Goal: Communication & Community: Participate in discussion

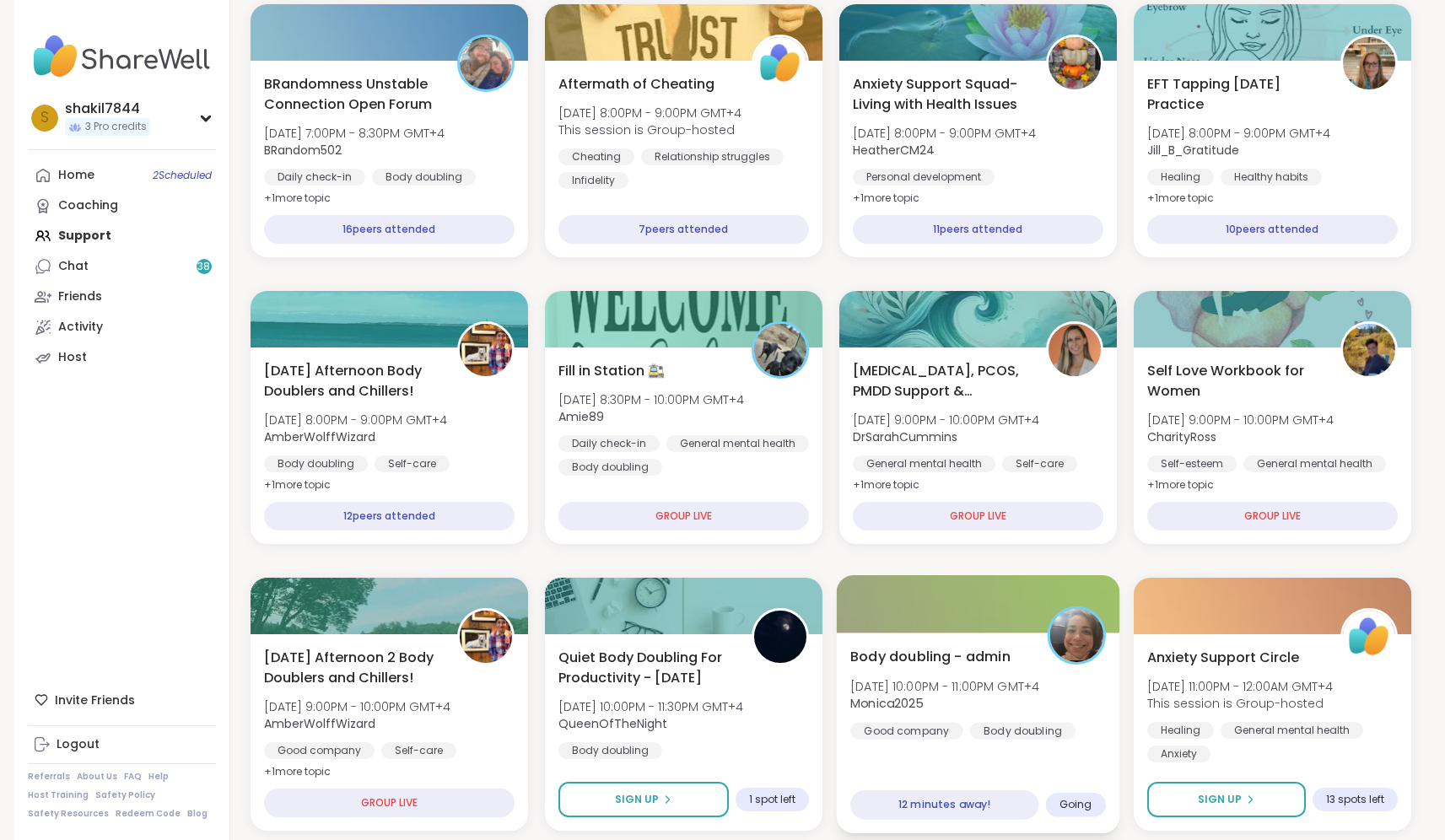
click at [967, 764] on div "Body doubling - admin [DATE] 10:00PM - 11:00PM GMT+4 Monica2025 Good company Bo…" at bounding box center [978, 733] width 284 height 201
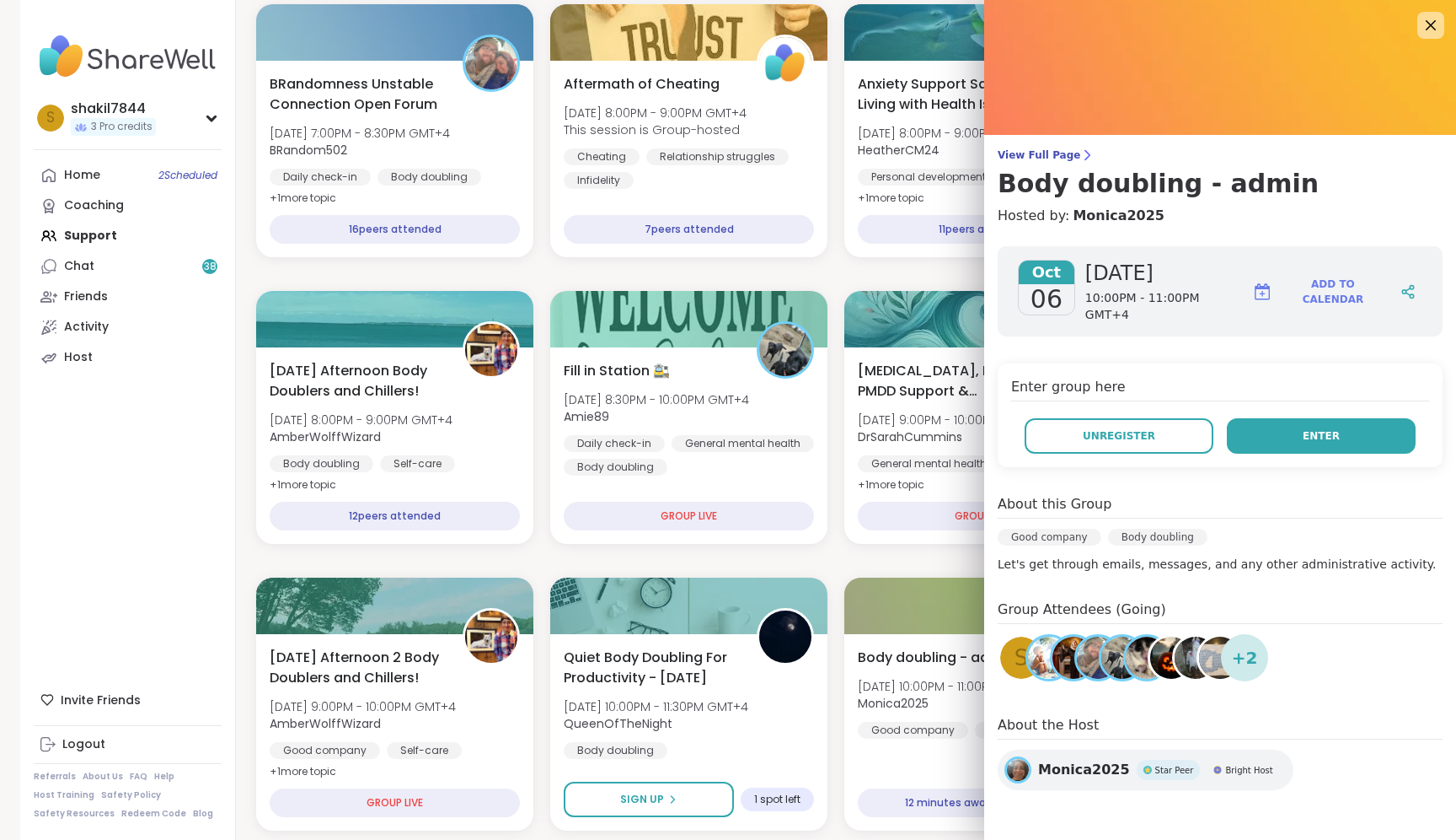
click at [1344, 429] on button "Enter" at bounding box center [1321, 436] width 188 height 35
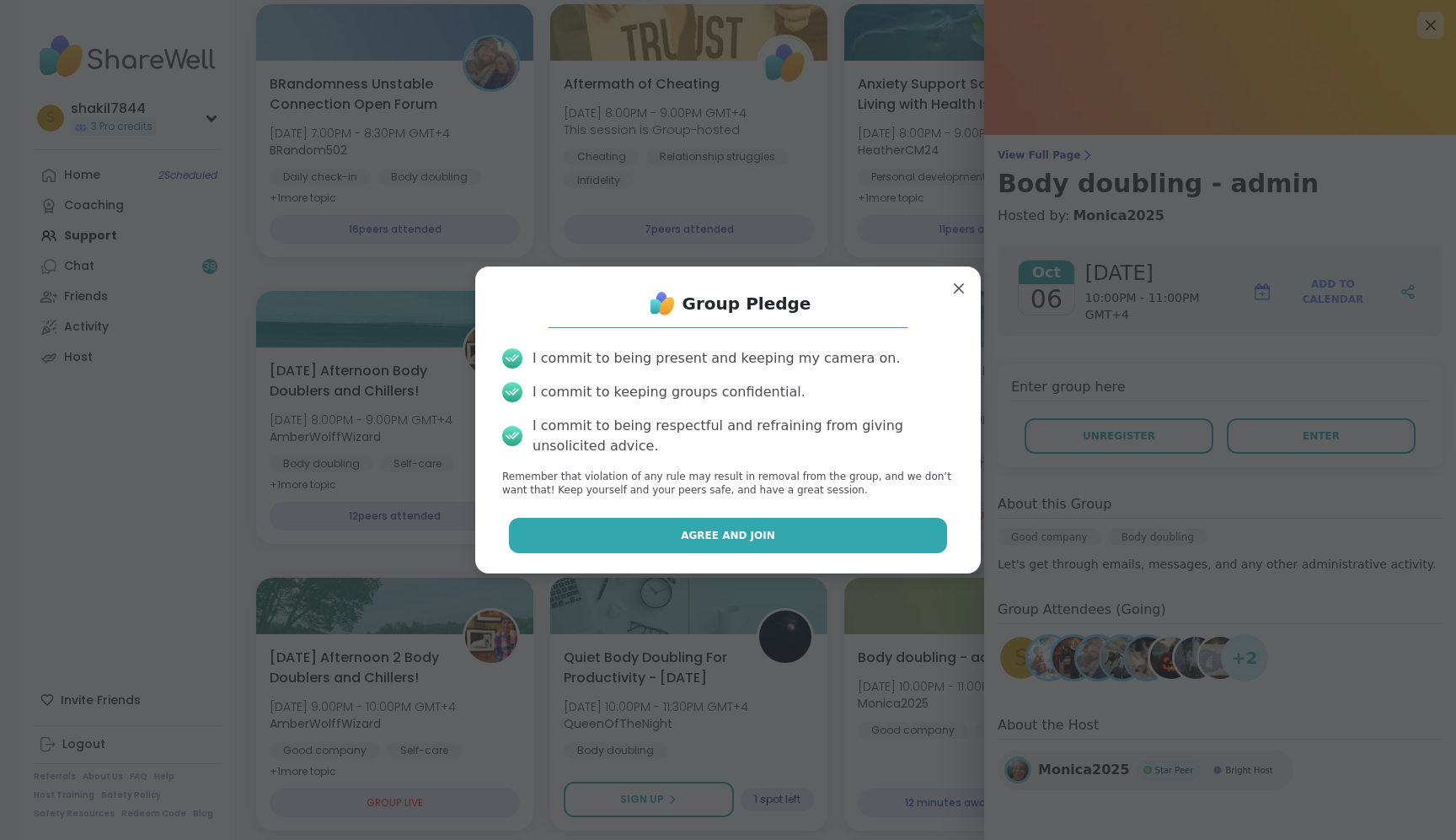
click at [681, 536] on span "Agree and Join" at bounding box center [728, 535] width 94 height 16
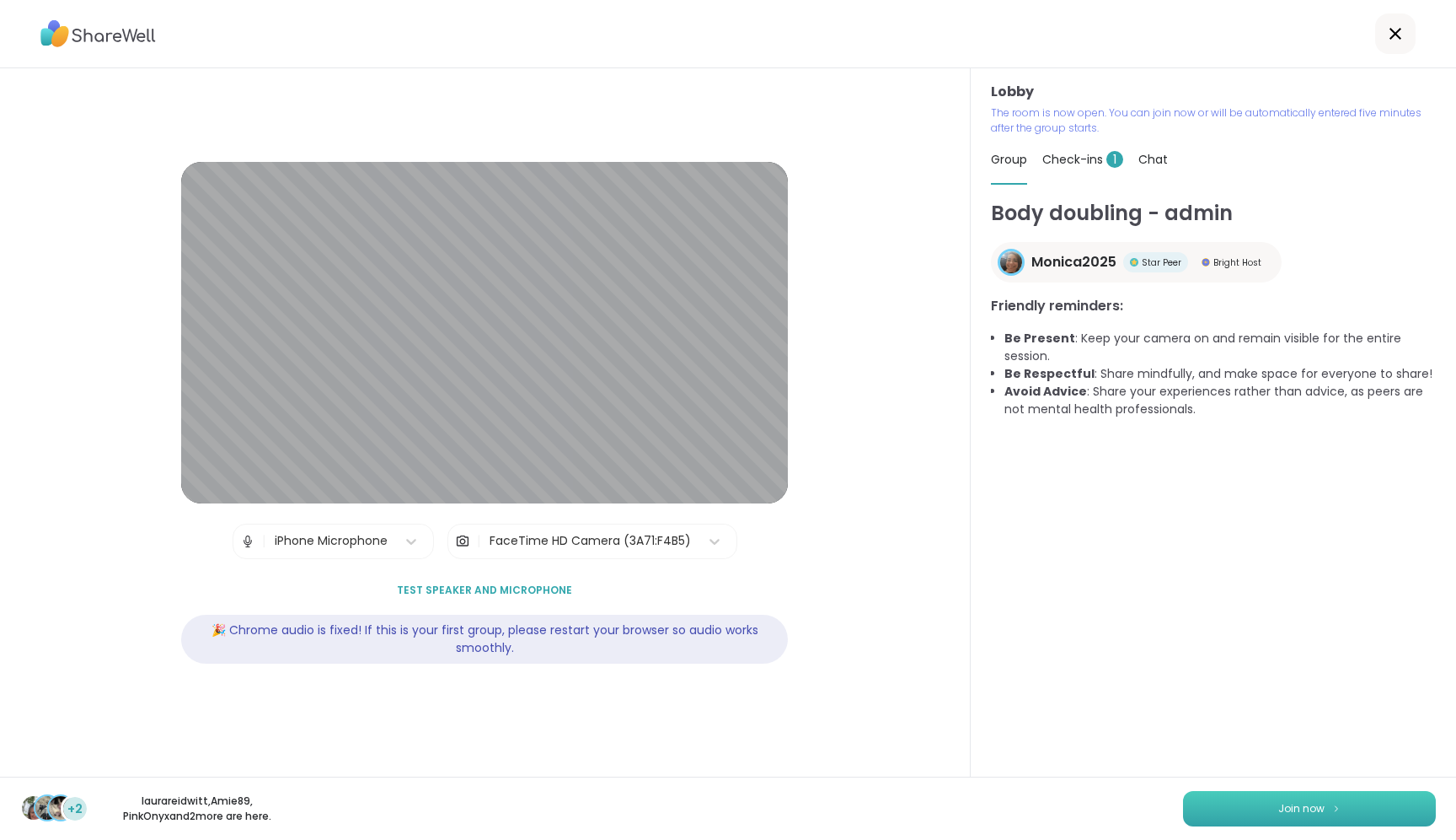
click at [1259, 805] on button "Join now" at bounding box center [1310, 808] width 252 height 35
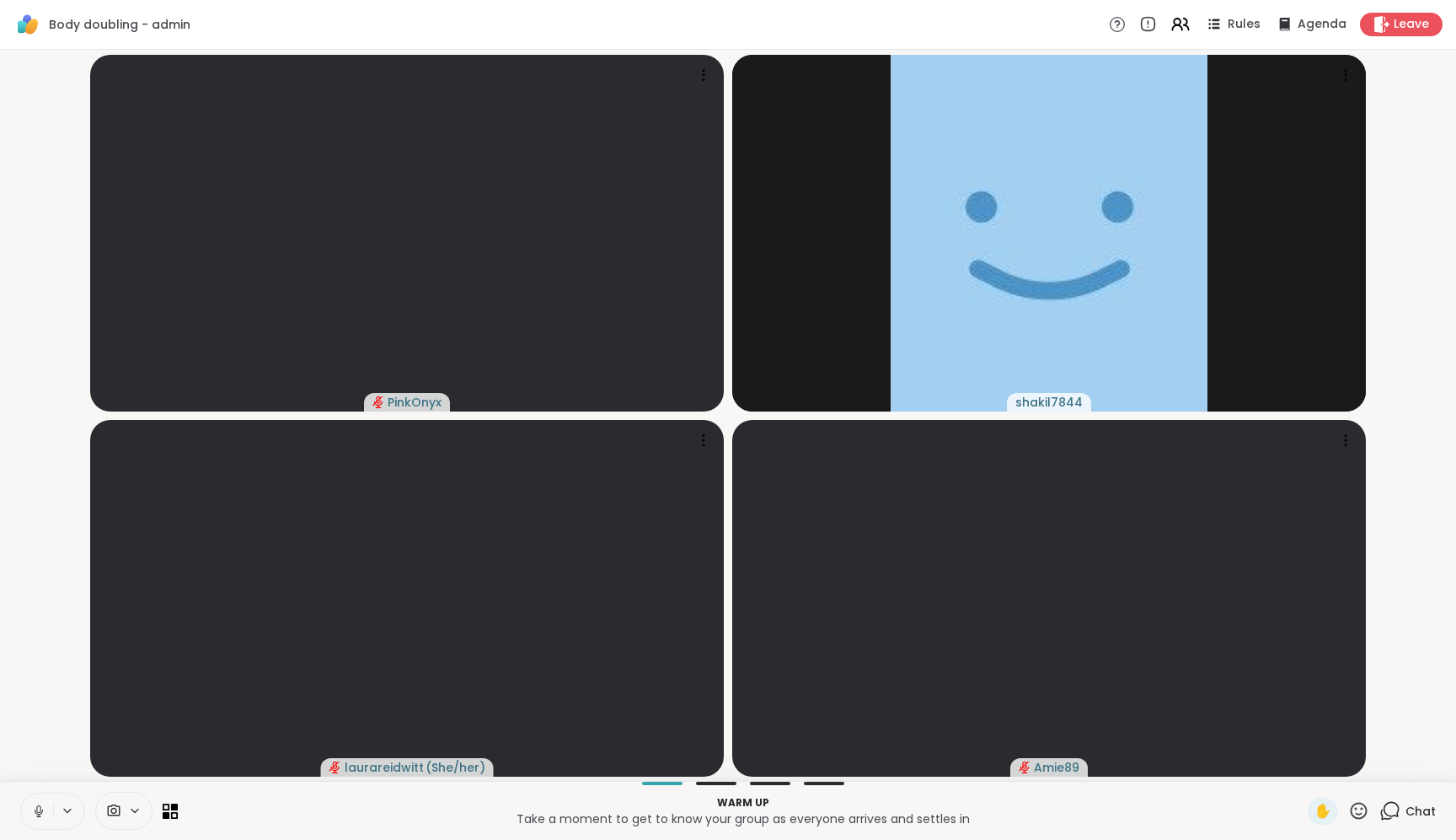
click at [43, 807] on icon at bounding box center [39, 811] width 16 height 16
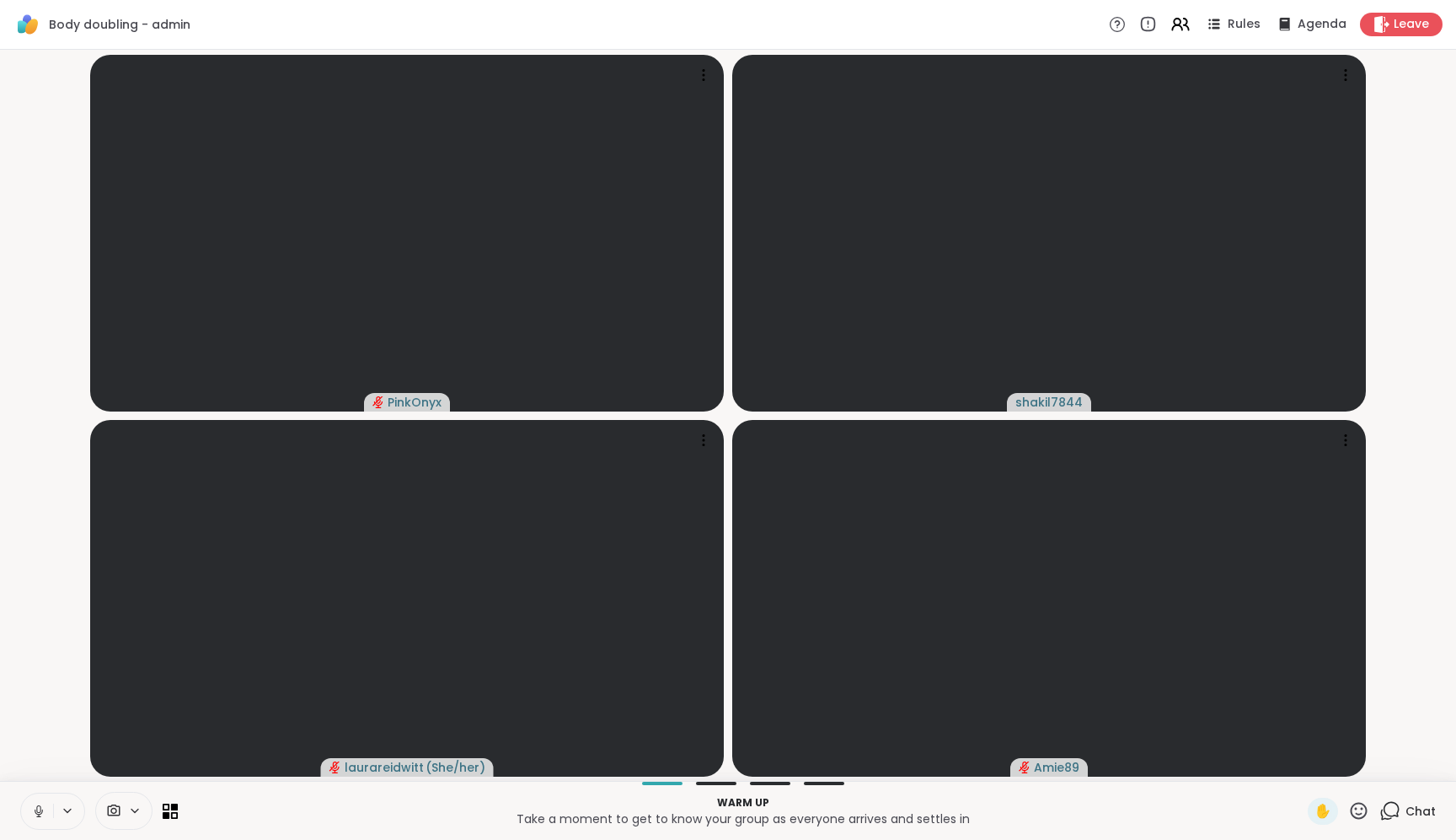
click at [35, 820] on button at bounding box center [36, 811] width 32 height 35
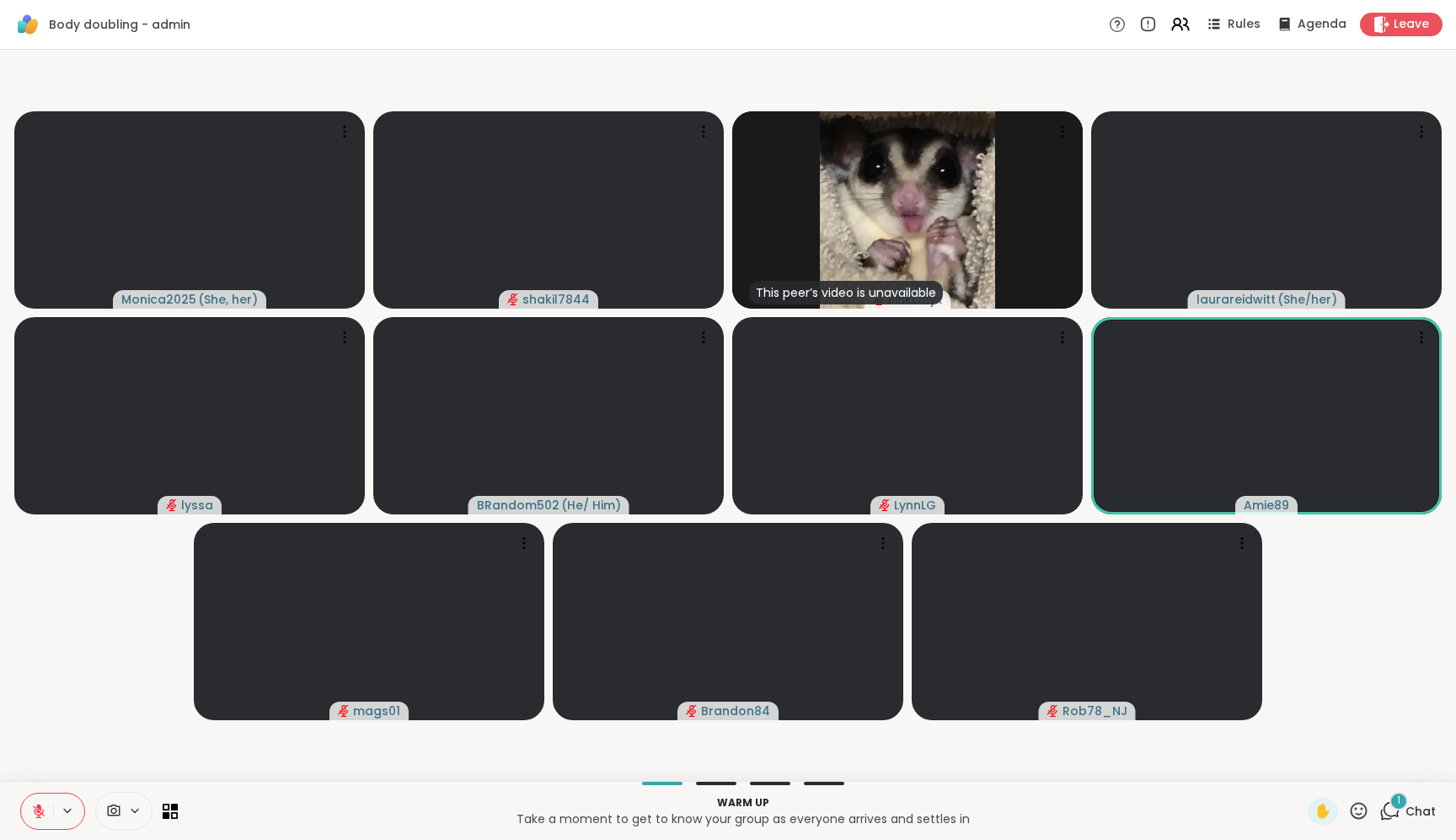
click at [1384, 803] on icon at bounding box center [1392, 810] width 16 height 16
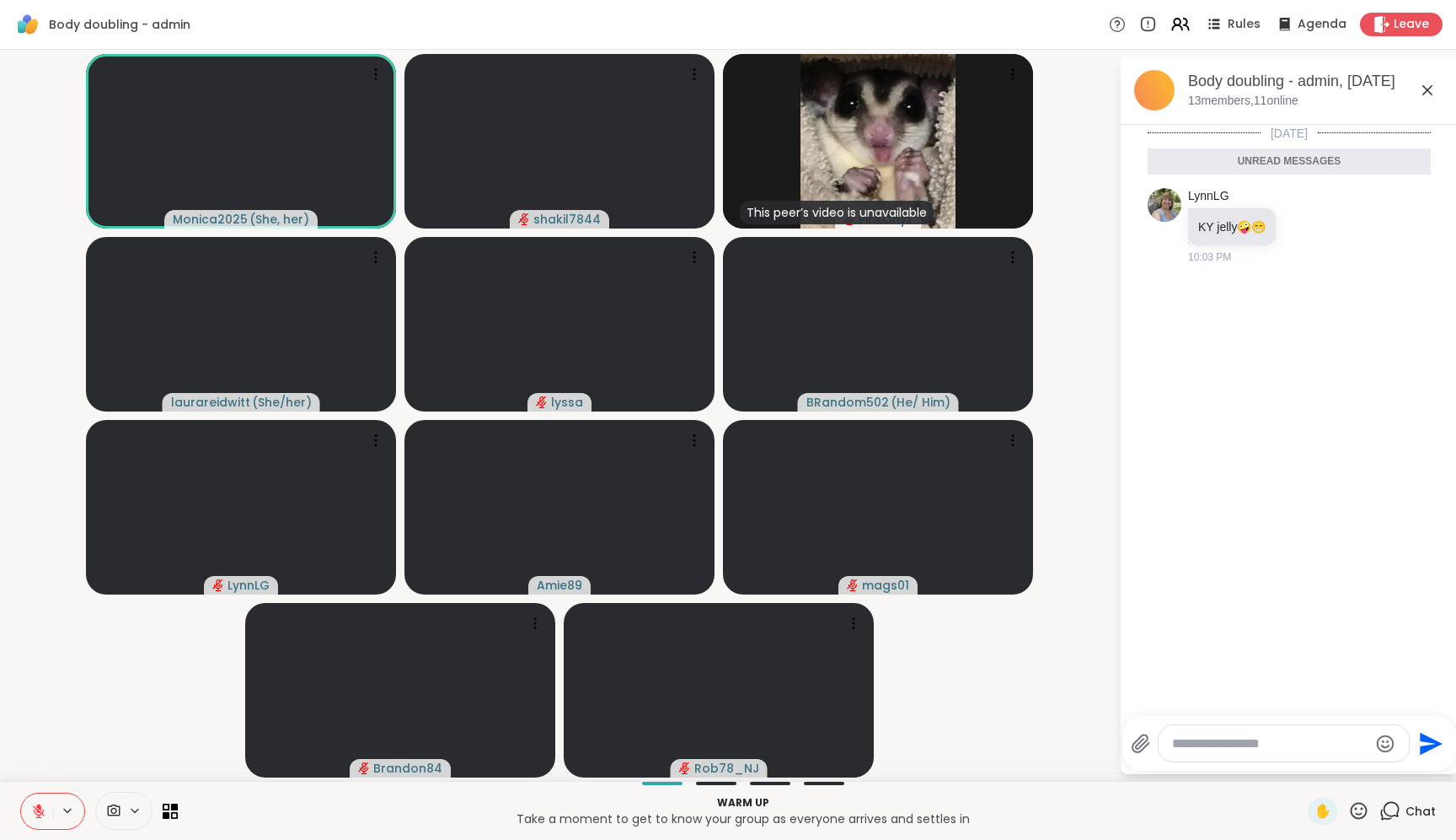
click at [1243, 737] on textarea "Type your message" at bounding box center [1270, 743] width 196 height 16
click at [1304, 226] on icon at bounding box center [1306, 225] width 16 height 16
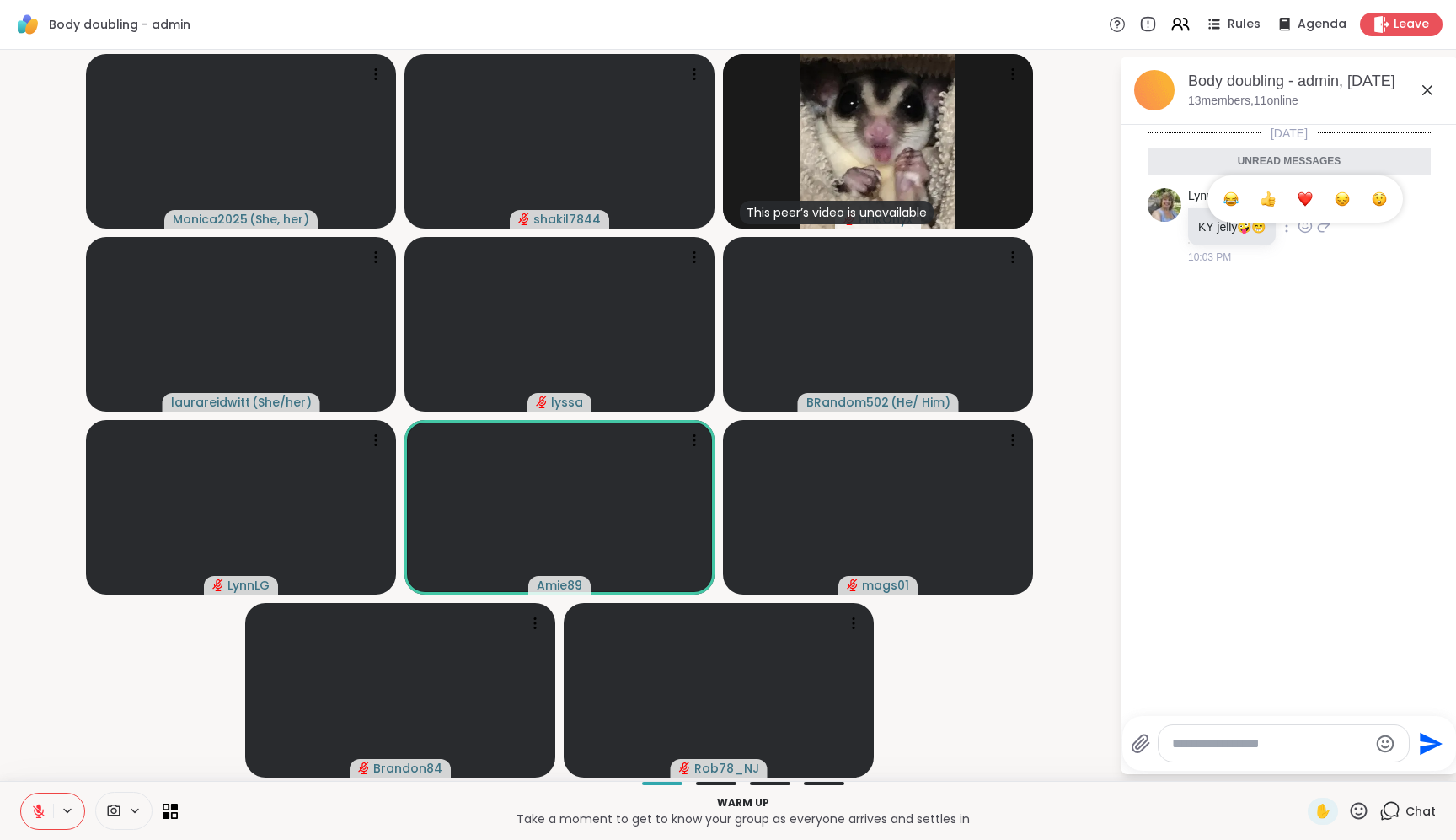
click at [1229, 197] on div "Select Reaction: Joy" at bounding box center [1231, 199] width 16 height 16
click at [1237, 732] on div at bounding box center [1284, 743] width 251 height 36
click at [1246, 733] on div at bounding box center [1284, 743] width 251 height 36
click at [1248, 735] on textarea "Type your message" at bounding box center [1270, 743] width 196 height 16
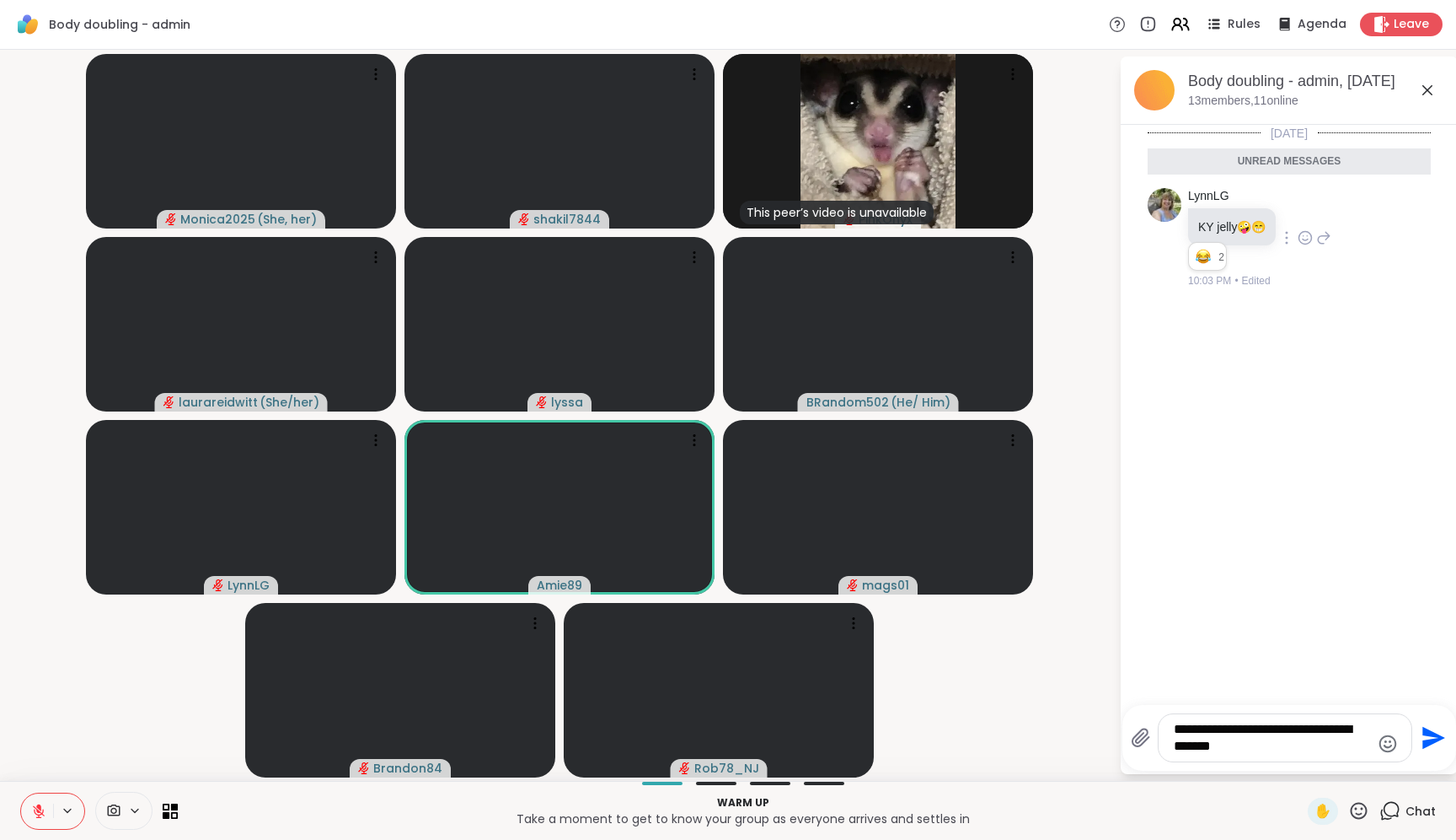
type textarea "**********"
click at [1274, 735] on textarea "Type your message" at bounding box center [1272, 743] width 196 height 16
drag, startPoint x: 150, startPoint y: 720, endPoint x: 328, endPoint y: 839, distance: 214.1
click at [222, 839] on div "Body doubling - admin Rules Agenda Leave Monica2025 ( She, her ) shakil7844 Thi…" at bounding box center [728, 420] width 1456 height 840
click at [1204, 740] on textarea "Type your message" at bounding box center [1272, 743] width 196 height 16
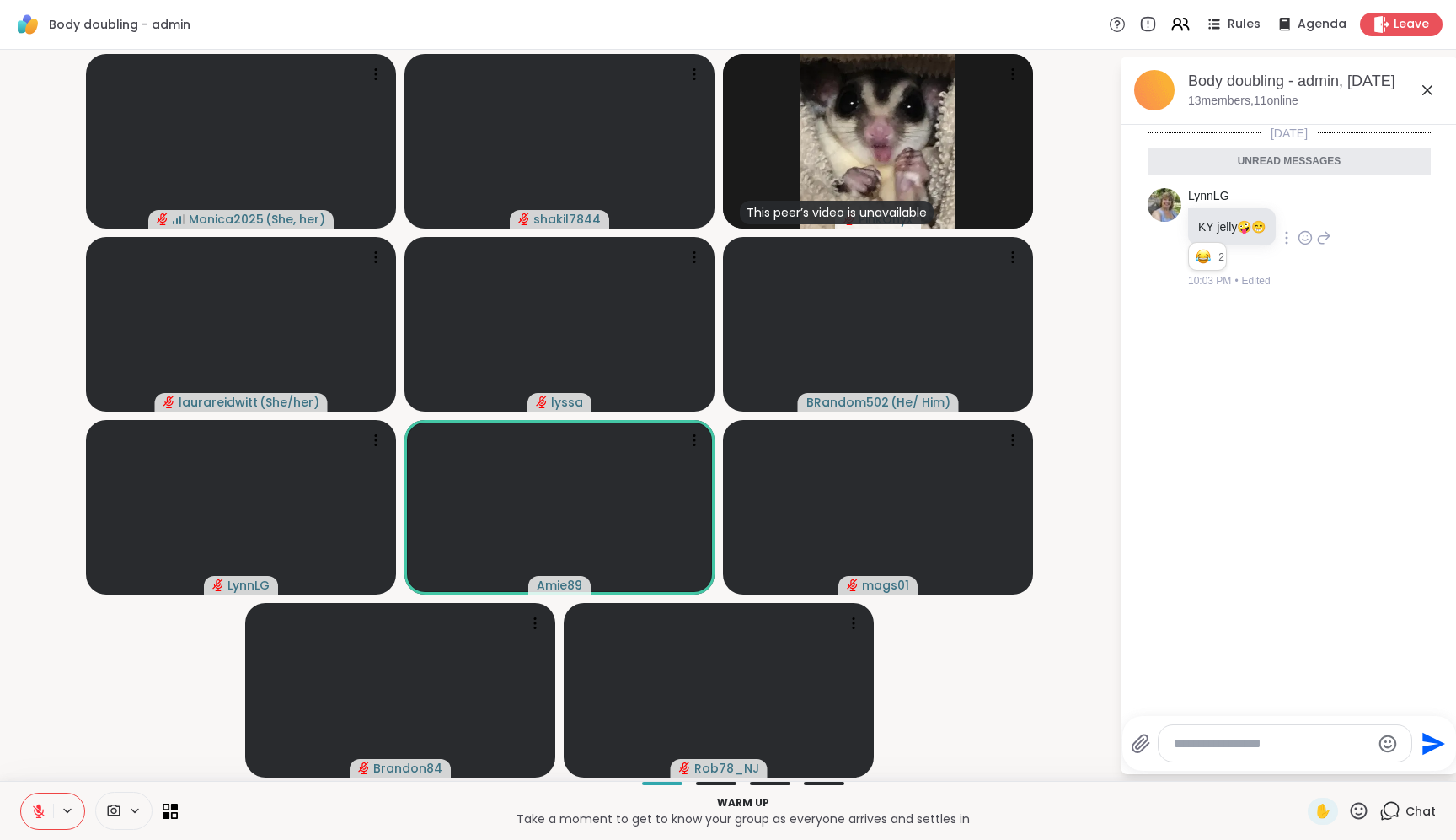
click at [1269, 728] on div at bounding box center [1285, 743] width 252 height 36
click at [1263, 740] on textarea "Type your message" at bounding box center [1272, 743] width 196 height 16
type textarea "**********"
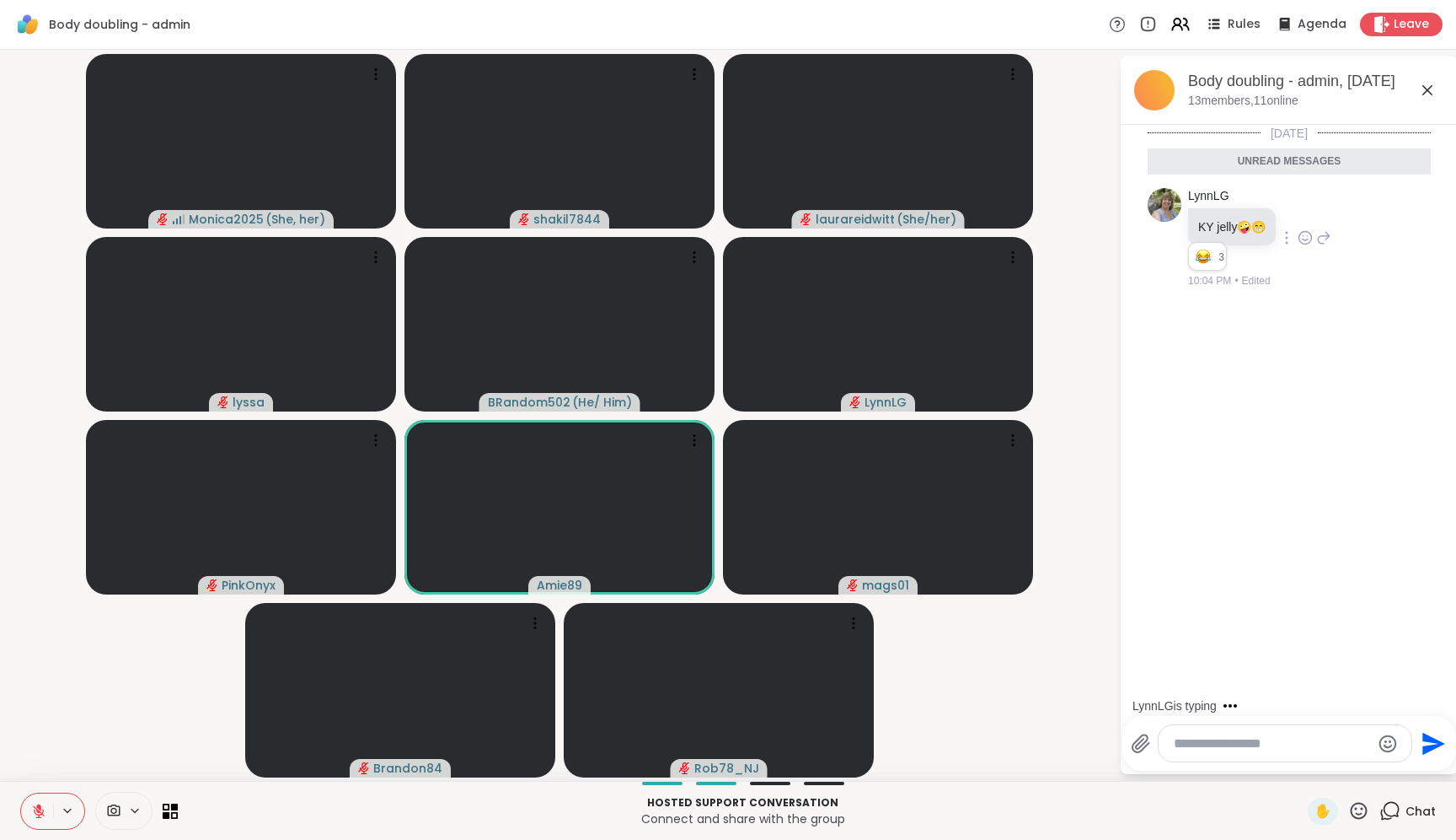
click at [49, 812] on button at bounding box center [36, 811] width 32 height 35
click at [1252, 752] on textarea "Type your message" at bounding box center [1272, 743] width 196 height 16
click at [36, 812] on icon at bounding box center [39, 811] width 16 height 16
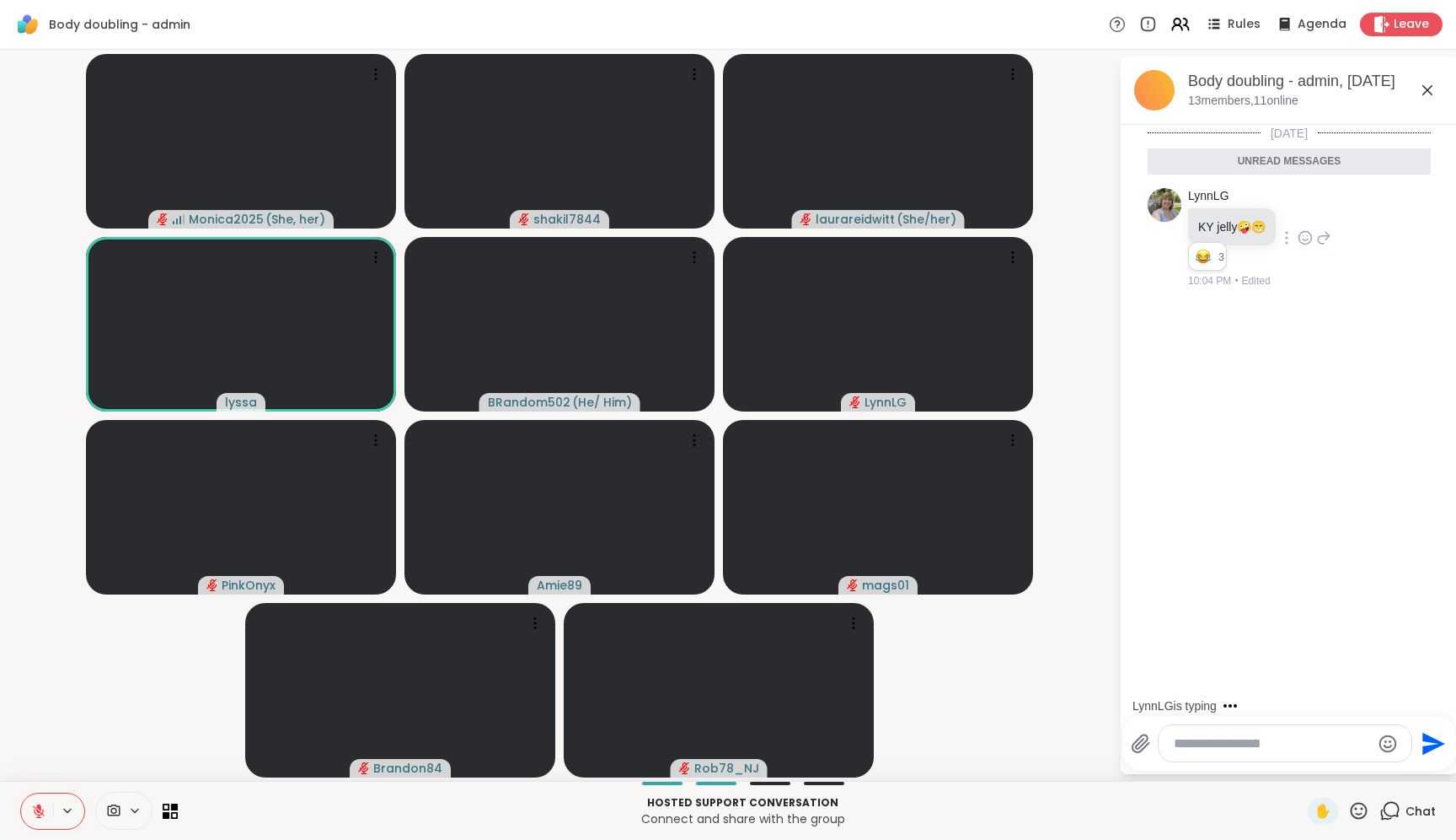
click at [1351, 804] on icon at bounding box center [1359, 810] width 16 height 16
click at [1313, 770] on span "❤️" at bounding box center [1309, 766] width 16 height 20
click at [1216, 746] on textarea "Type your message" at bounding box center [1272, 743] width 196 height 16
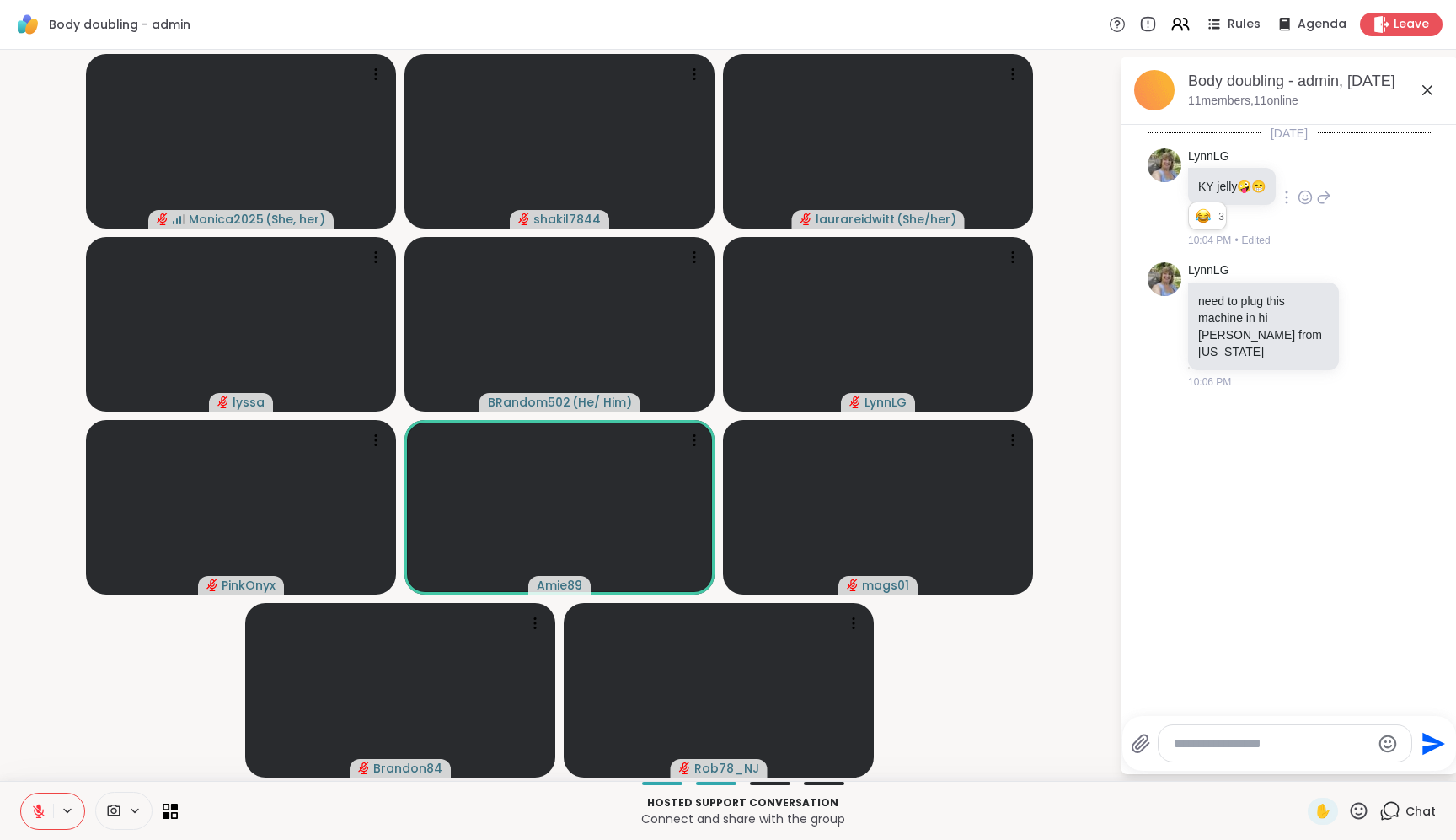
click at [1202, 739] on textarea "Type your message" at bounding box center [1272, 743] width 196 height 16
click at [1287, 741] on textarea "********" at bounding box center [1272, 743] width 196 height 16
type textarea "**********"
type textarea "*"
click at [1006, 438] on icon at bounding box center [1012, 439] width 16 height 16
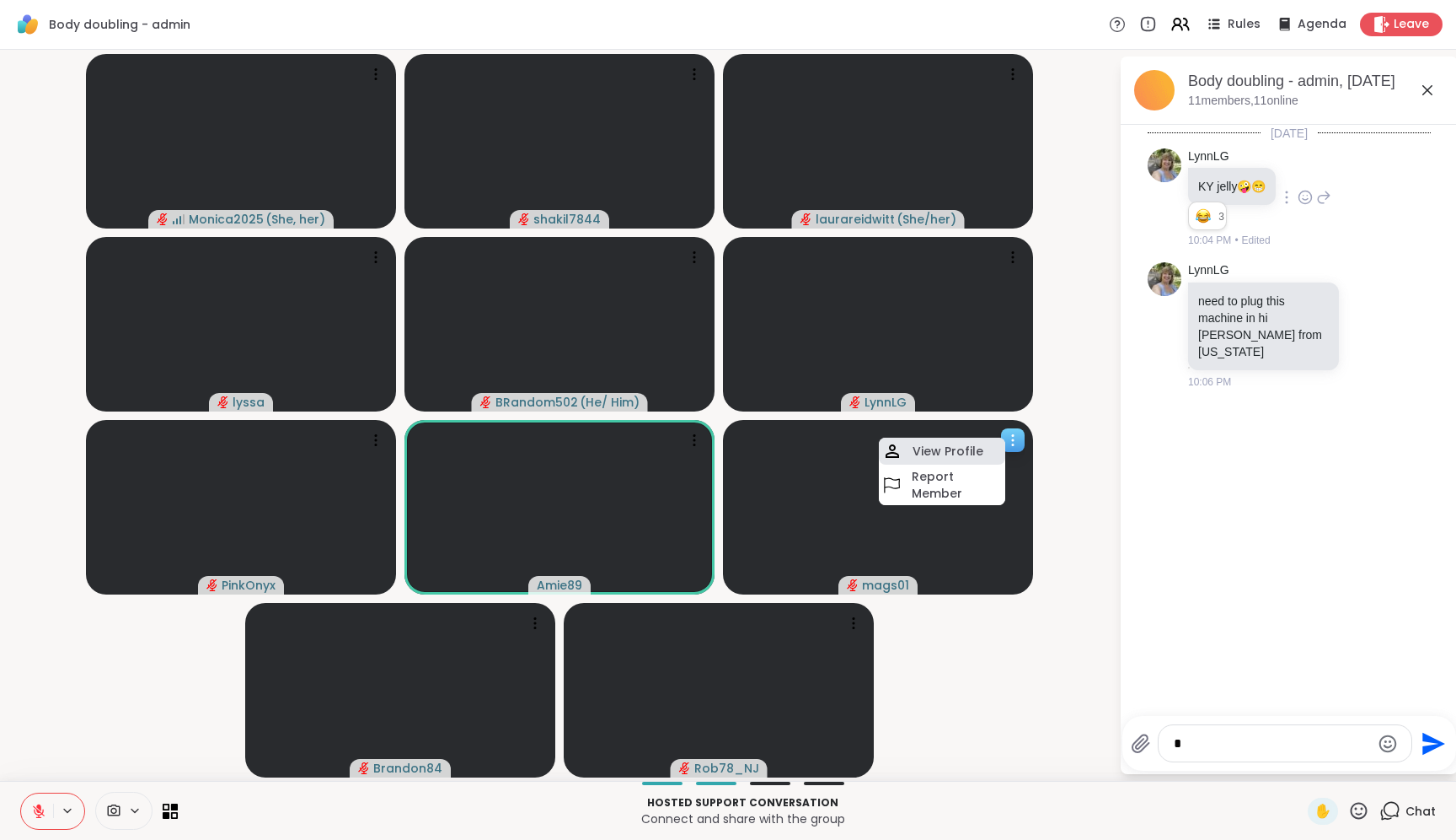
click at [968, 448] on h4 "View Profile" at bounding box center [948, 451] width 71 height 16
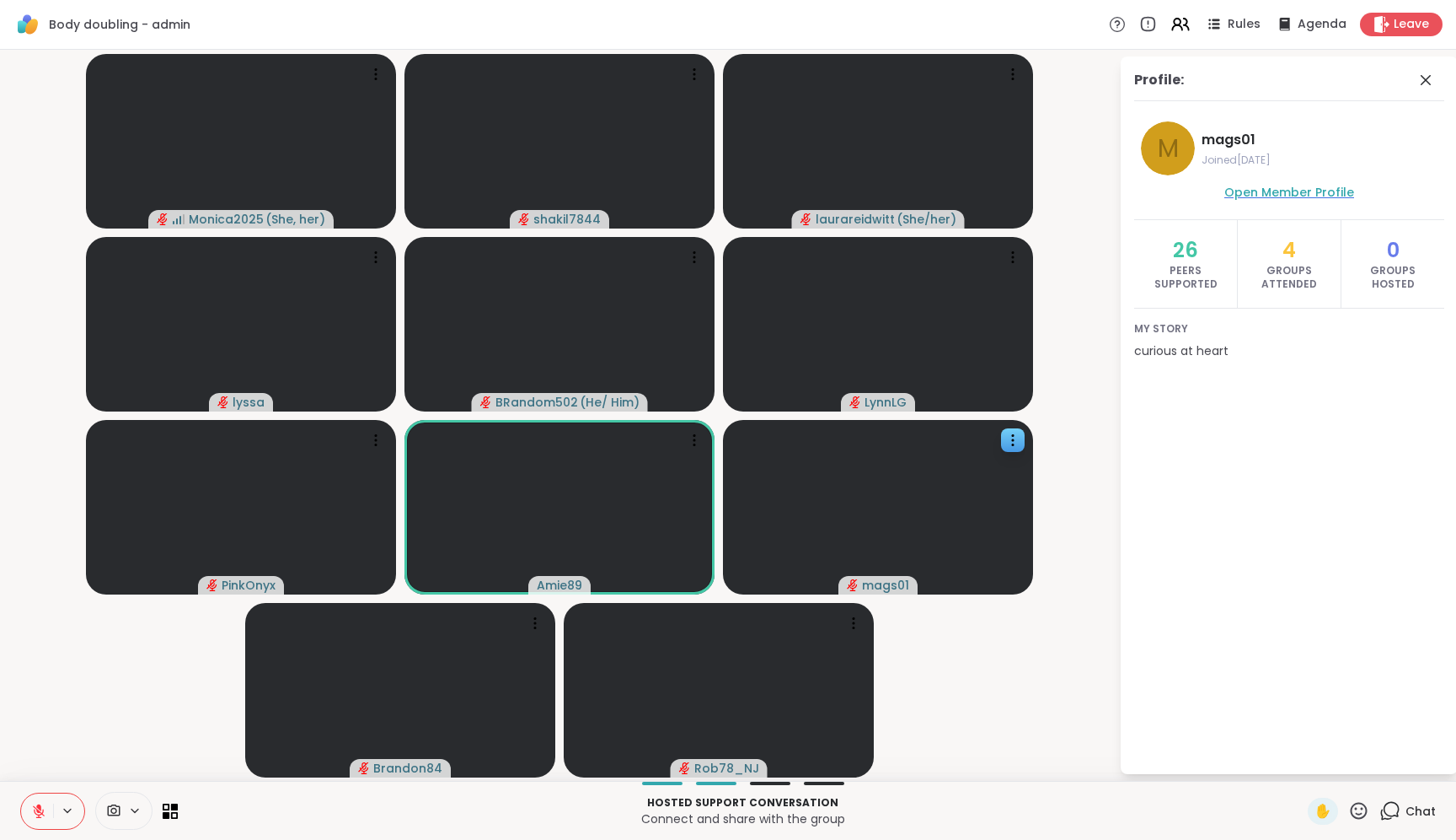
click at [1315, 192] on span "Open Member Profile" at bounding box center [1289, 192] width 130 height 16
click at [1430, 91] on div "Profile:" at bounding box center [1289, 86] width 310 height 31
click at [1431, 79] on icon at bounding box center [1426, 80] width 20 height 20
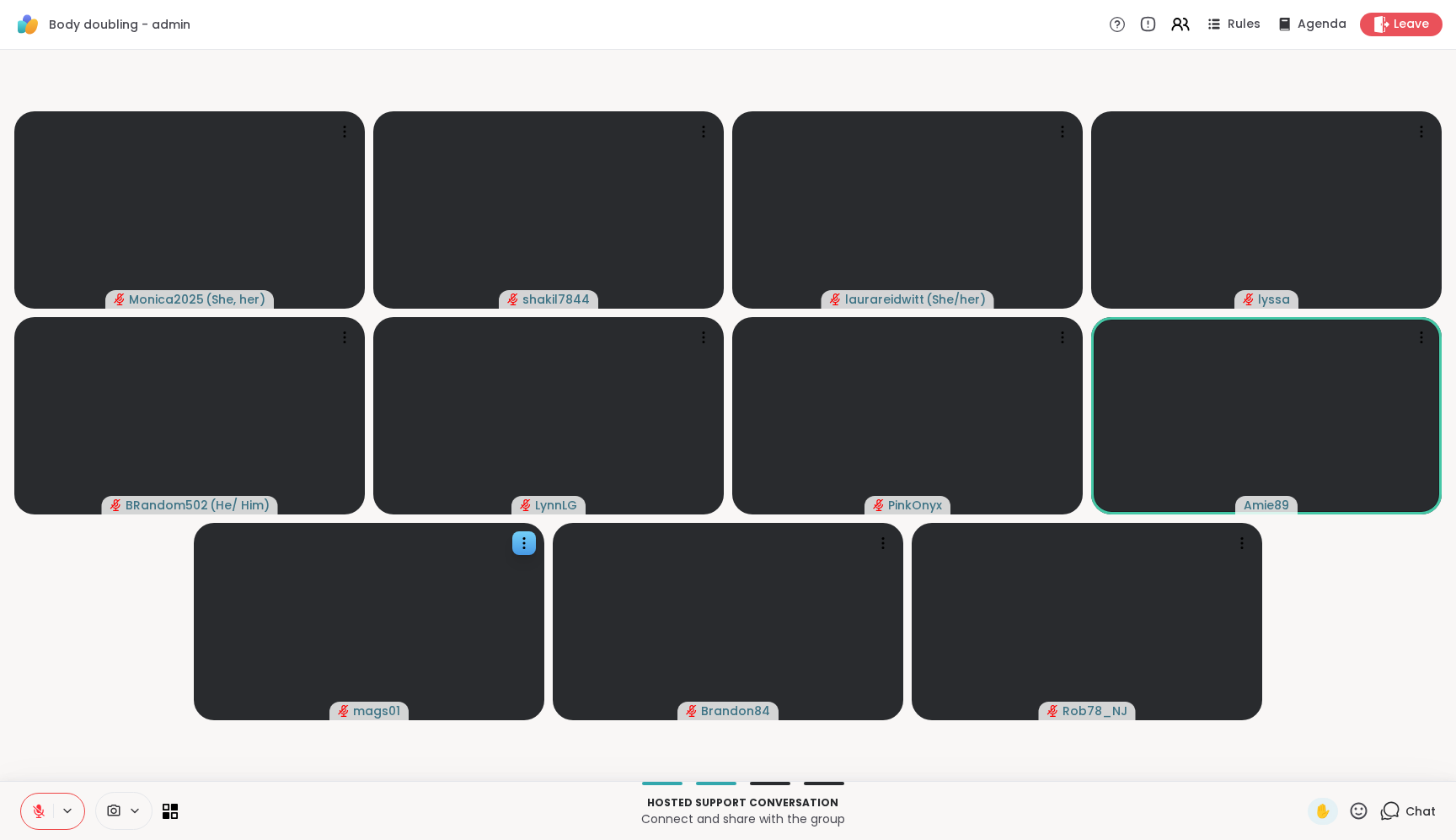
click at [1406, 818] on span "Chat" at bounding box center [1421, 811] width 30 height 16
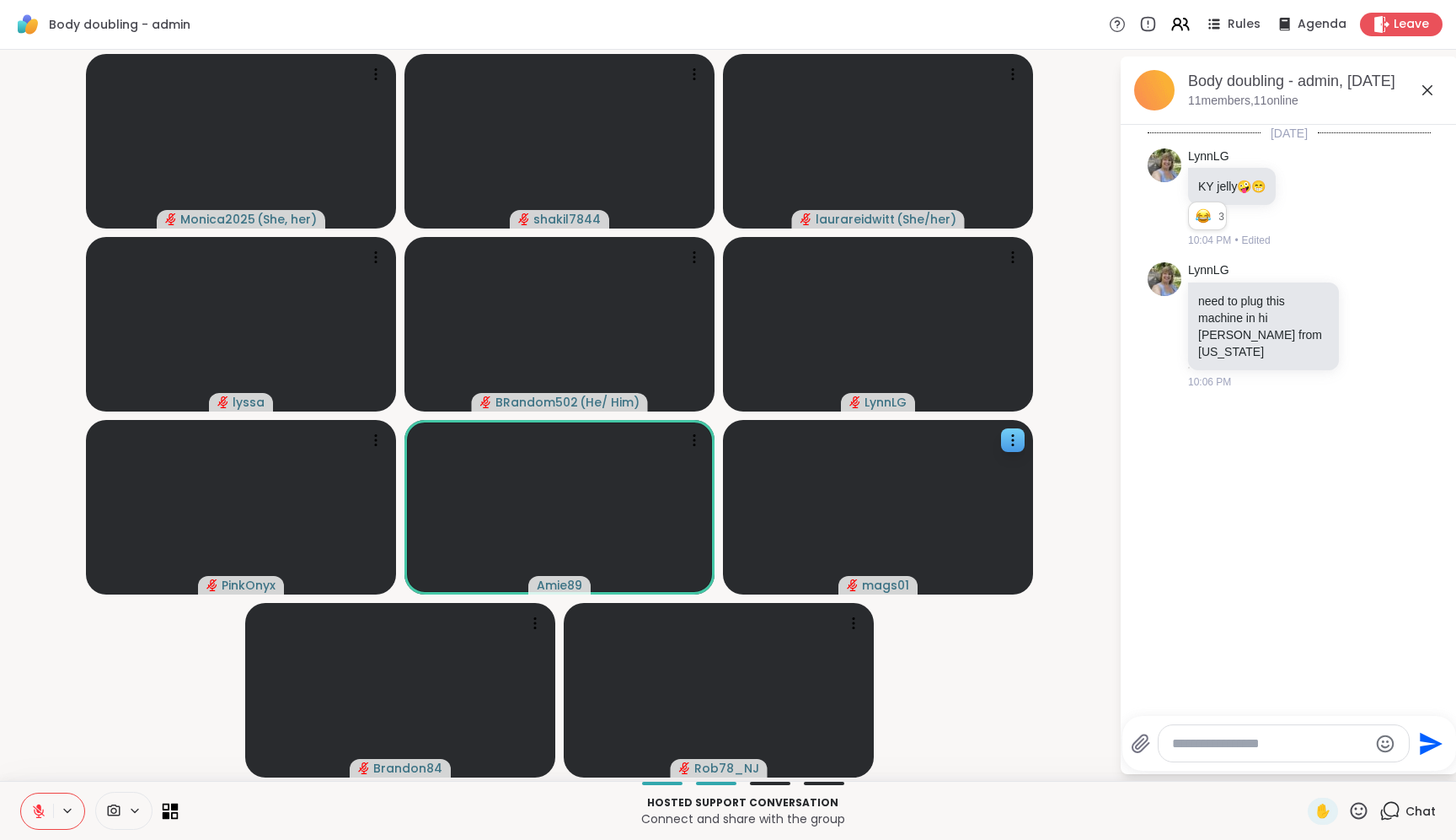
click at [174, 811] on icon at bounding box center [175, 815] width 8 height 8
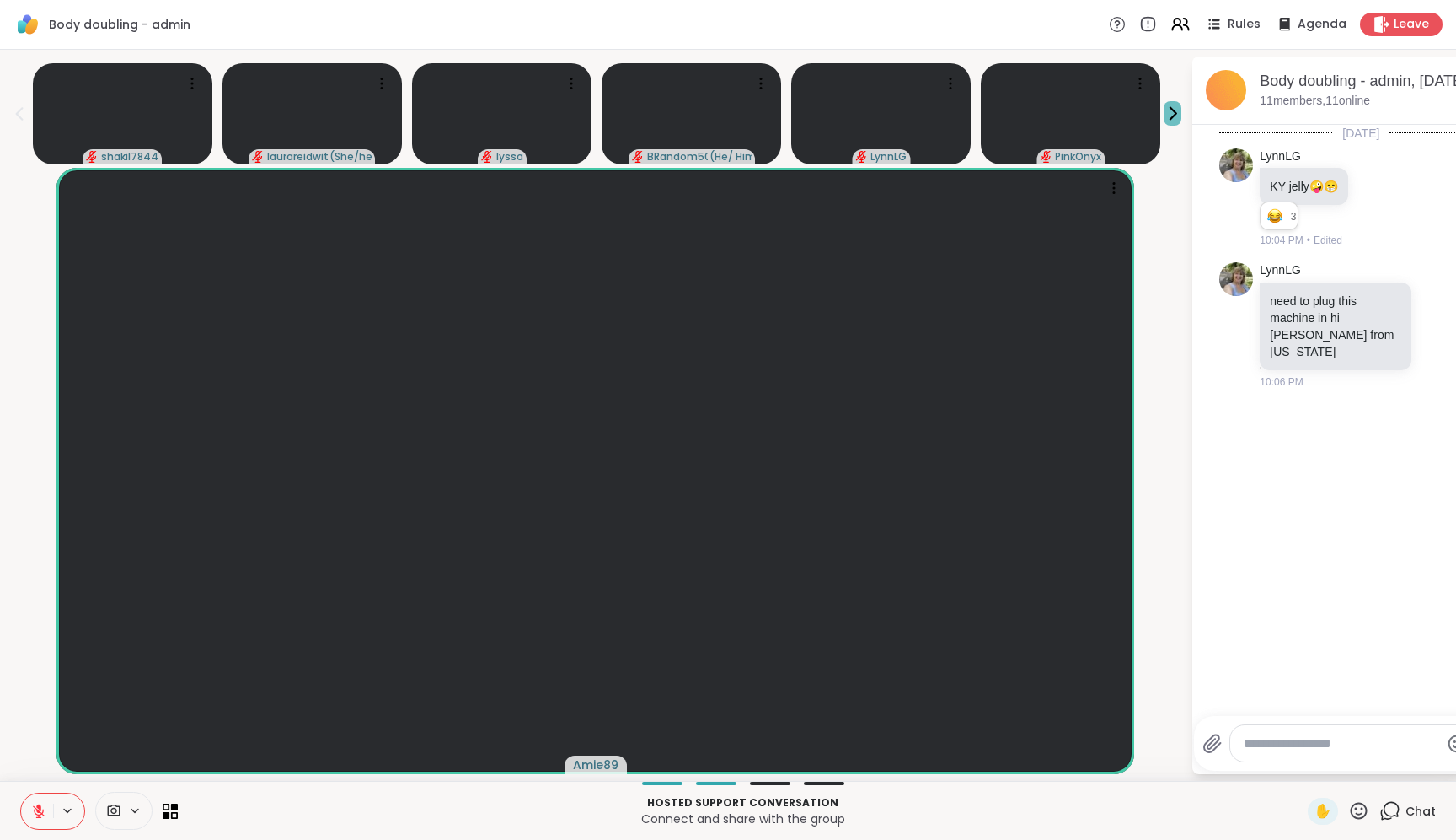
click at [1180, 116] on icon at bounding box center [1172, 113] width 17 height 17
click at [765, 80] on icon at bounding box center [760, 83] width 16 height 16
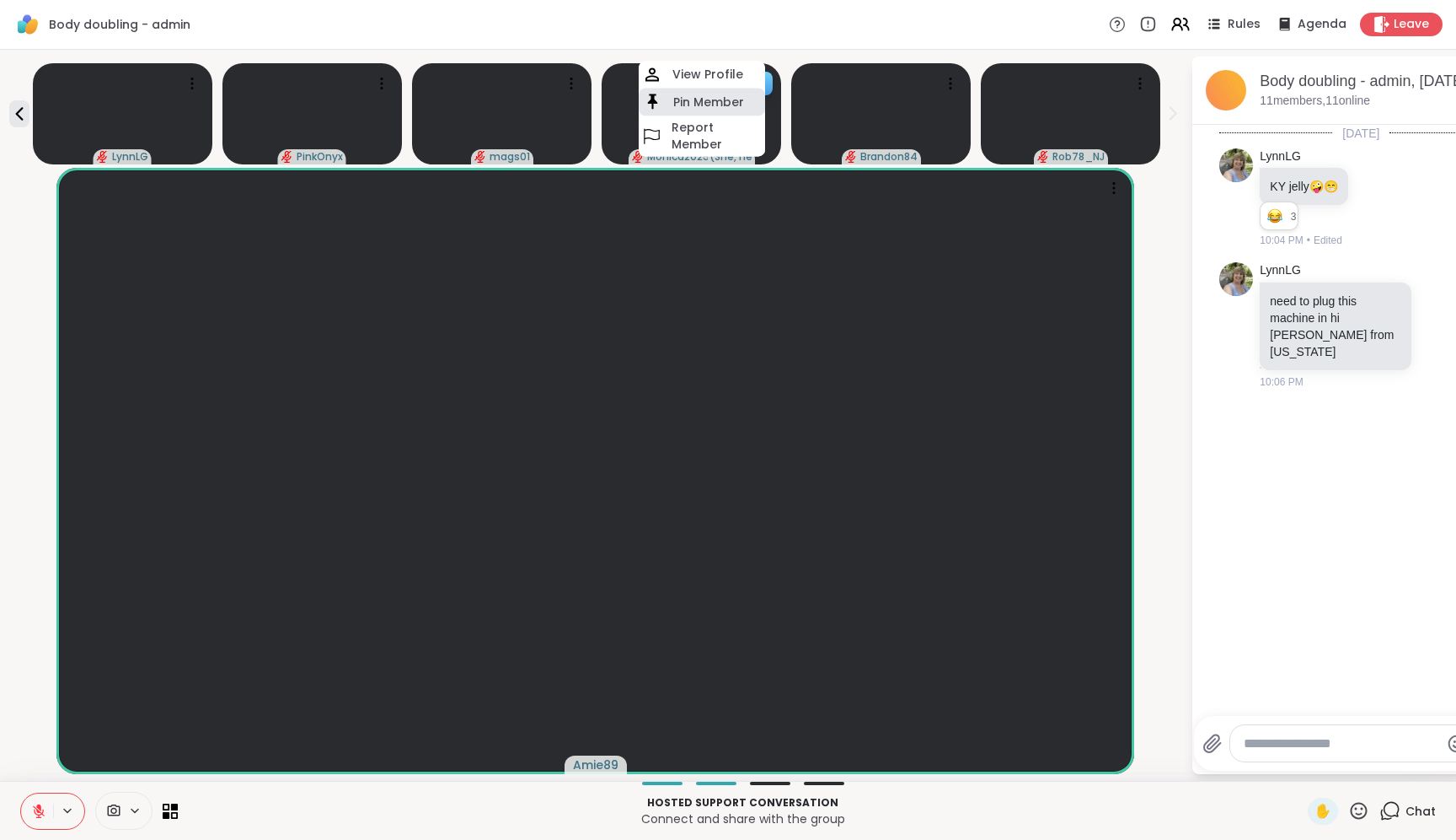
click at [738, 93] on h4 "Pin Member" at bounding box center [709, 101] width 71 height 16
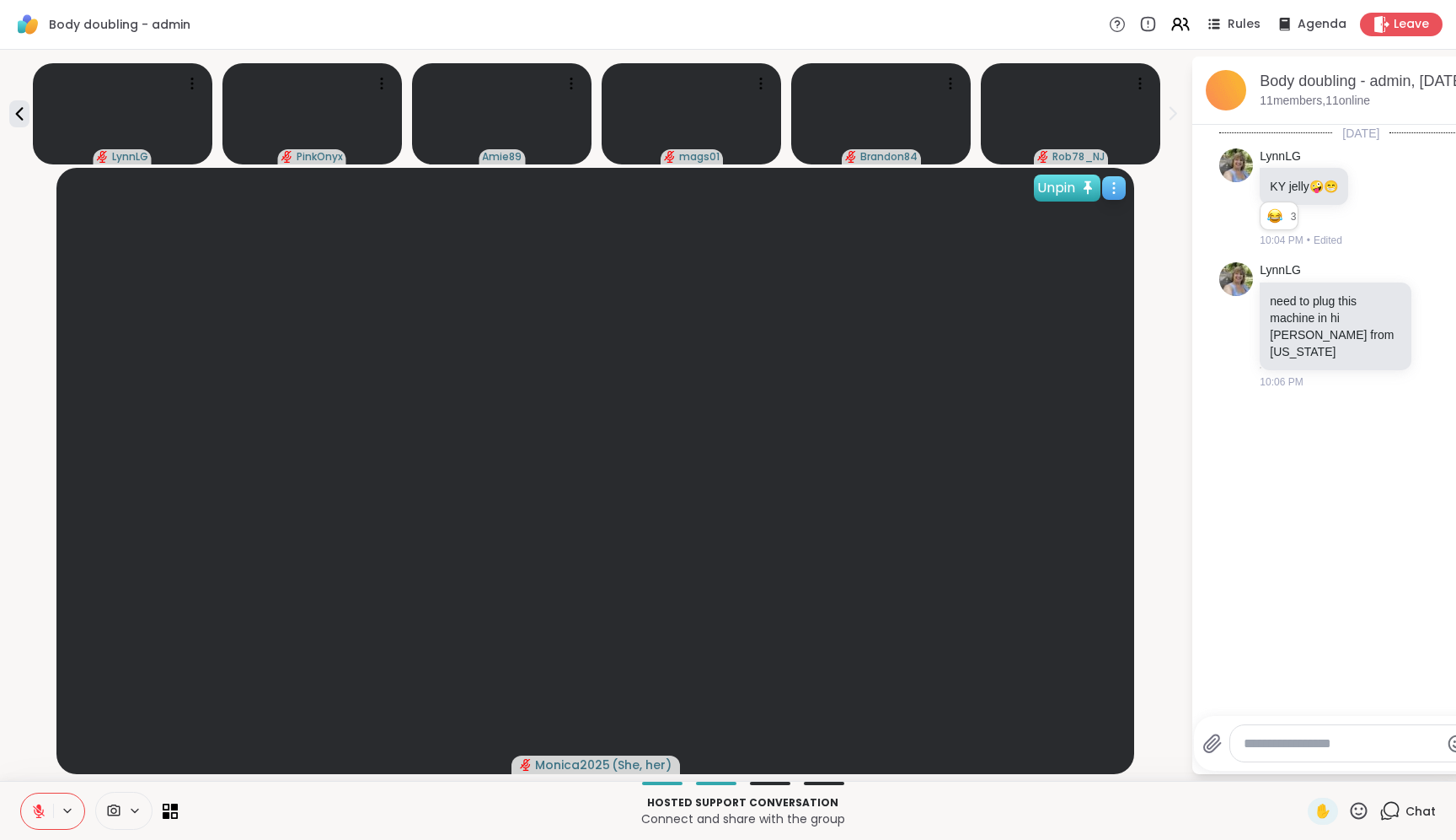
click at [1054, 186] on div "Unpin" at bounding box center [1067, 188] width 67 height 27
click at [1252, 436] on div "[DATE] [PERSON_NAME] KY jelly 🤪 😁 3 3 3 10:04 PM • Edited [PERSON_NAME] need to…" at bounding box center [1361, 415] width 337 height 581
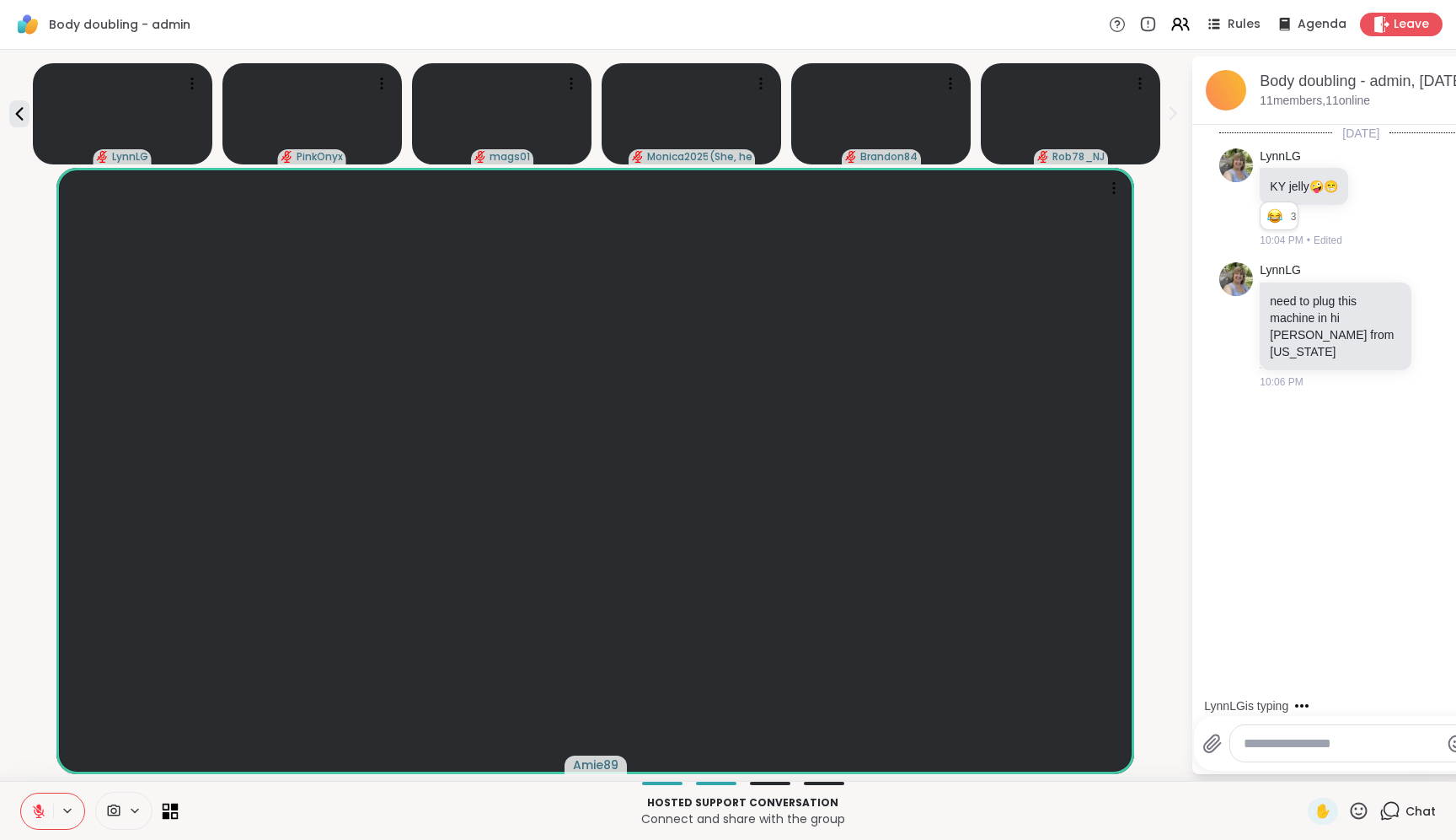
click at [174, 806] on icon at bounding box center [175, 806] width 8 height 8
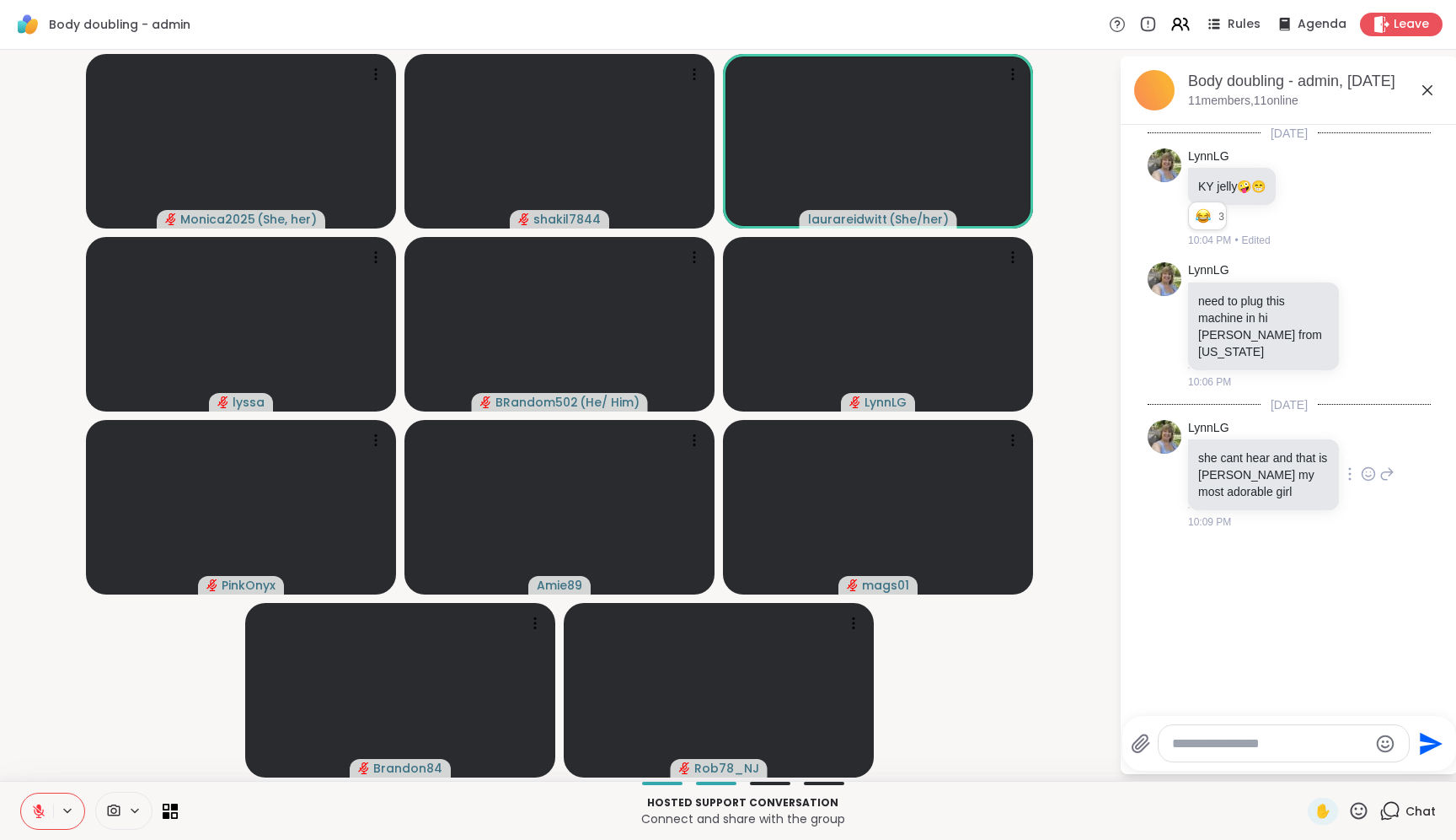
click at [1367, 472] on icon at bounding box center [1367, 472] width 0 height 0
click at [1361, 439] on div "Select Reaction: Heart" at bounding box center [1369, 447] width 16 height 16
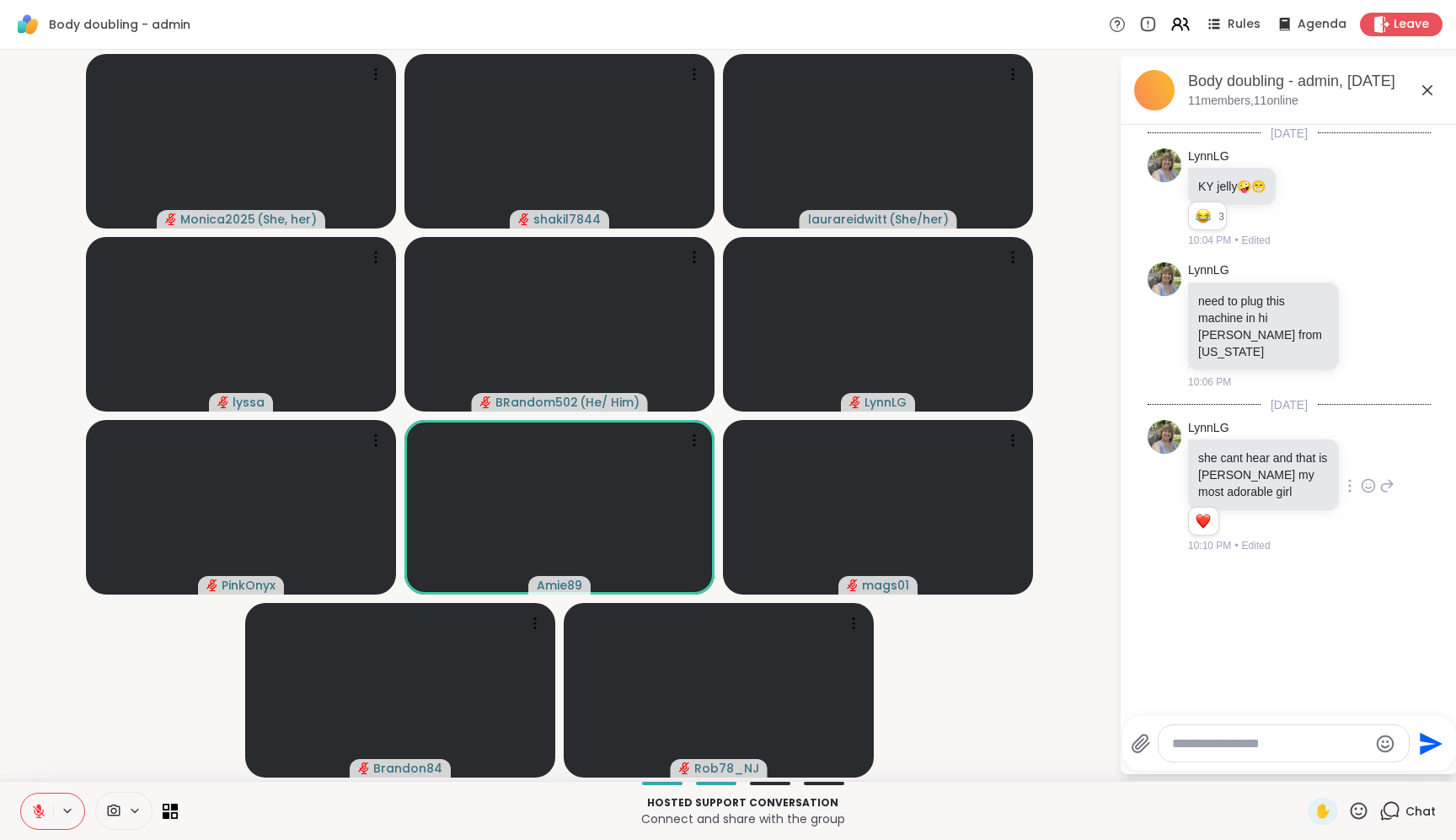
click at [1325, 587] on div "[DATE] [PERSON_NAME] KY jelly 🤪 😁 3 3 3 10:04 PM • Edited [PERSON_NAME] need to…" at bounding box center [1289, 415] width 337 height 581
click at [1245, 743] on textarea "Type your message" at bounding box center [1270, 743] width 196 height 16
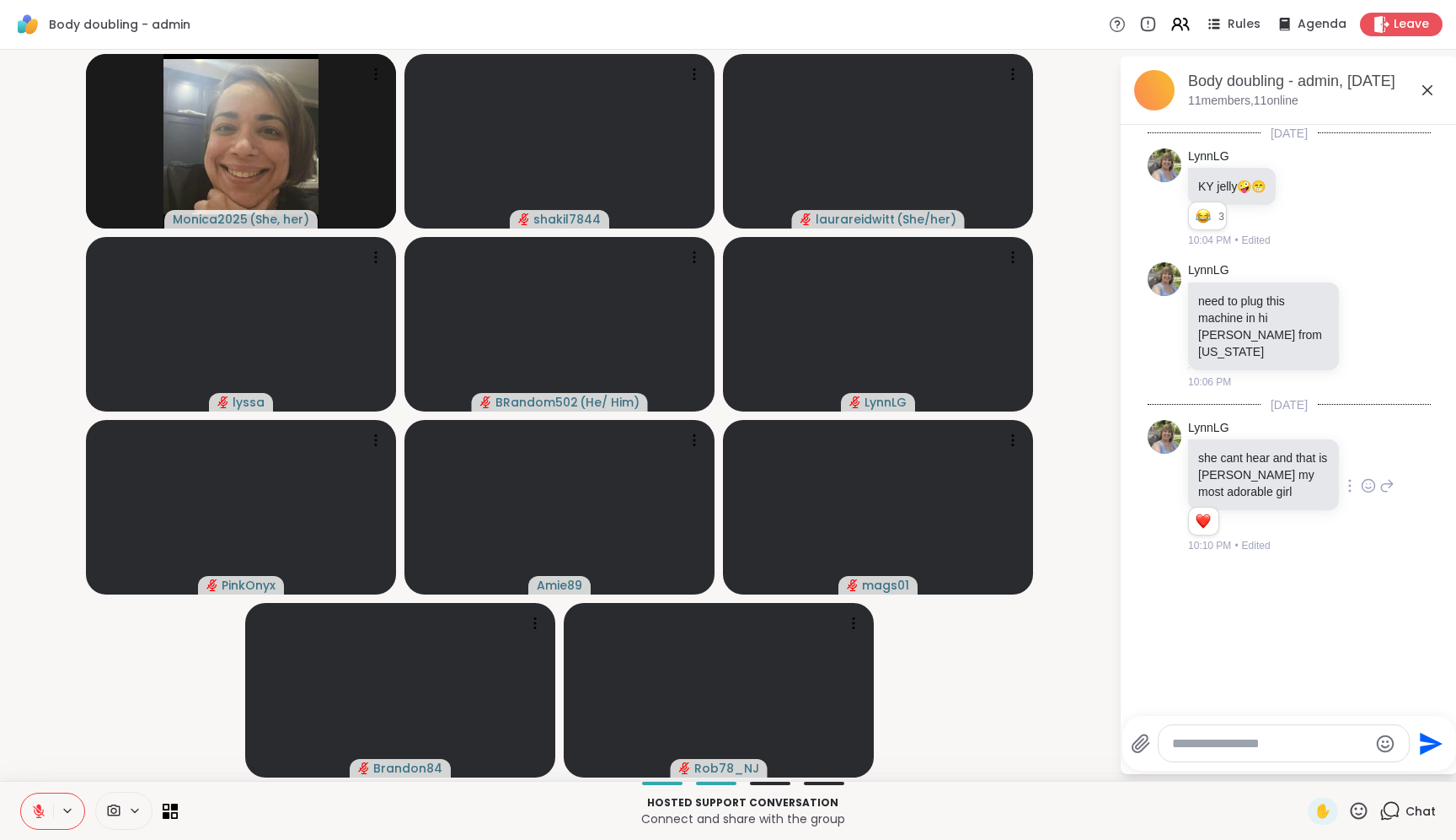
click at [1208, 749] on textarea "Type your message" at bounding box center [1270, 743] width 196 height 16
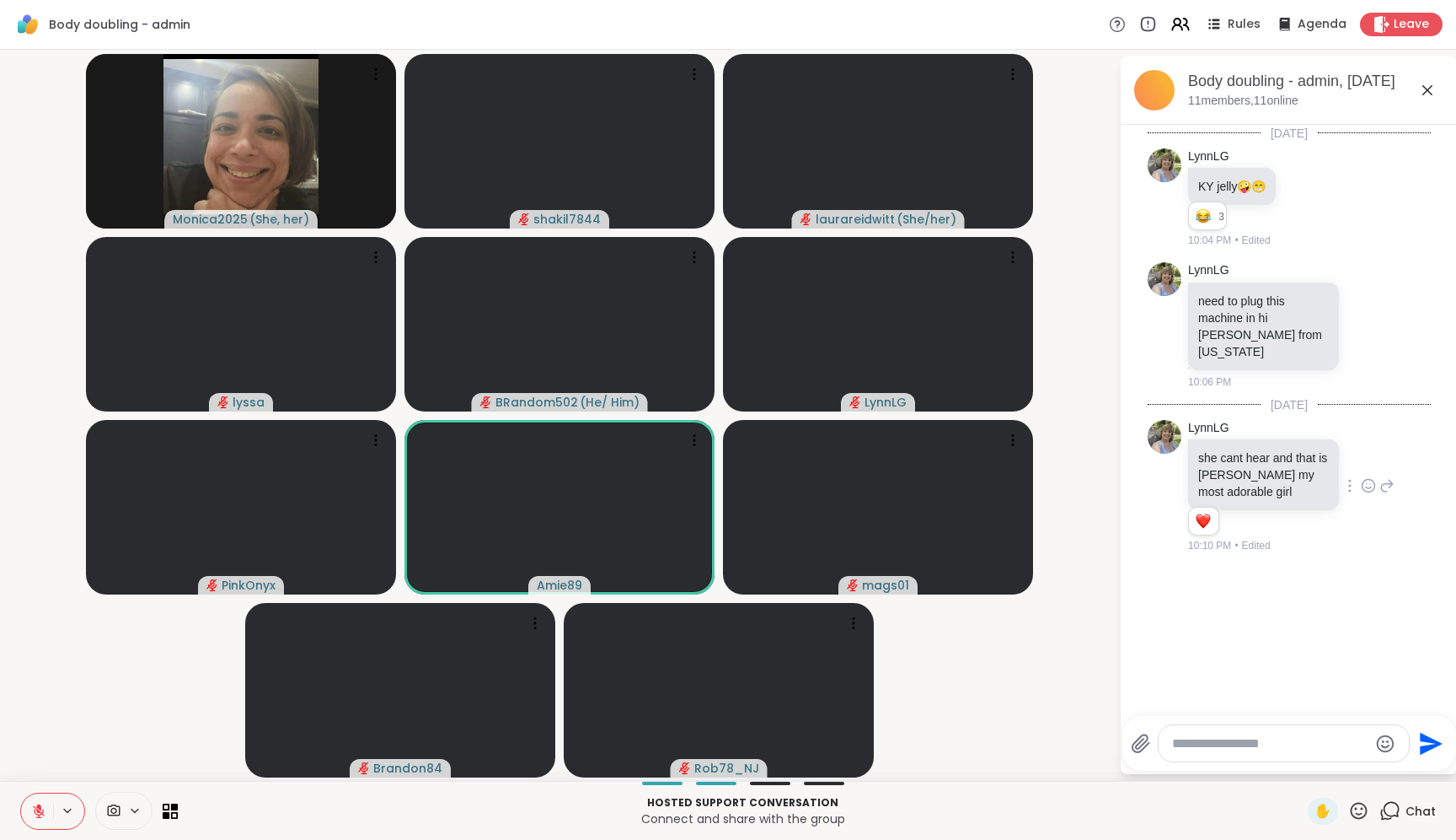
type textarea "*"
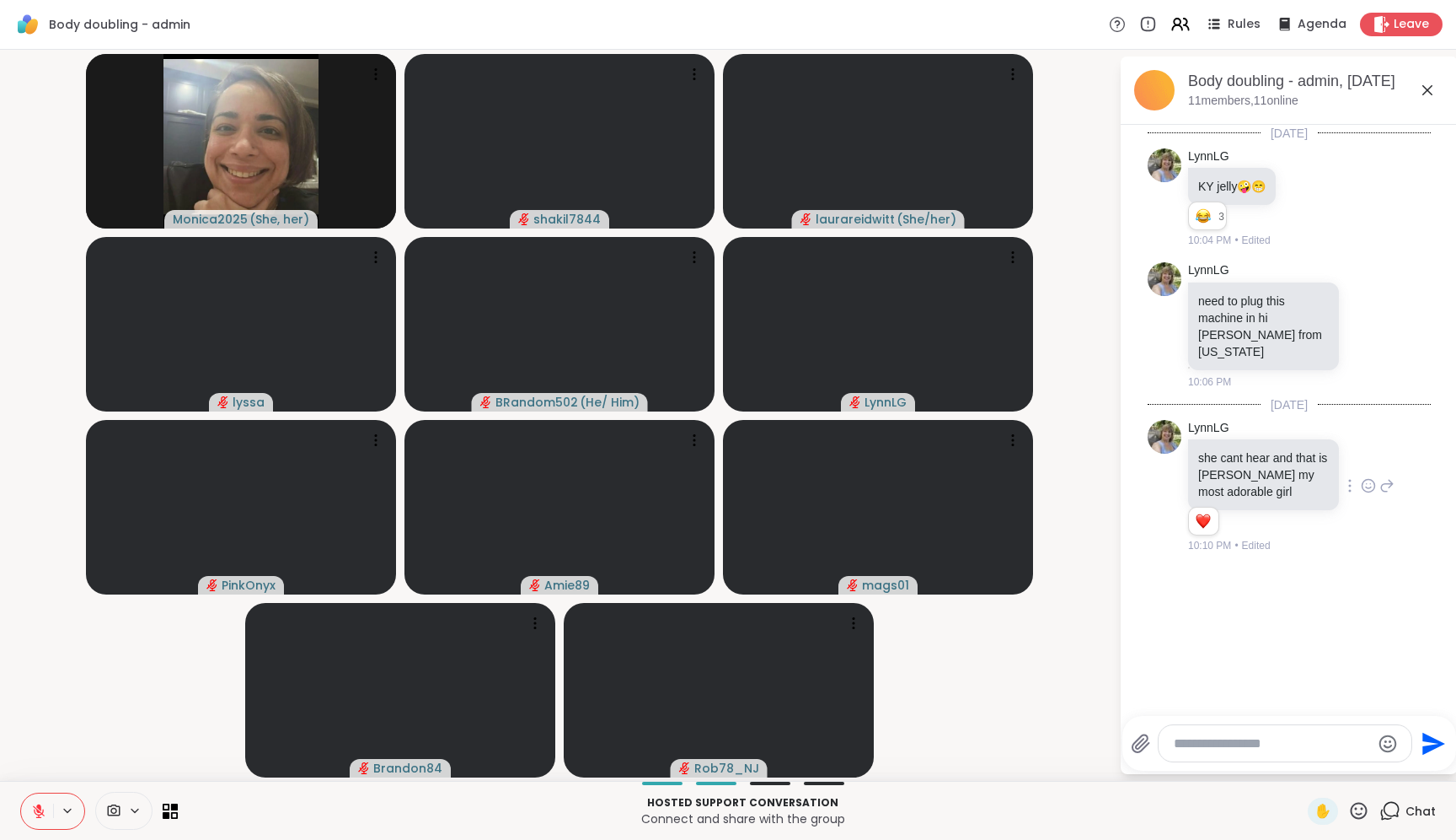
type textarea "*"
type textarea "**********"
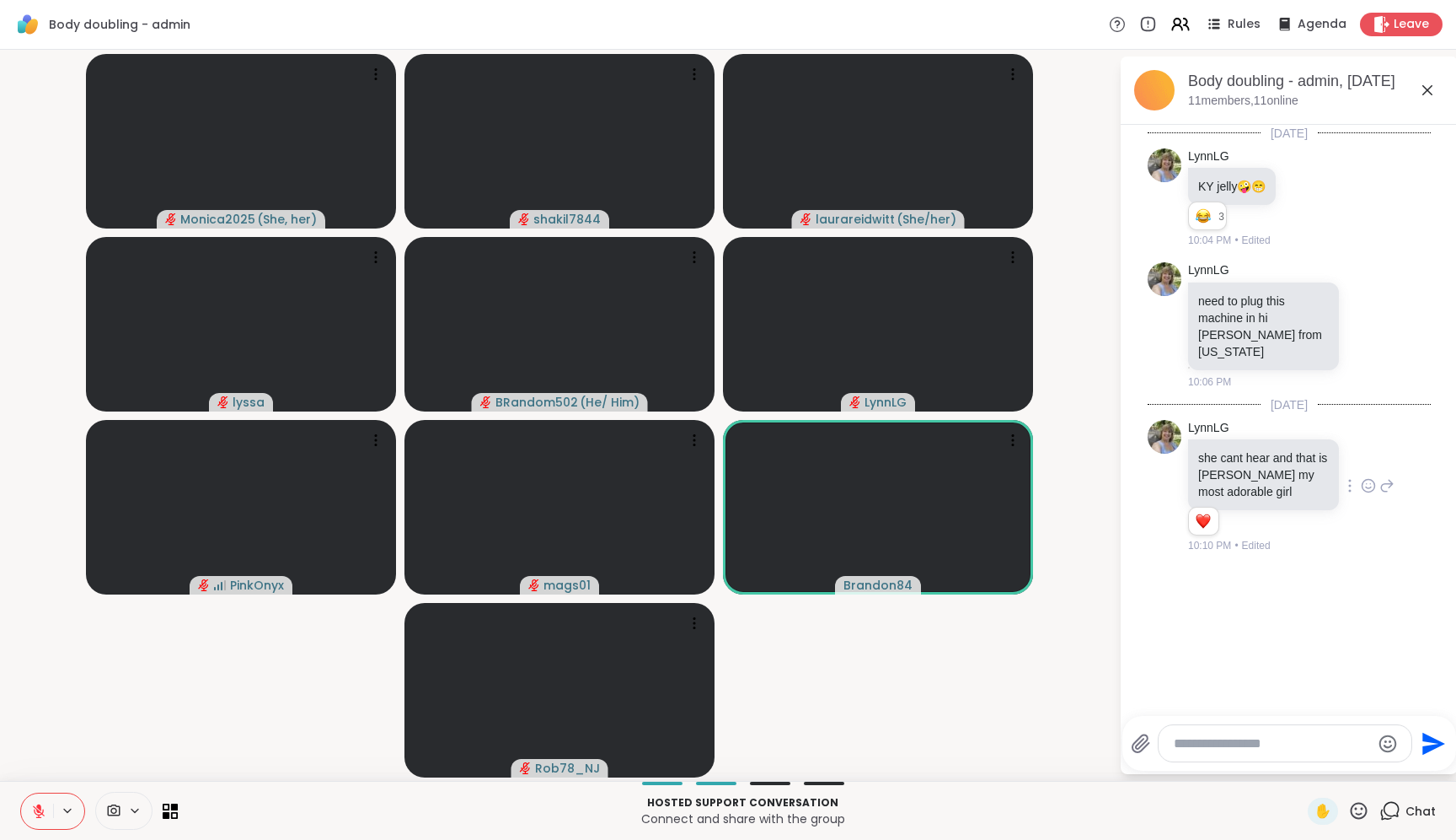
click at [23, 251] on video-player-container "Monica2025 ( She, her ) shakil7844 [PERSON_NAME] ( She/her ) lyssa BRandom502 (…" at bounding box center [559, 415] width 1099 height 718
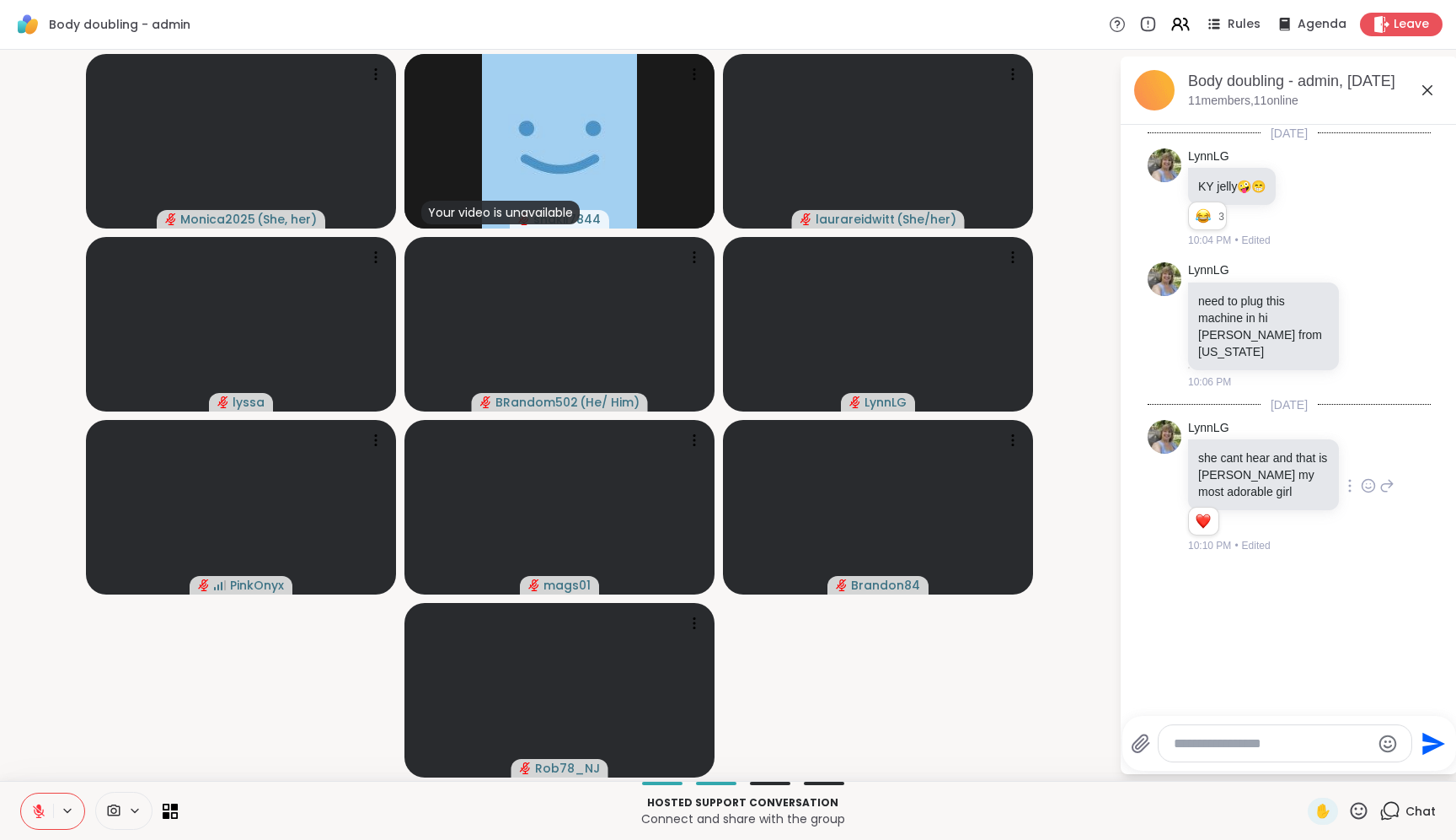
click at [35, 183] on video-player-container "Monica2025 ( She, her ) Your video is unavailable shakil7844 laurareidwitt ( Sh…" at bounding box center [559, 415] width 1099 height 718
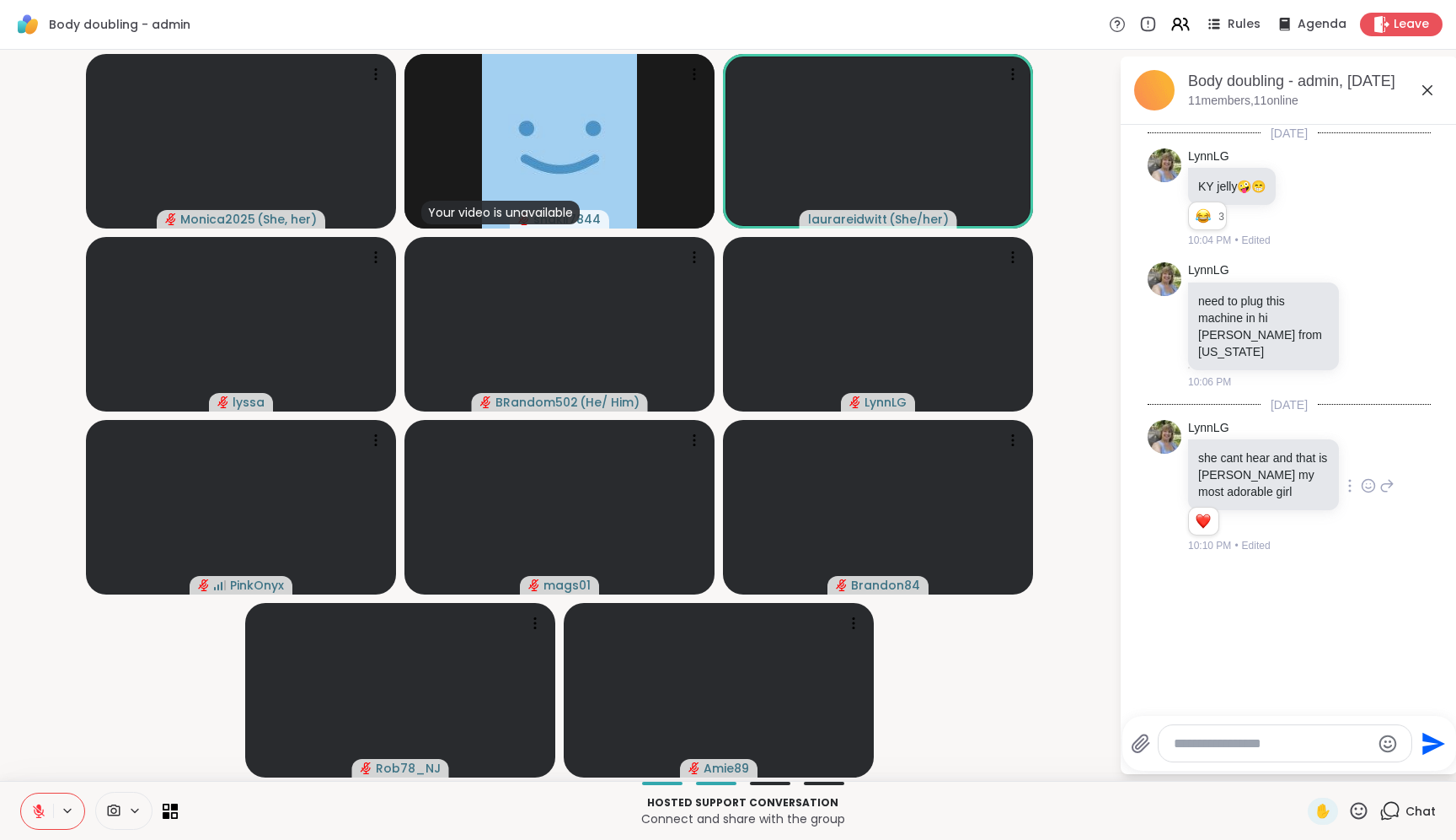
click at [1237, 742] on textarea "Type your message" at bounding box center [1272, 743] width 196 height 16
click at [1380, 744] on icon "Emoji picker" at bounding box center [1388, 743] width 20 height 20
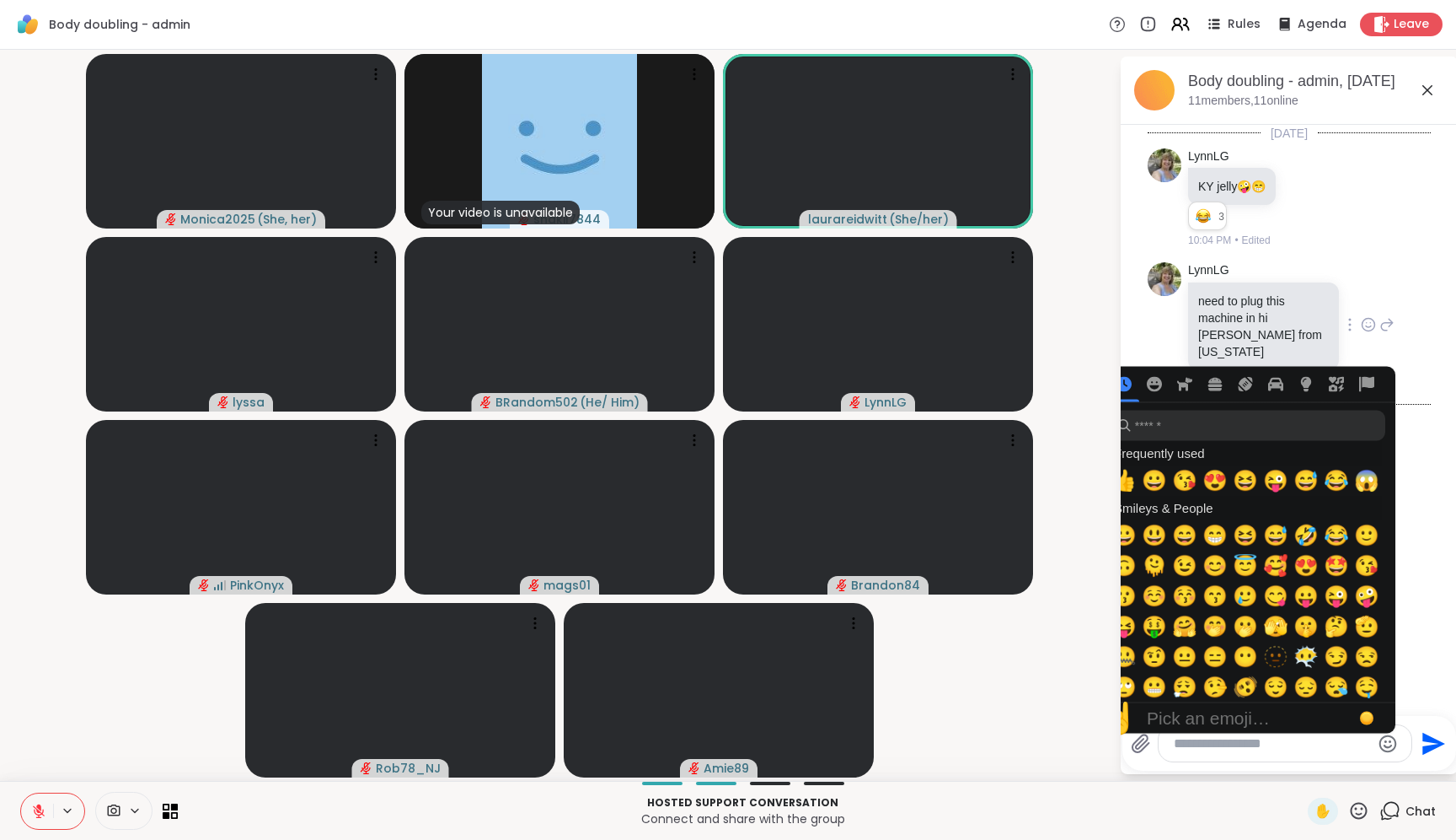
click at [1313, 279] on div "[PERSON_NAME] need to plug this machine in hi [PERSON_NAME] from [US_STATE] 10:…" at bounding box center [1265, 325] width 154 height 127
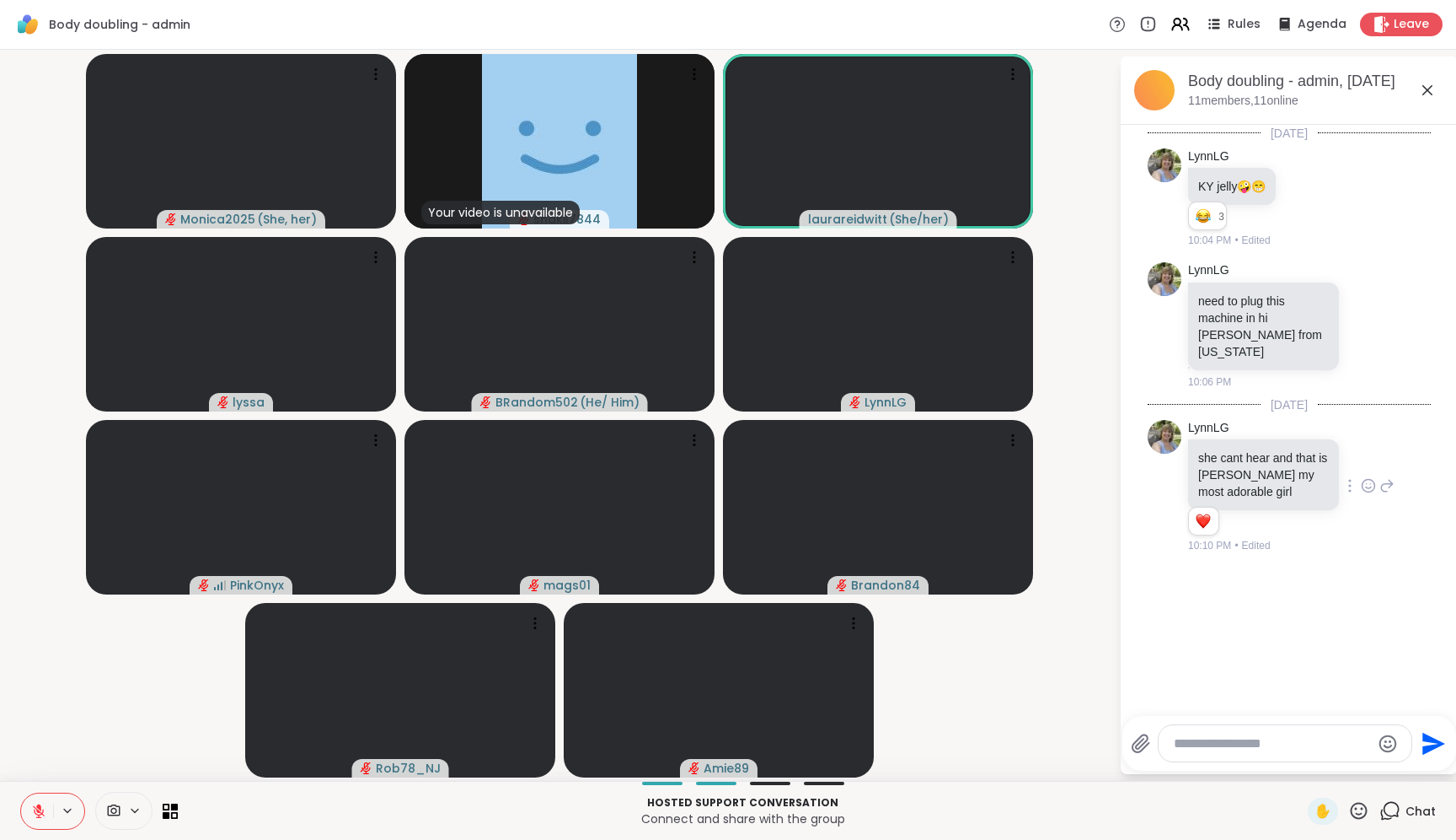
click at [1288, 750] on textarea "Type your message" at bounding box center [1272, 743] width 196 height 16
type textarea "**********"
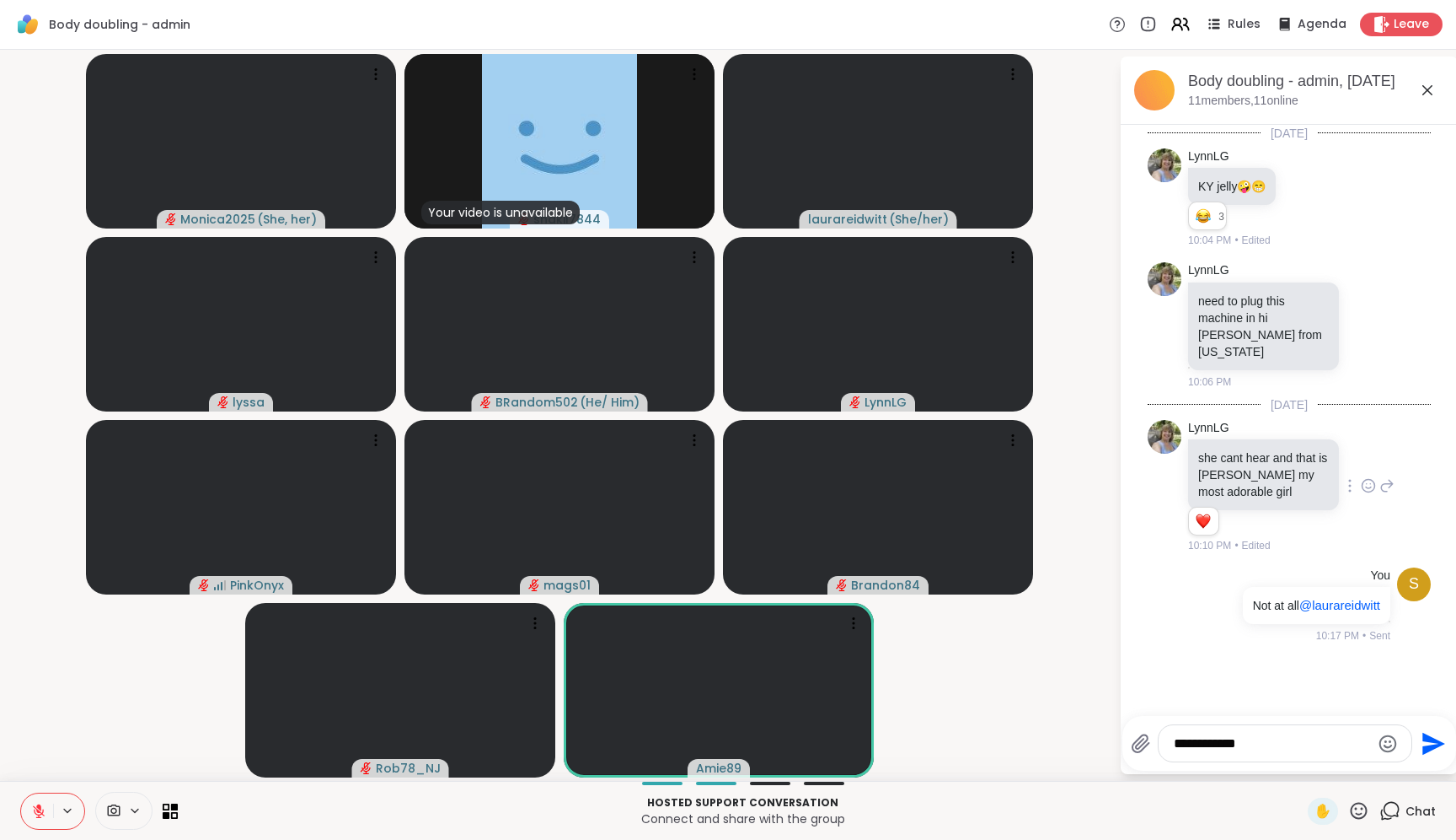
type textarea "**********"
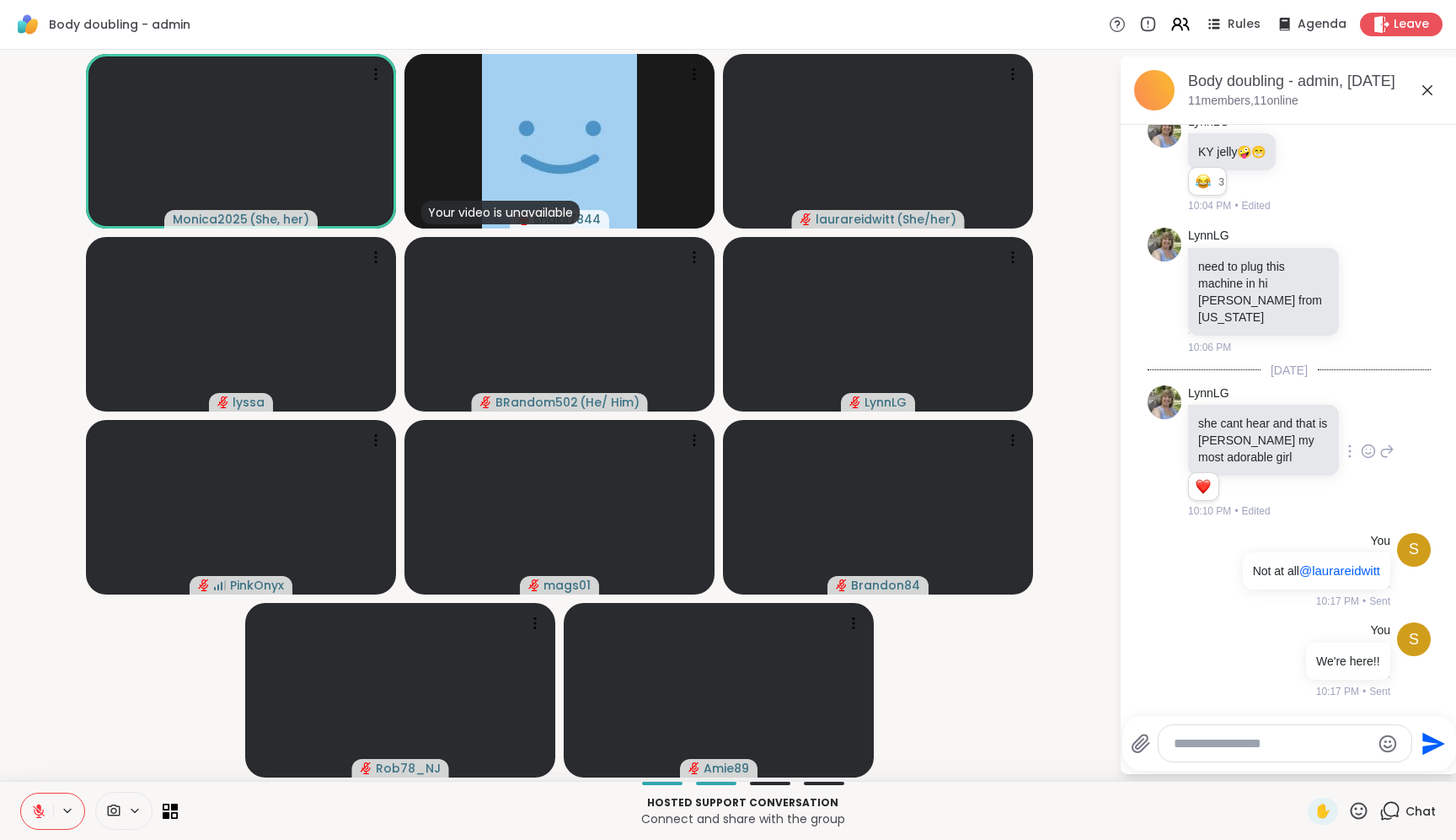
click at [1251, 736] on textarea "Type your message" at bounding box center [1272, 743] width 196 height 16
click at [1237, 740] on textarea "Type your message" at bounding box center [1272, 743] width 196 height 16
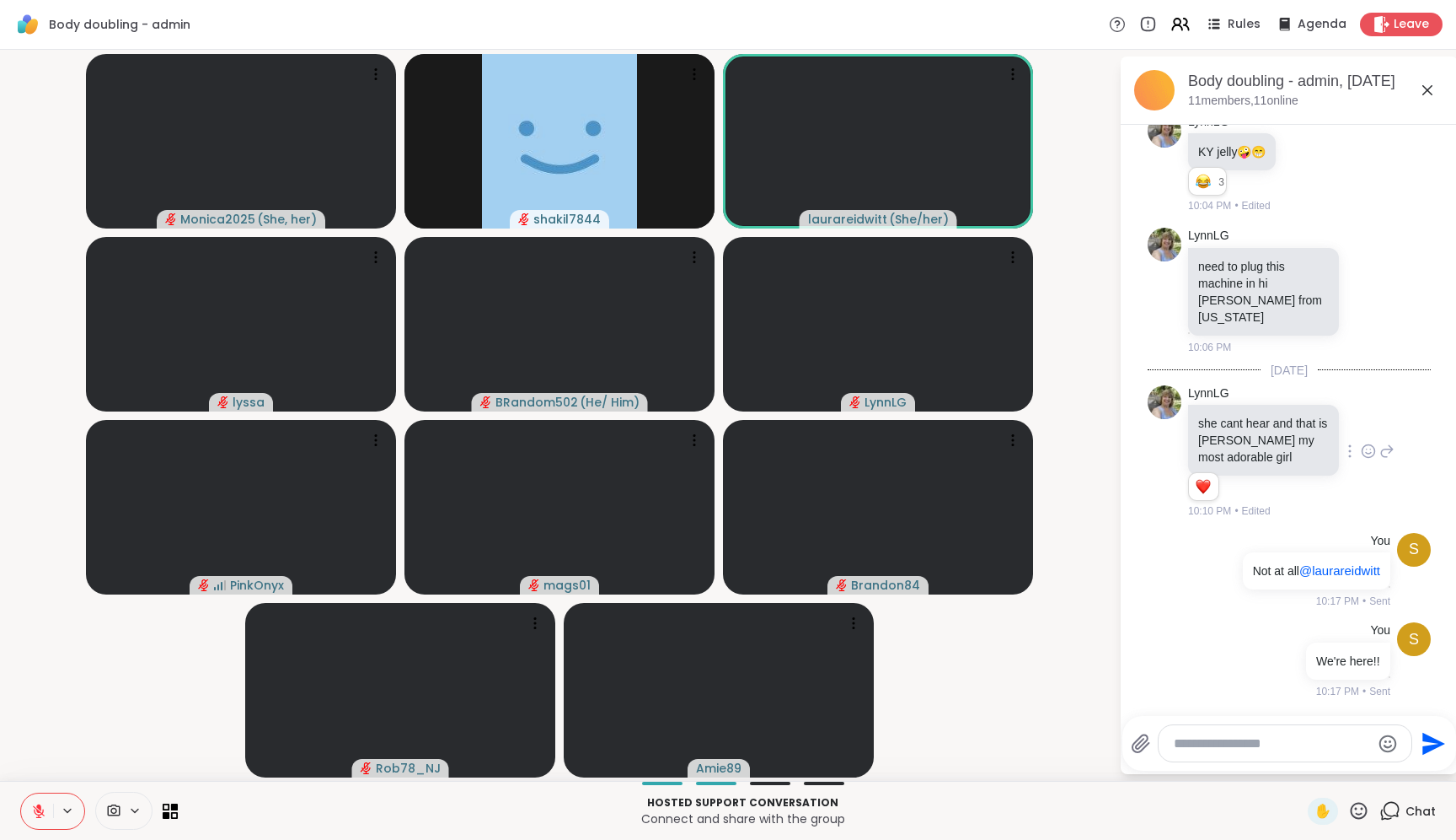
click at [950, 699] on video-player-container "Monica2025 ( She, her ) shakil7844 laurareidwitt ( She/her ) lyssa BRandom502 (…" at bounding box center [559, 415] width 1099 height 718
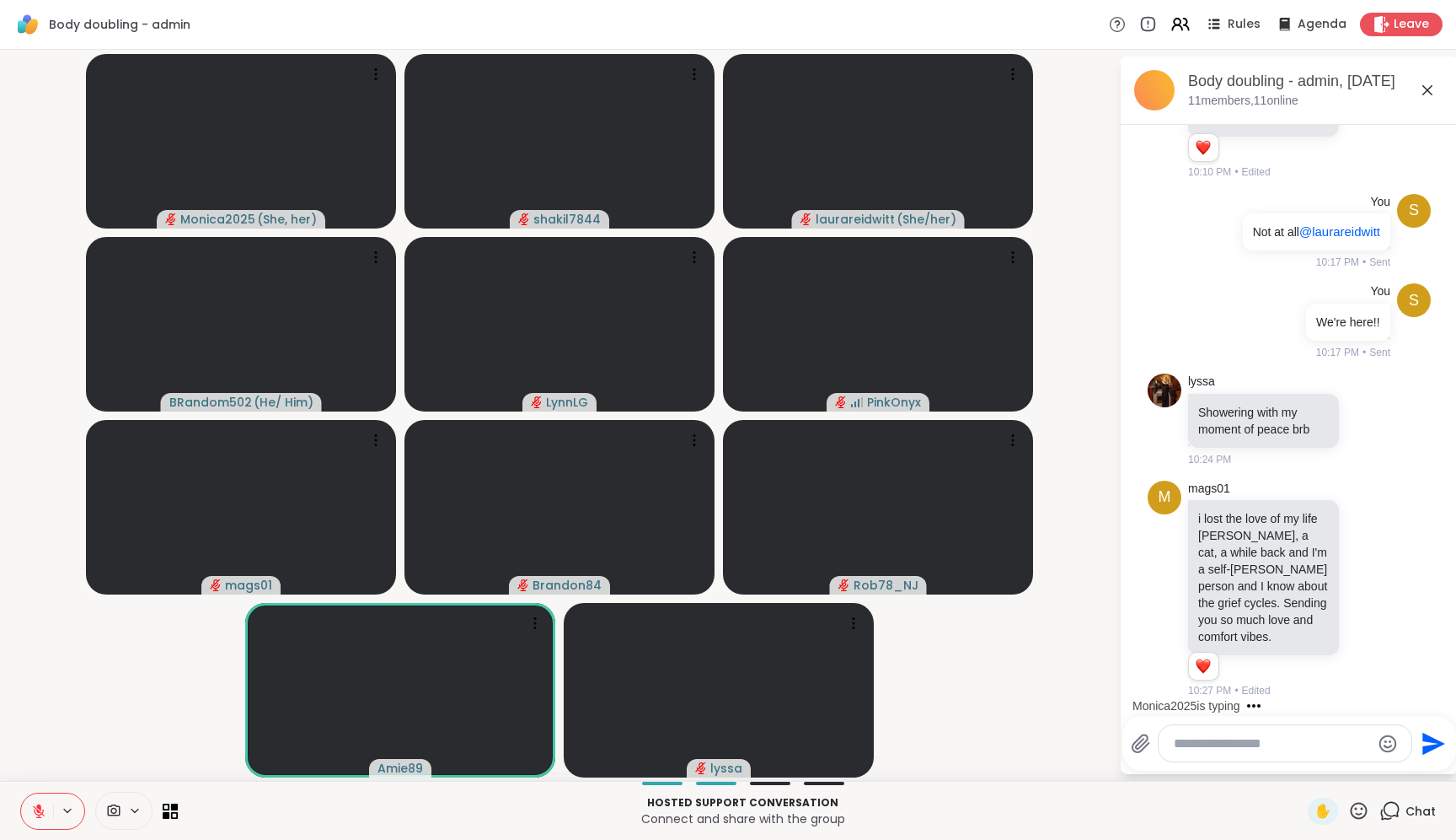
scroll to position [514, 0]
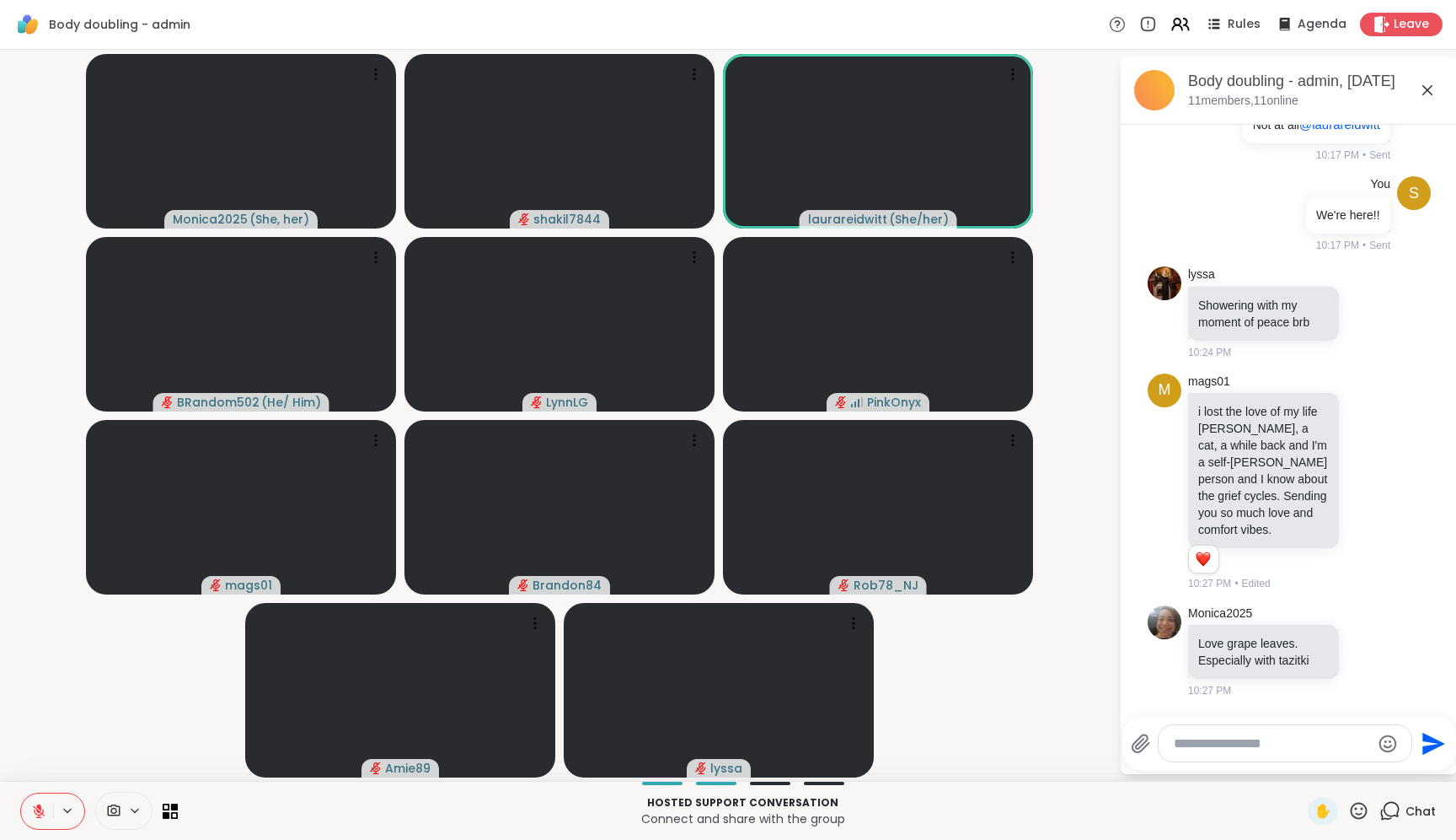
click at [1069, 249] on video-player-container "Monica2025 ( She, her ) shakil7844 [PERSON_NAME] ( She/her ) BRandom502 ( He/ H…" at bounding box center [559, 415] width 1099 height 718
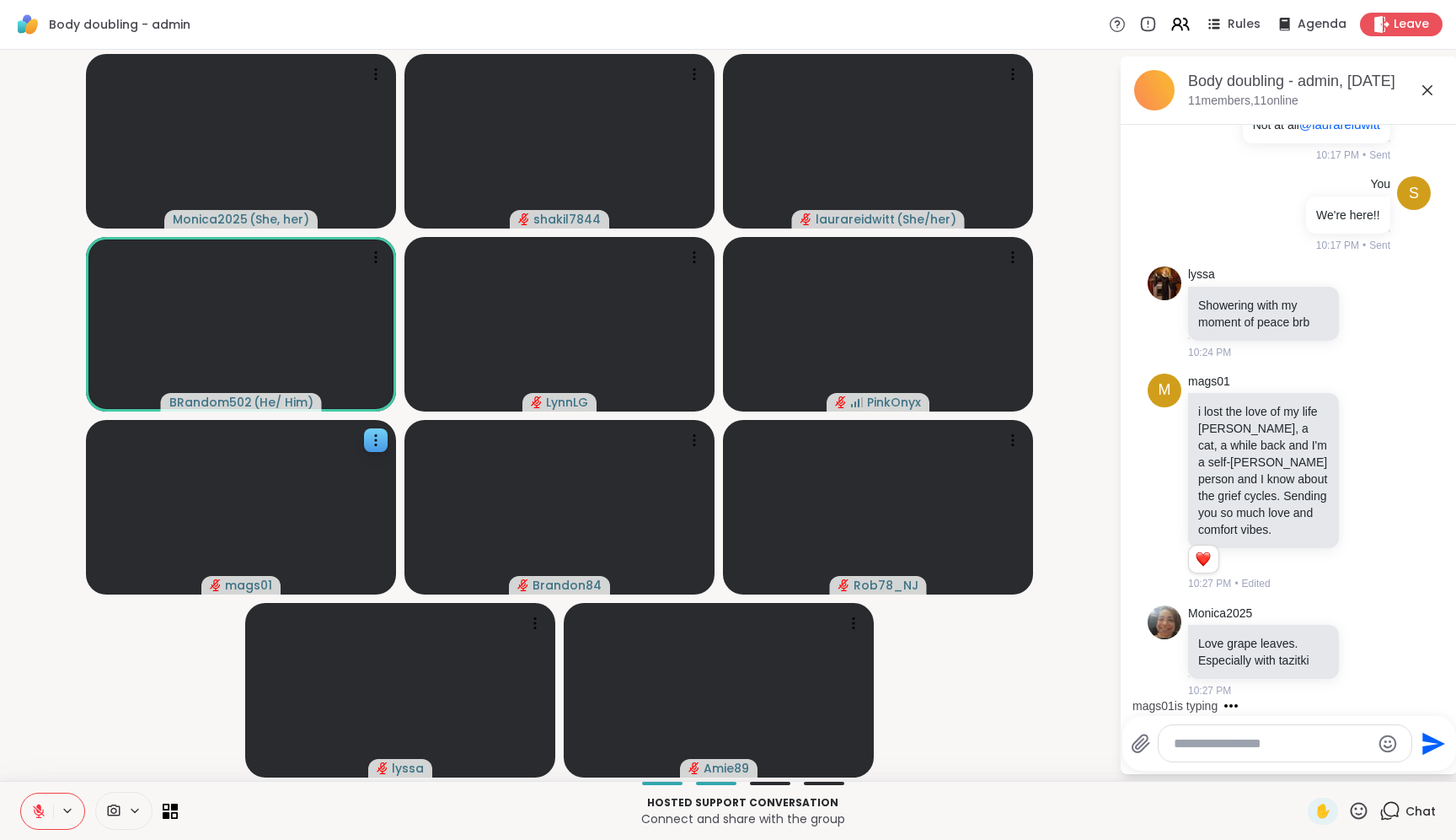
scroll to position [789, 0]
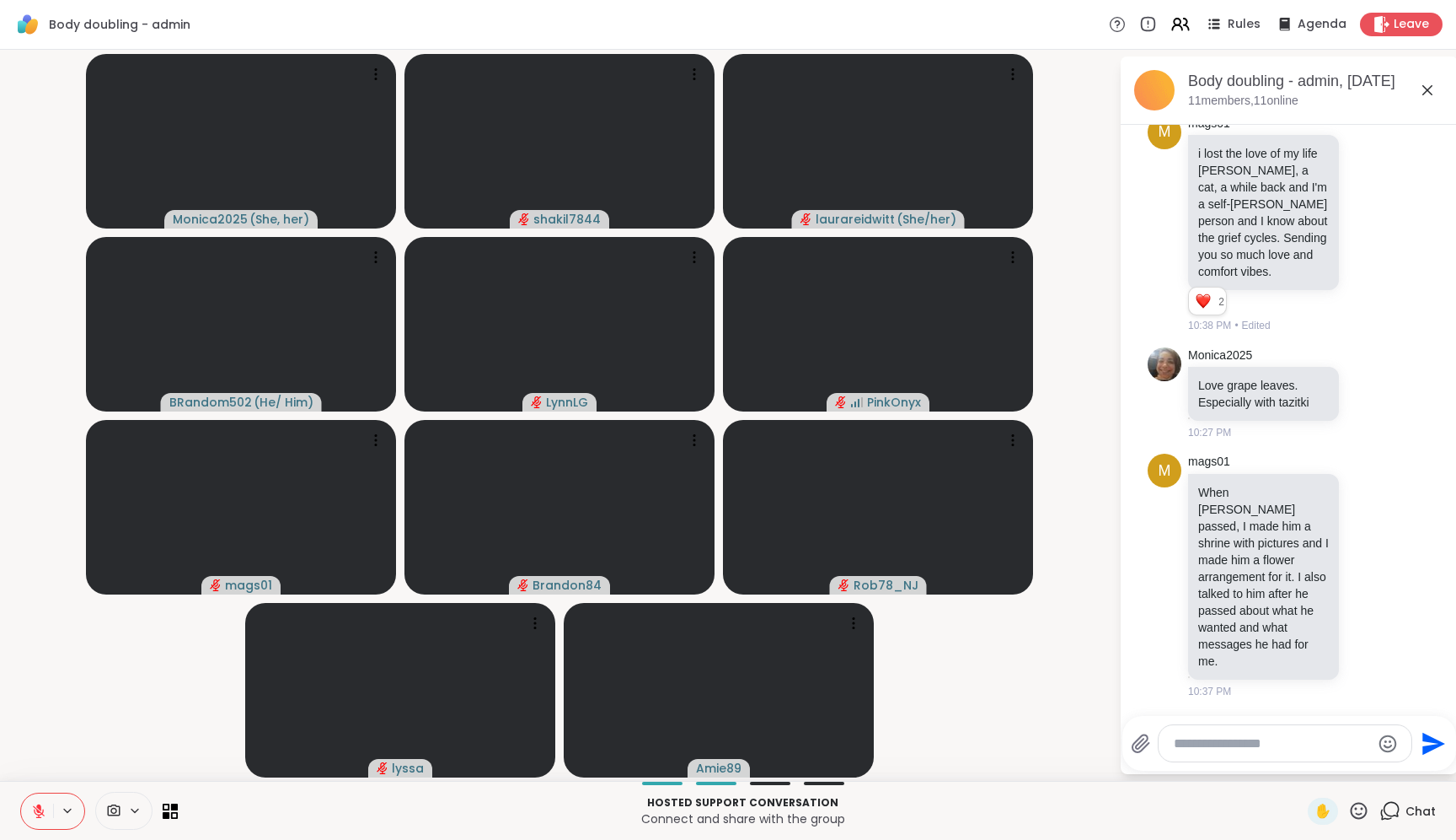
click at [1038, 626] on video-player-container "Monica2025 ( She, her ) shakil7844 laurareidwitt ( She/her ) BRandom502 ( He/ H…" at bounding box center [559, 415] width 1099 height 718
click at [166, 814] on icon at bounding box center [166, 815] width 8 height 8
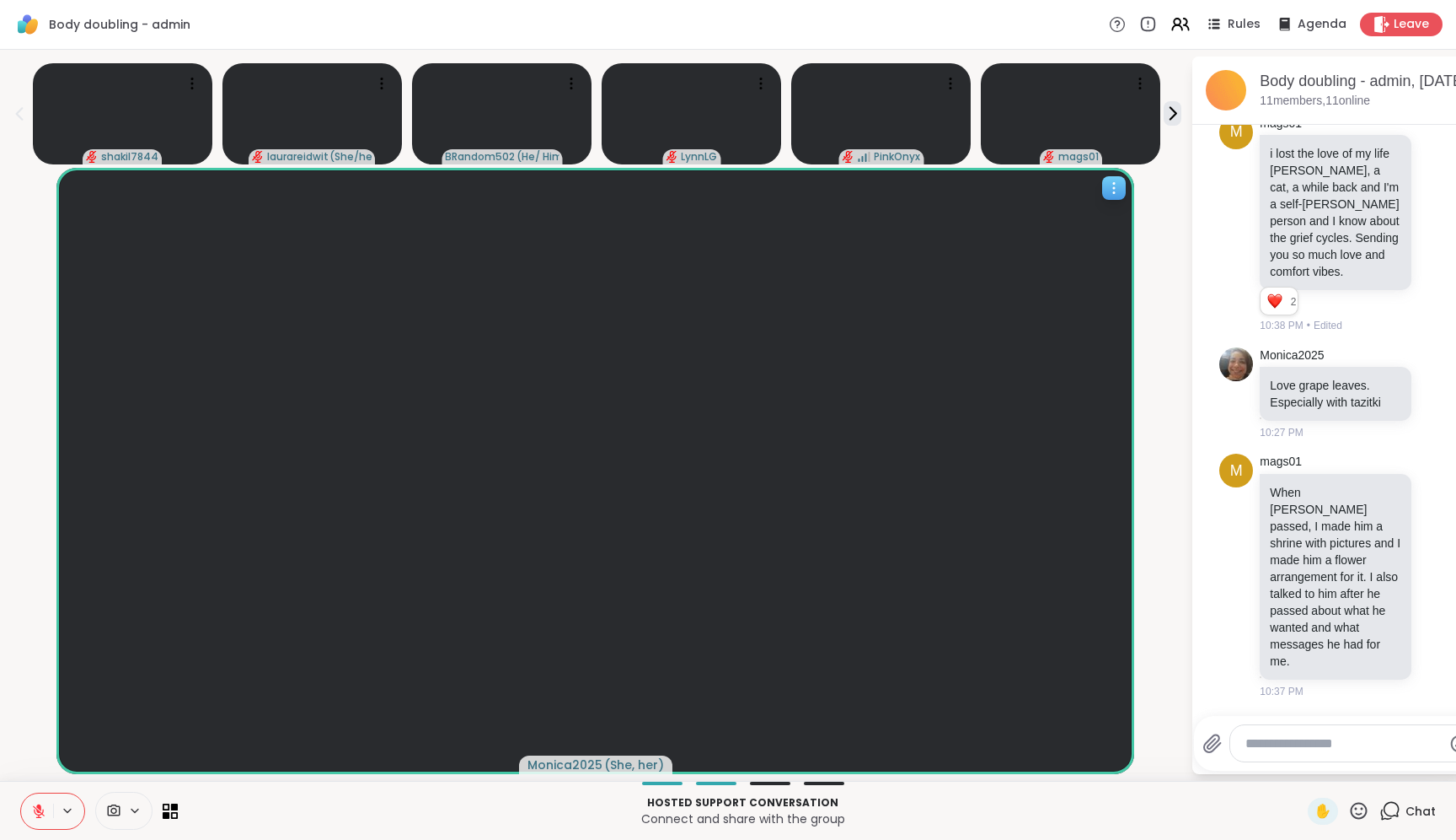
click at [1114, 183] on icon at bounding box center [1114, 183] width 2 height 2
click at [1088, 218] on h4 "Pin Member" at bounding box center [1058, 223] width 71 height 16
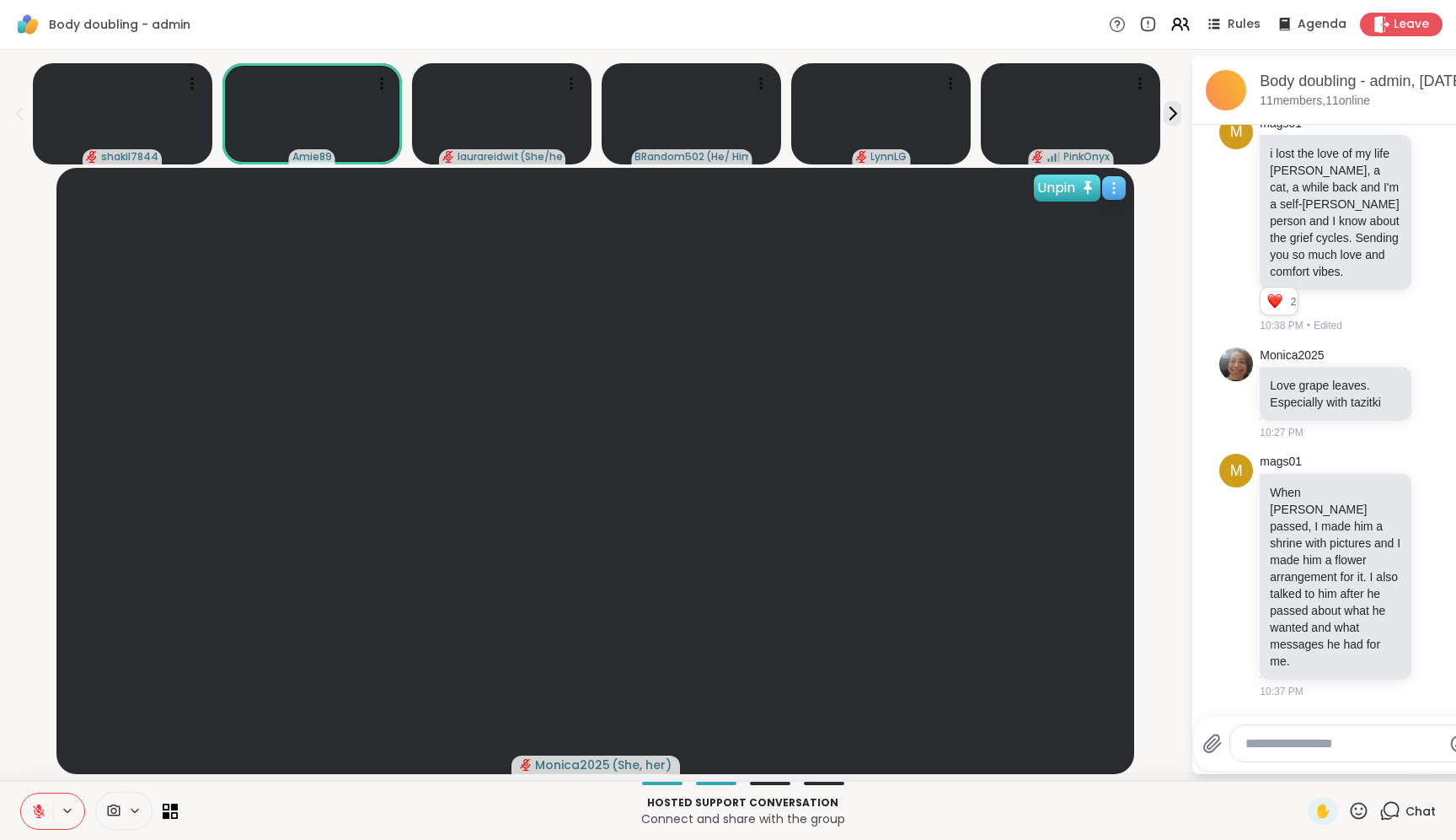
click at [1063, 191] on div "Unpin" at bounding box center [1067, 188] width 67 height 27
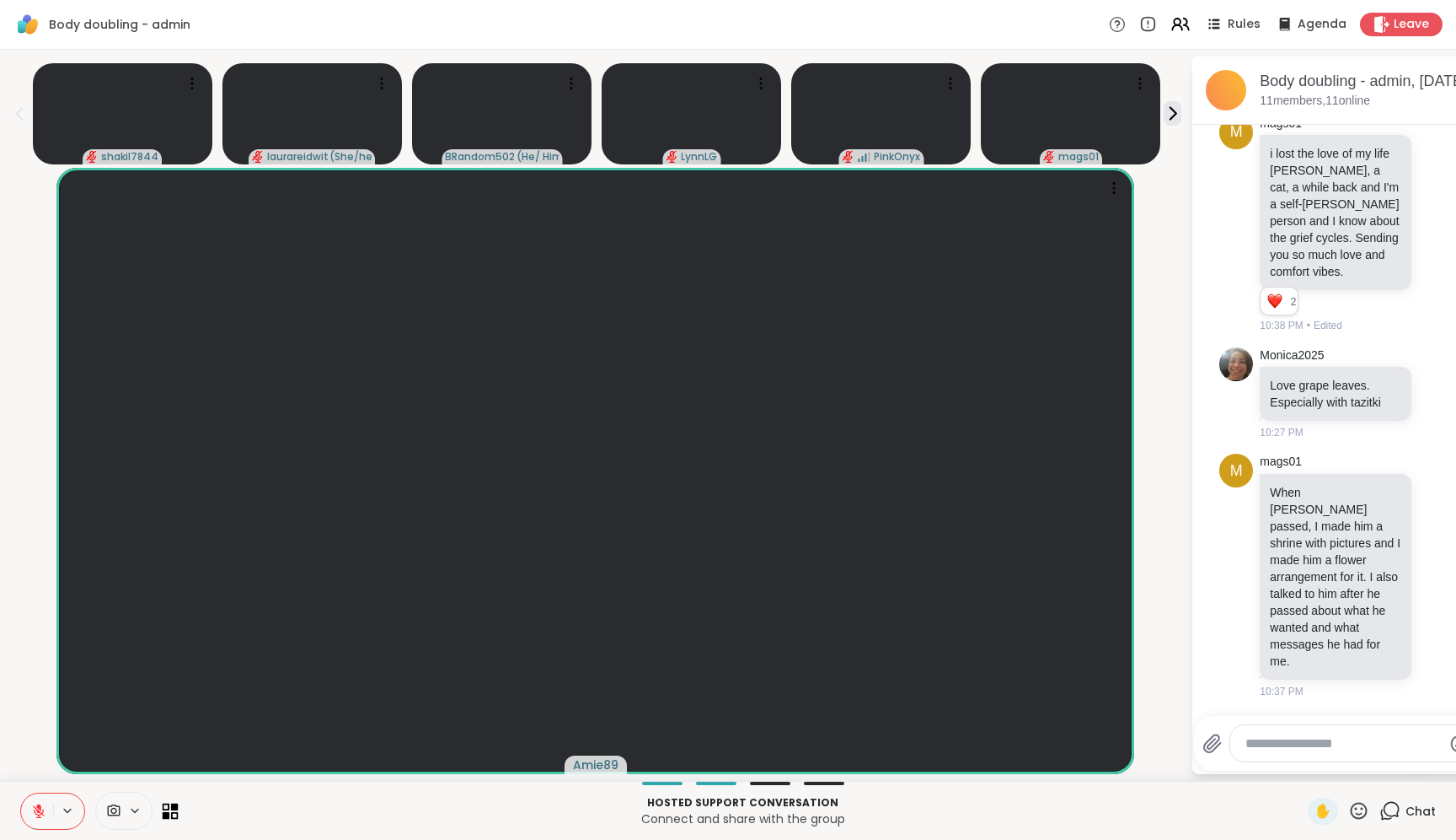
click at [176, 816] on icon at bounding box center [170, 811] width 16 height 16
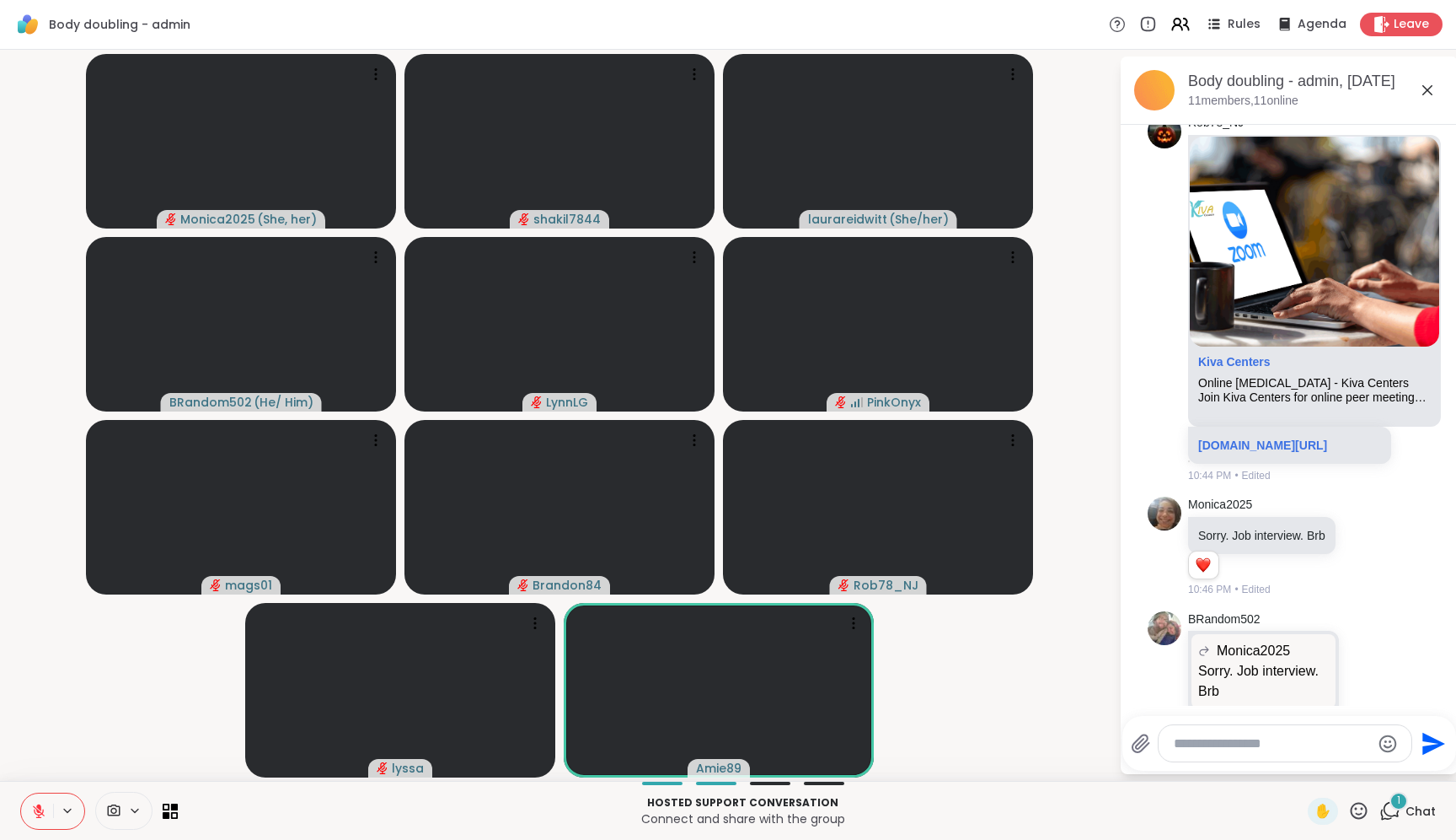
scroll to position [1902, 0]
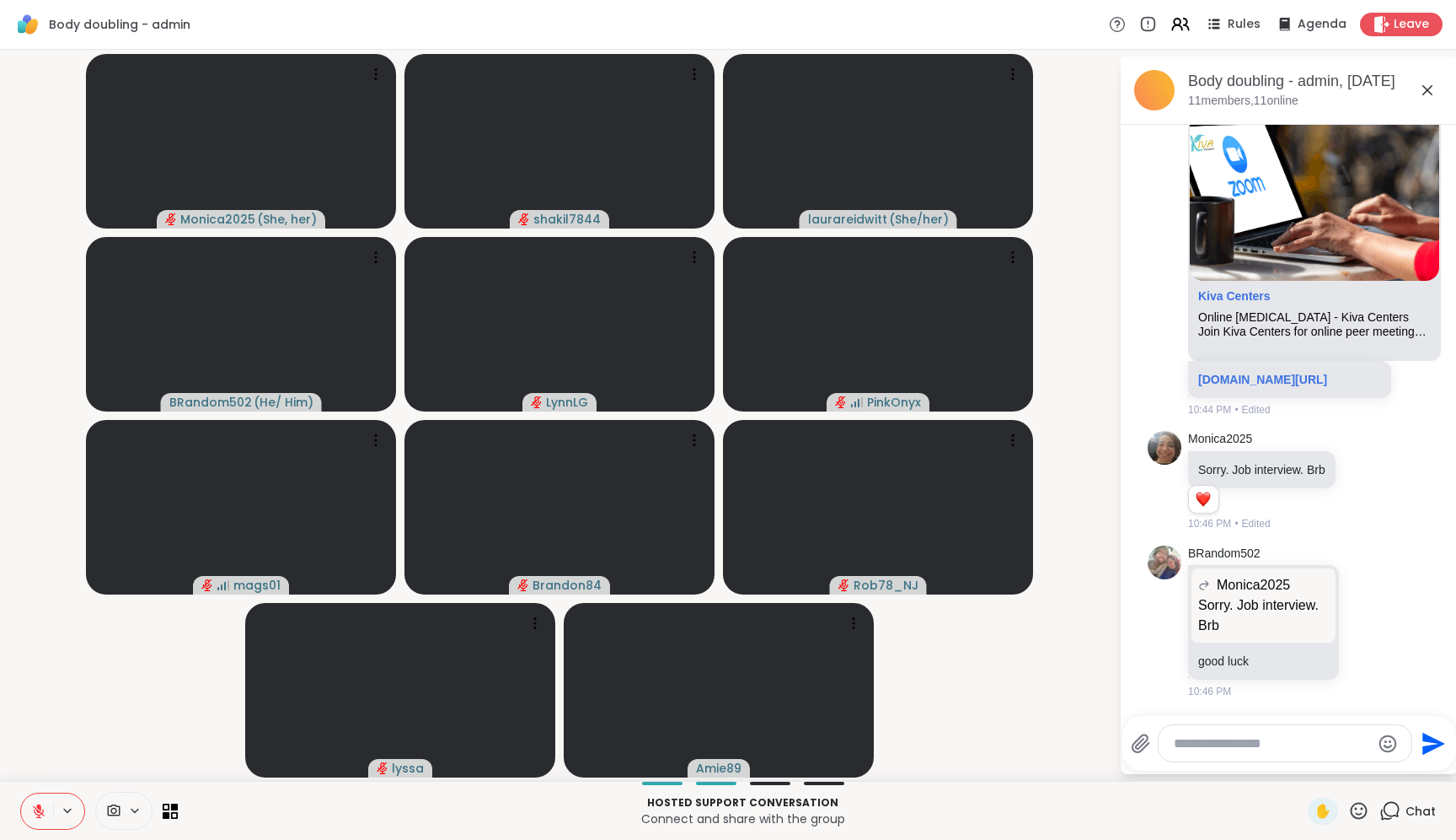
click at [1321, 750] on textarea "Type your message" at bounding box center [1272, 743] width 196 height 16
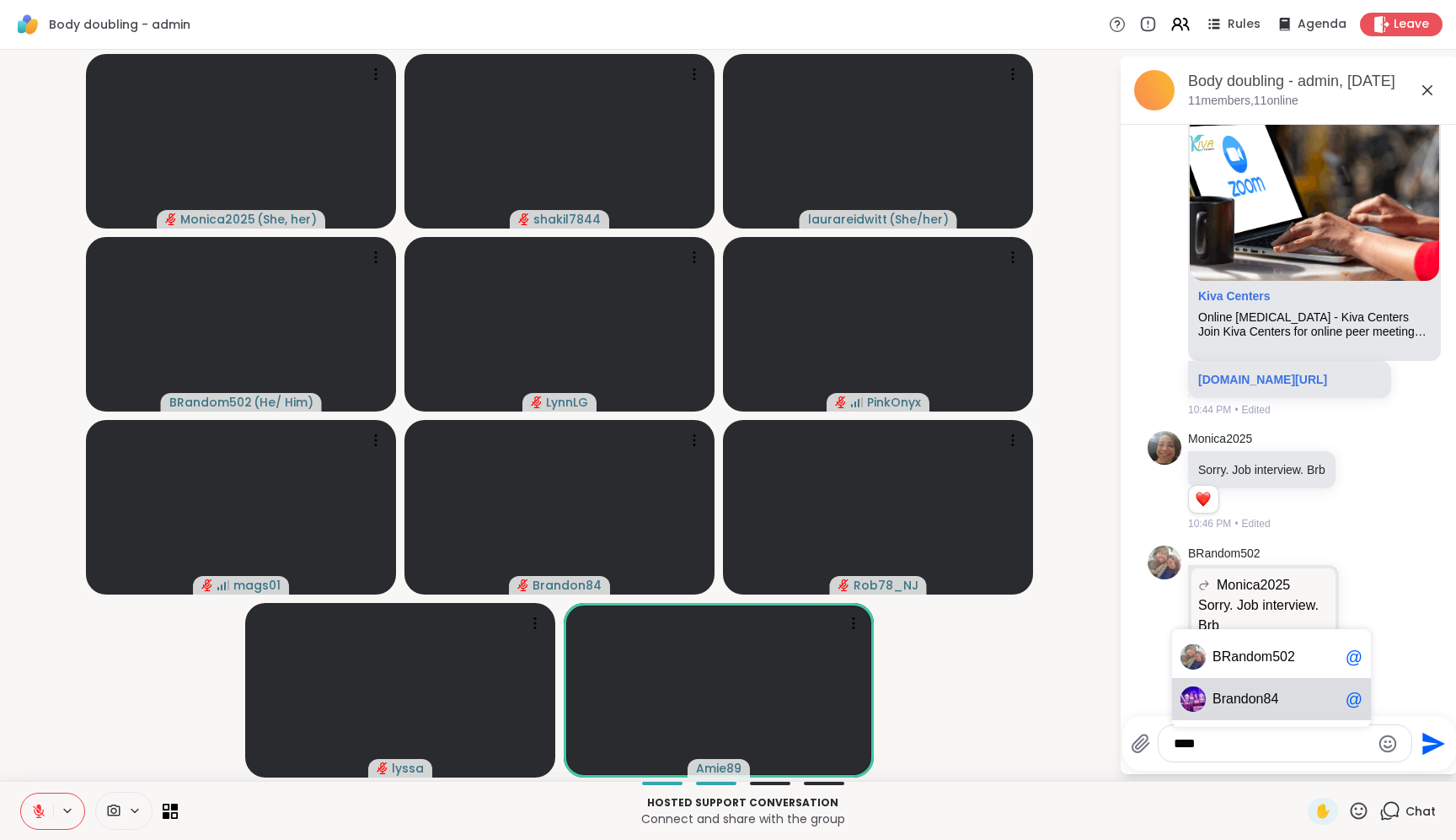
type textarea "**********"
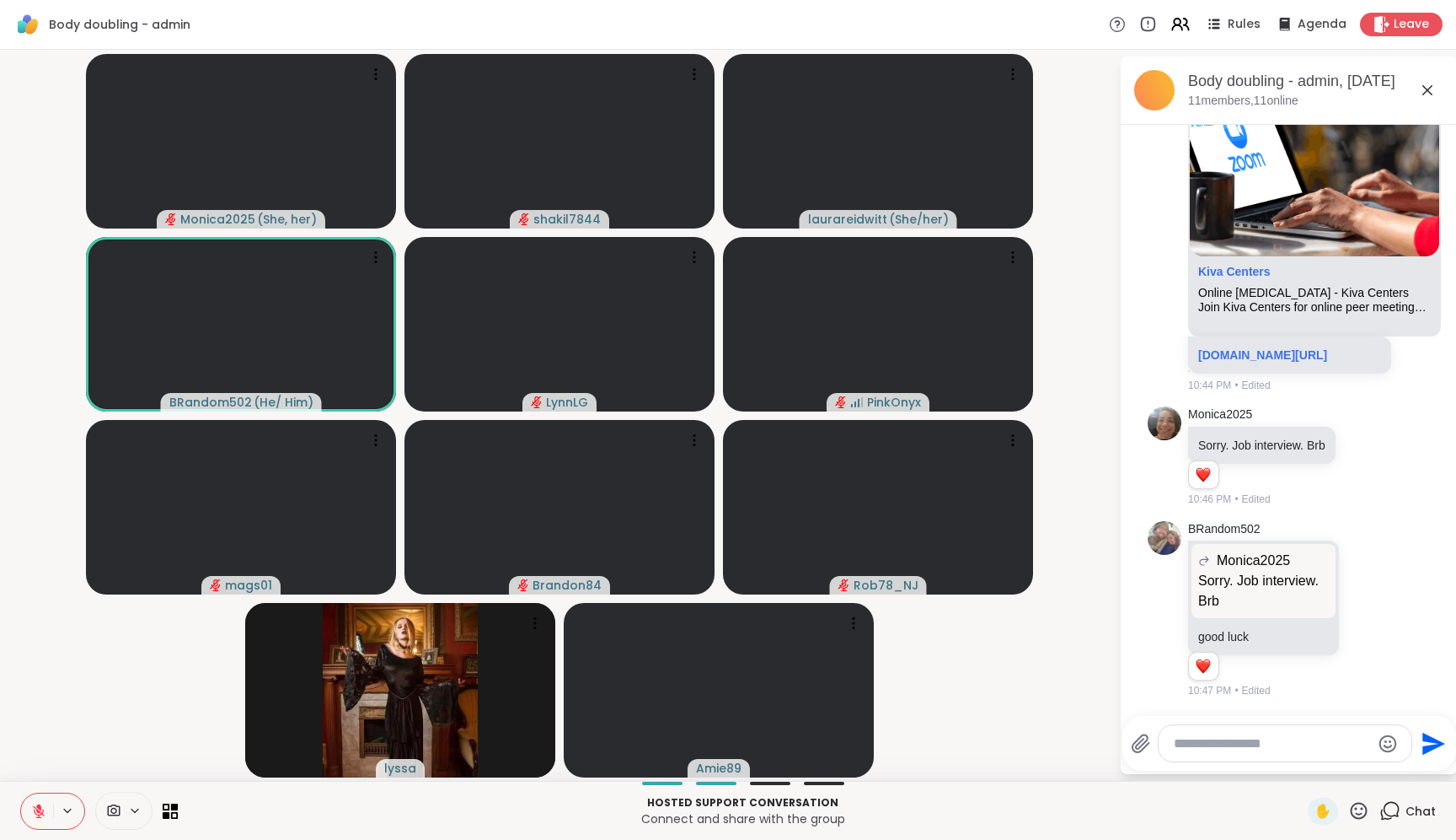
scroll to position [1927, 0]
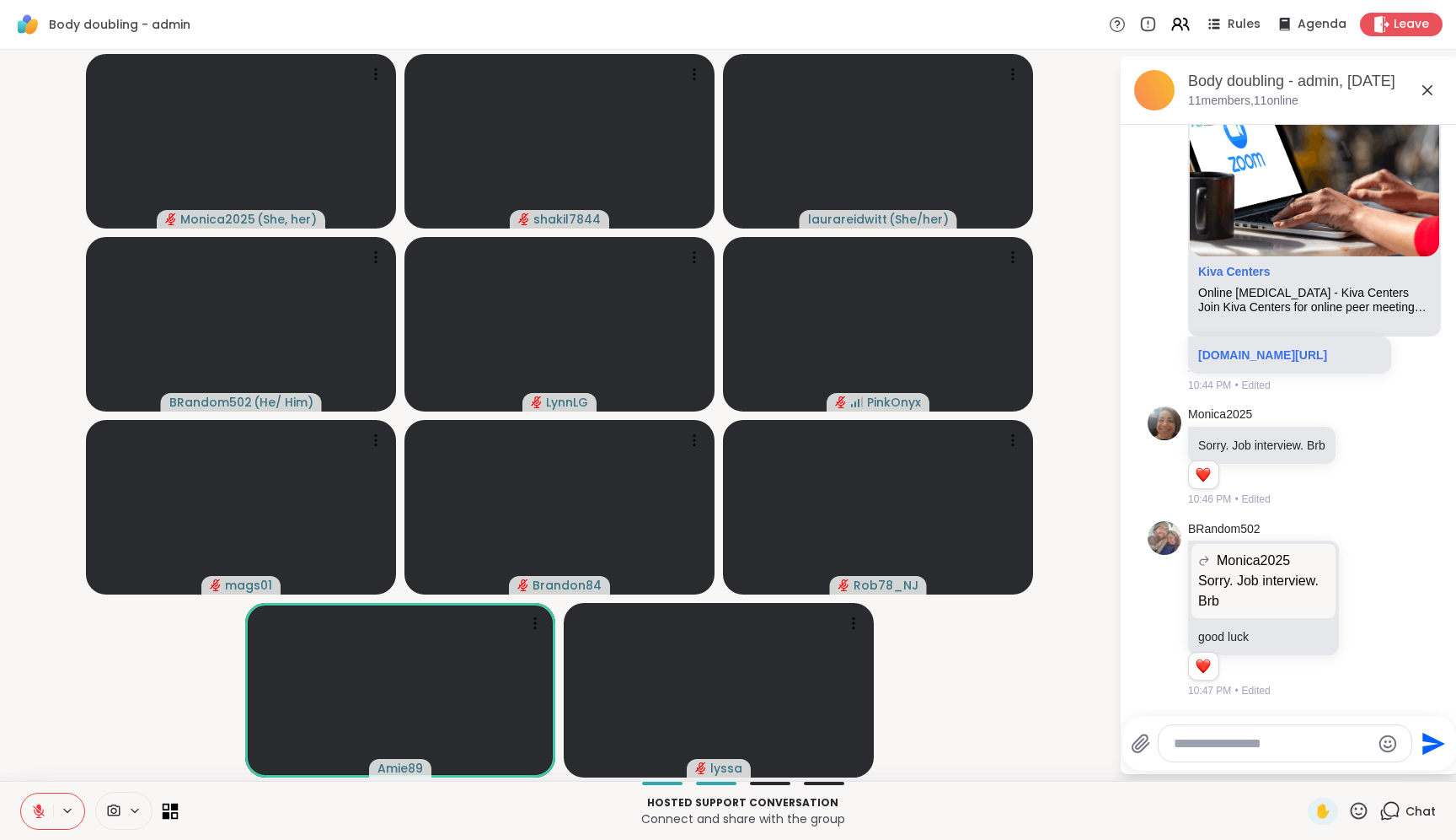
click at [171, 807] on icon at bounding box center [175, 806] width 8 height 8
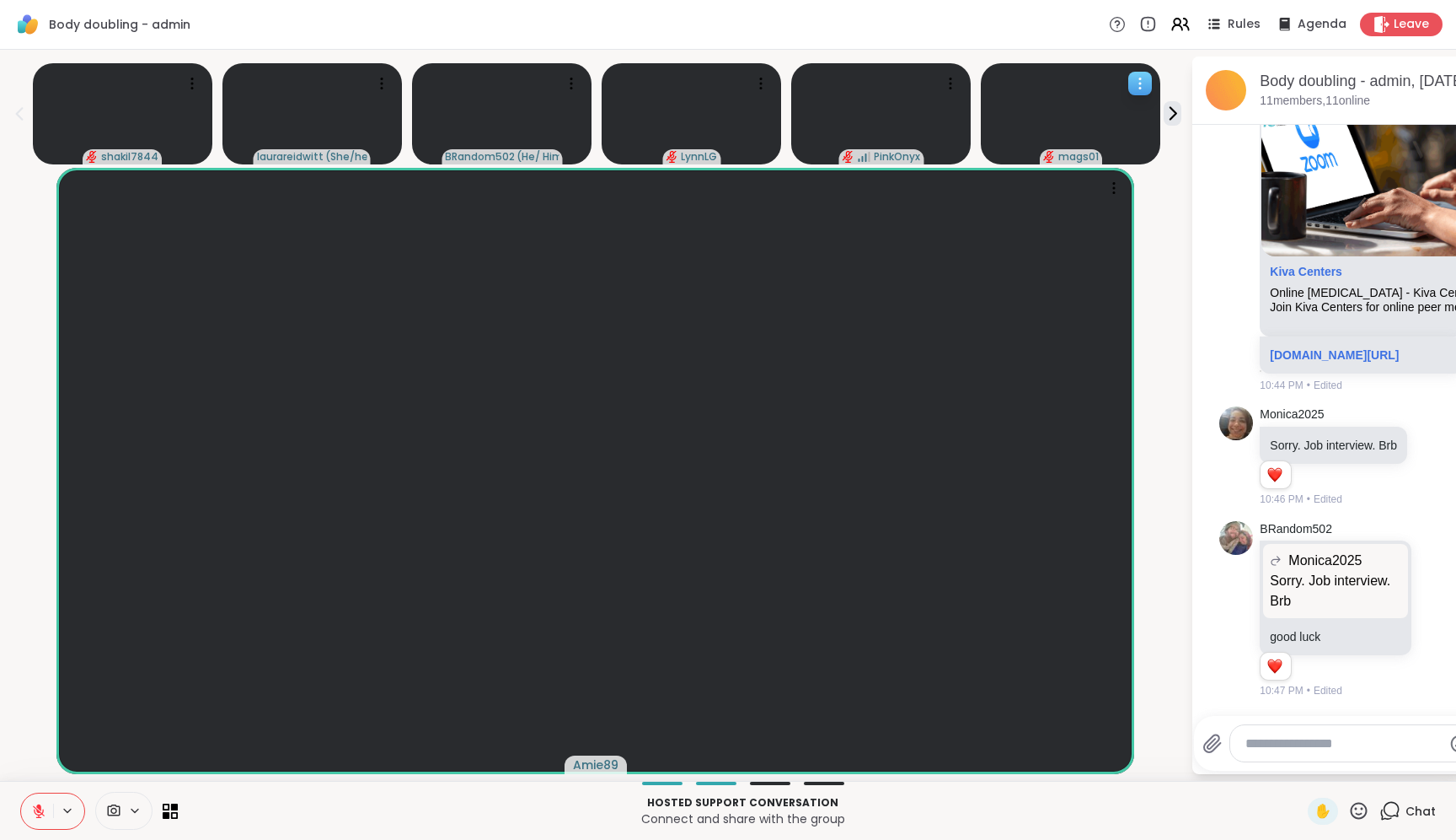
click at [1140, 86] on icon at bounding box center [1140, 83] width 16 height 16
click at [1121, 107] on div "Pin Member" at bounding box center [1076, 107] width 126 height 28
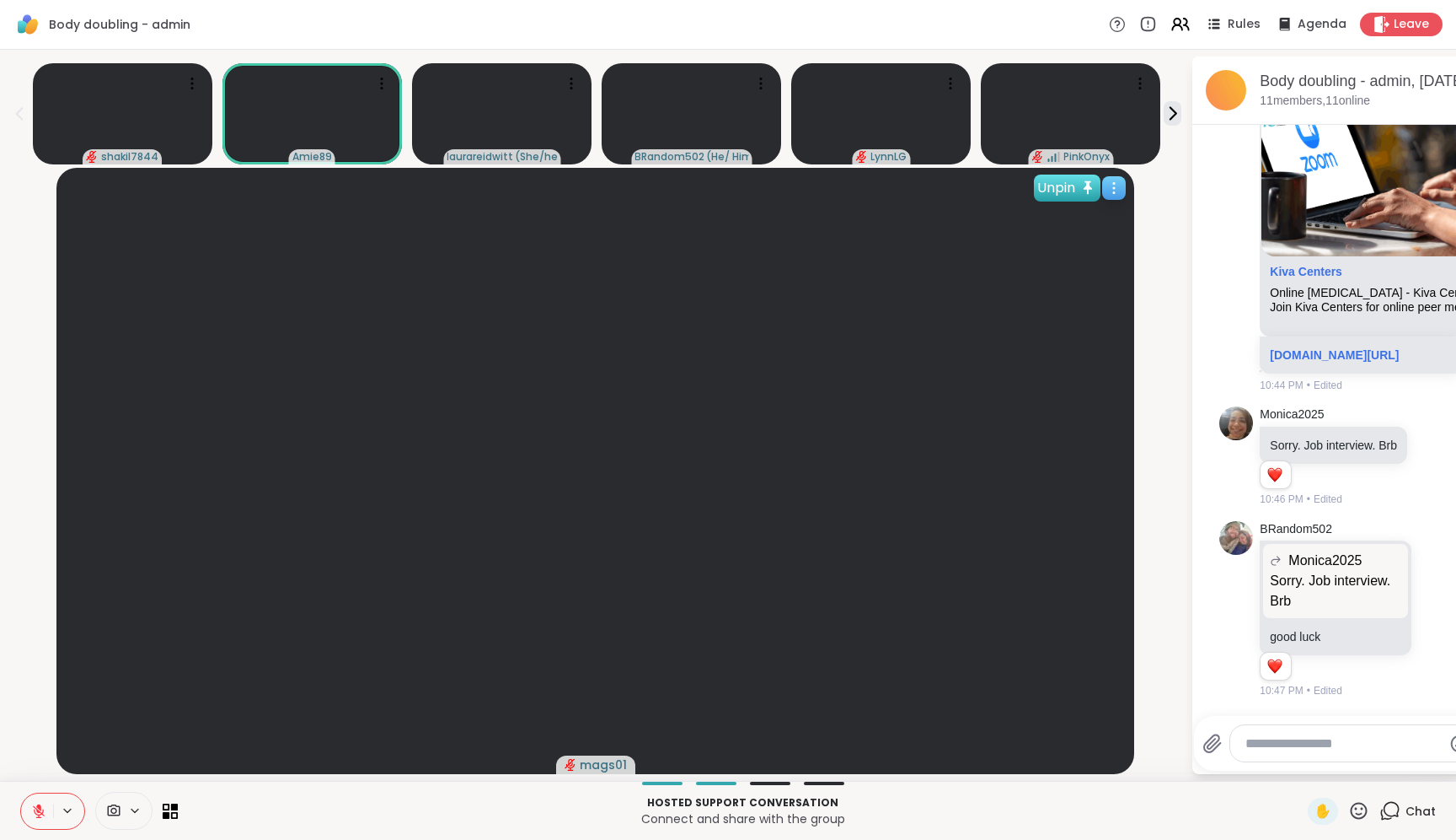
click at [1081, 179] on icon at bounding box center [1088, 188] width 18 height 18
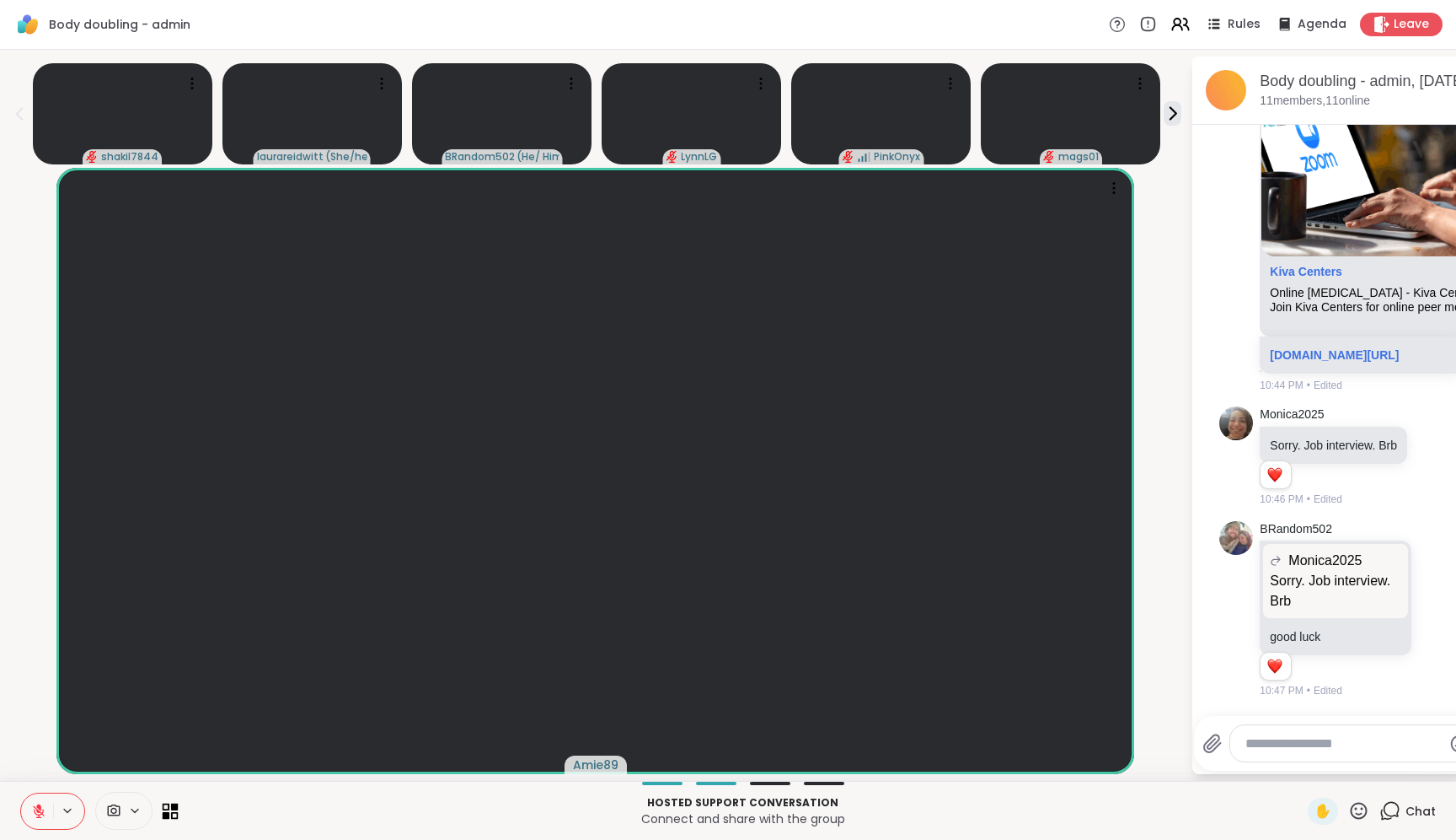
click at [168, 805] on icon at bounding box center [166, 806] width 8 height 8
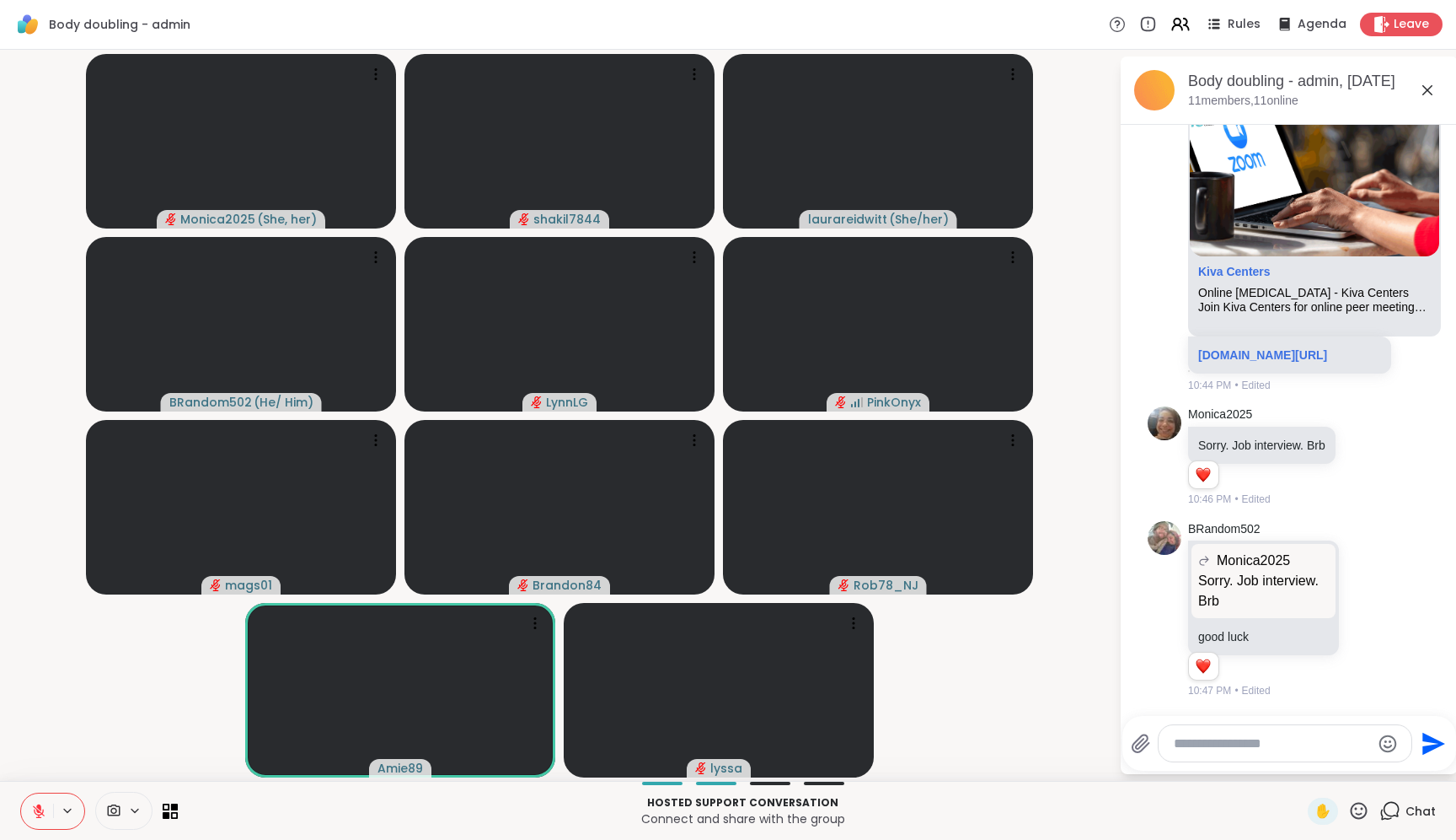
click at [1219, 753] on div at bounding box center [1285, 743] width 252 height 36
click at [1234, 738] on textarea "Type your message" at bounding box center [1272, 743] width 196 height 16
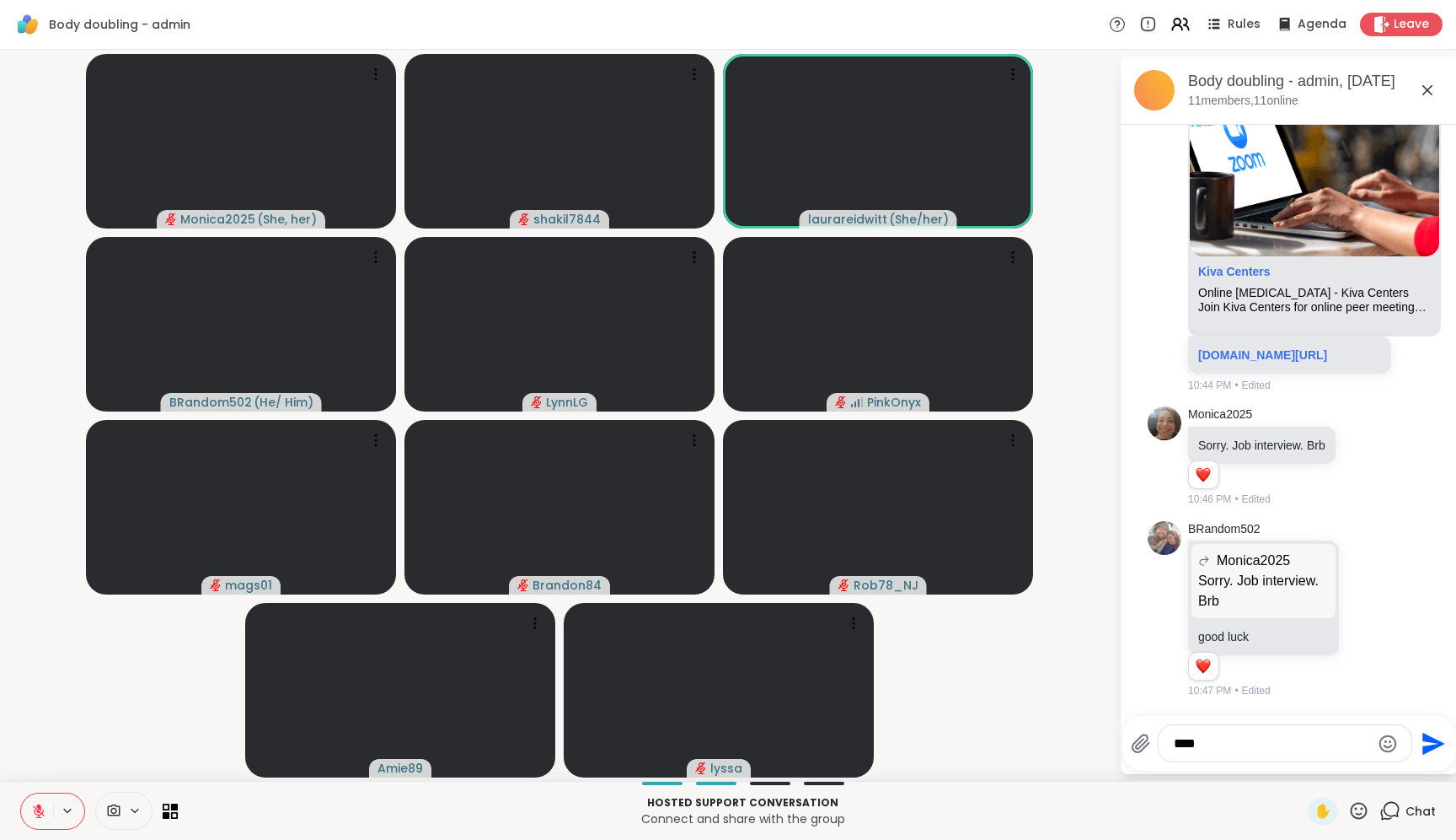
type textarea "*****"
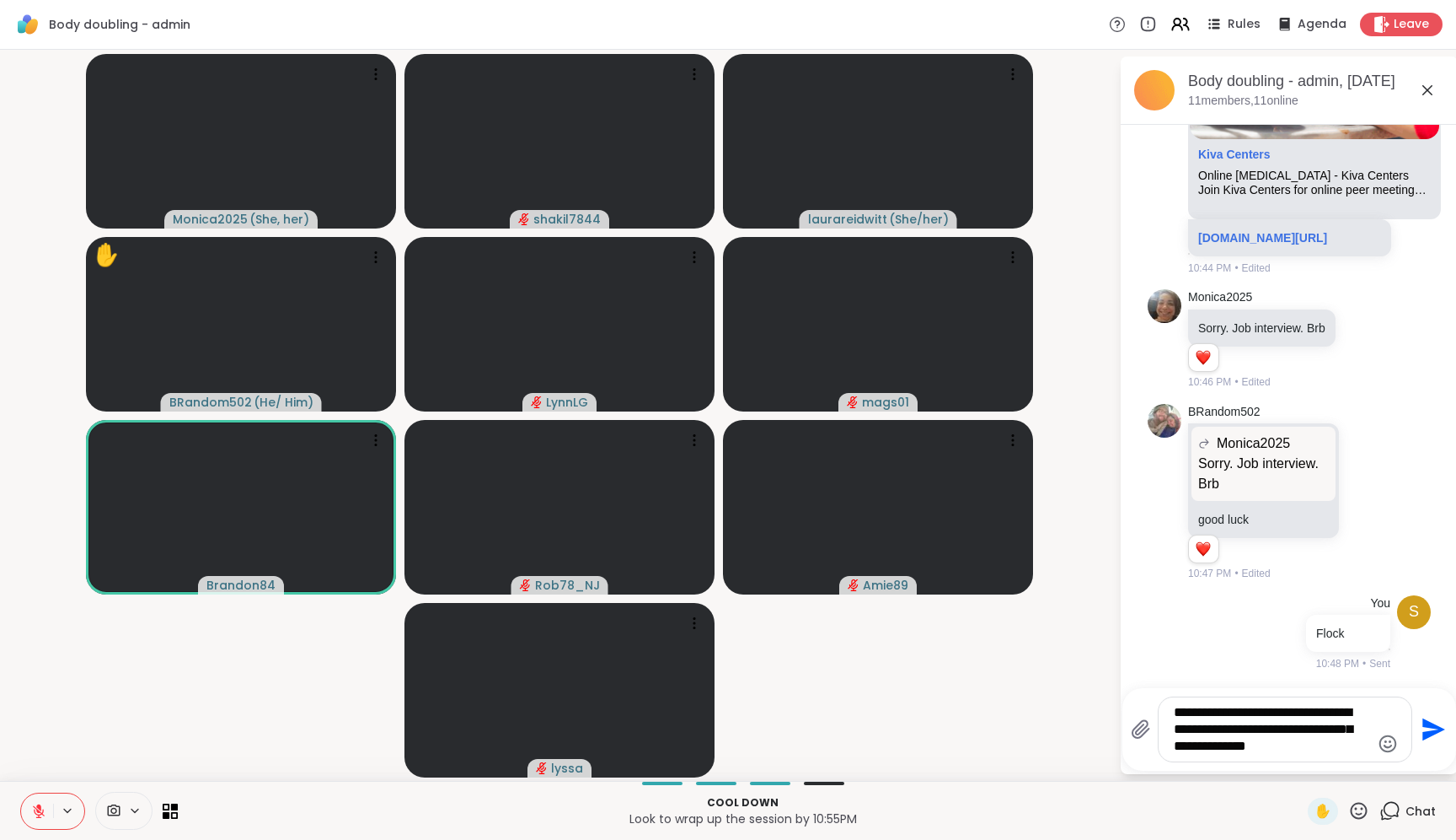
type textarea "**********"
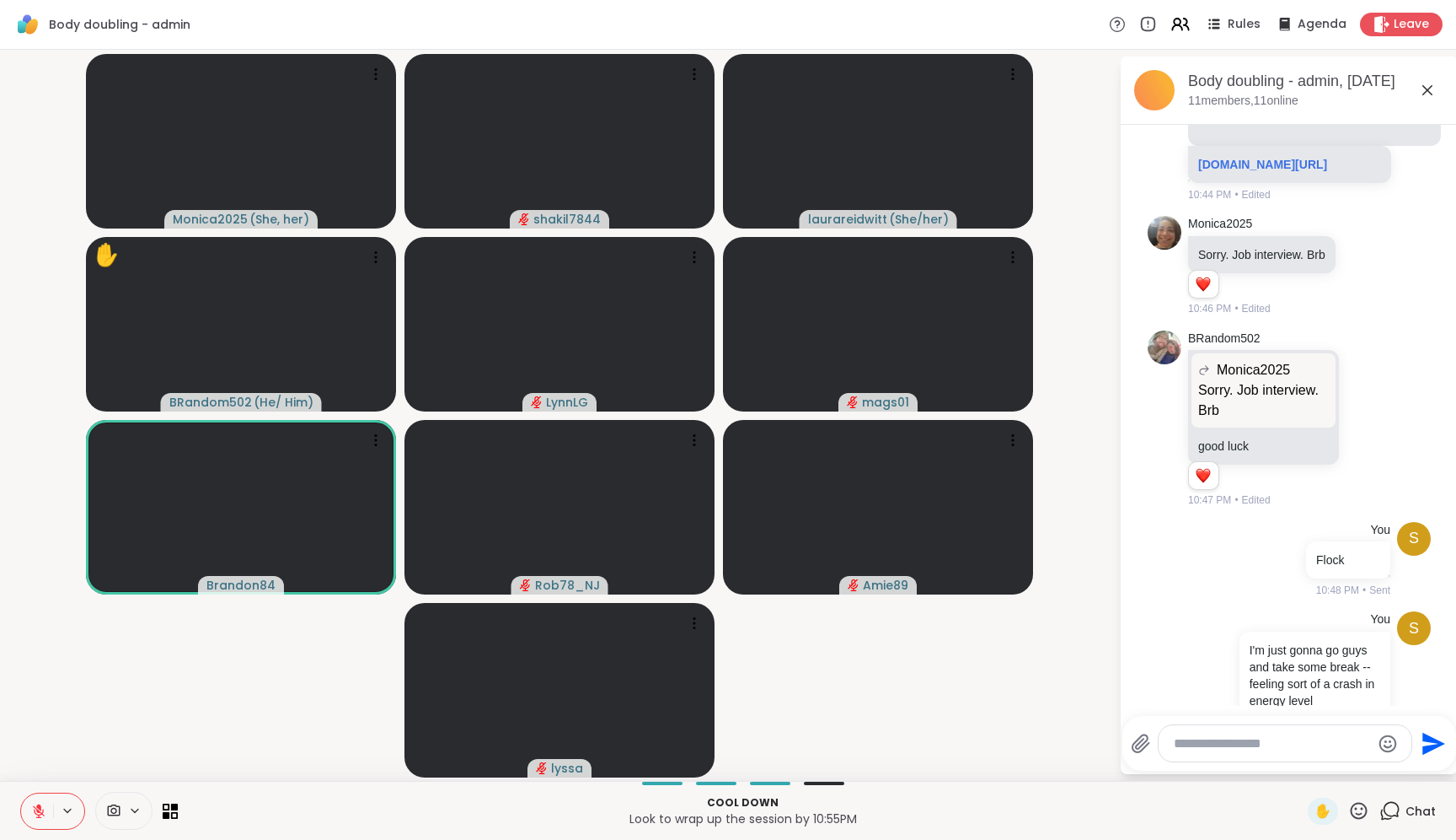
scroll to position [2174, 0]
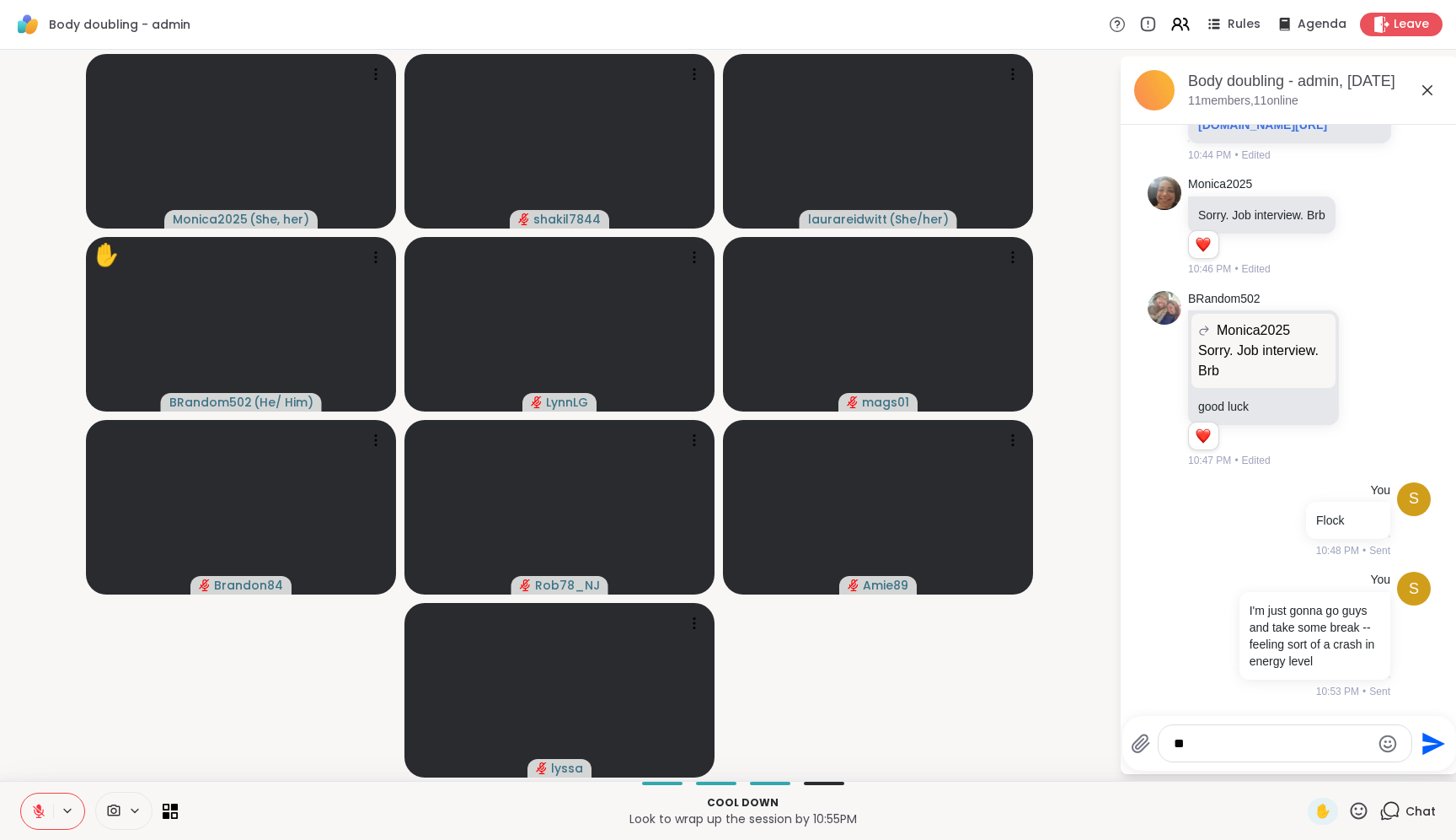
type textarea "*"
type textarea "**********"
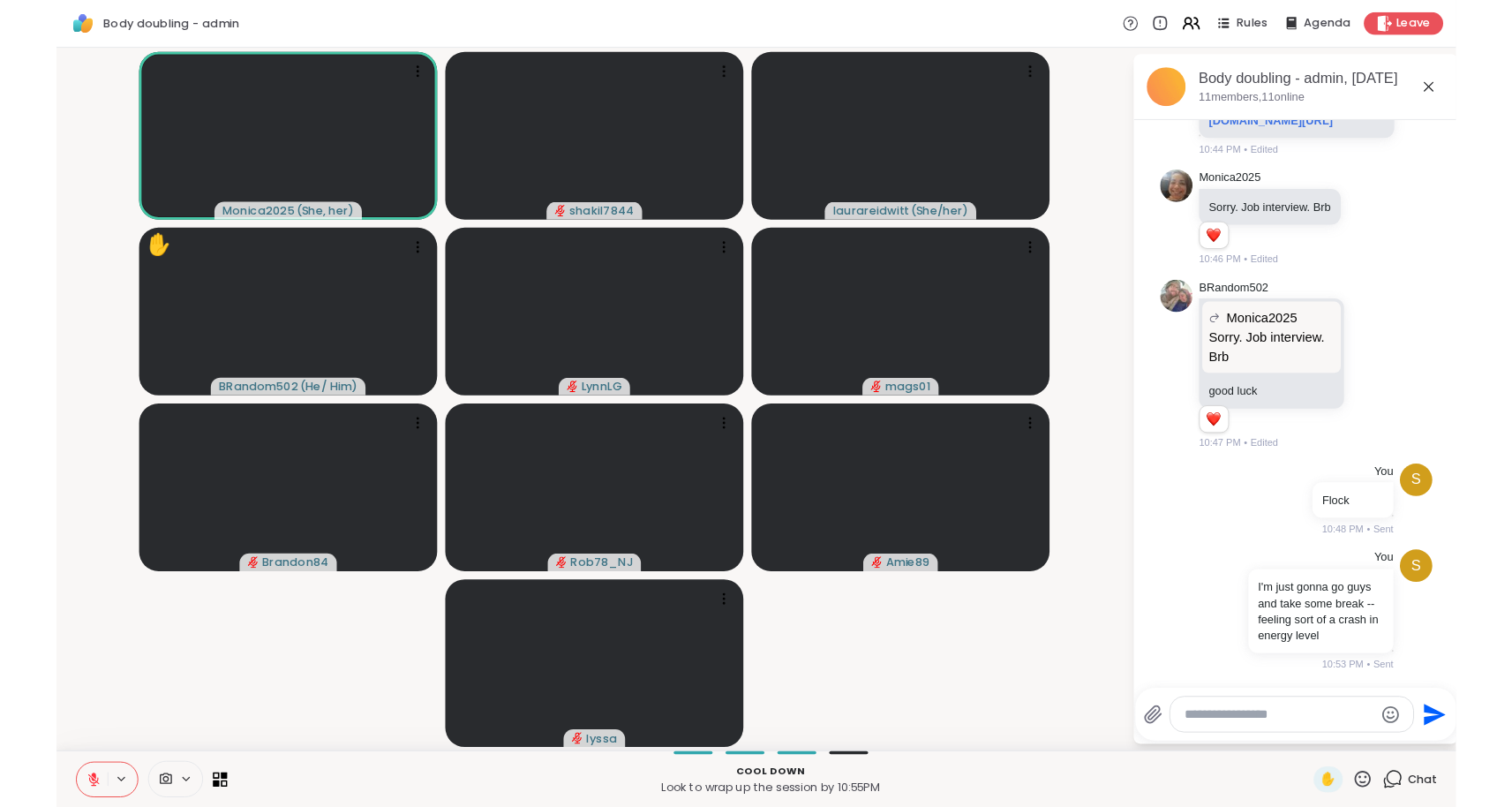
scroll to position [2370, 0]
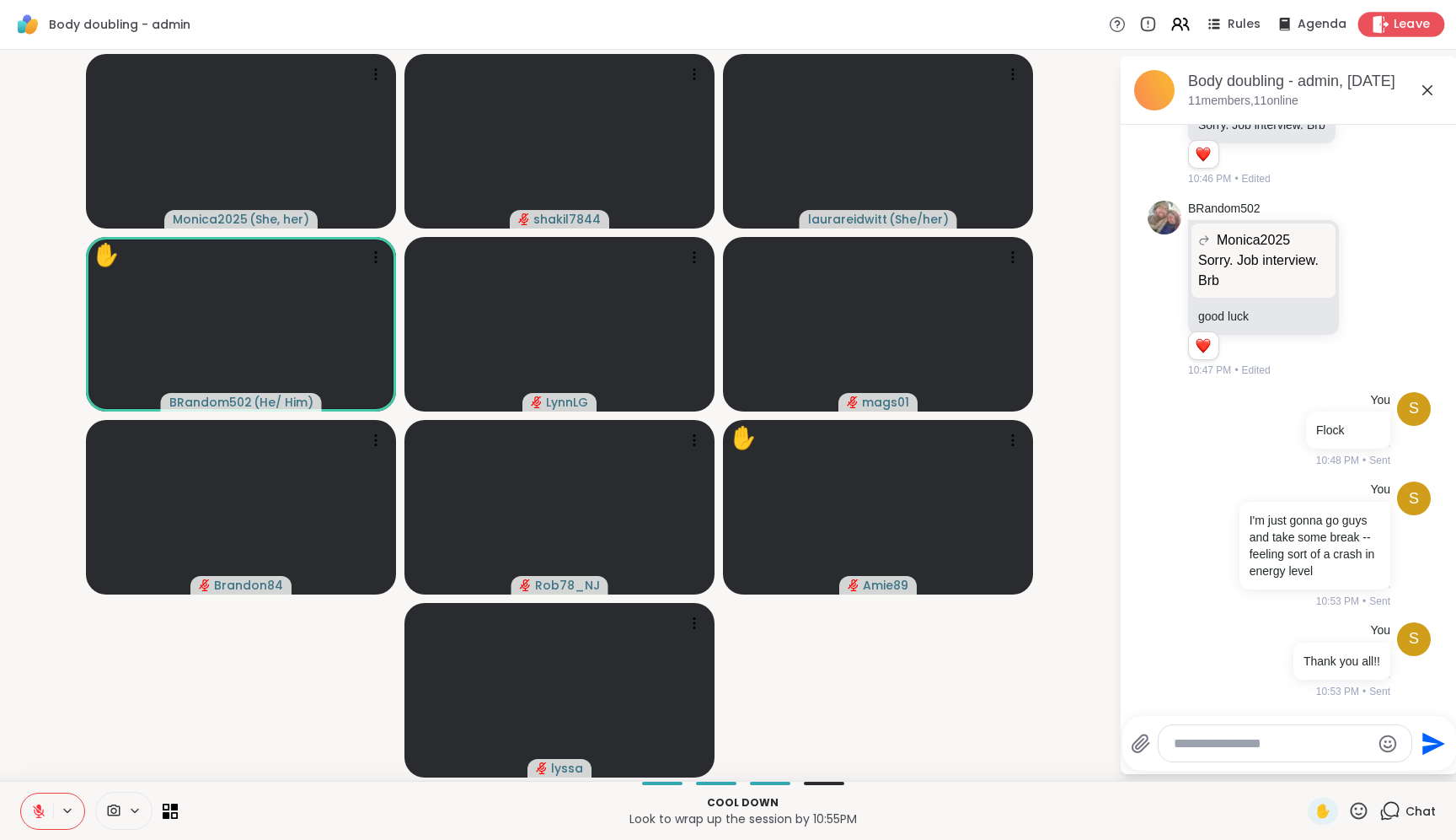
click at [1374, 23] on icon at bounding box center [1382, 24] width 16 height 17
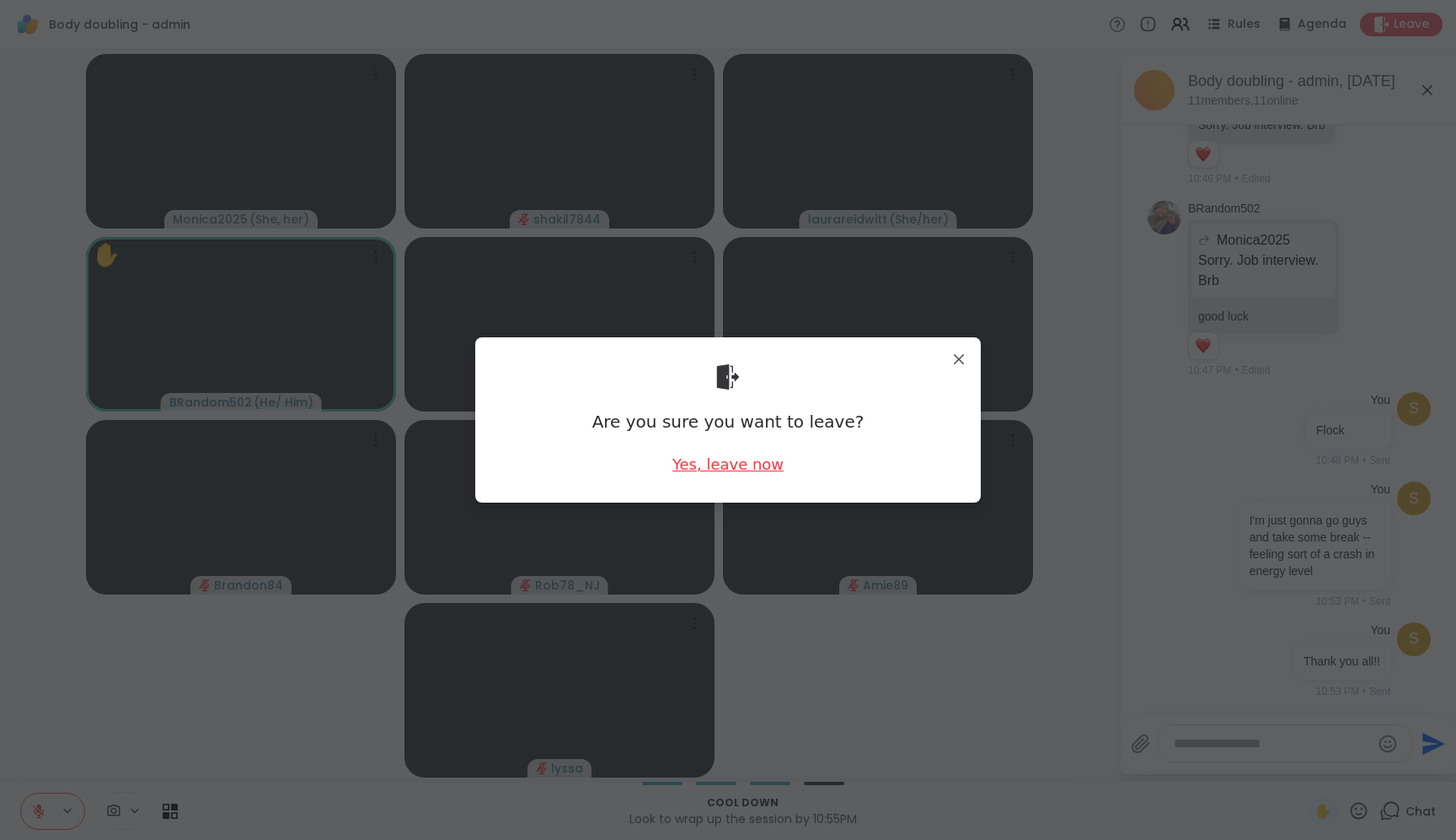
click at [699, 469] on div "Yes, leave now" at bounding box center [728, 464] width 112 height 21
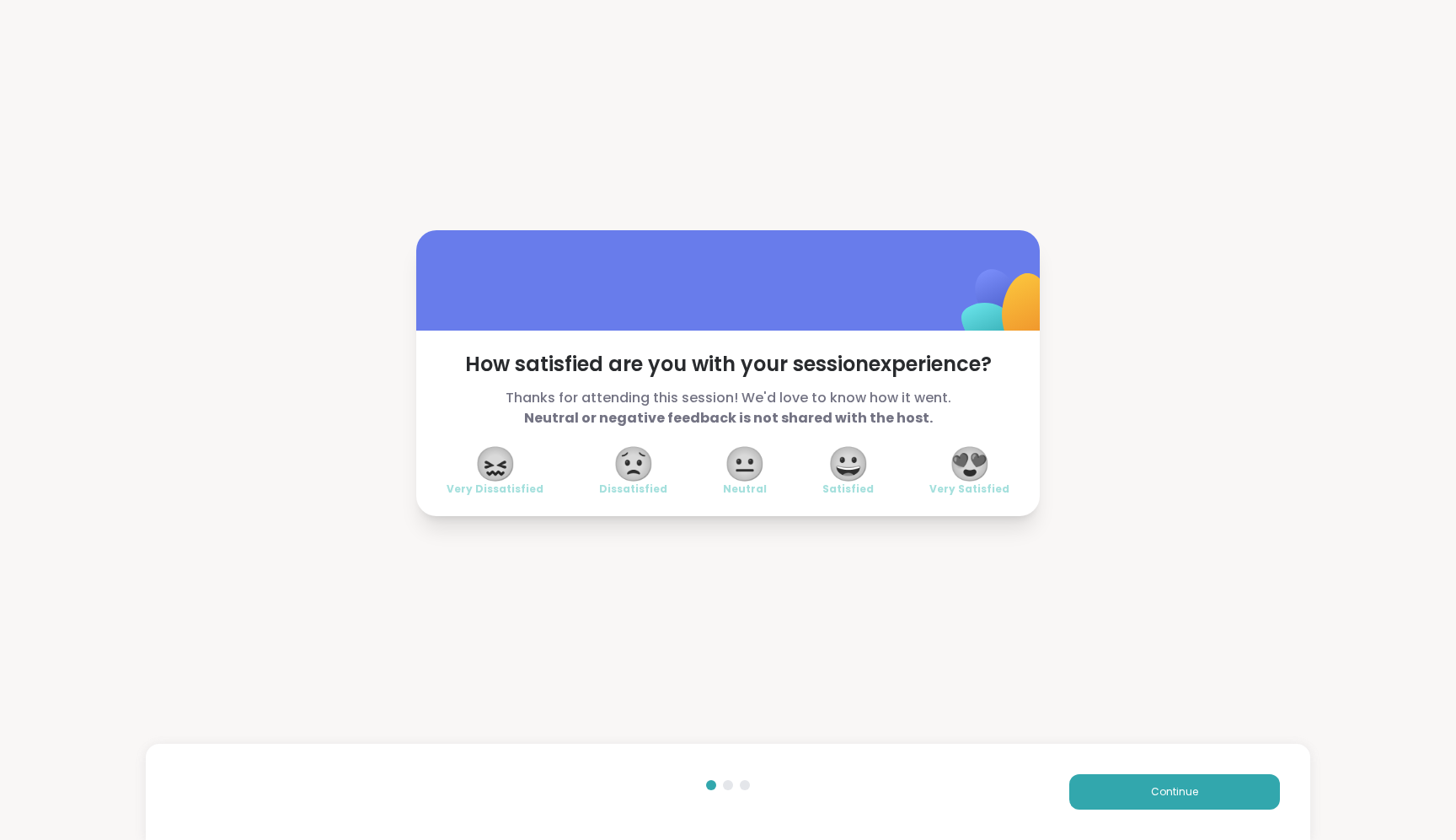
click at [971, 470] on span "😍" at bounding box center [970, 464] width 42 height 30
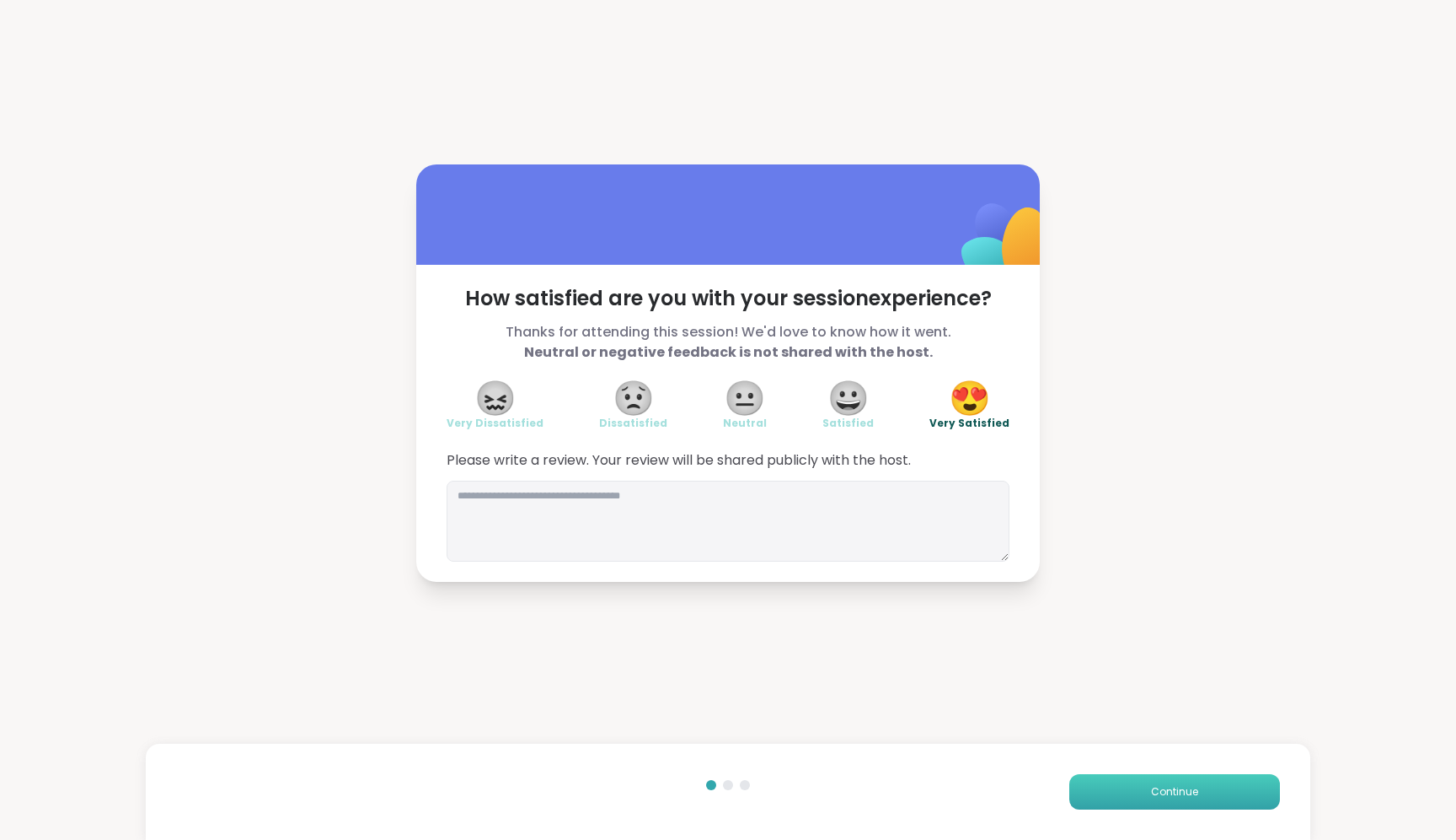
click at [1101, 792] on button "Continue" at bounding box center [1175, 792] width 211 height 35
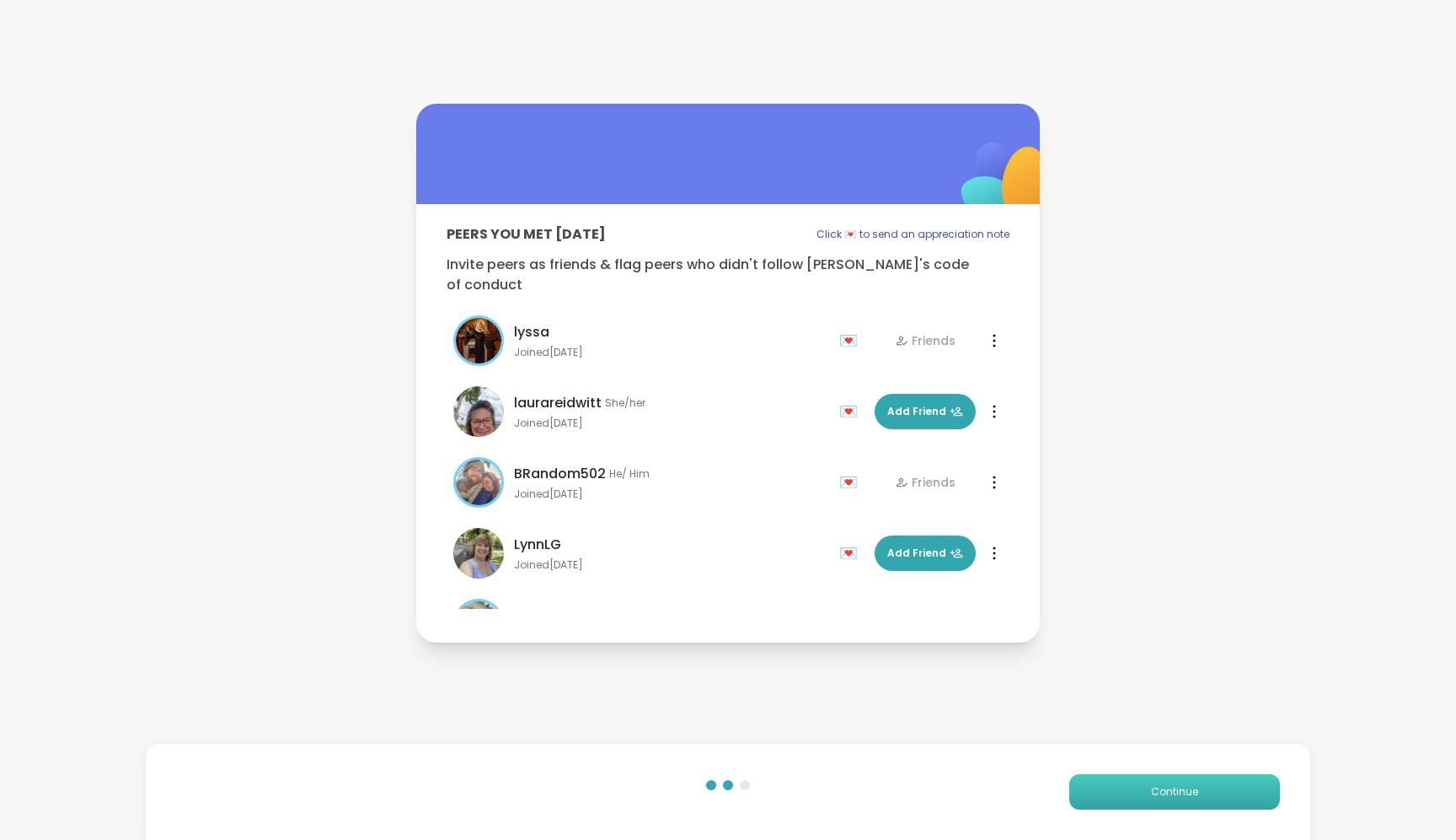
click at [1101, 792] on button "Continue" at bounding box center [1175, 792] width 211 height 35
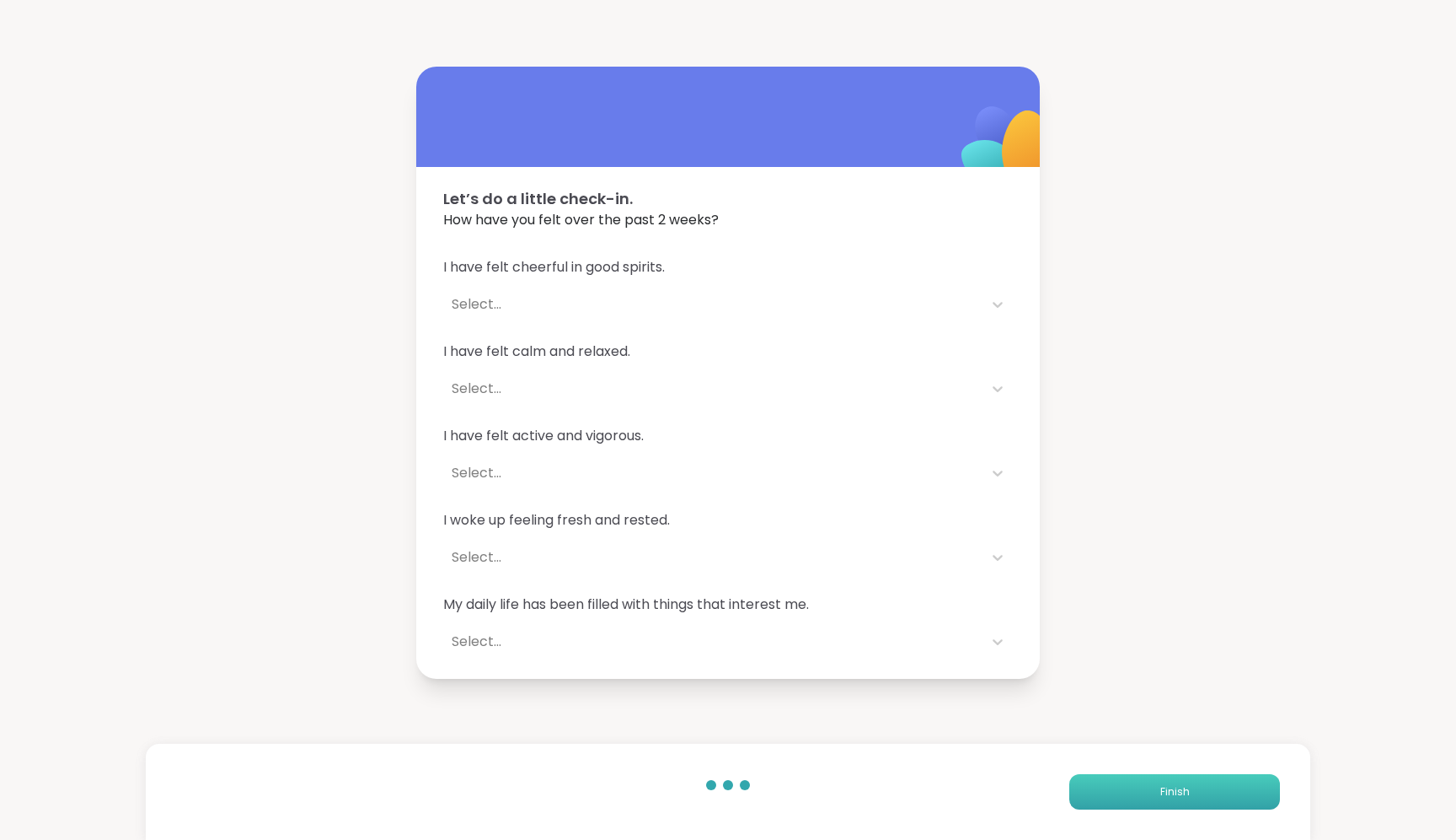
click at [1101, 792] on button "Finish" at bounding box center [1175, 792] width 211 height 35
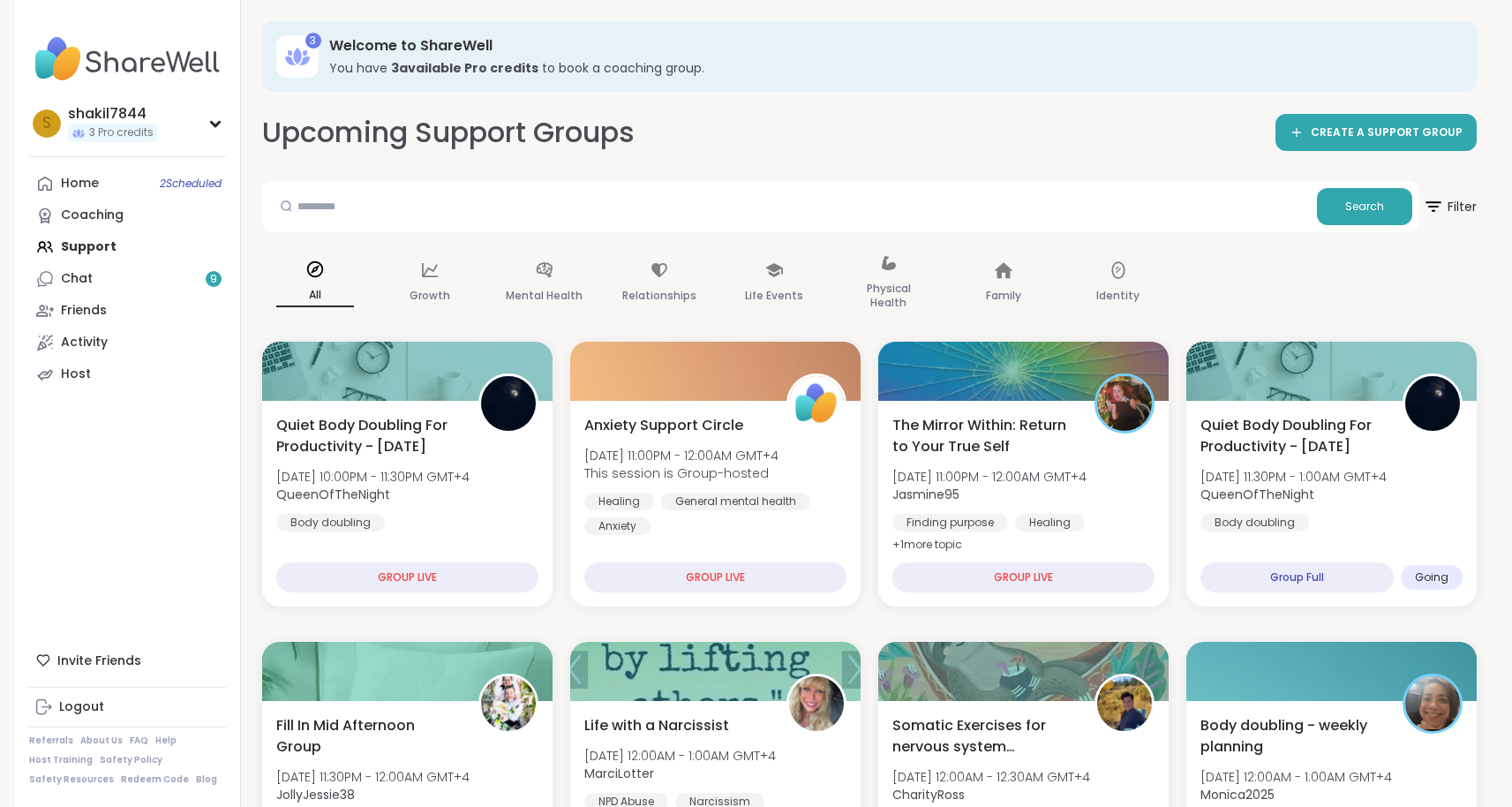
scroll to position [434, 0]
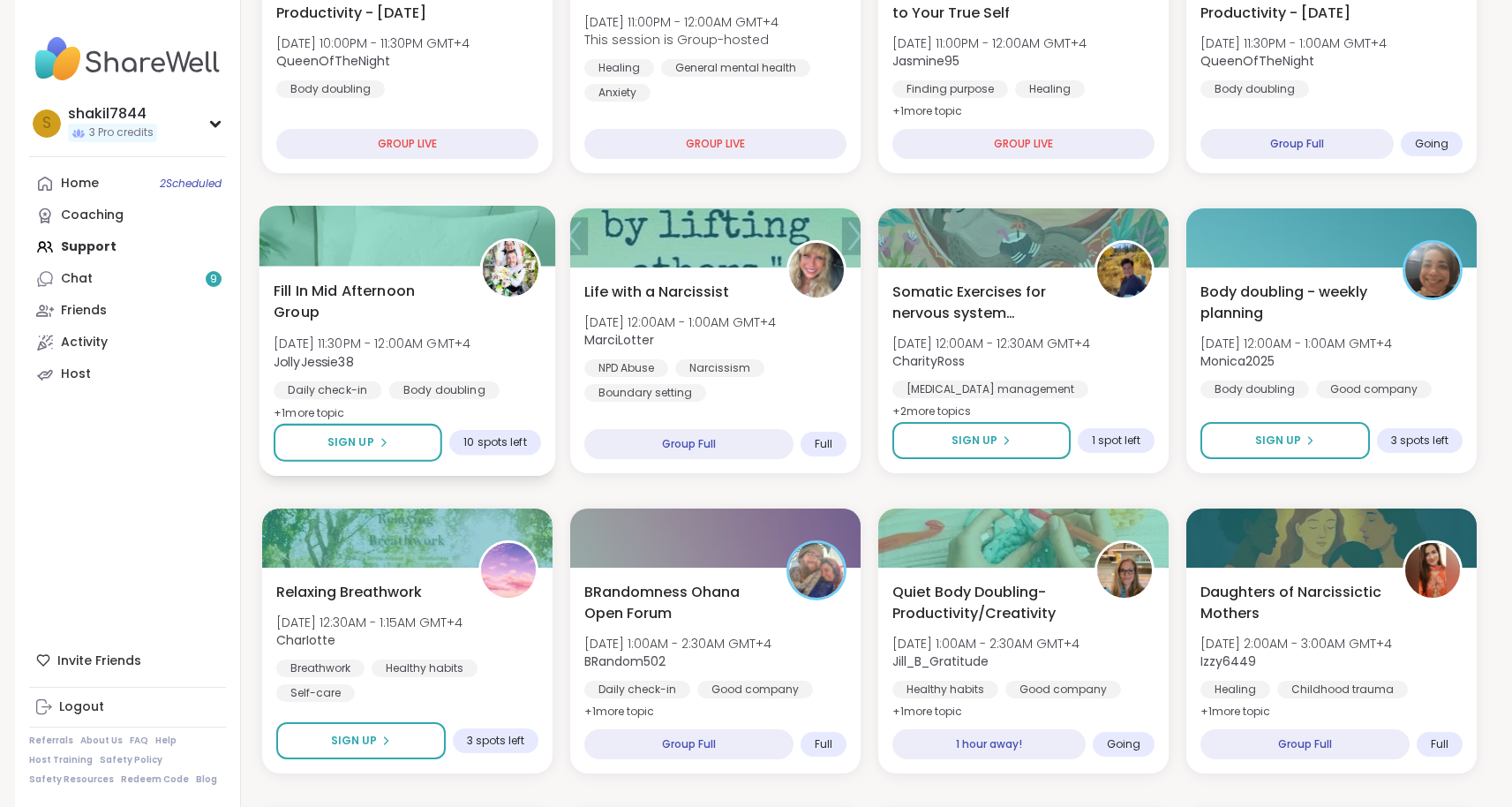
click at [428, 331] on div "Fill In Mid Afternoon Group [DATE] 11:30PM - 12:00AM GMT+4 JollyJessie38 Daily …" at bounding box center [407, 351] width 267 height 144
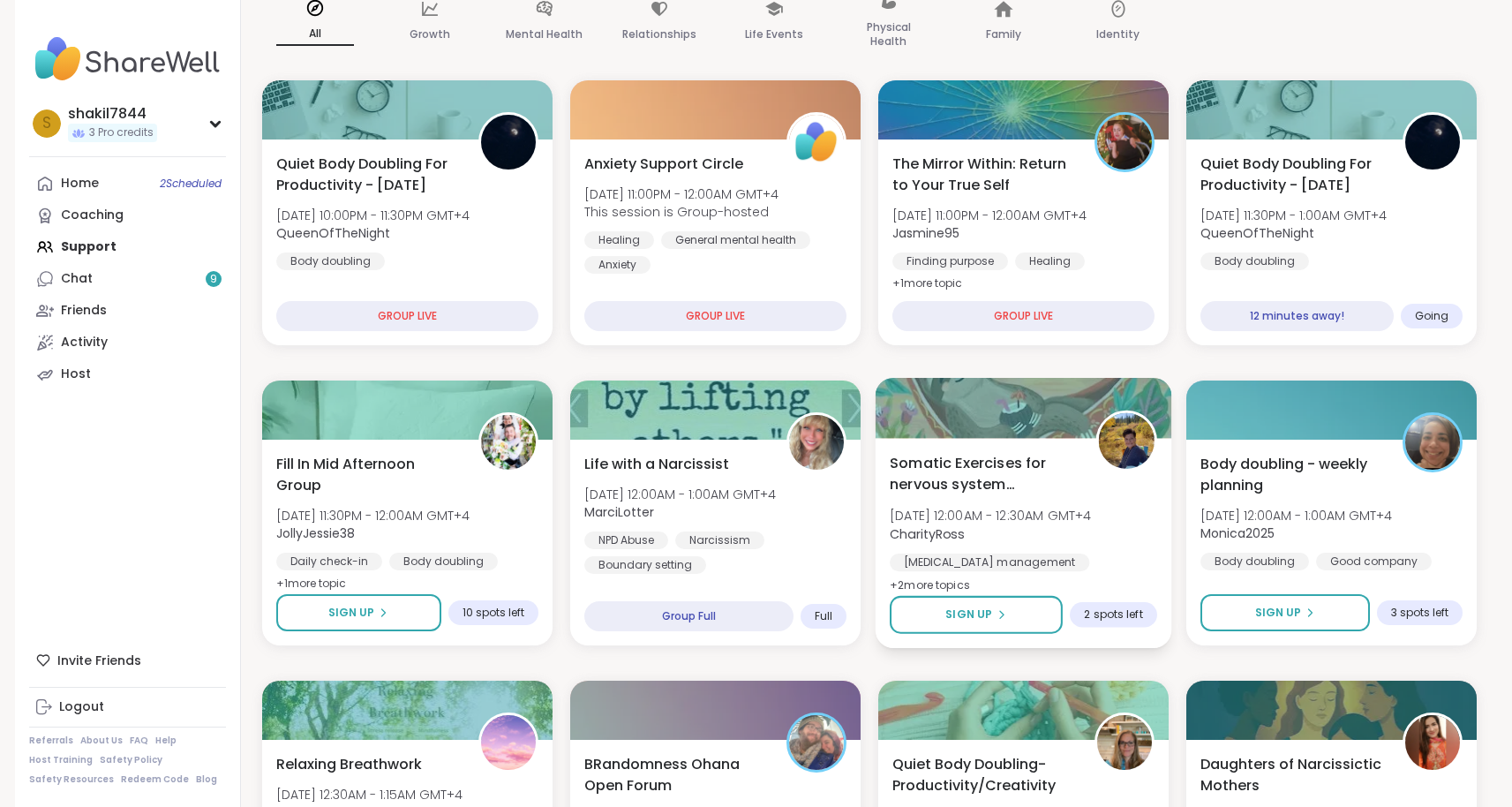
scroll to position [170, 0]
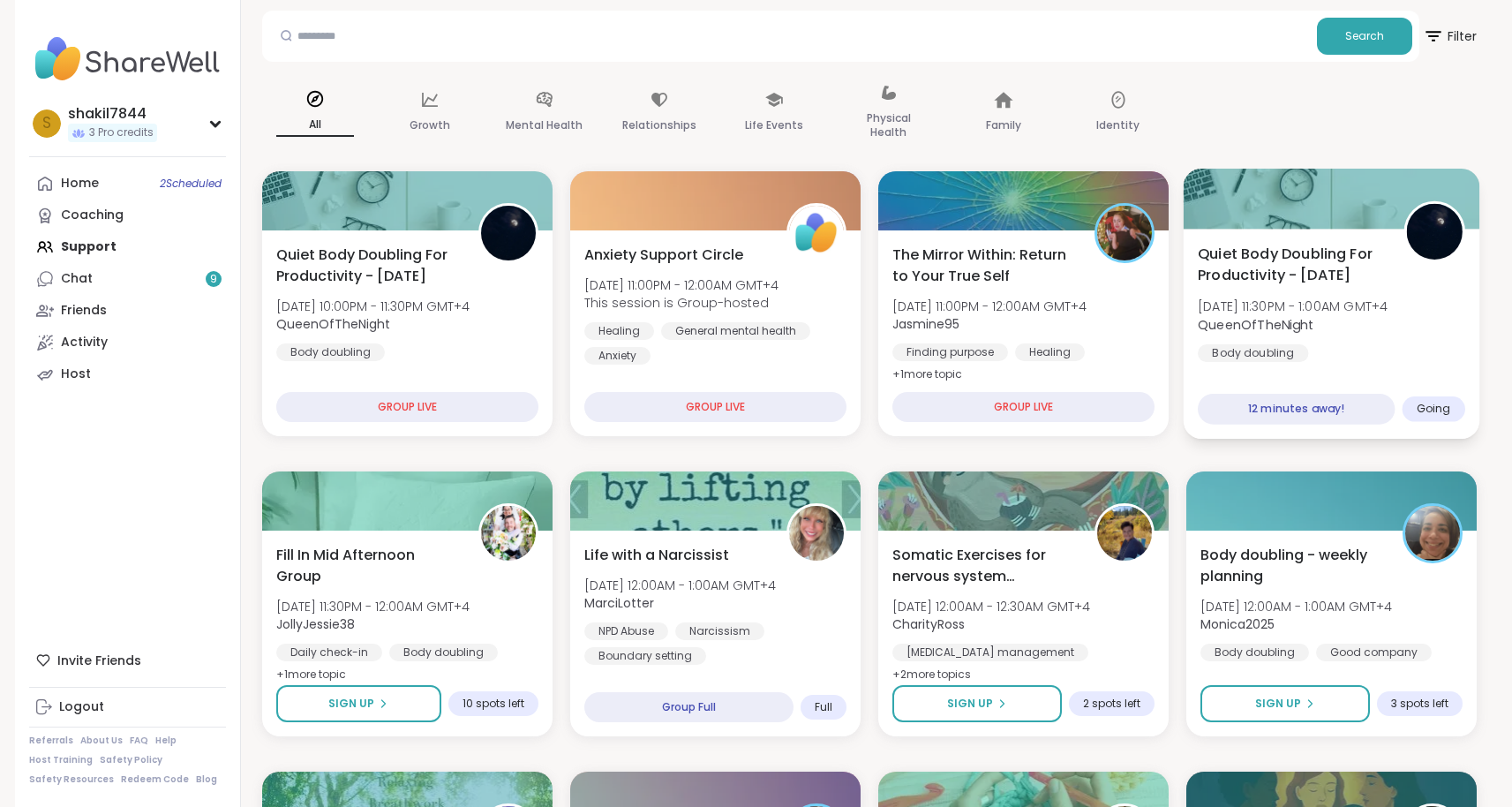
click at [1368, 308] on span "[DATE] 11:30PM - 1:00AM GMT+4" at bounding box center [1293, 306] width 190 height 17
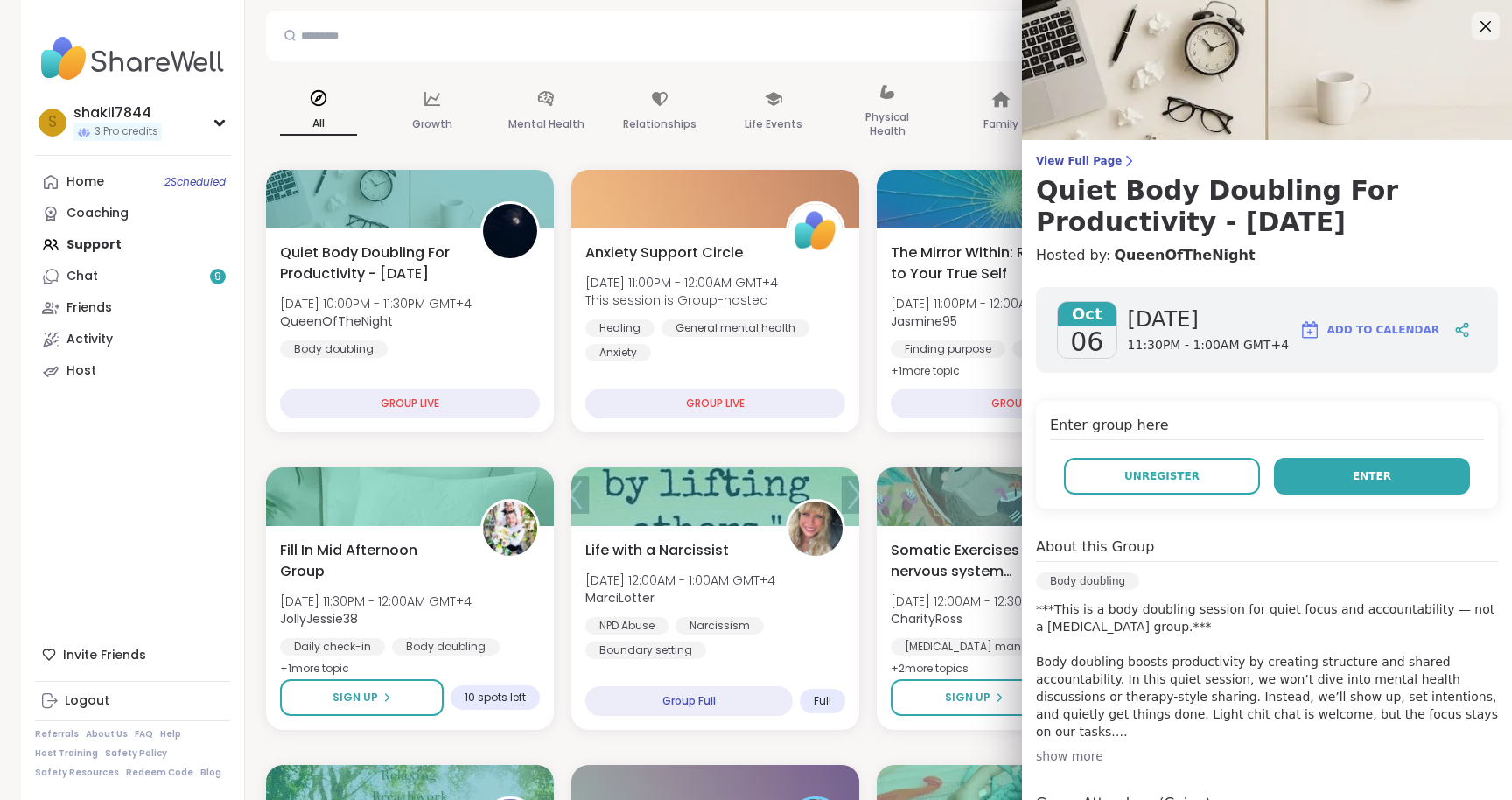
click at [1322, 489] on button "Enter" at bounding box center [1372, 476] width 196 height 37
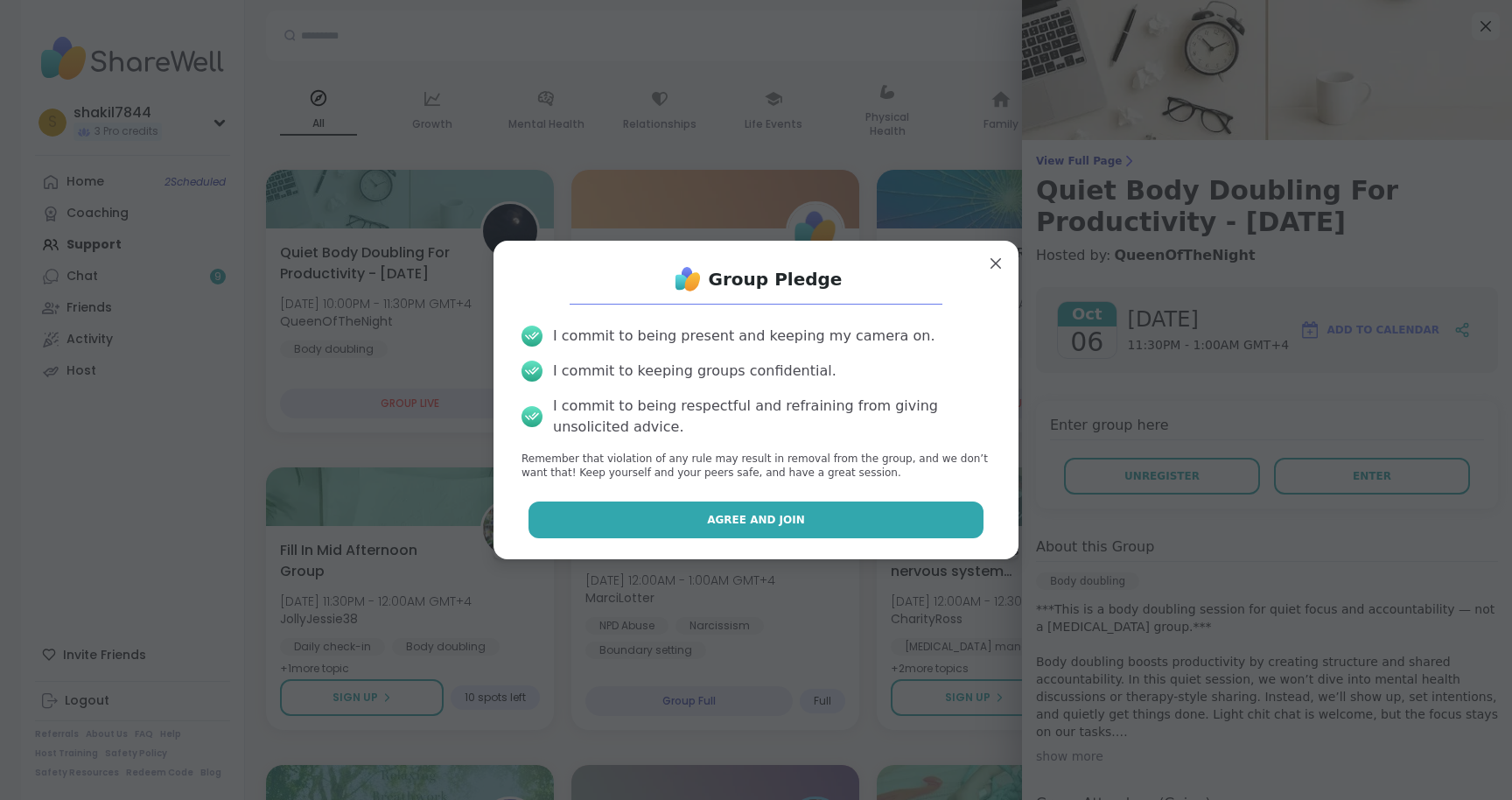
click at [910, 534] on button "Agree and Join" at bounding box center [757, 520] width 456 height 37
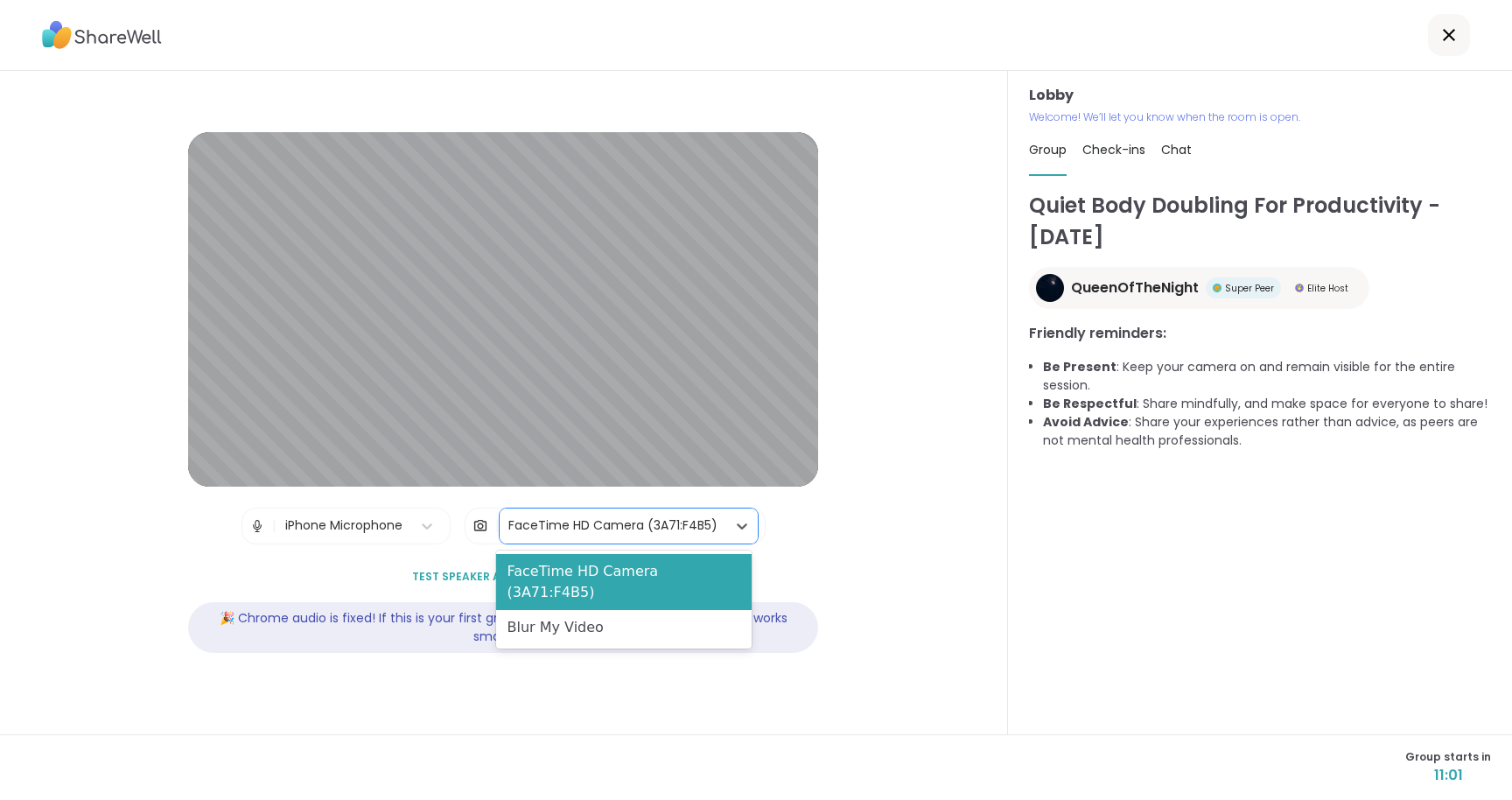
click at [716, 523] on div "FaceTime HD Camera (3A71:F4B5)" at bounding box center [613, 525] width 226 height 35
click at [664, 610] on div "Blur My Video" at bounding box center [624, 627] width 255 height 35
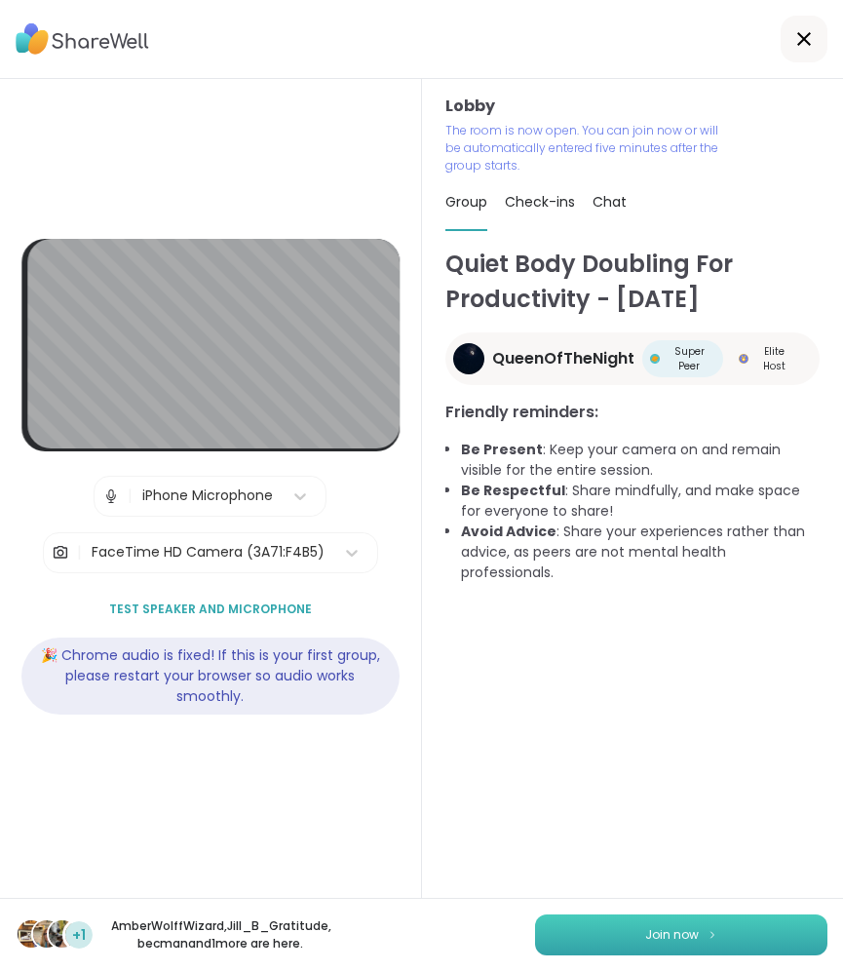
click at [684, 920] on button "Join now" at bounding box center [681, 934] width 292 height 41
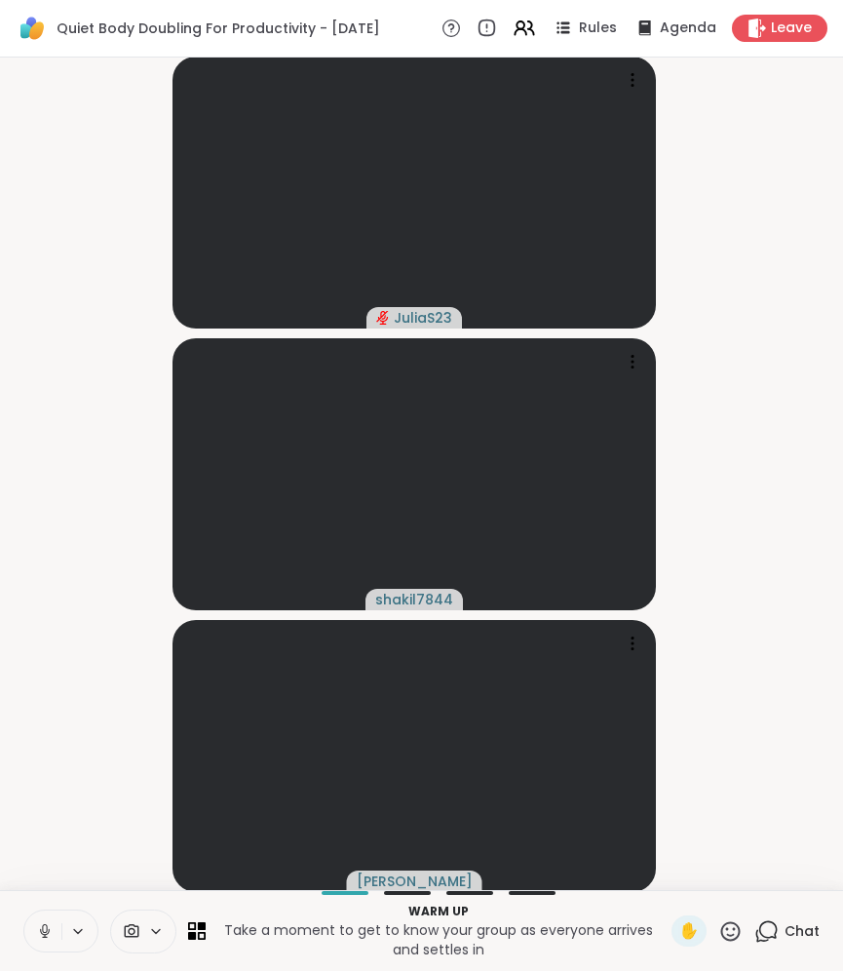
click at [47, 929] on icon at bounding box center [44, 928] width 5 height 9
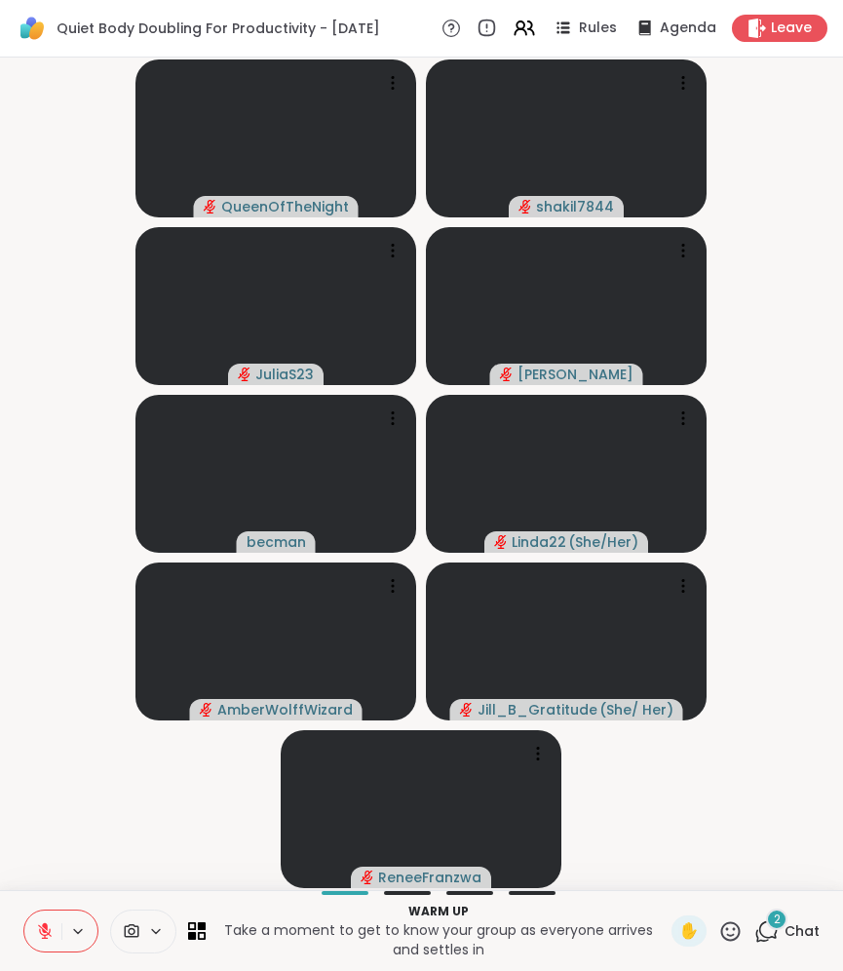
click at [788, 939] on span "Chat" at bounding box center [802, 930] width 35 height 19
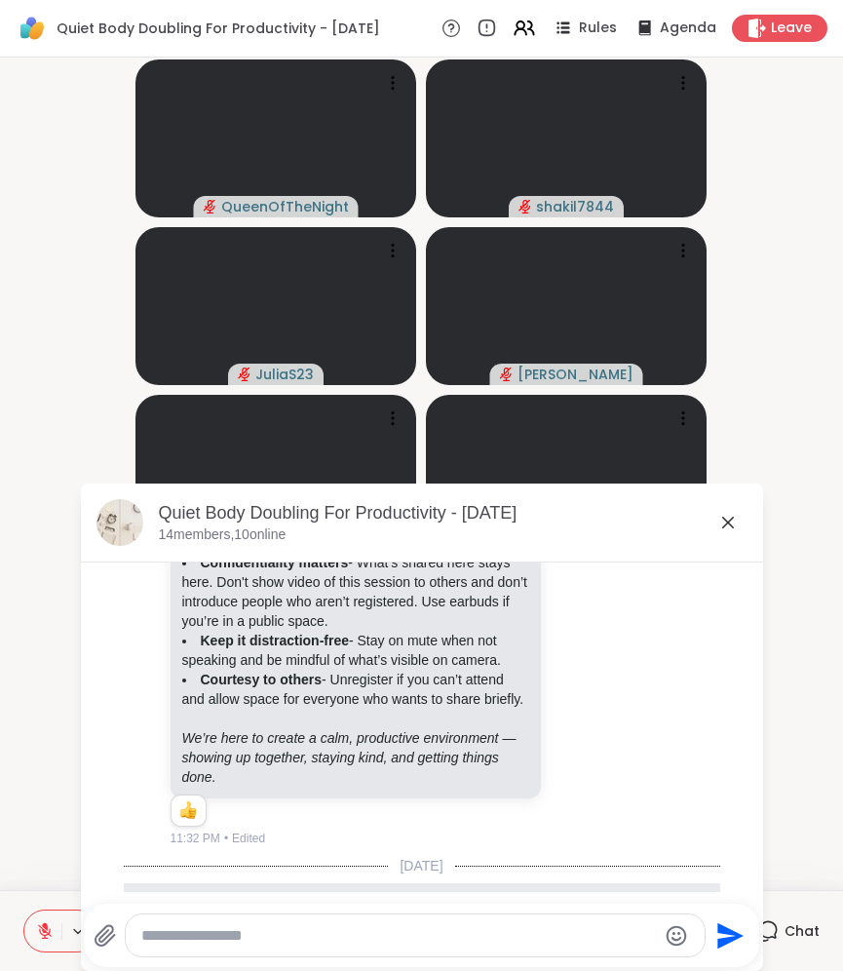
scroll to position [524, 0]
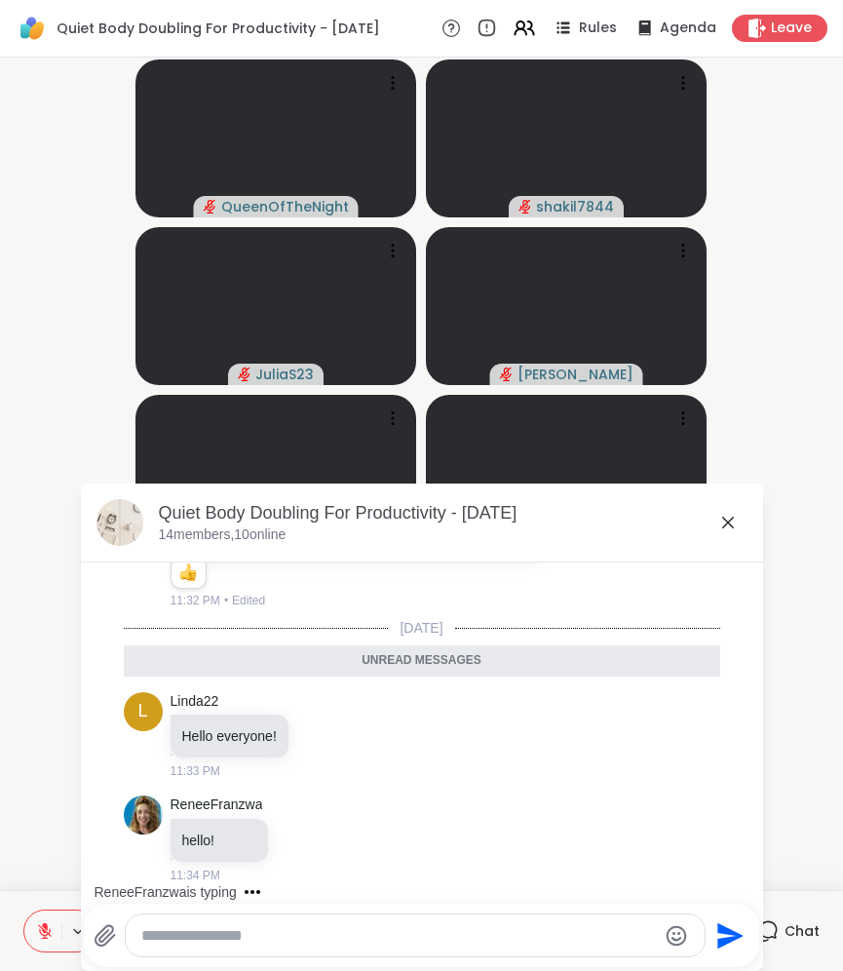
click at [727, 524] on icon at bounding box center [727, 522] width 23 height 23
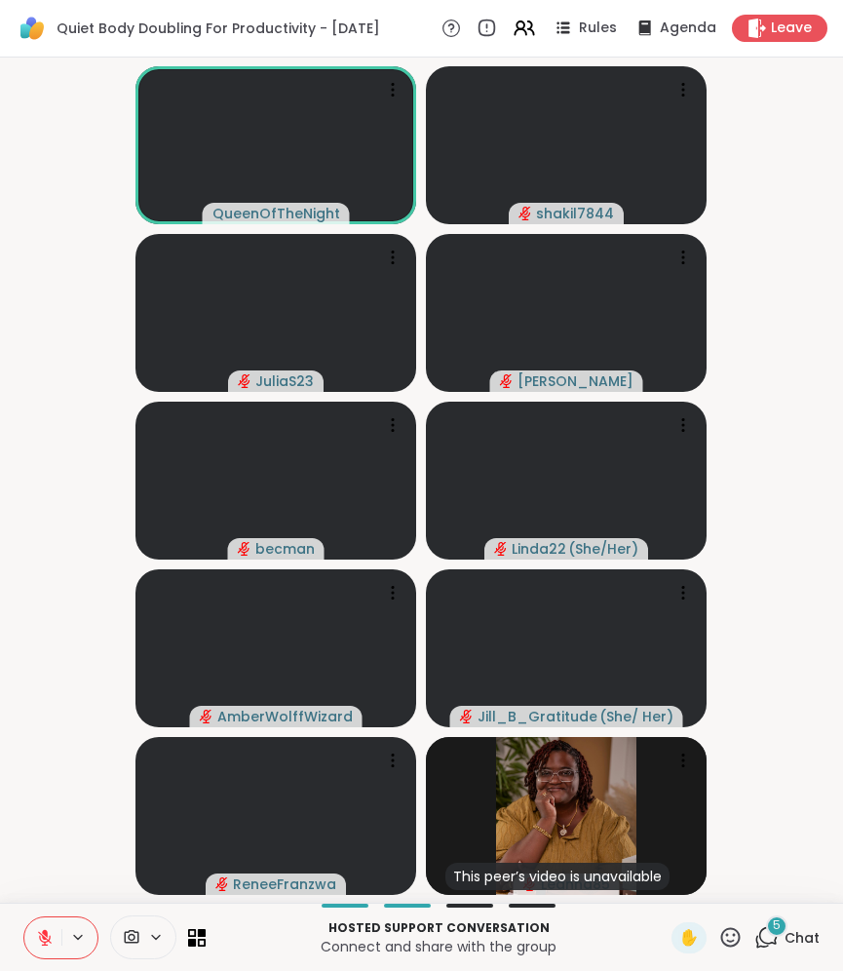
click at [785, 941] on span "Chat" at bounding box center [802, 937] width 35 height 19
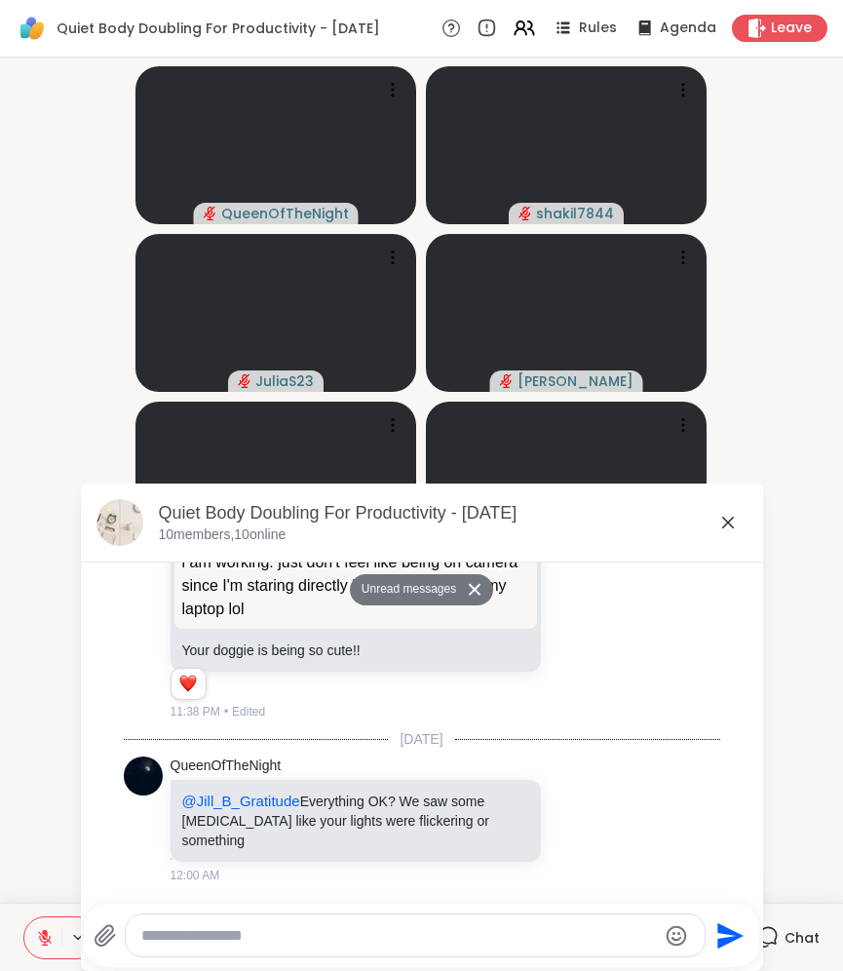
scroll to position [1368, 0]
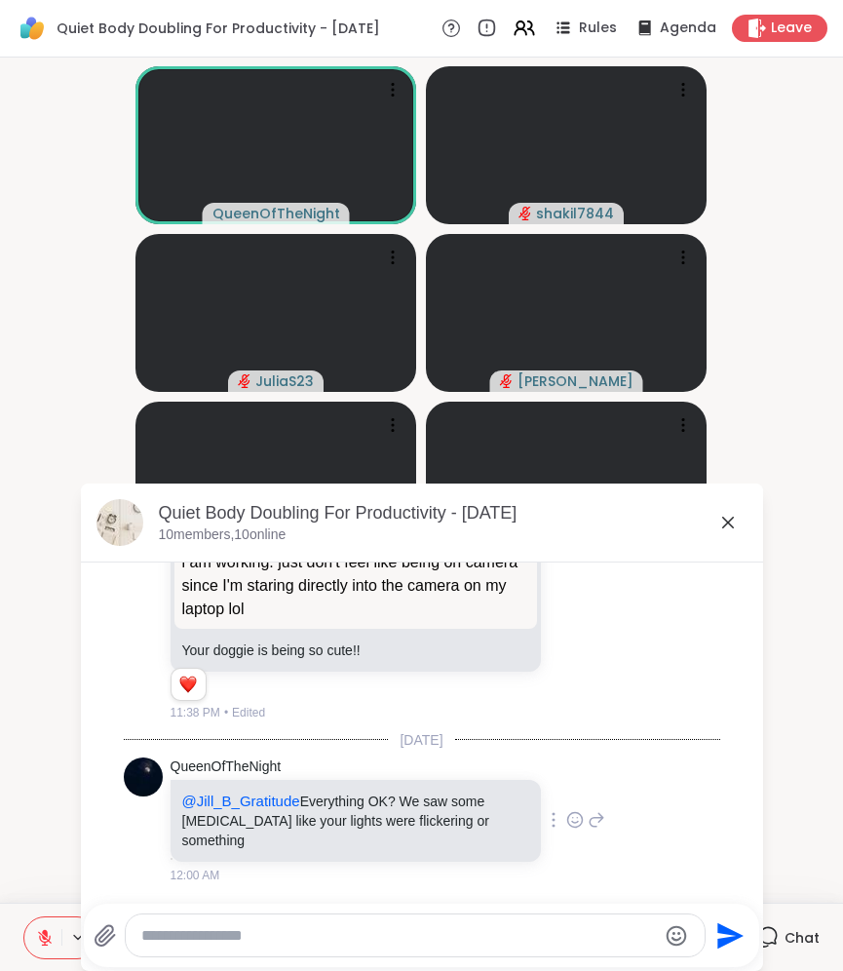
click at [588, 823] on icon at bounding box center [597, 819] width 18 height 23
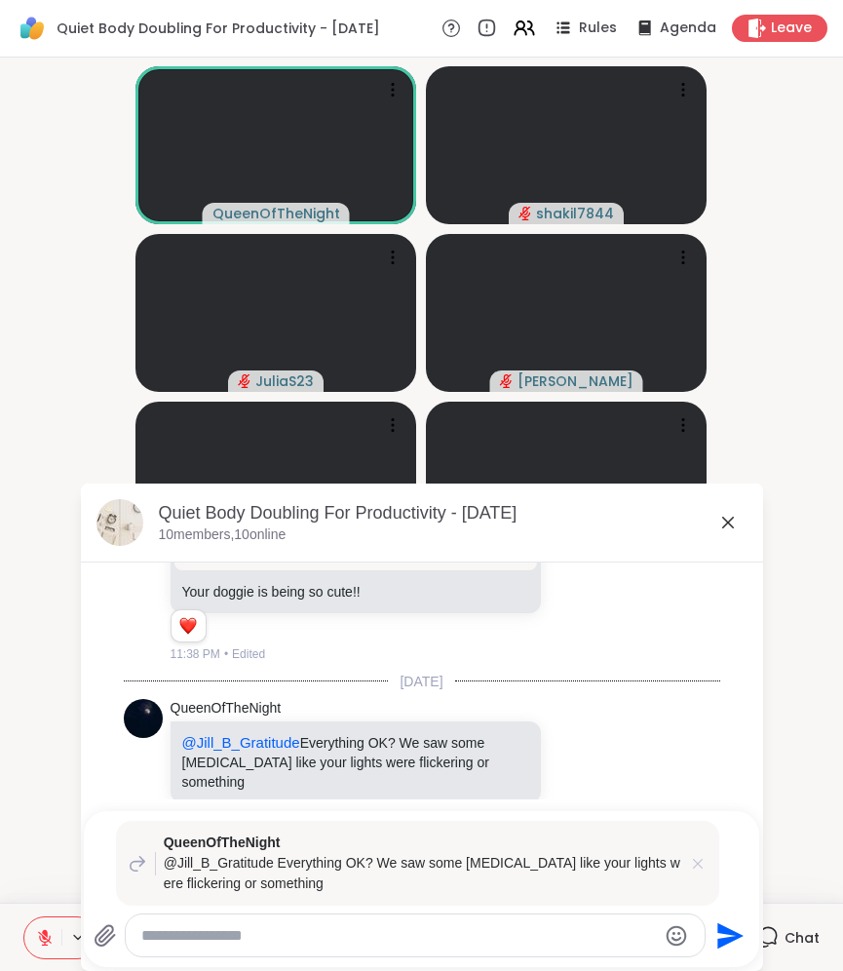
click at [688, 863] on icon at bounding box center [697, 863] width 19 height 19
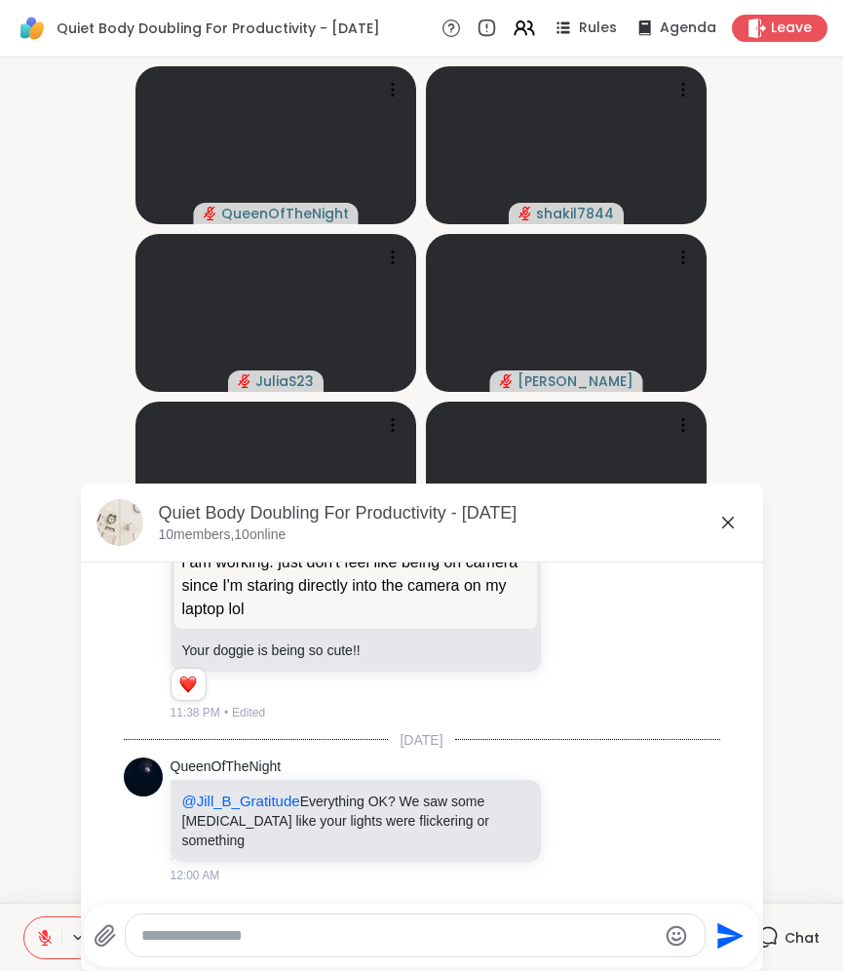
click at [728, 522] on icon at bounding box center [727, 522] width 23 height 23
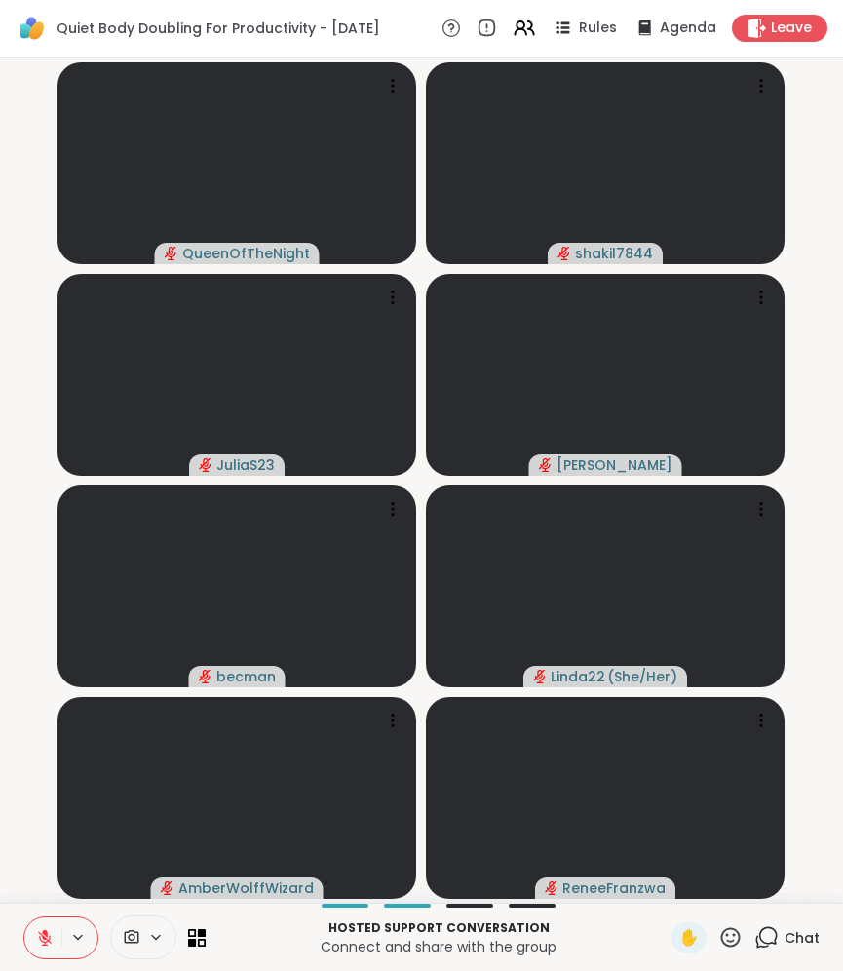
click at [785, 929] on span "Chat" at bounding box center [802, 937] width 35 height 19
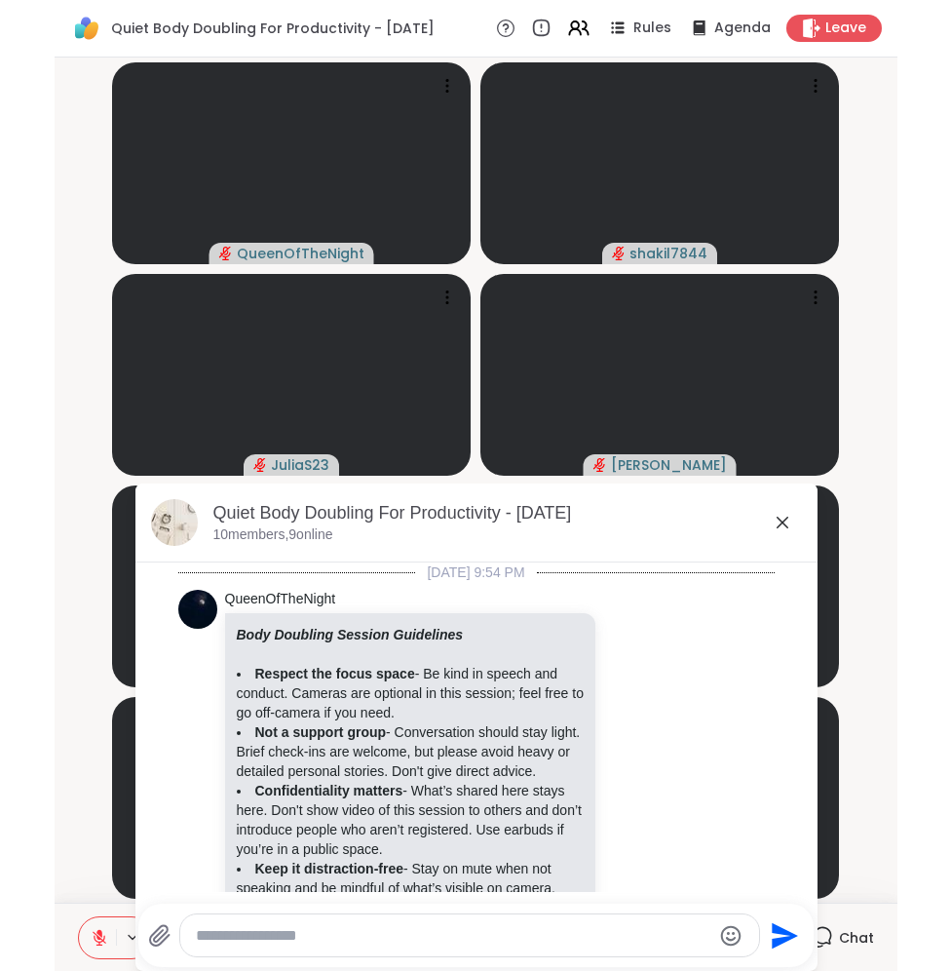
scroll to position [1348, 0]
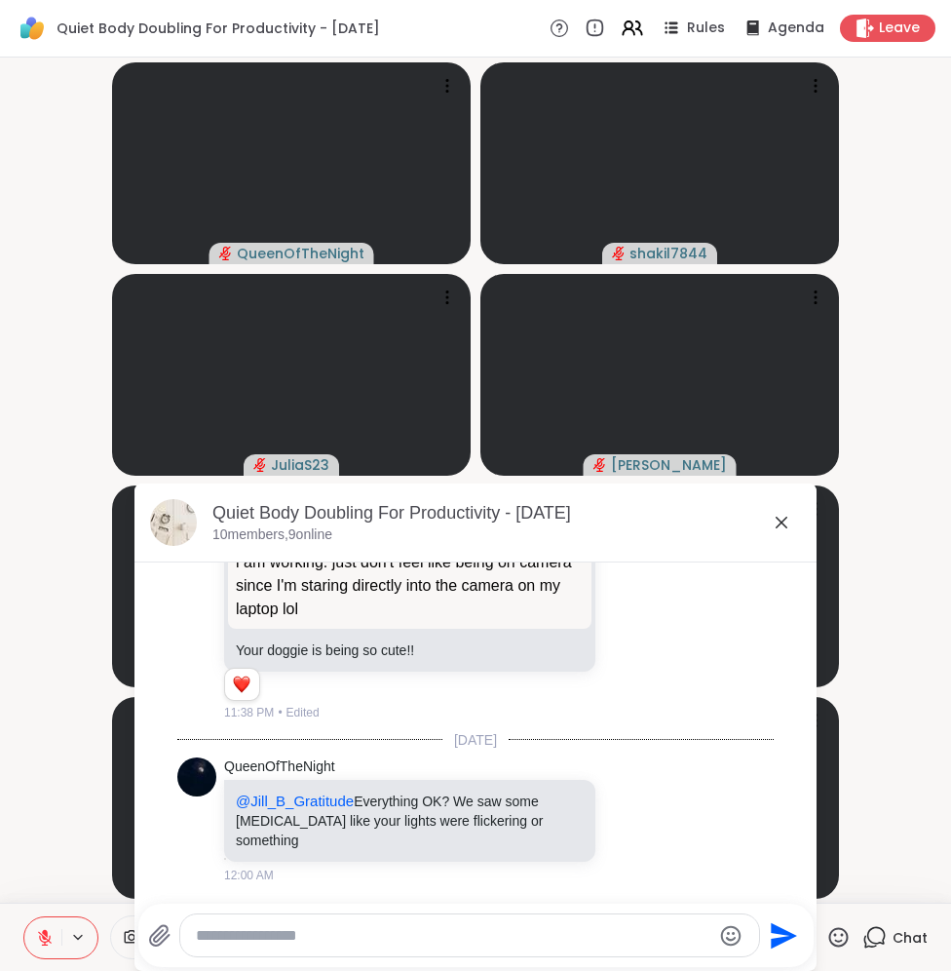
click at [417, 931] on textarea "Type your message" at bounding box center [454, 935] width 516 height 19
type textarea "***"
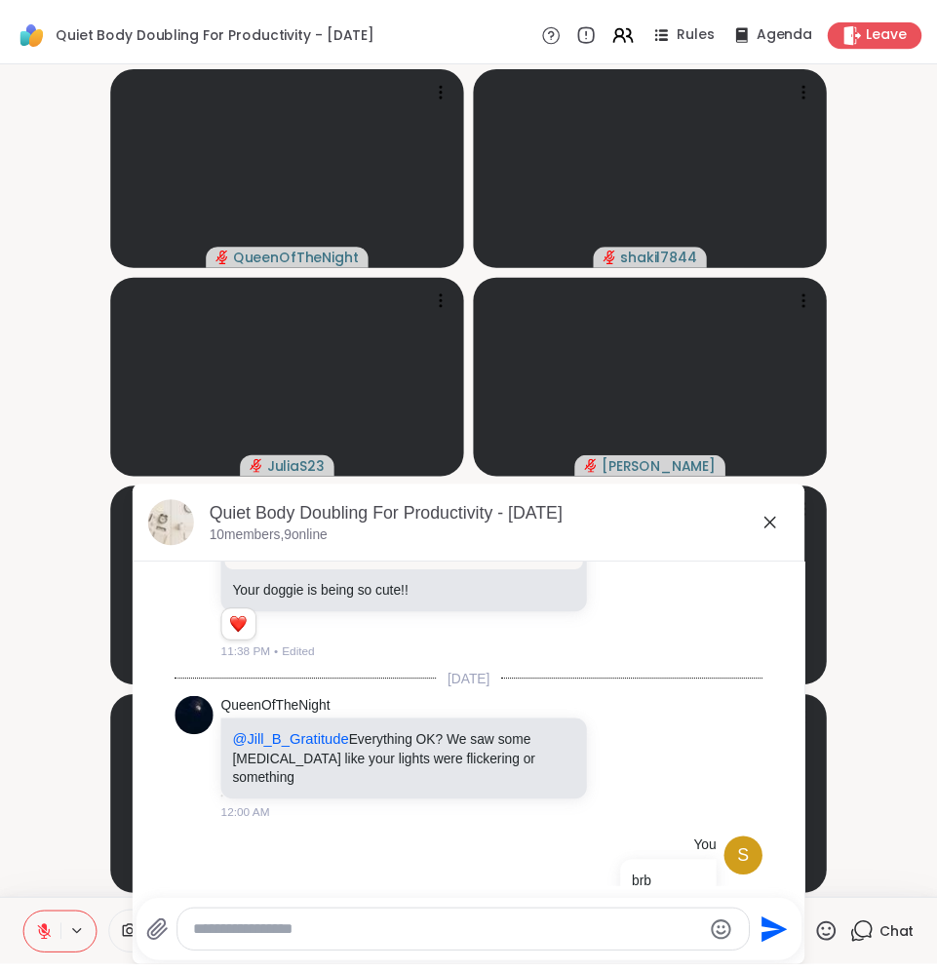
scroll to position [1452, 0]
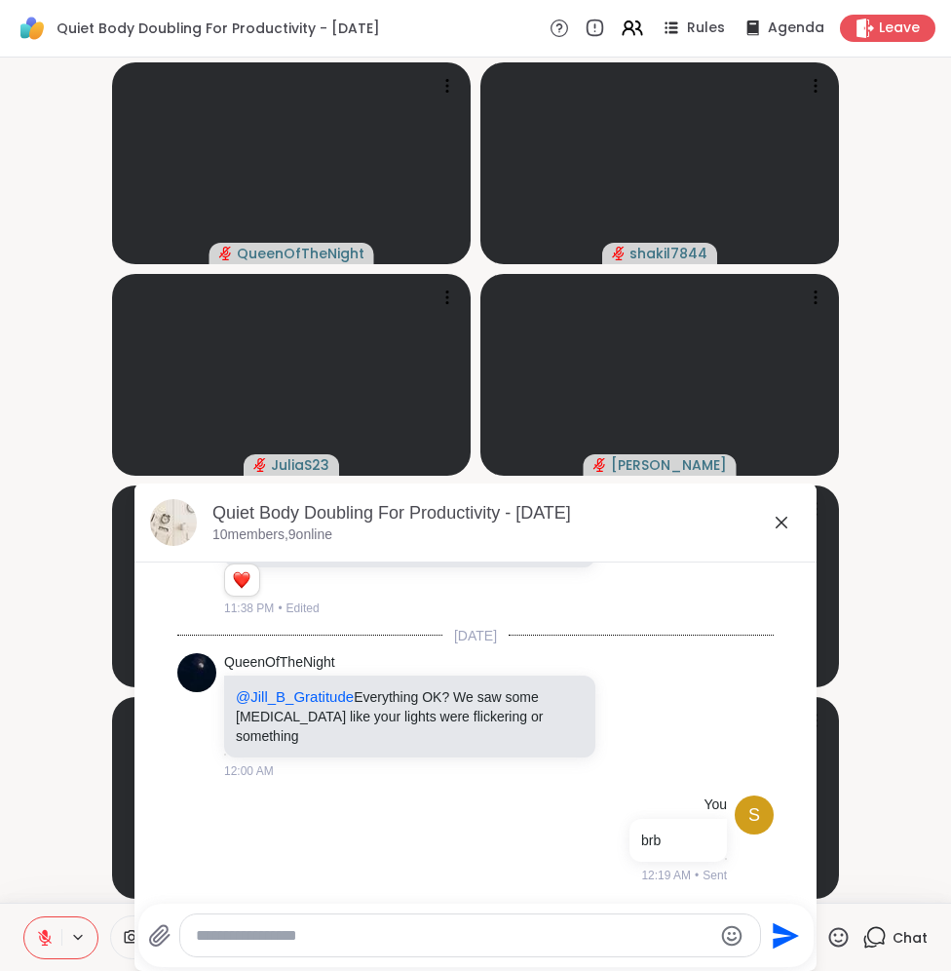
click at [770, 523] on icon at bounding box center [781, 522] width 23 height 23
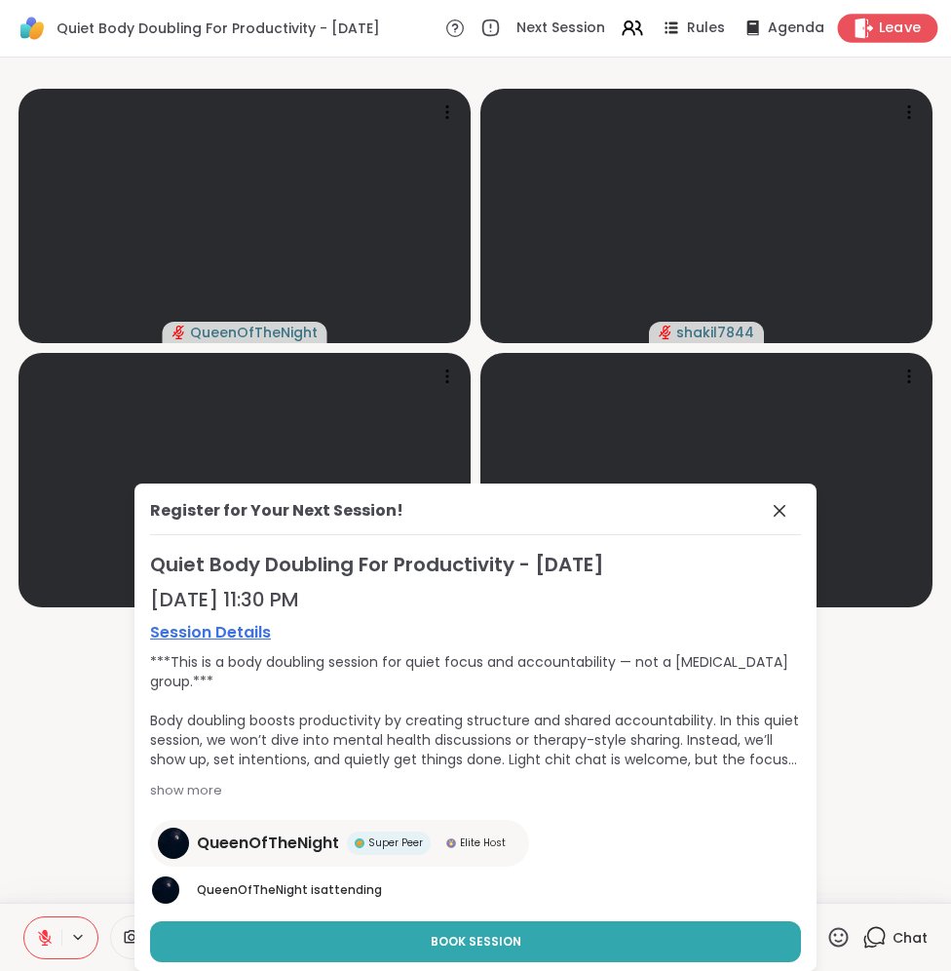
click at [902, 18] on div "Leave" at bounding box center [888, 28] width 100 height 28
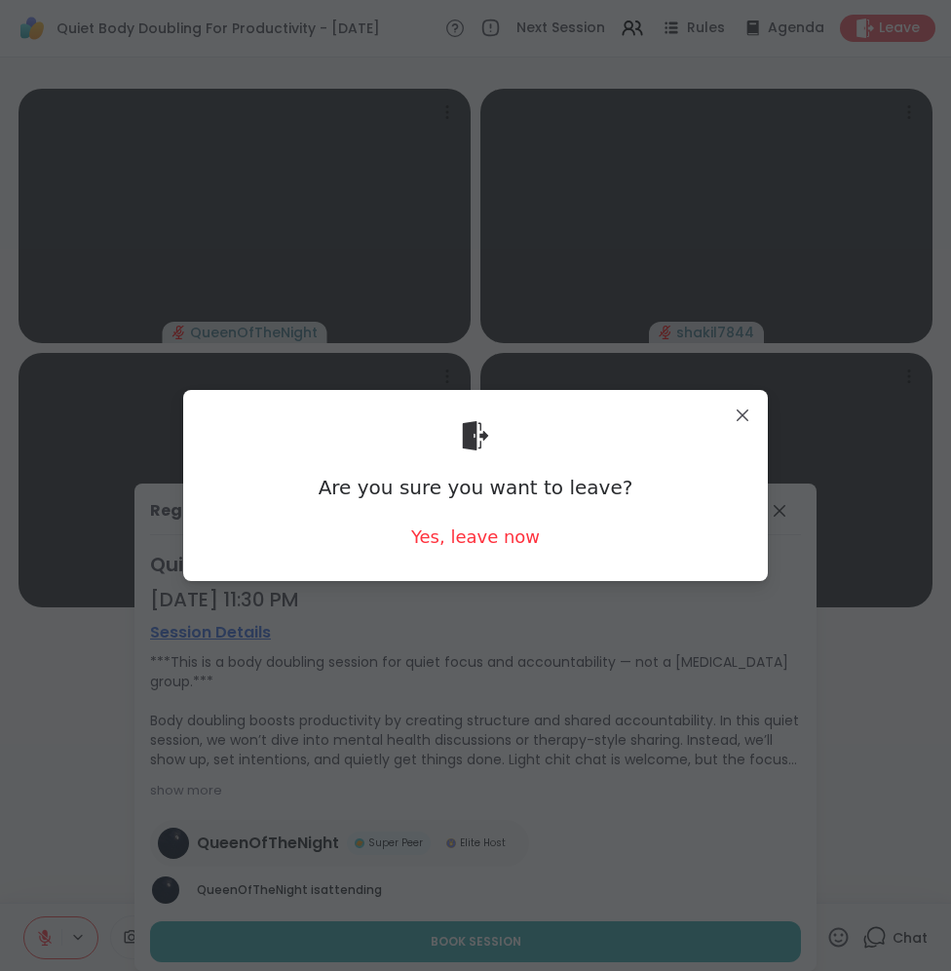
click at [482, 555] on div "Are you sure you want to leave? Yes, leave now" at bounding box center [476, 485] width 554 height 159
click at [483, 538] on div "Yes, leave now" at bounding box center [475, 536] width 129 height 24
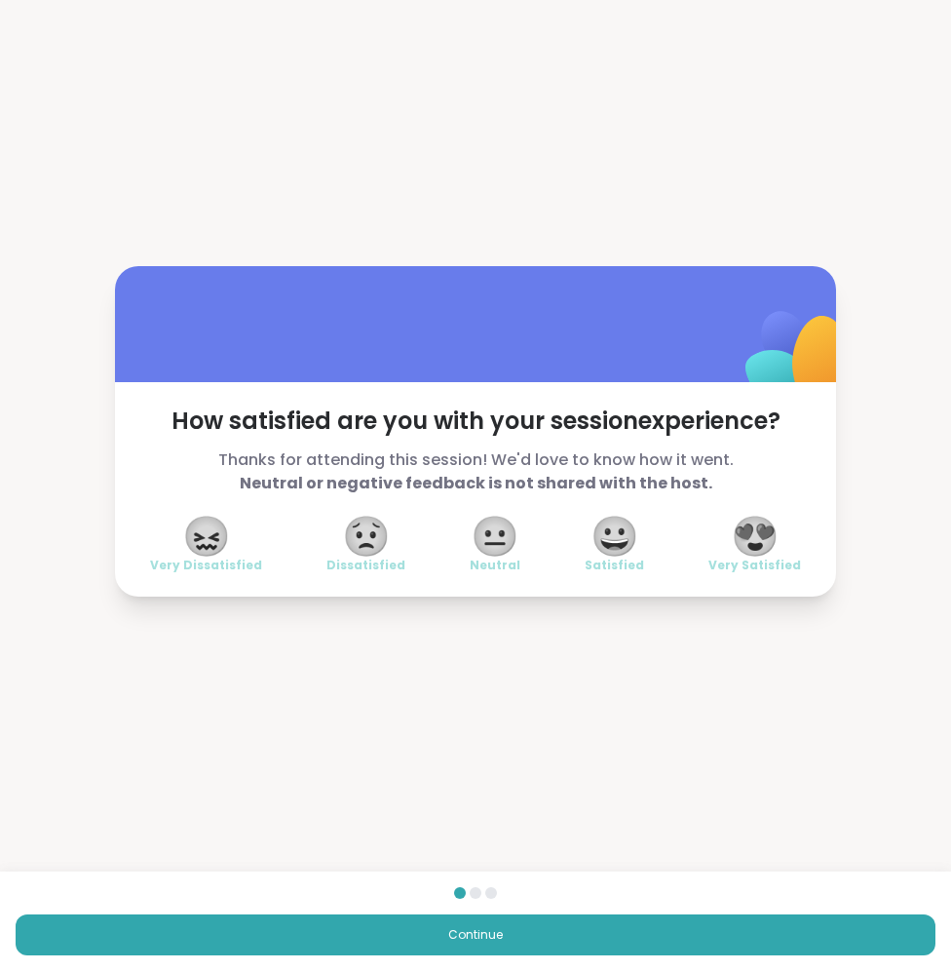
click at [760, 537] on span "😍" at bounding box center [755, 536] width 49 height 35
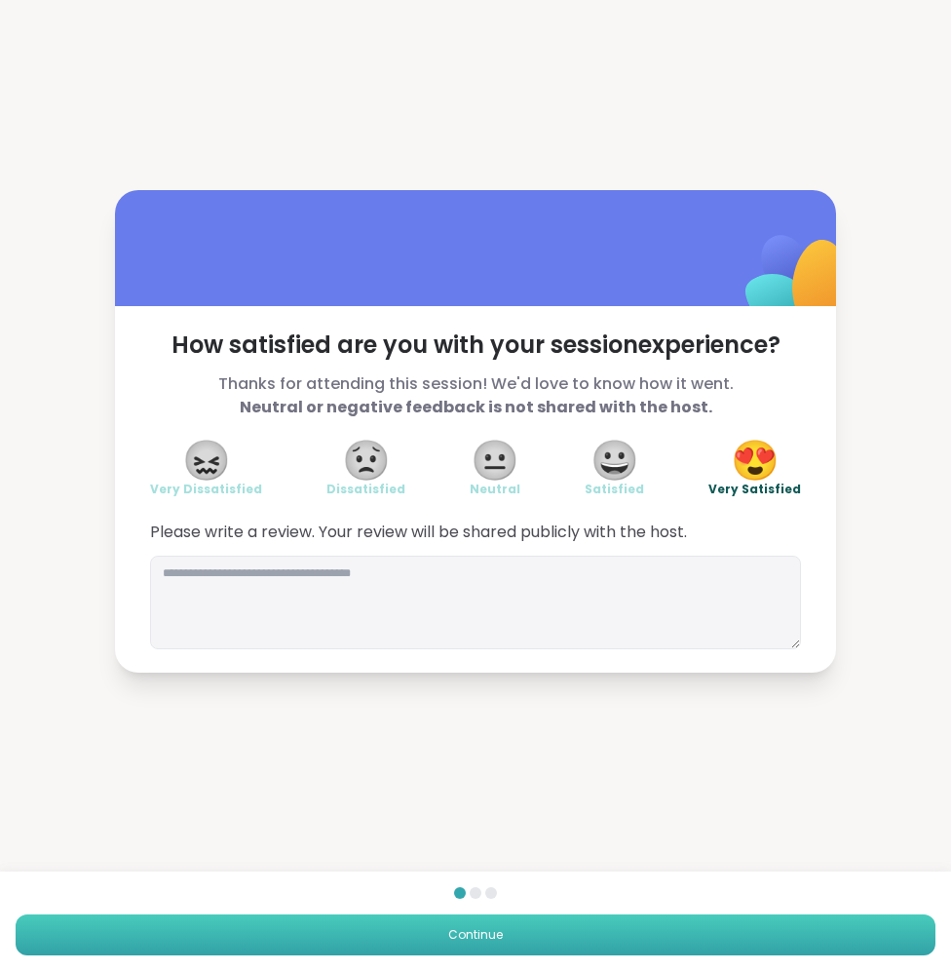
click at [564, 924] on button "Continue" at bounding box center [476, 934] width 920 height 41
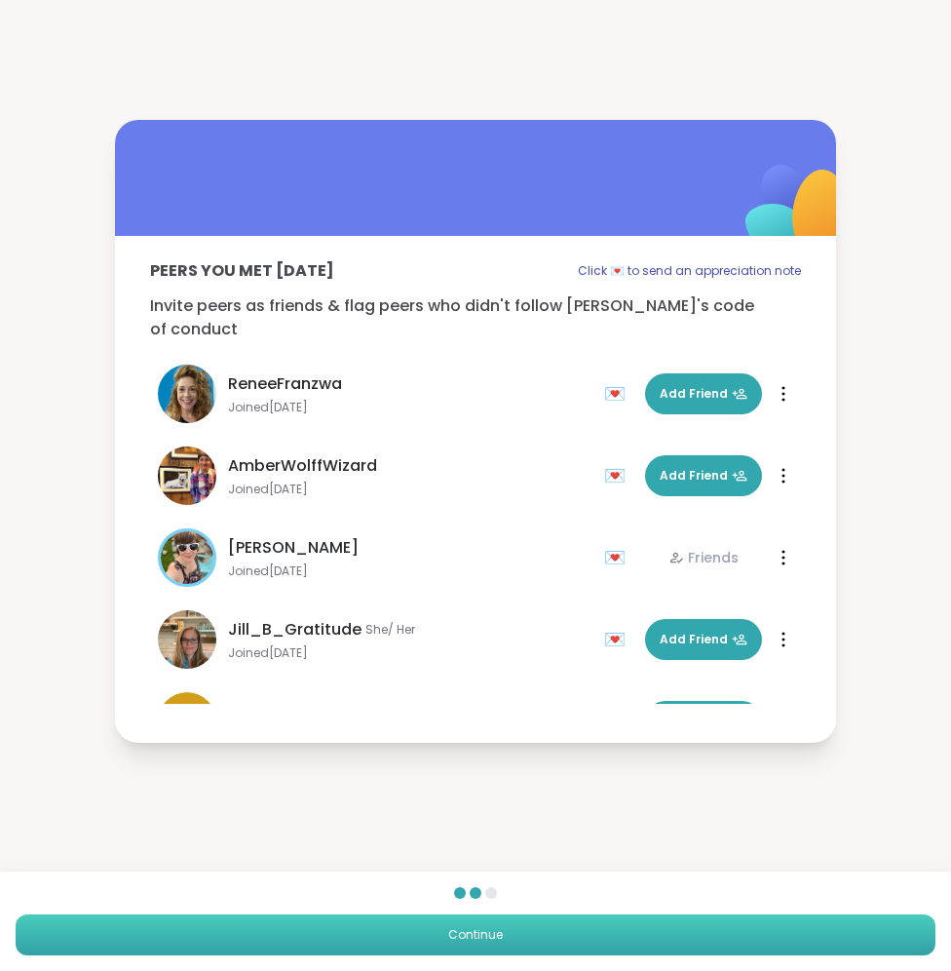
click at [564, 924] on button "Continue" at bounding box center [476, 934] width 920 height 41
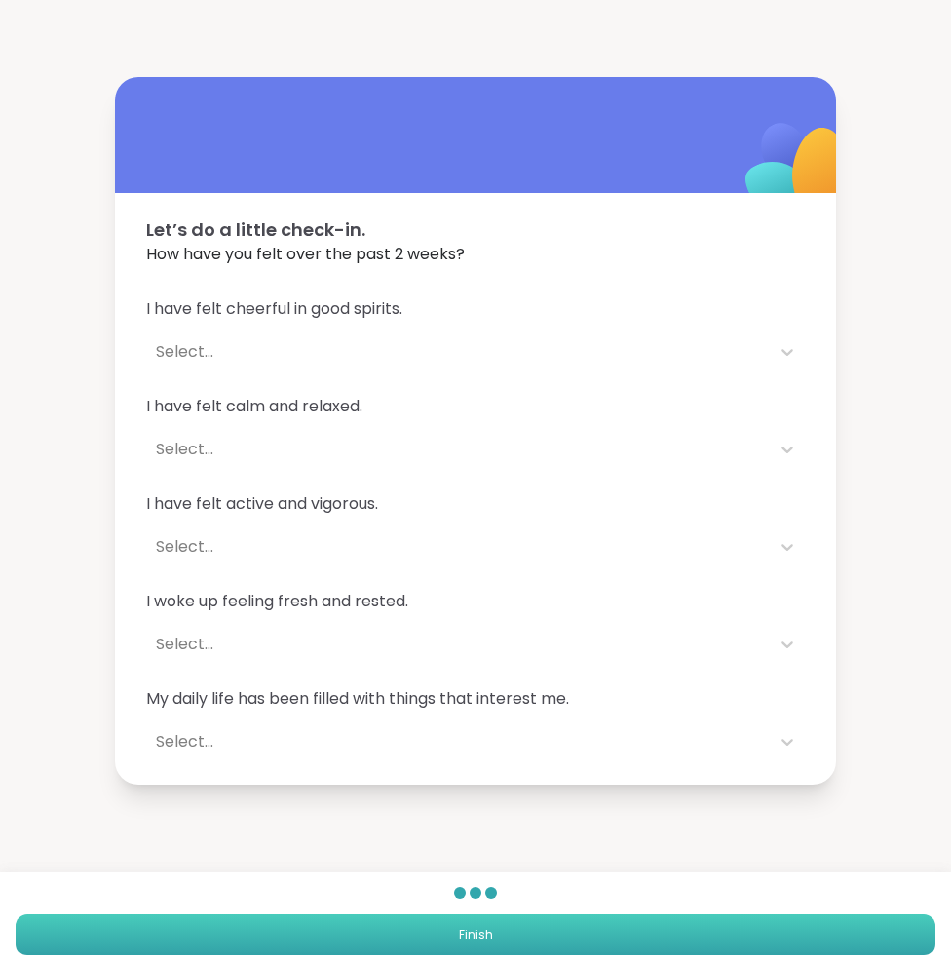
click at [564, 924] on button "Finish" at bounding box center [476, 934] width 920 height 41
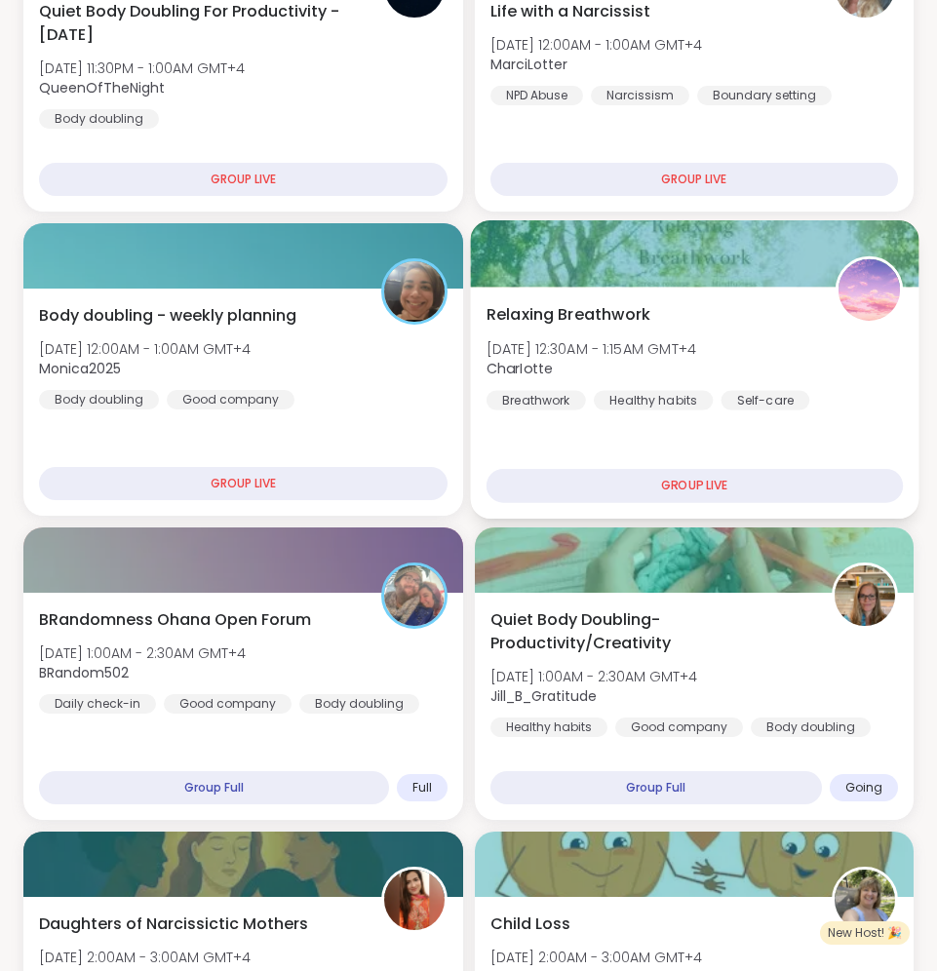
scroll to position [549, 0]
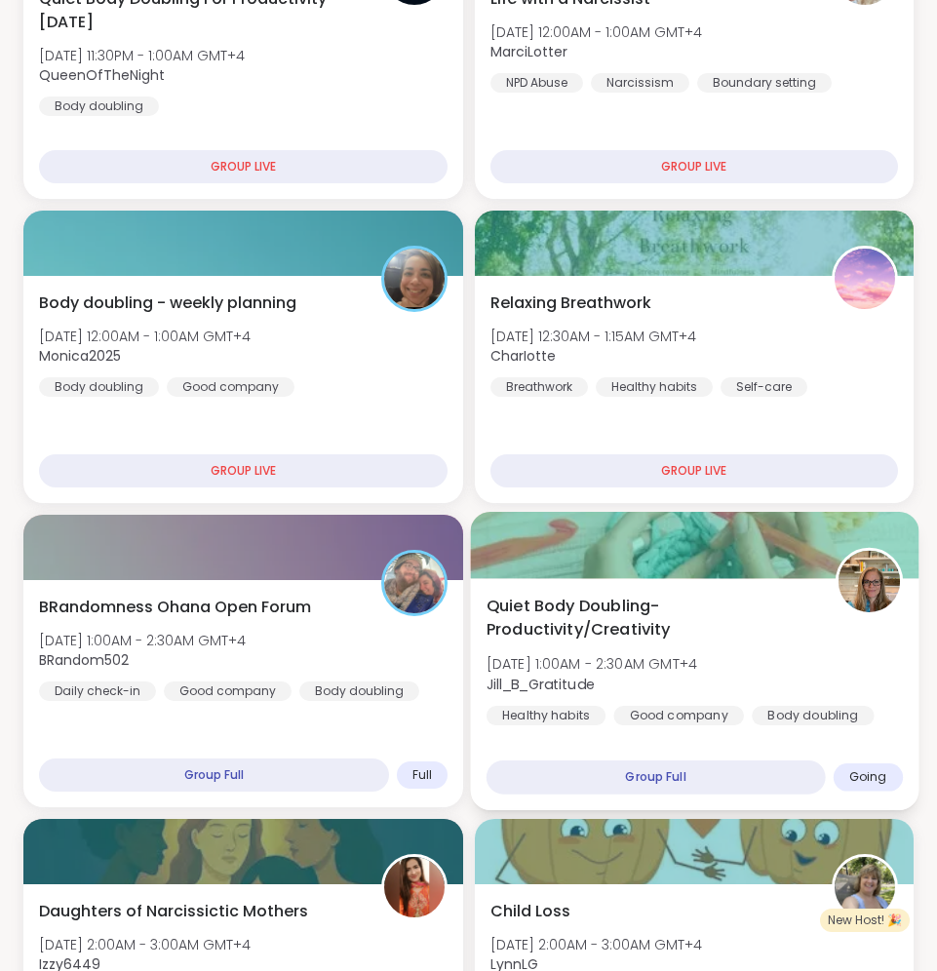
click at [676, 605] on span "Quiet Body Doubling- Productivity/Creativity" at bounding box center [648, 618] width 327 height 48
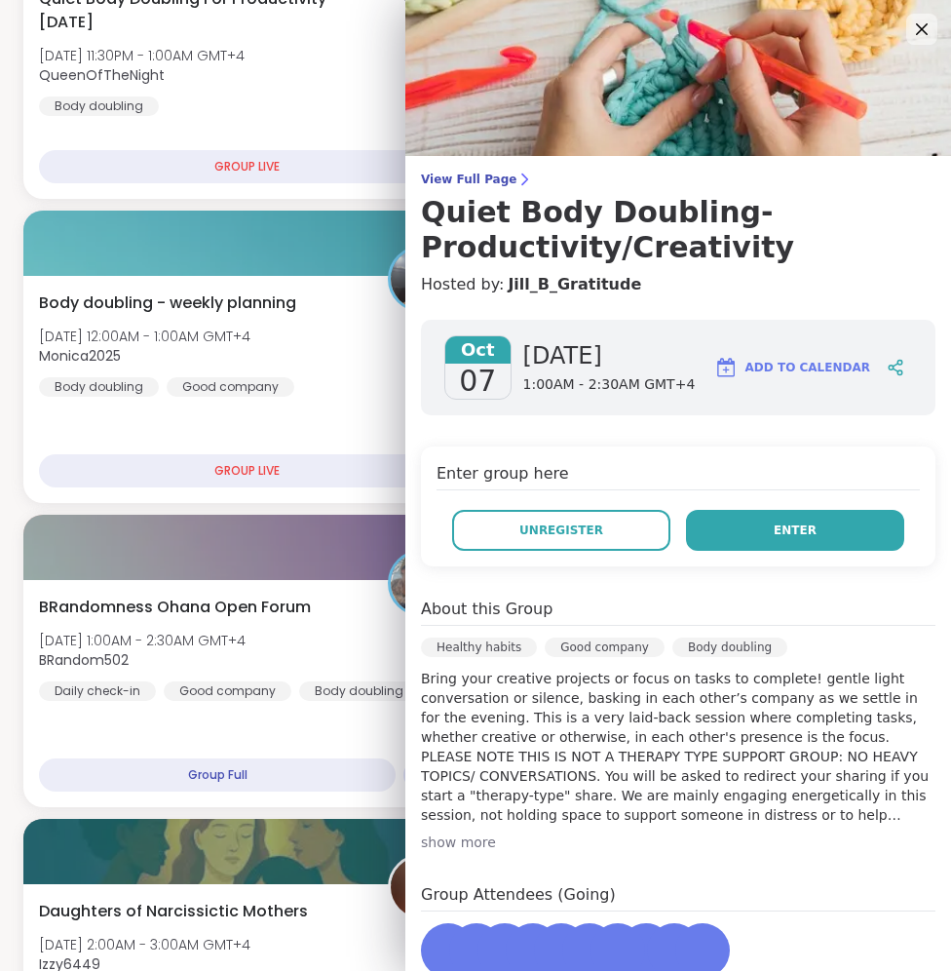
click at [746, 526] on button "Enter" at bounding box center [795, 530] width 218 height 41
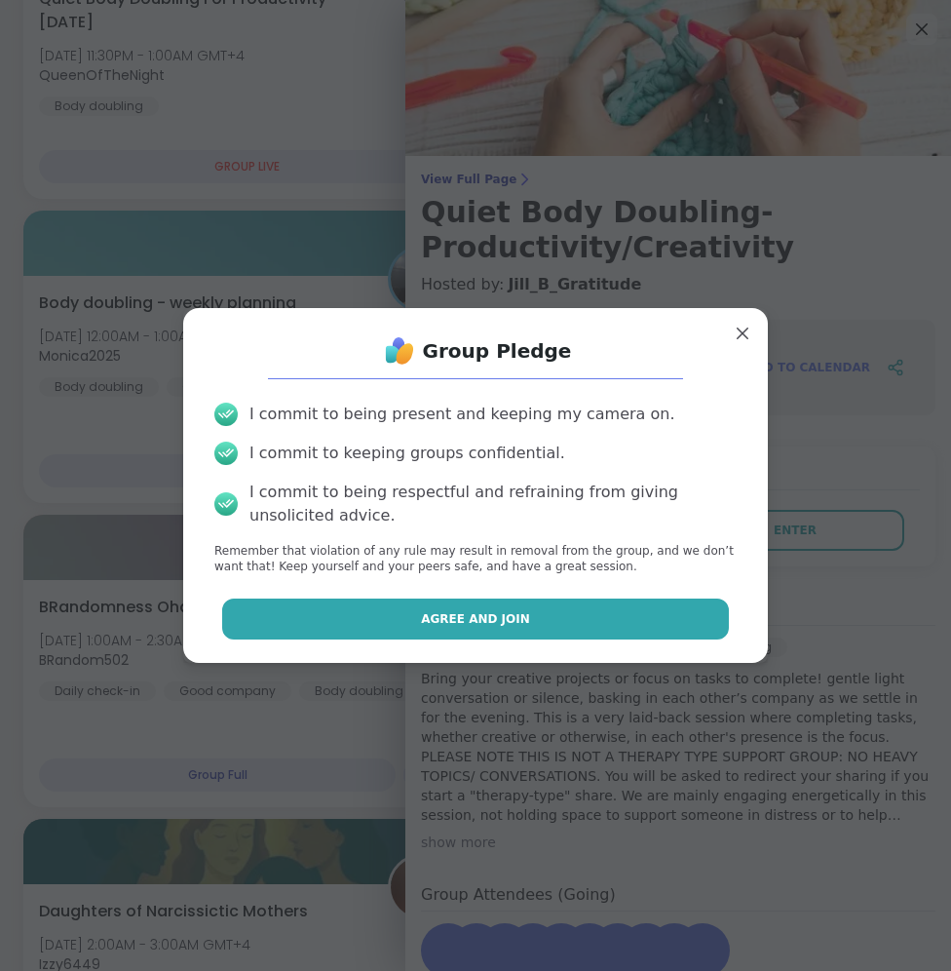
click at [584, 611] on button "Agree and Join" at bounding box center [476, 619] width 508 height 41
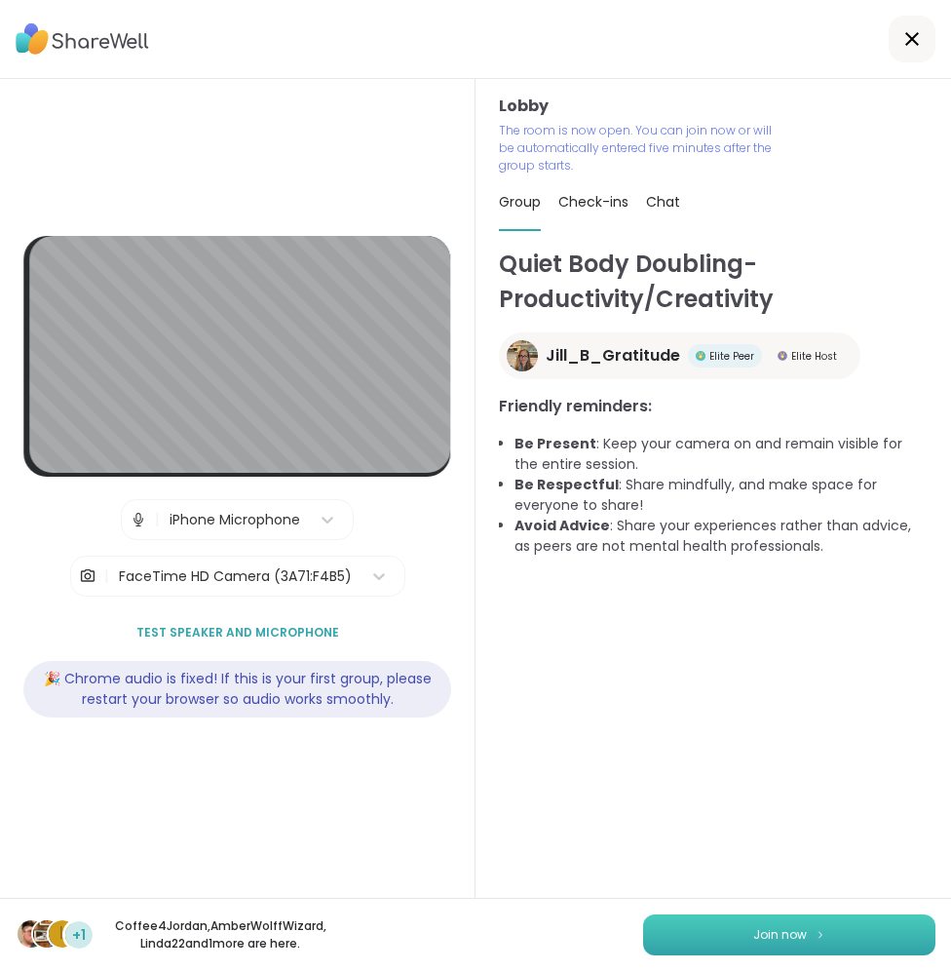
click at [754, 936] on span "Join now" at bounding box center [781, 935] width 54 height 18
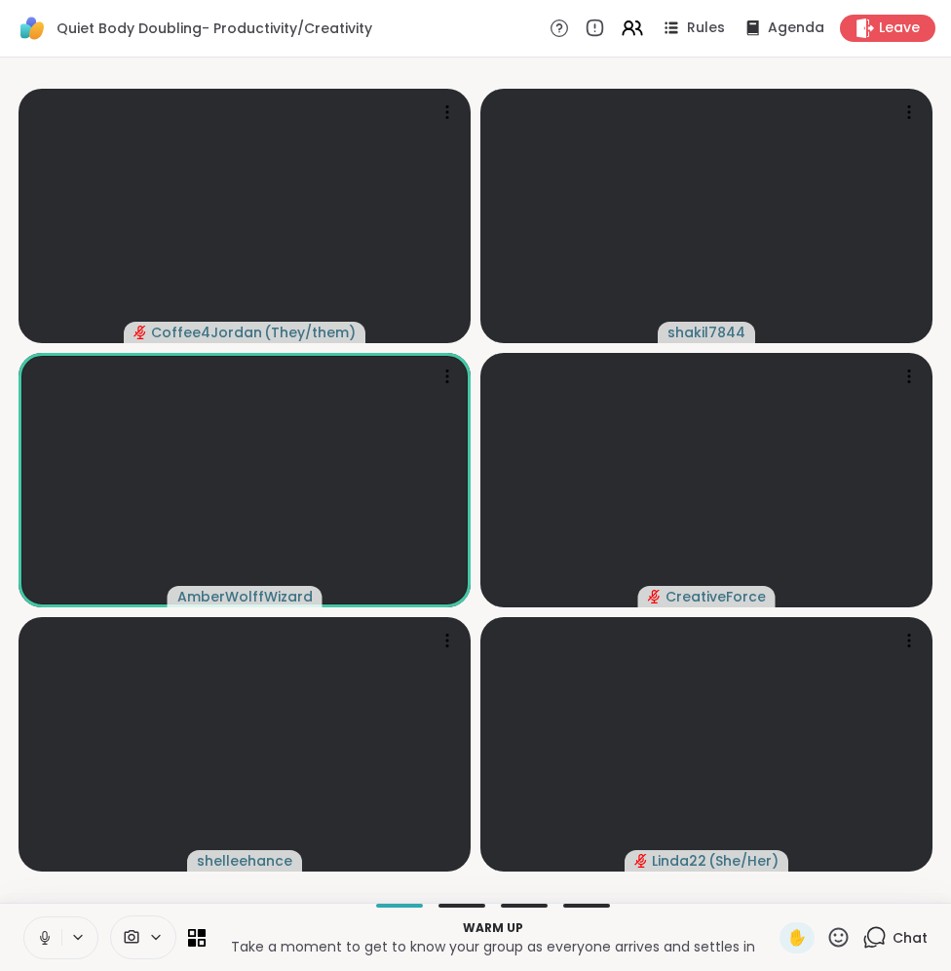
click at [893, 932] on span "Chat" at bounding box center [910, 937] width 35 height 19
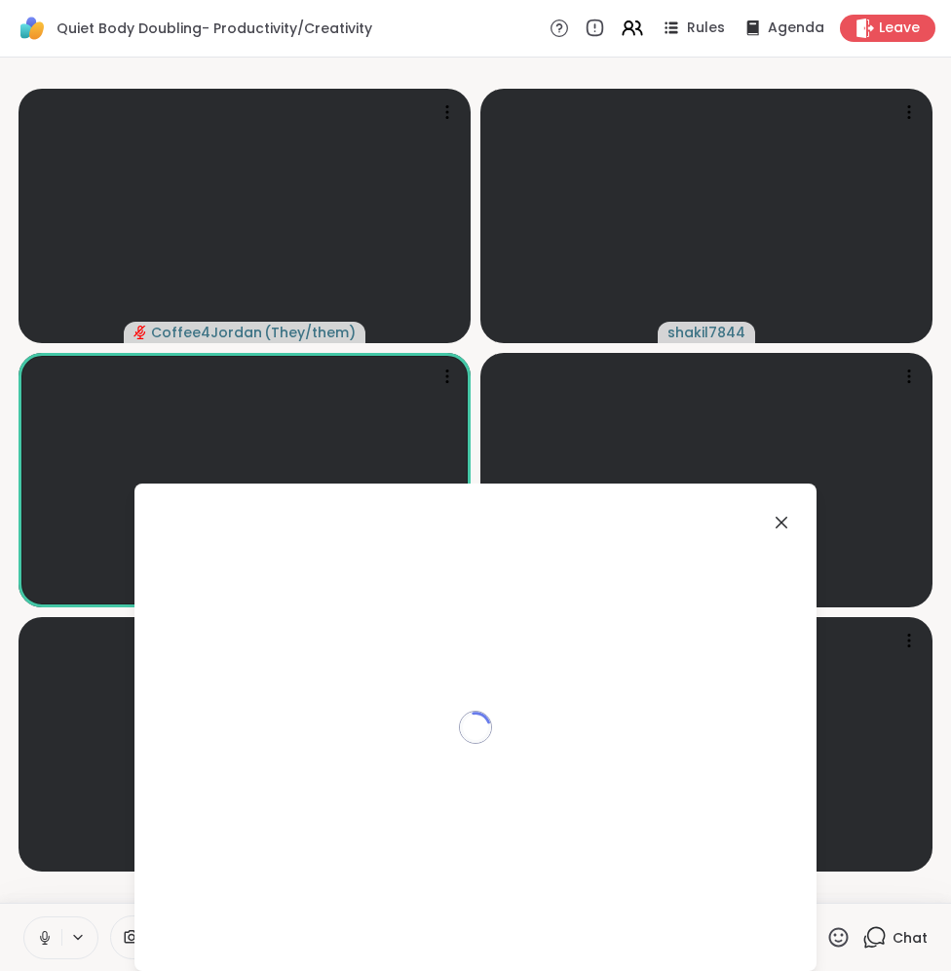
click at [49, 933] on icon at bounding box center [45, 938] width 18 height 18
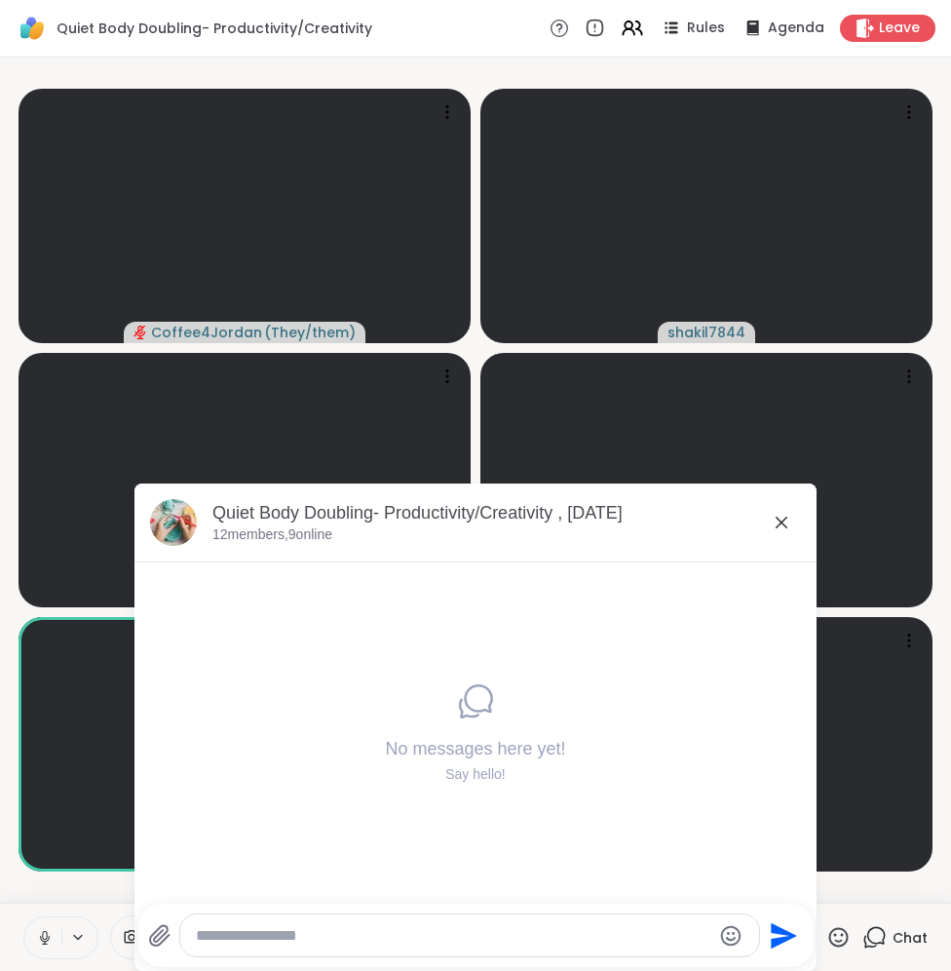
click at [22, 933] on div "Warm up Take a moment to get to know your group as everyone arrives and settles…" at bounding box center [475, 937] width 951 height 68
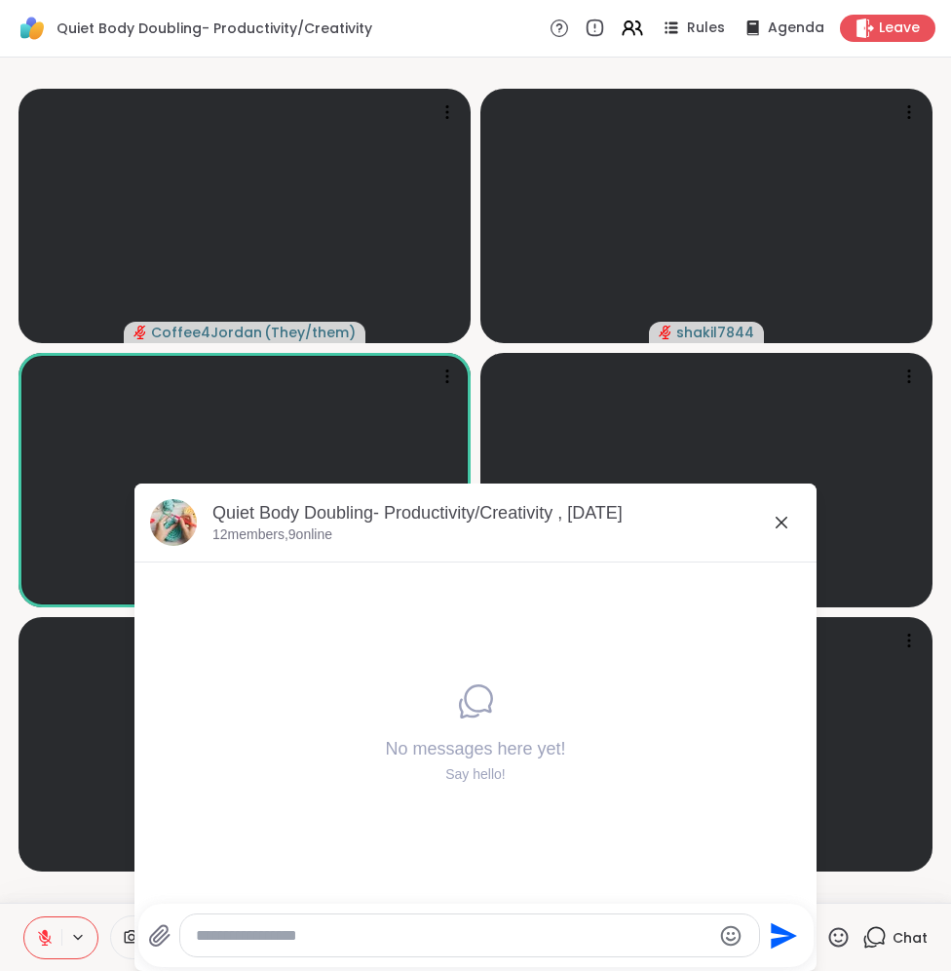
click at [778, 512] on icon at bounding box center [781, 522] width 23 height 23
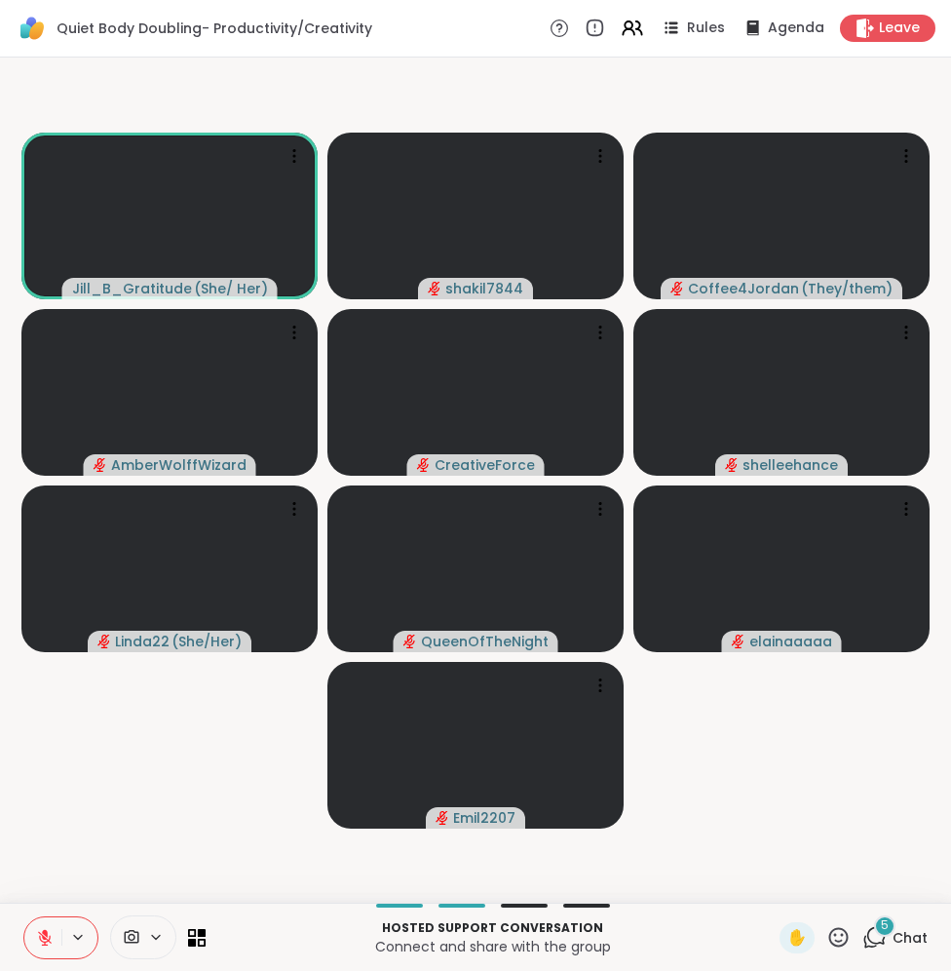
click at [881, 932] on span "5" at bounding box center [885, 925] width 8 height 17
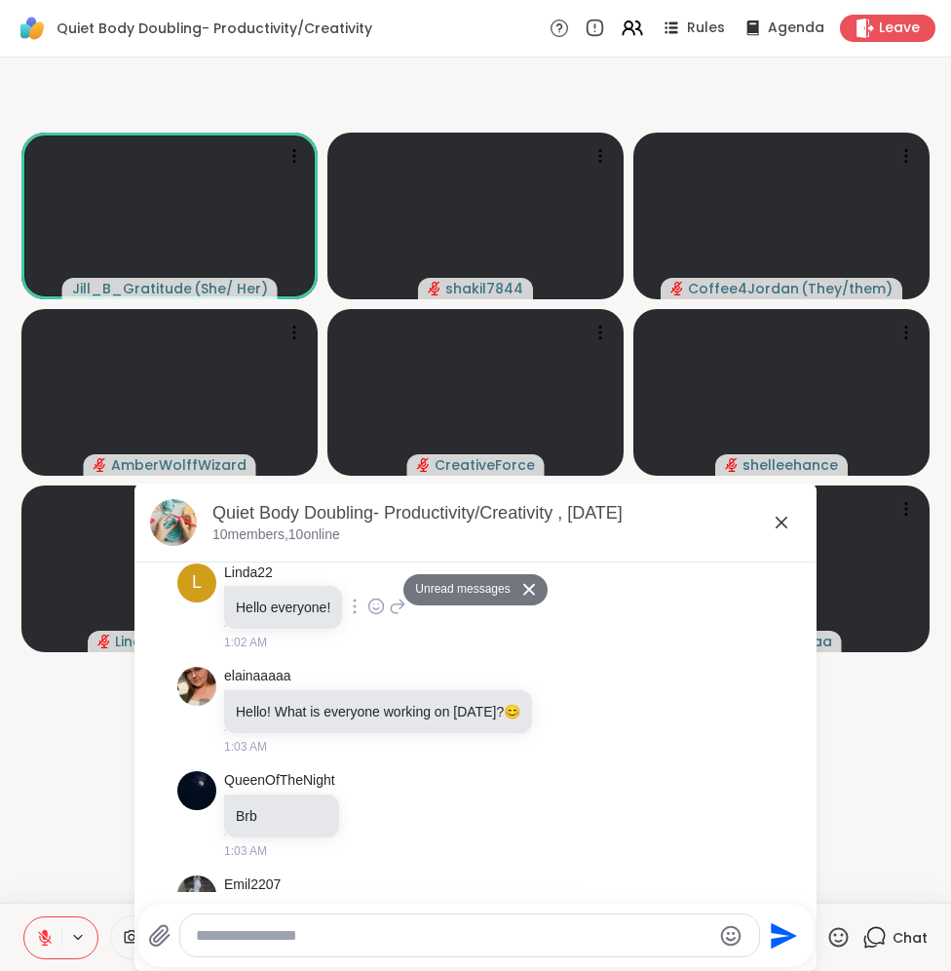
scroll to position [633, 0]
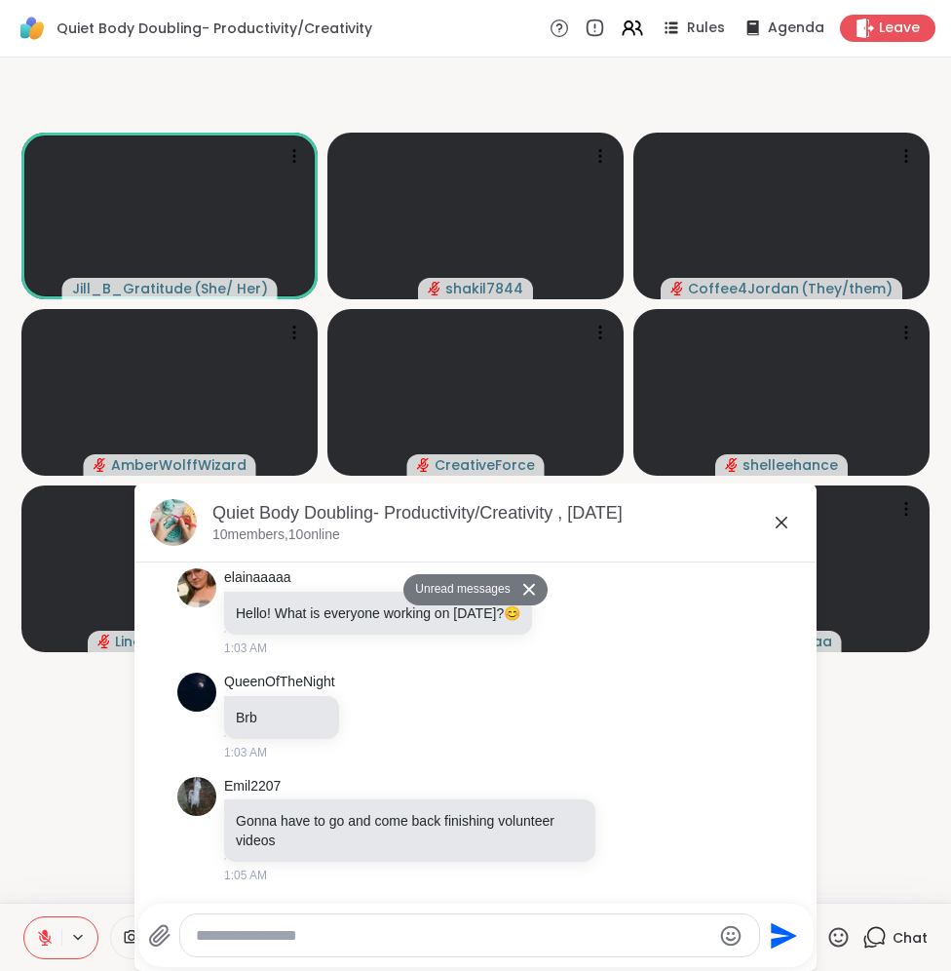
click at [780, 512] on icon at bounding box center [781, 522] width 23 height 23
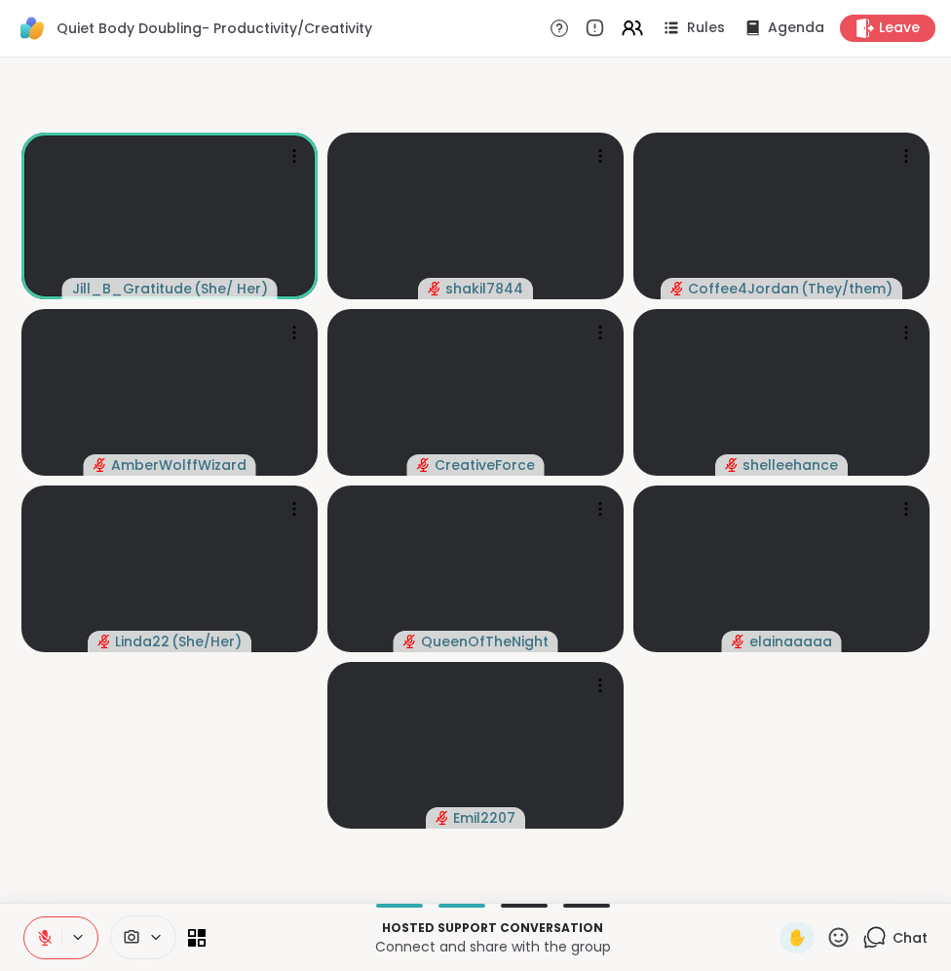
click at [816, 766] on video-player-container "Jill_B_Gratitude ( She/ Her ) shakil7844 Coffee4Jordan ( They/them ) AmberWolff…" at bounding box center [476, 480] width 928 height 830
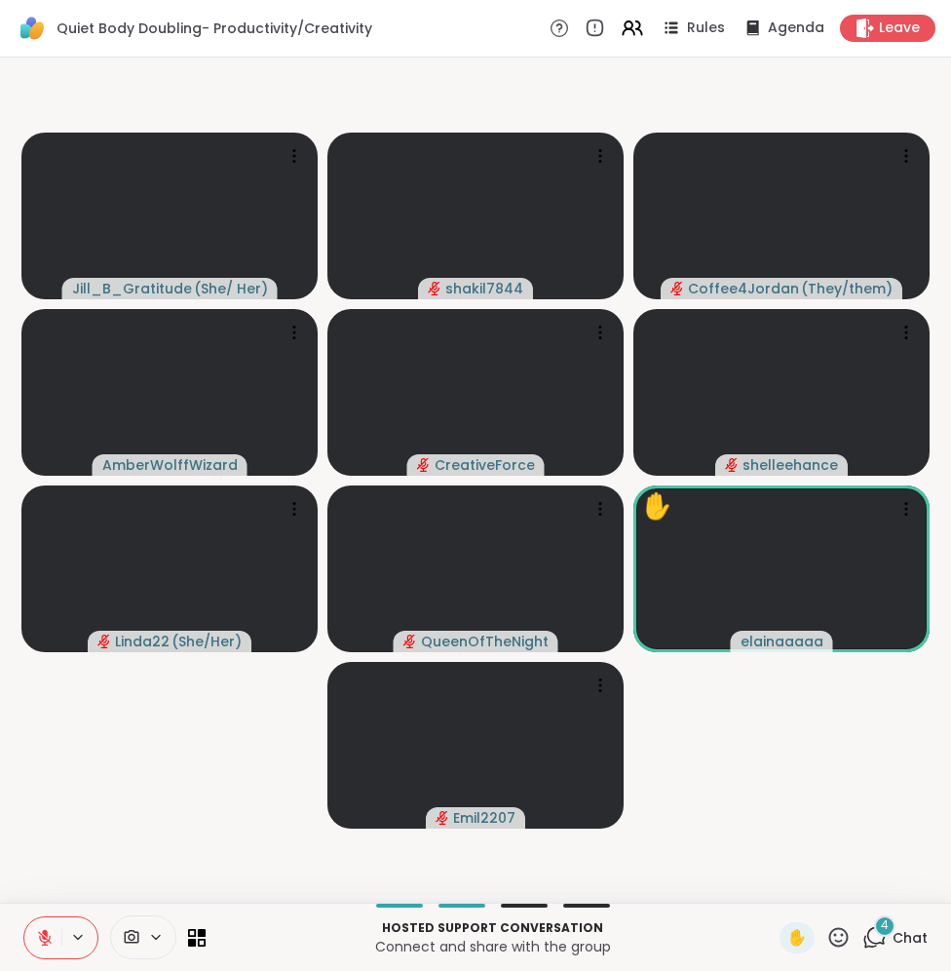
click at [900, 948] on div "4 Chat" at bounding box center [895, 937] width 65 height 31
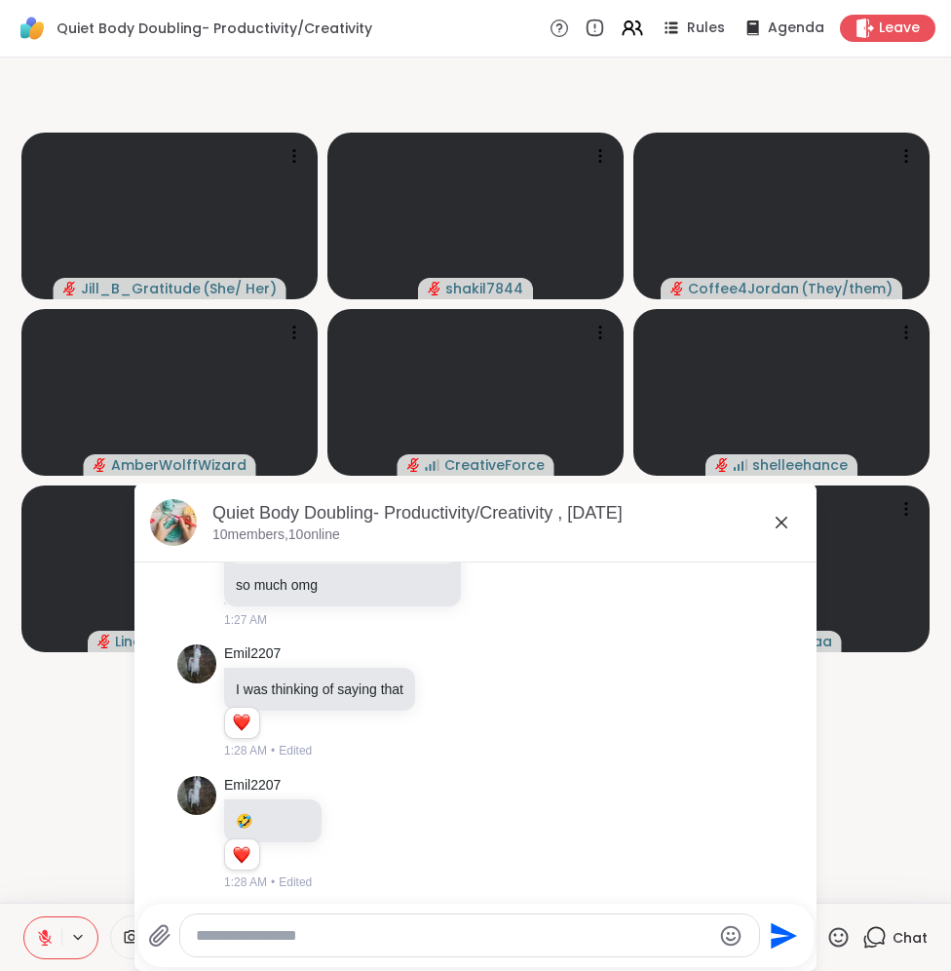
scroll to position [2181, 0]
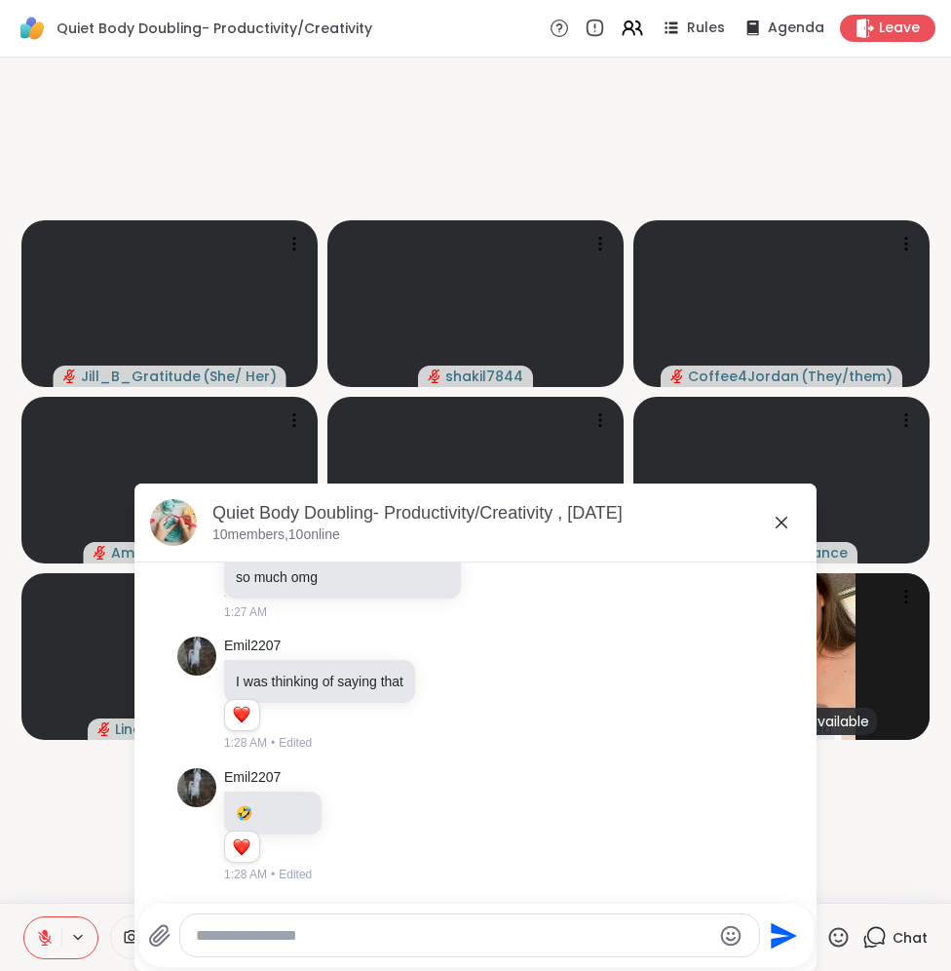
click at [276, 943] on textarea "Type your message" at bounding box center [454, 935] width 516 height 19
type textarea "**********"
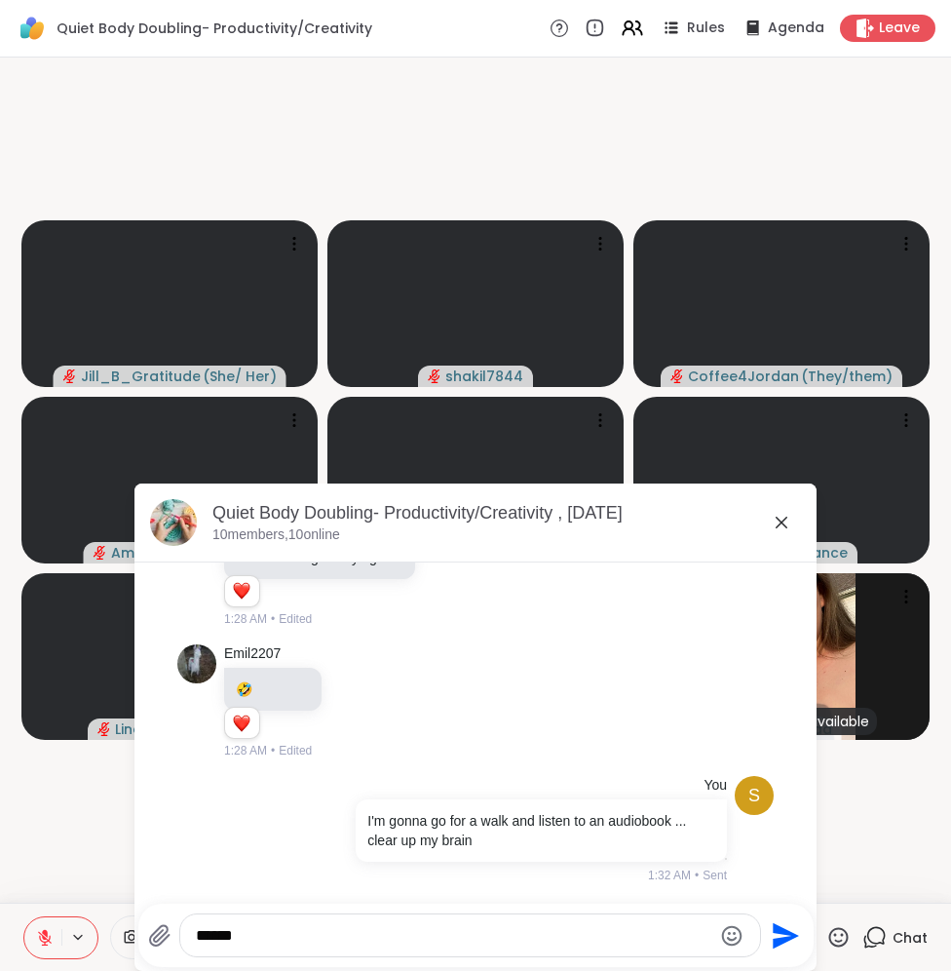
type textarea "*******"
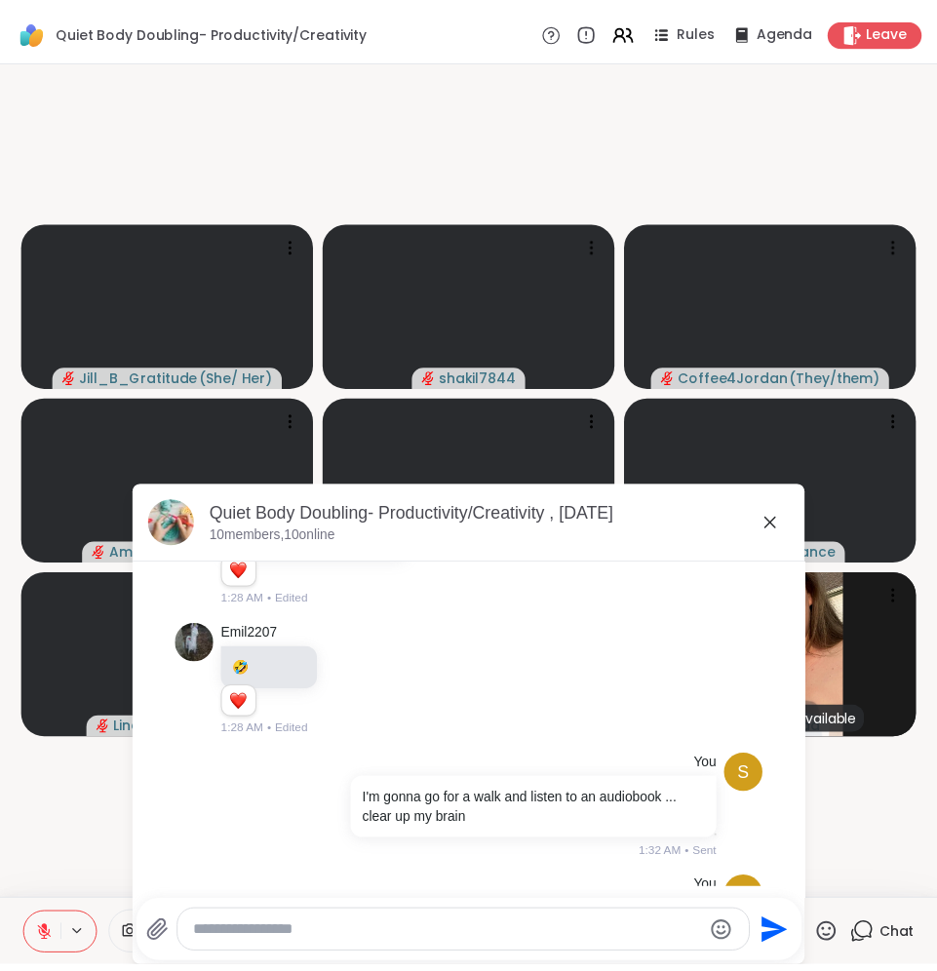
scroll to position [2409, 0]
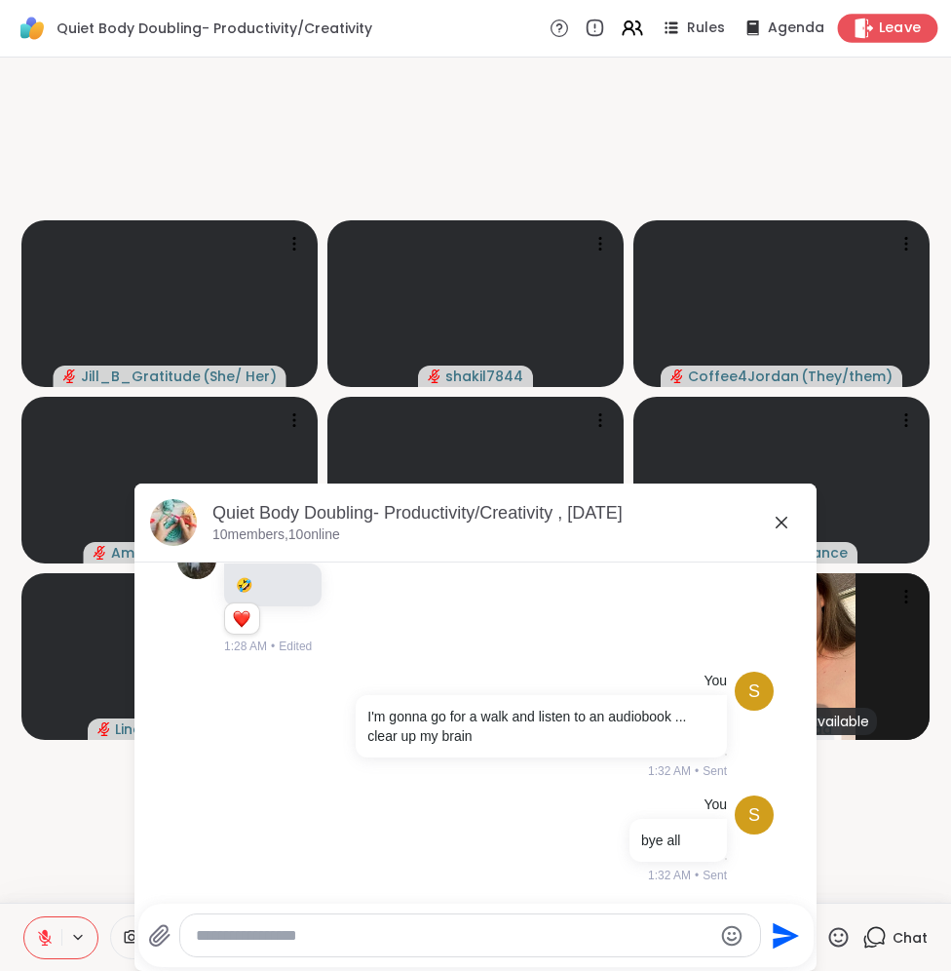
click at [879, 30] on span "Leave" at bounding box center [900, 29] width 43 height 20
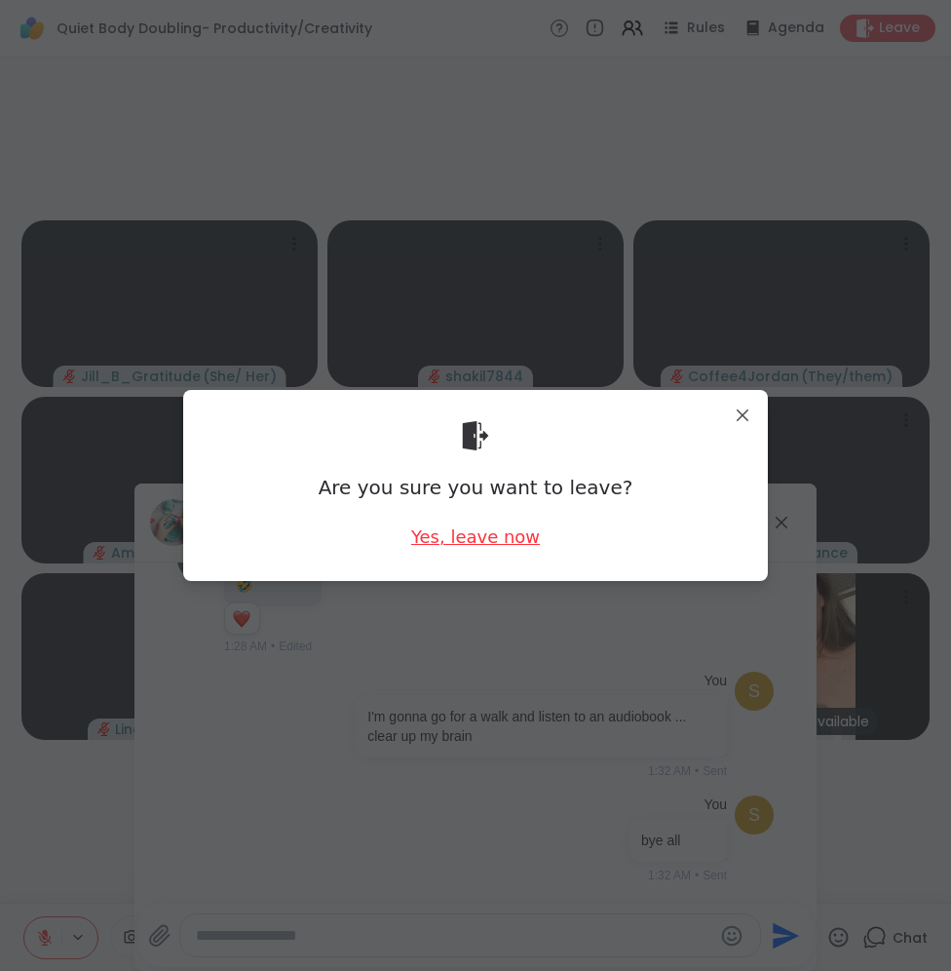
click at [504, 540] on div "Yes, leave now" at bounding box center [475, 536] width 129 height 24
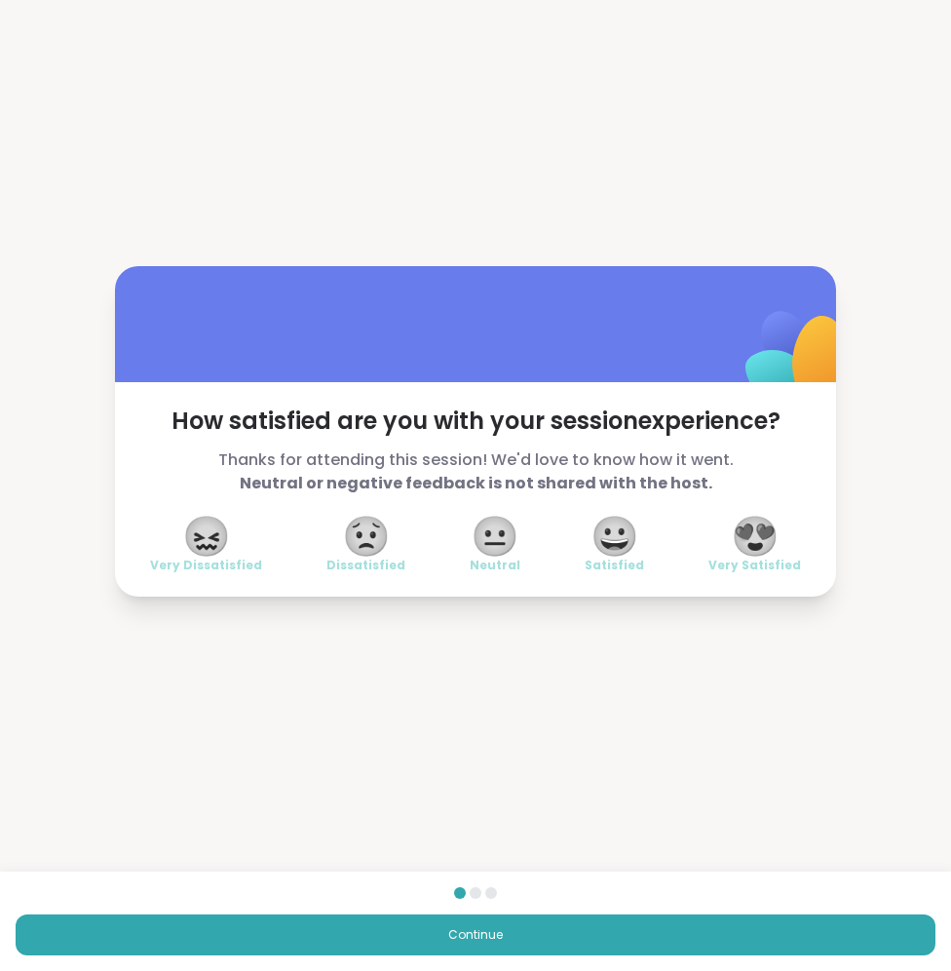
click at [772, 552] on div "😍 Very Satisfied" at bounding box center [755, 546] width 93 height 55
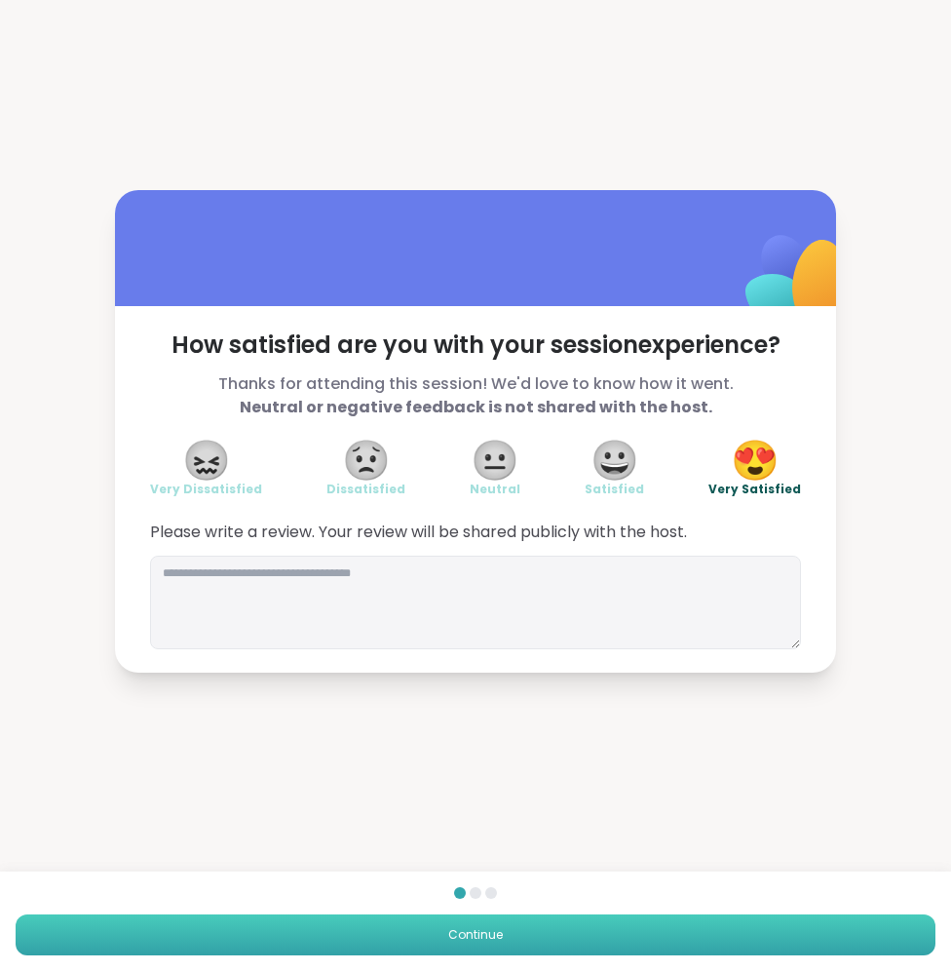
click at [640, 937] on button "Continue" at bounding box center [476, 934] width 920 height 41
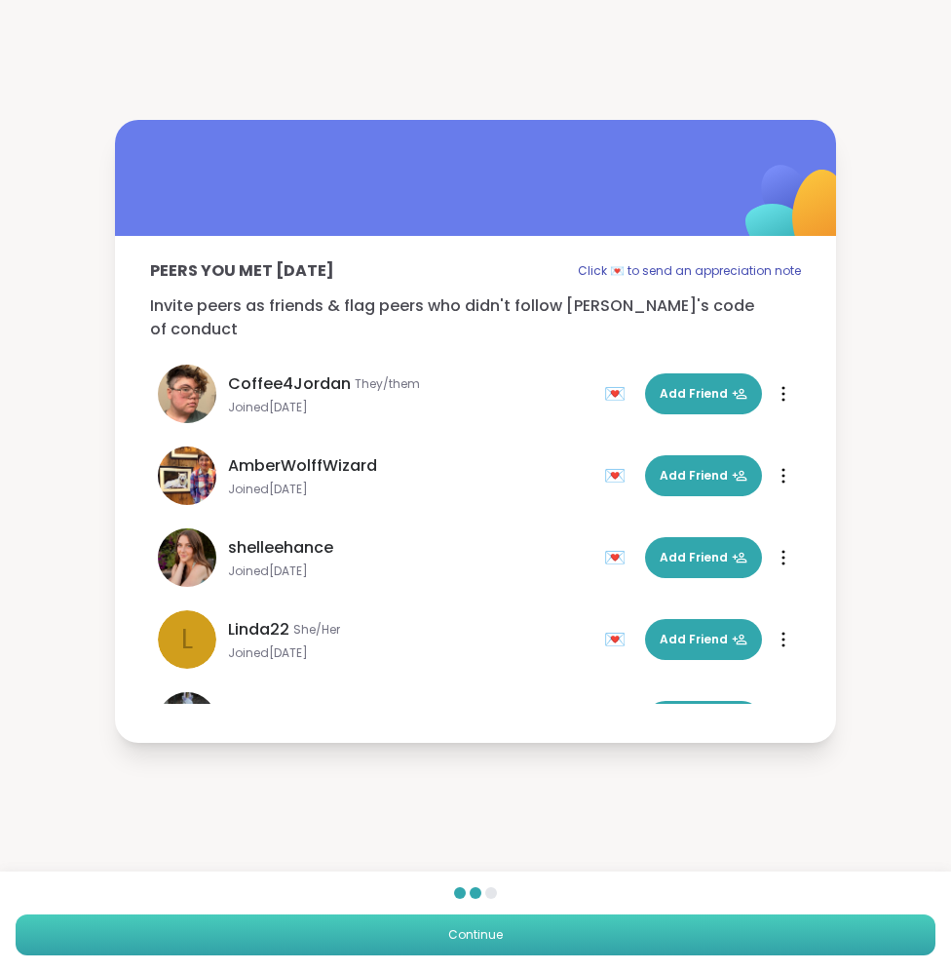
click at [640, 937] on button "Continue" at bounding box center [476, 934] width 920 height 41
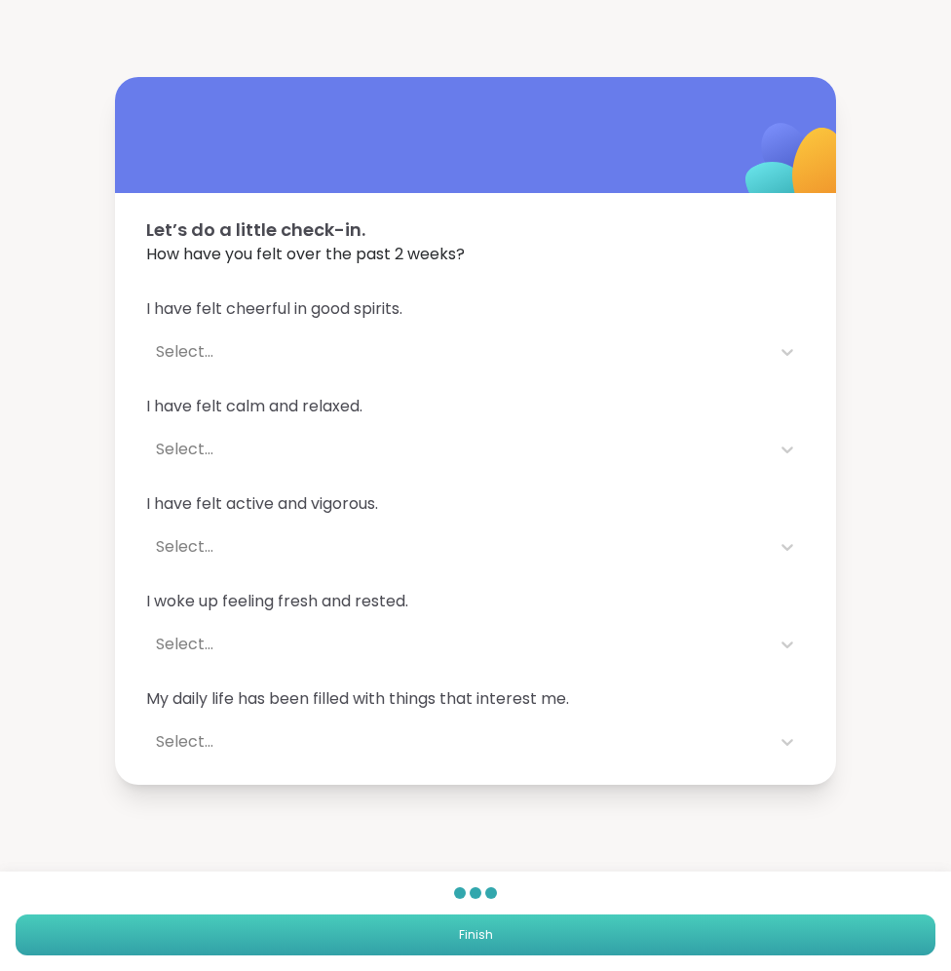
click at [640, 937] on button "Finish" at bounding box center [476, 934] width 920 height 41
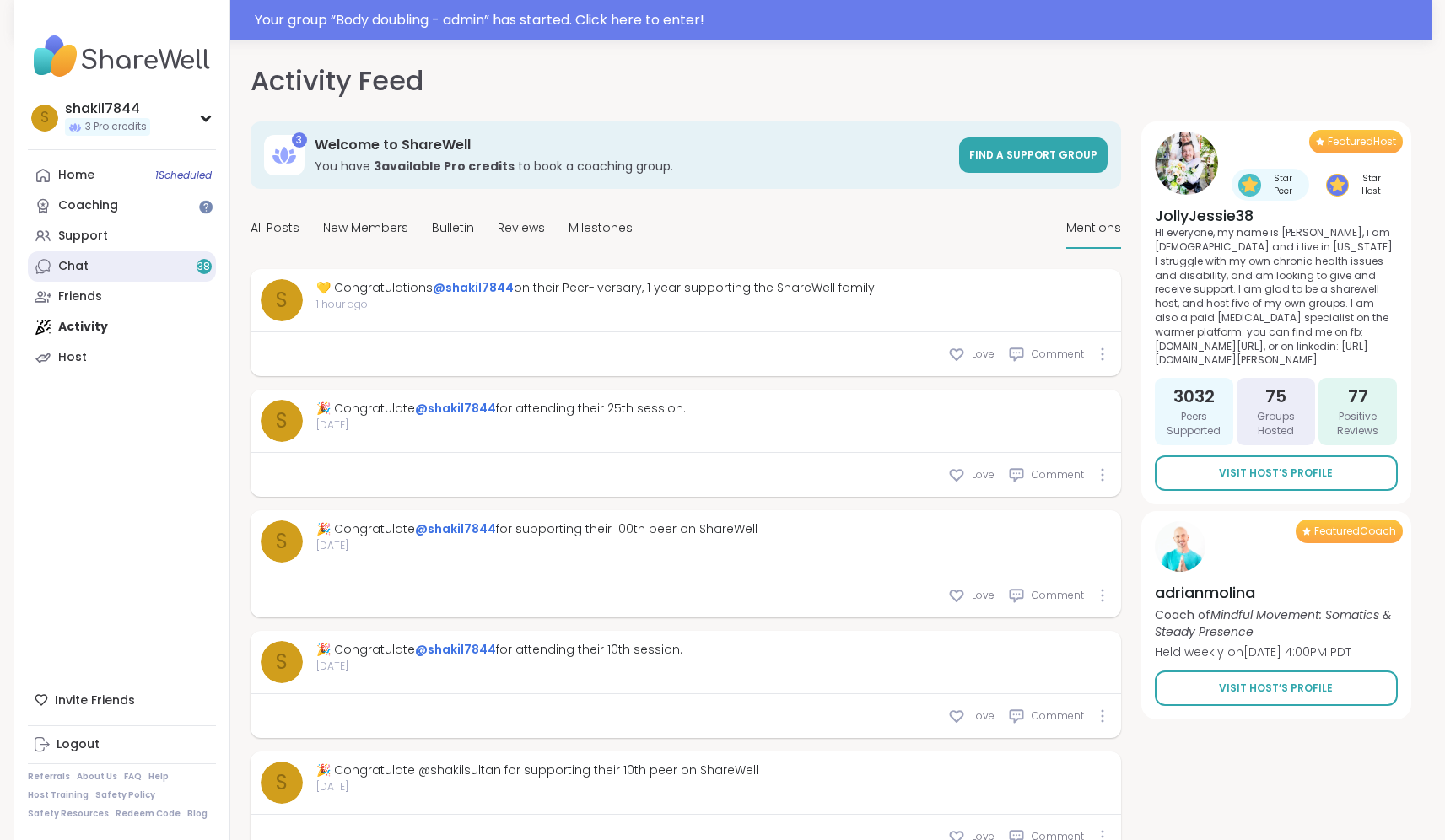
click at [82, 273] on div "Chat 38" at bounding box center [73, 266] width 30 height 16
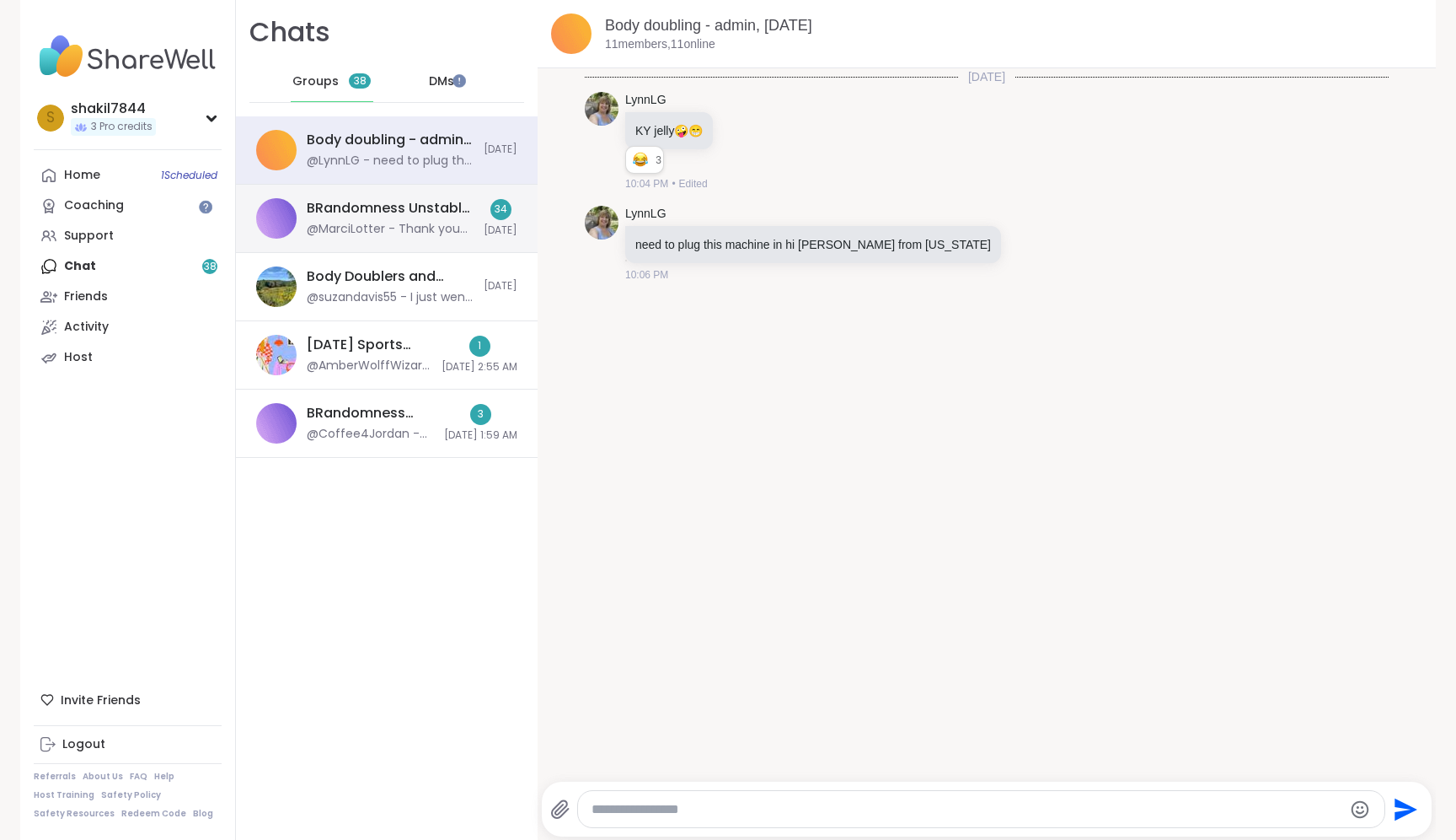
click at [402, 224] on div "@MarciLotter - Thank you Jessie💕. You are such a great girl💯" at bounding box center [390, 228] width 167 height 16
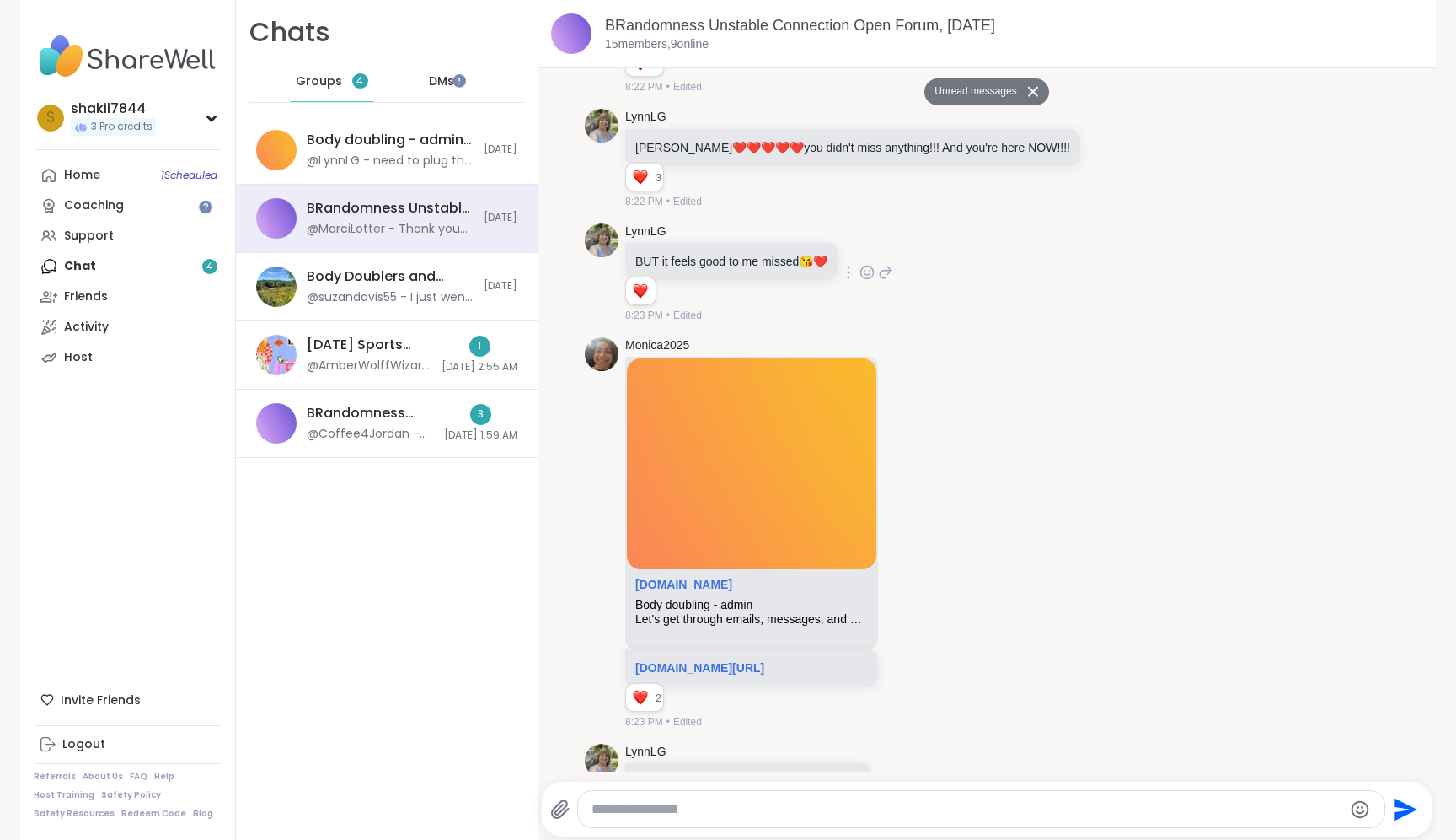
scroll to position [7209, 0]
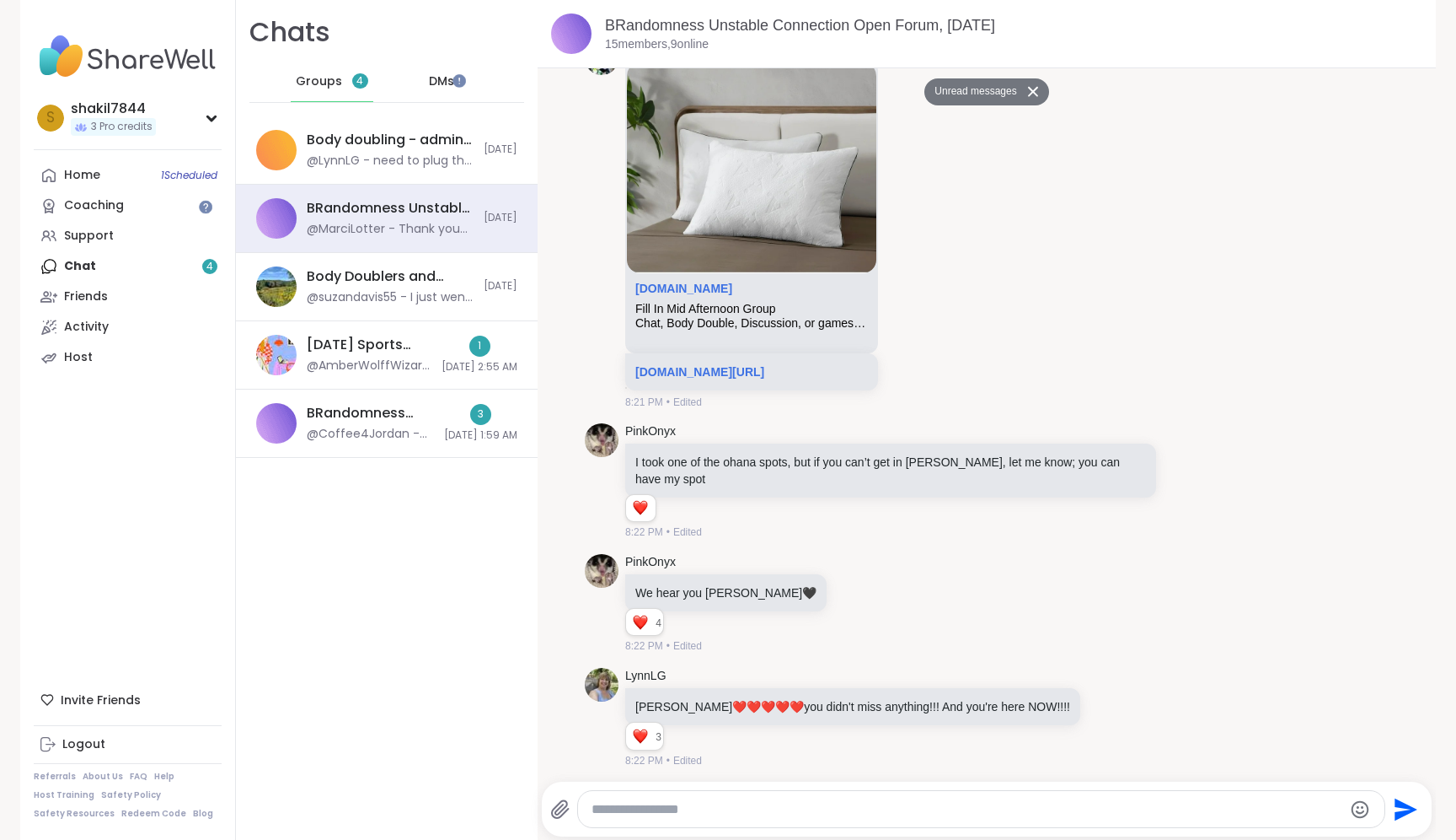
click at [1229, 548] on div "PinkOnyx I took one of the ohana spots, but if you can’t get in Mike, let me kn…" at bounding box center [987, 482] width 804 height 131
click at [405, 80] on div "DMs" at bounding box center [443, 81] width 83 height 41
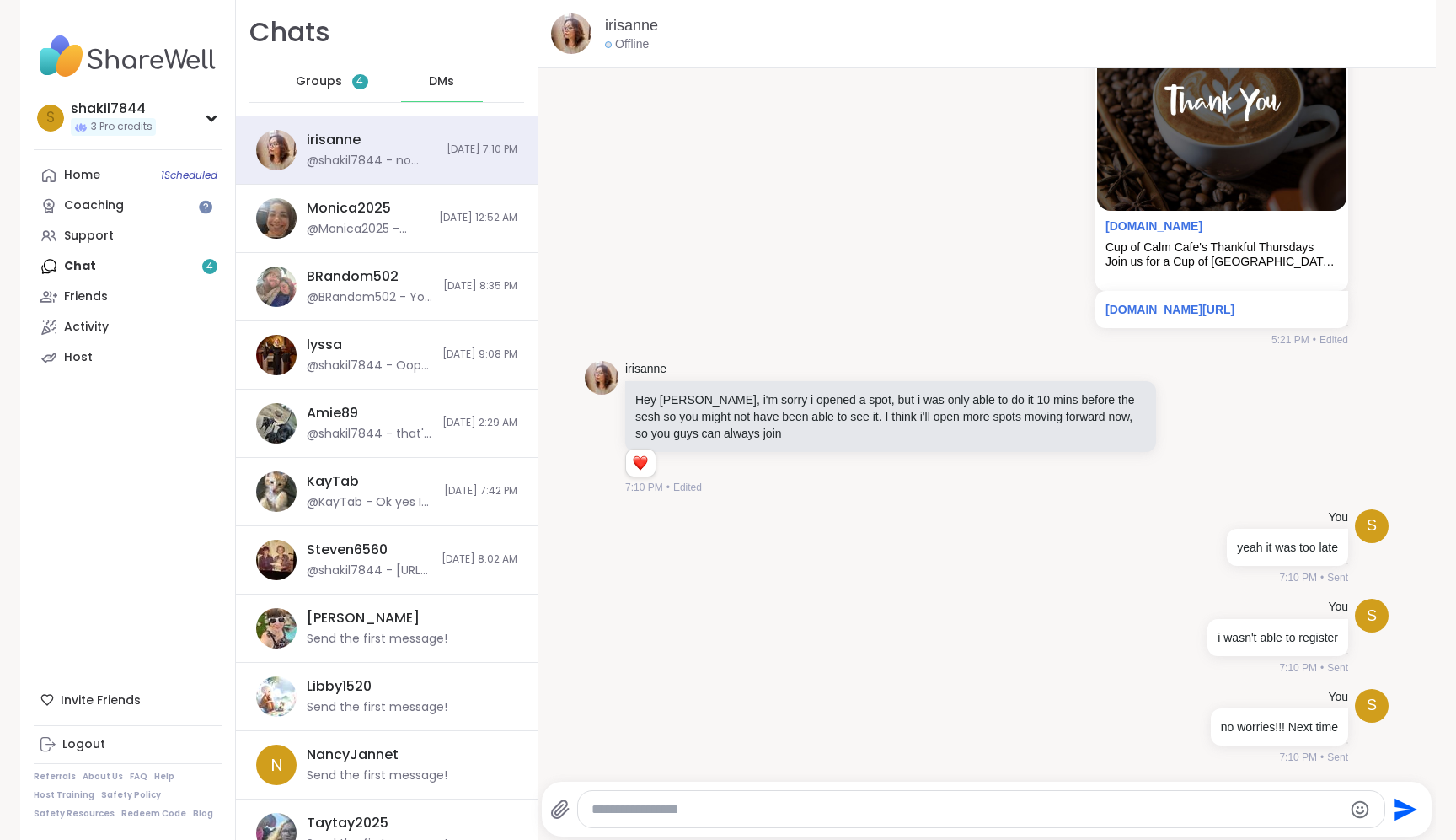
click at [98, 264] on div "Home 1 Scheduled Coaching Support Chat 4 Friends Activity Host" at bounding box center [127, 266] width 188 height 213
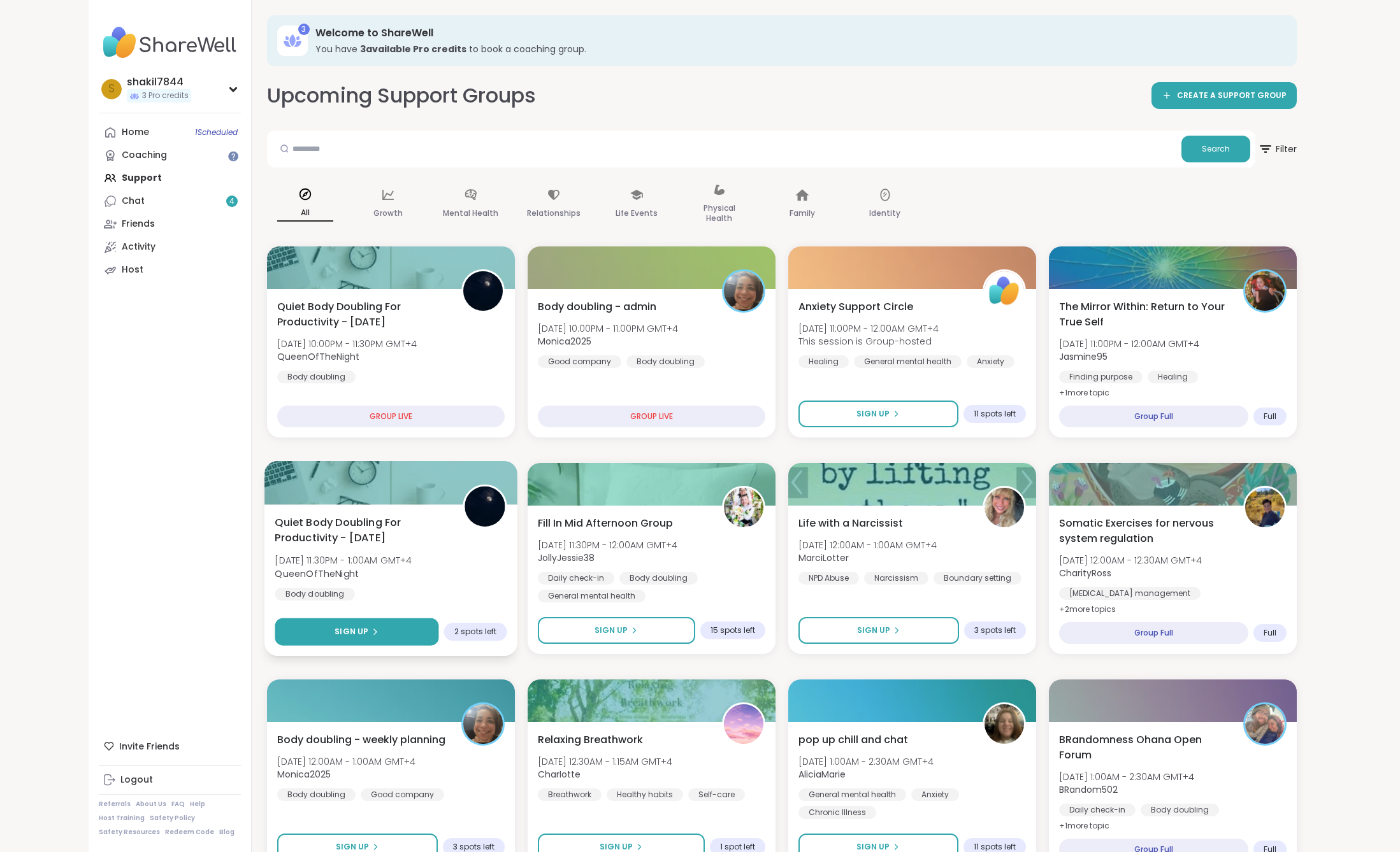
click at [378, 638] on button "Sign Up" at bounding box center [356, 632] width 164 height 27
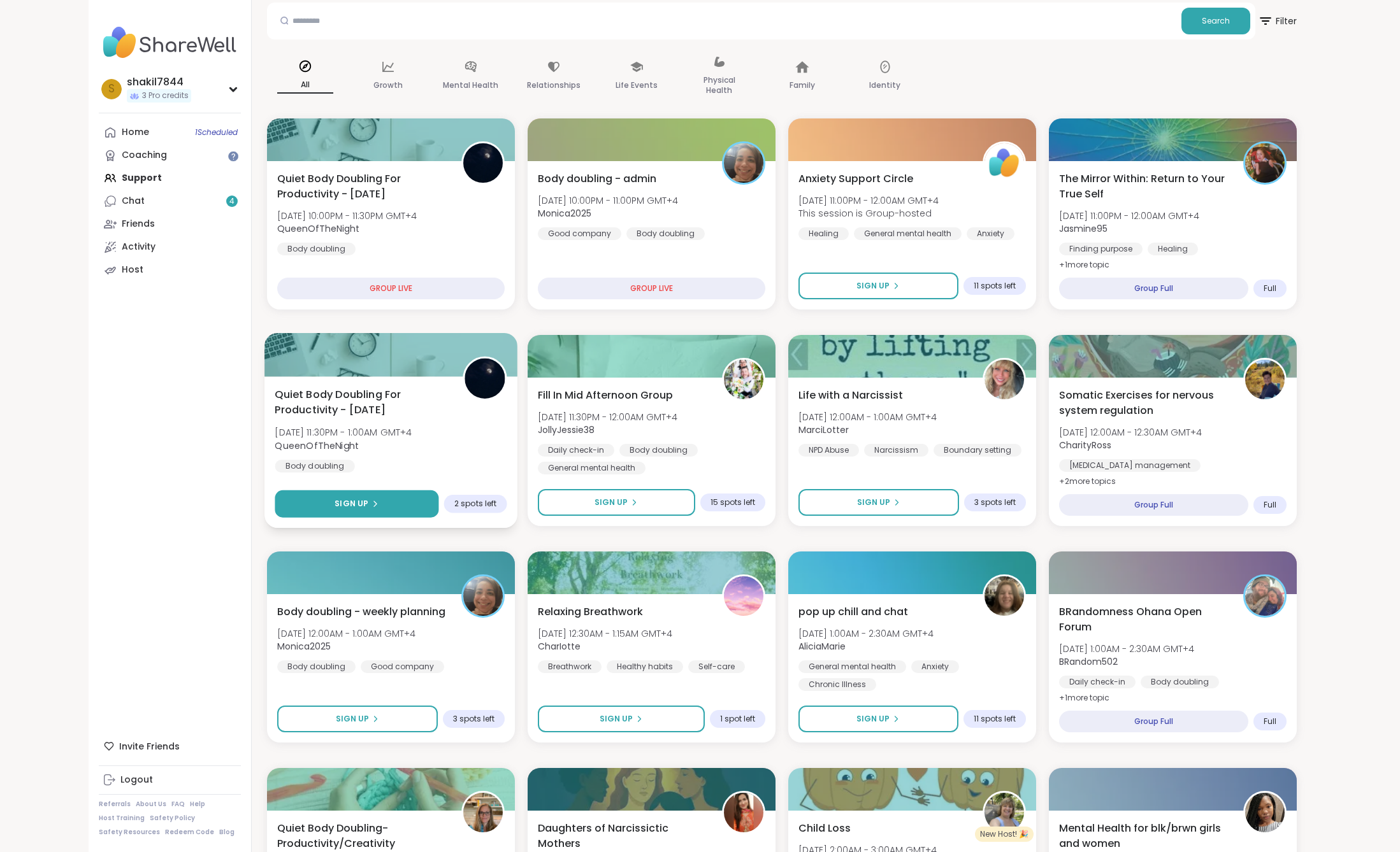
scroll to position [191, 0]
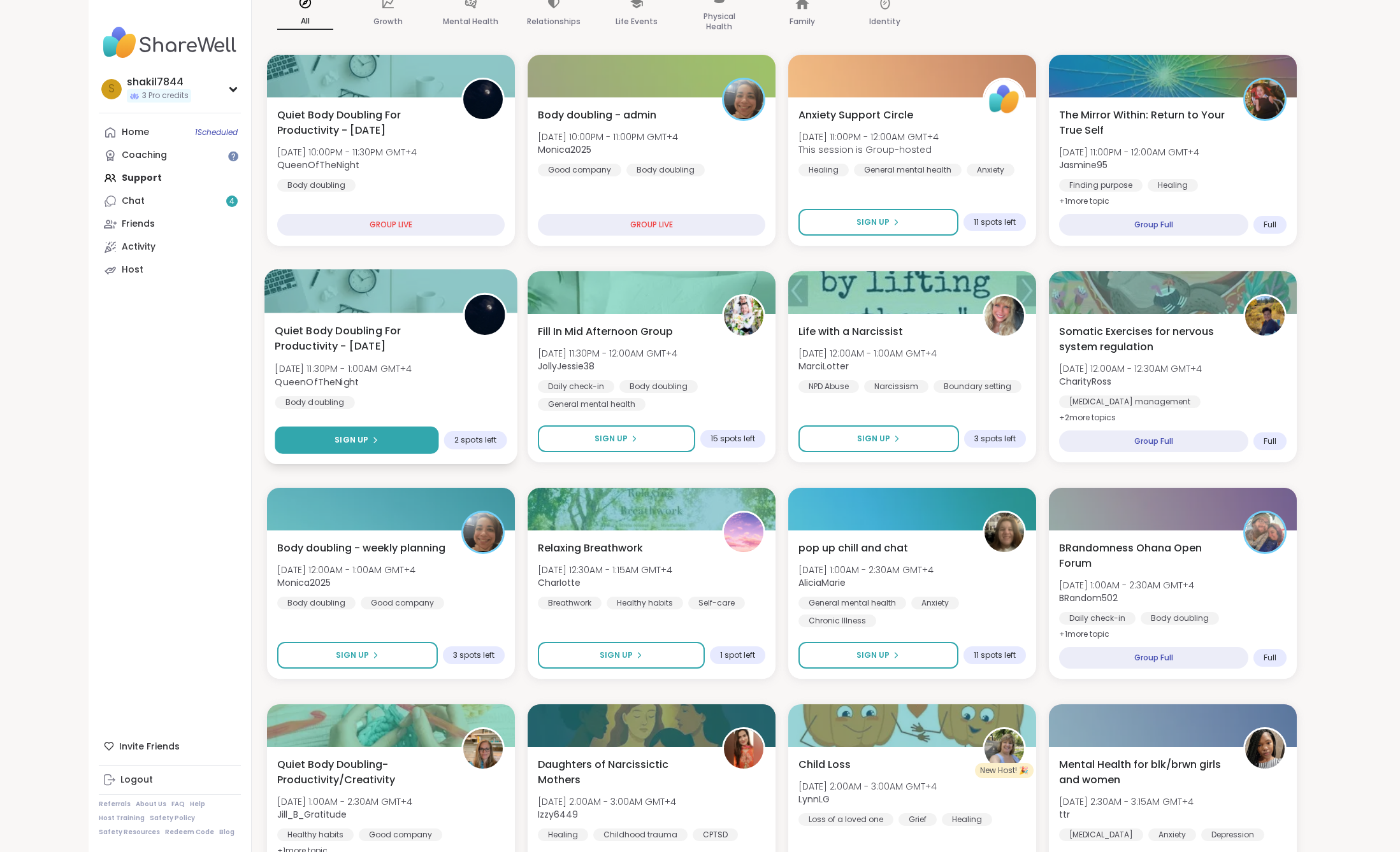
click at [355, 433] on button "Sign Up" at bounding box center [356, 440] width 164 height 27
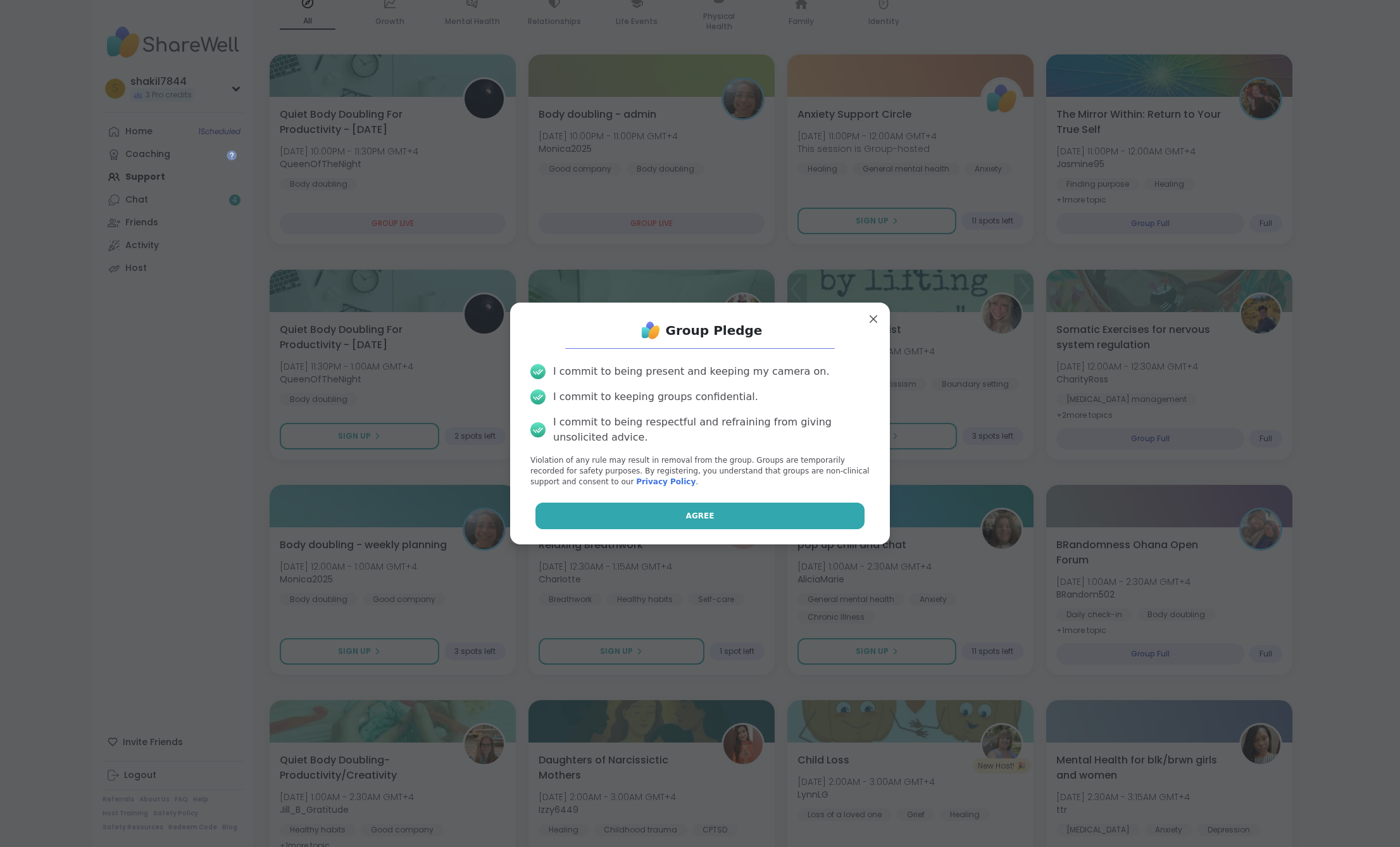
click at [788, 527] on button "Agree" at bounding box center [701, 516] width 330 height 27
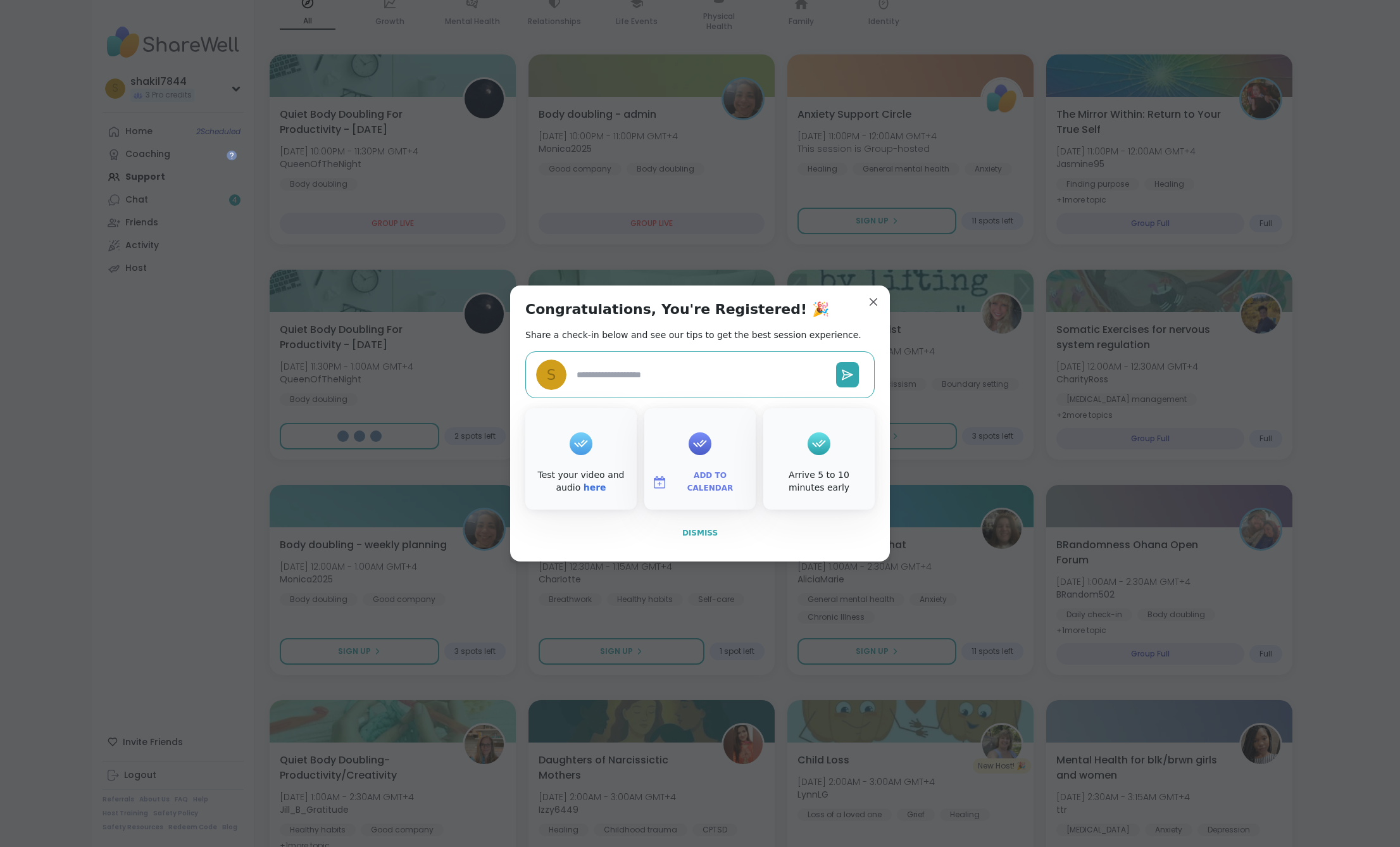
click at [687, 537] on span "Dismiss" at bounding box center [700, 533] width 36 height 9
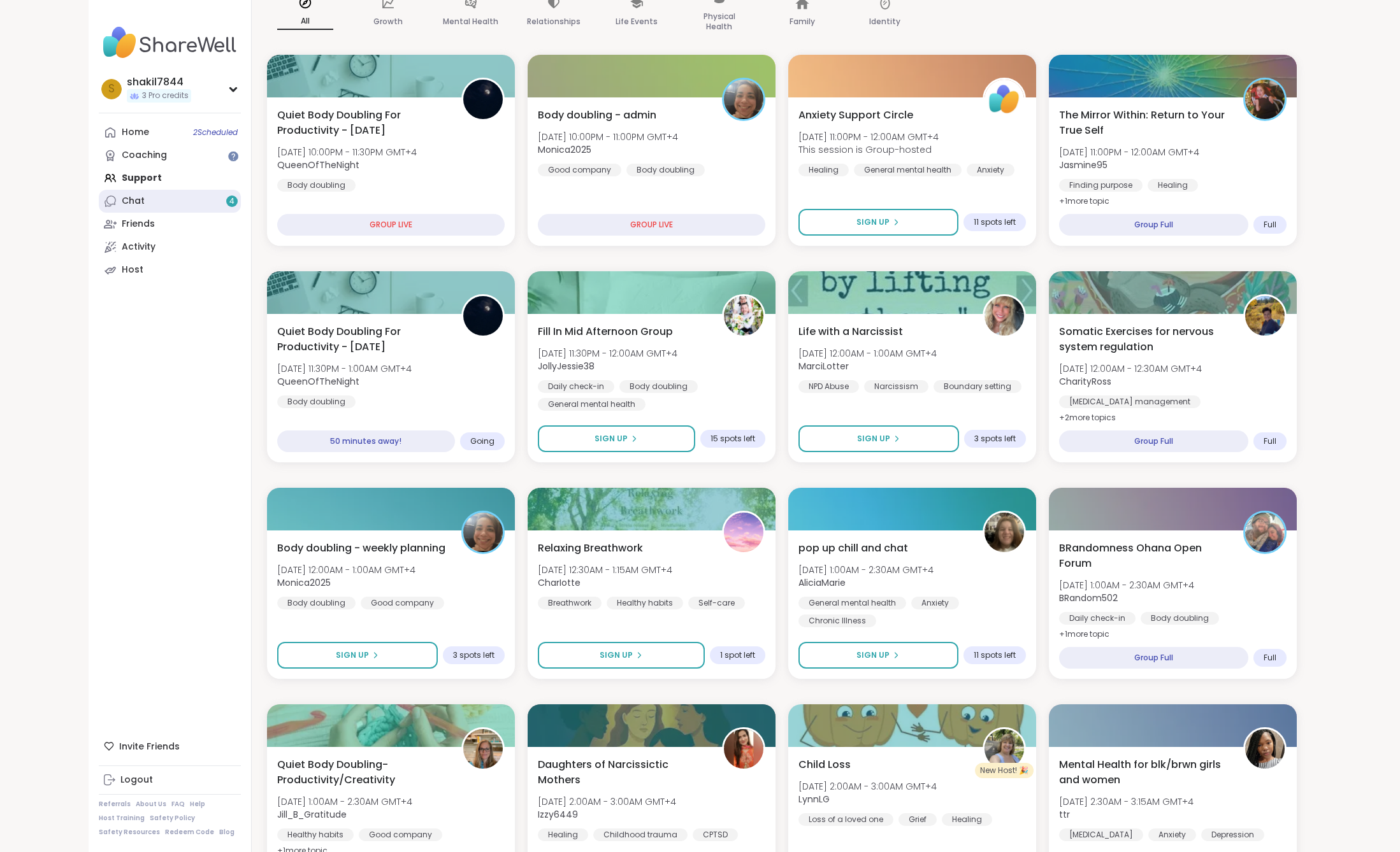
click at [167, 208] on link "Chat 4" at bounding box center [169, 201] width 142 height 23
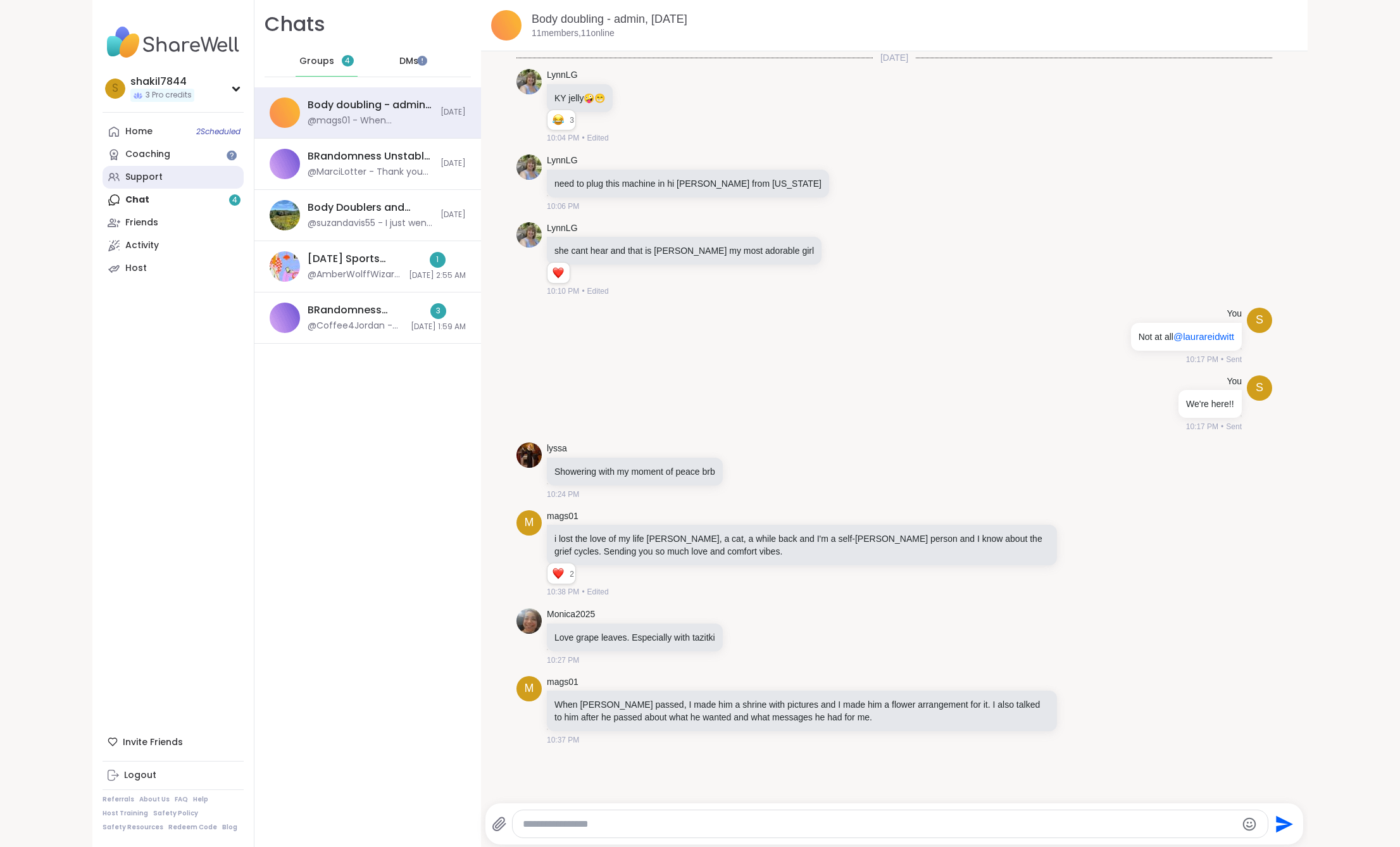
click at [155, 174] on div "Support" at bounding box center [144, 177] width 38 height 12
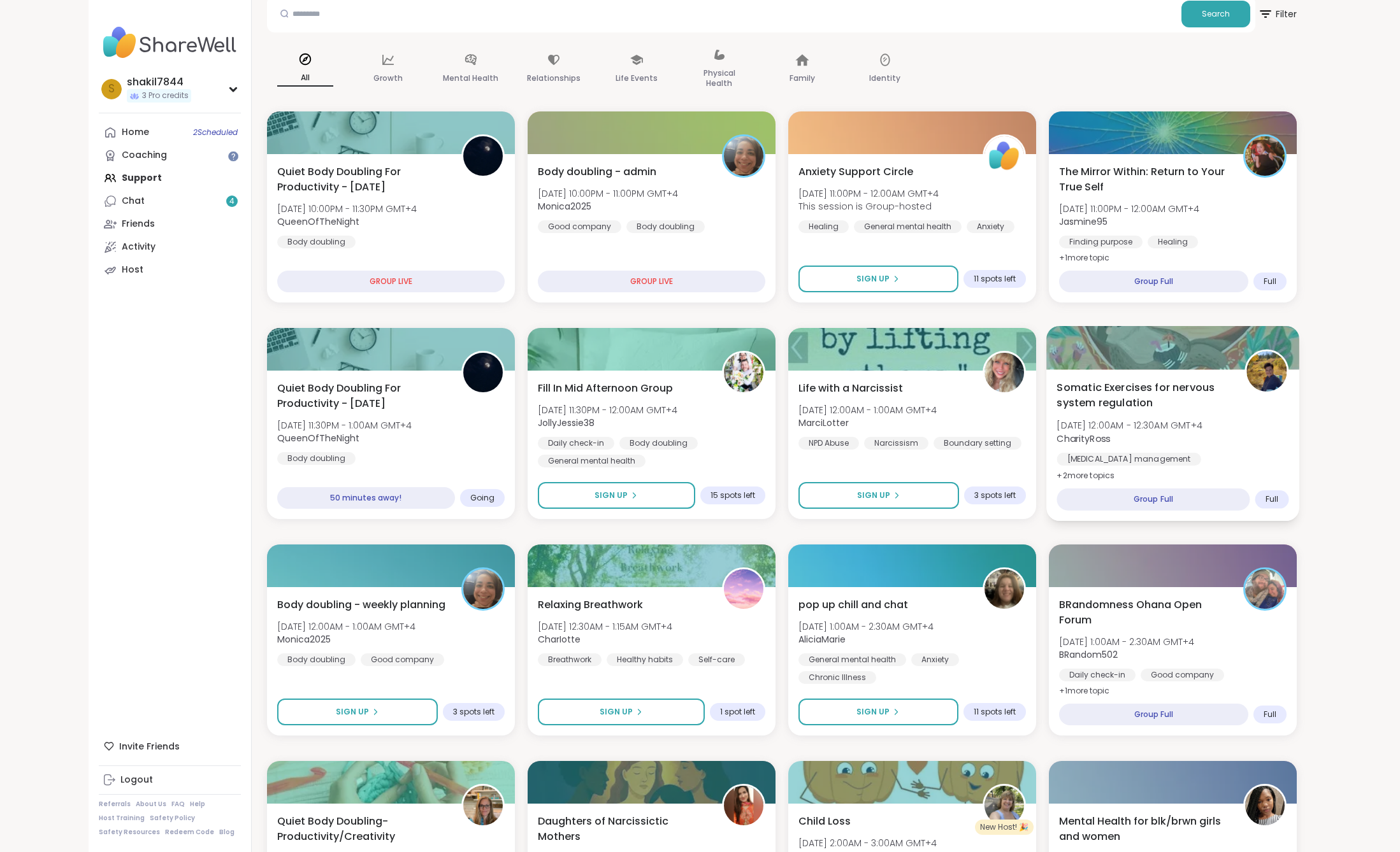
scroll to position [293, 0]
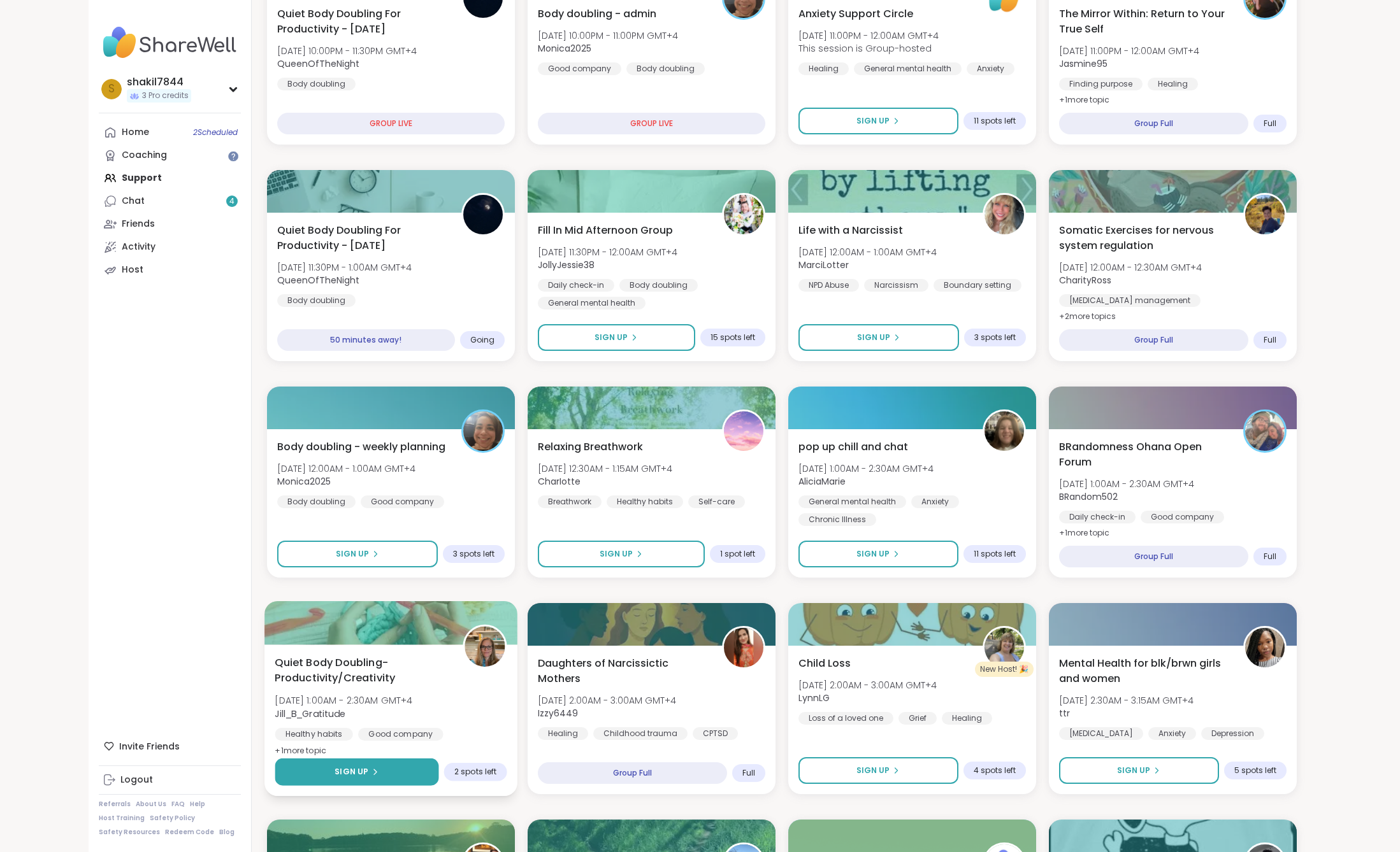
click at [370, 781] on button "Sign Up" at bounding box center [356, 772] width 164 height 27
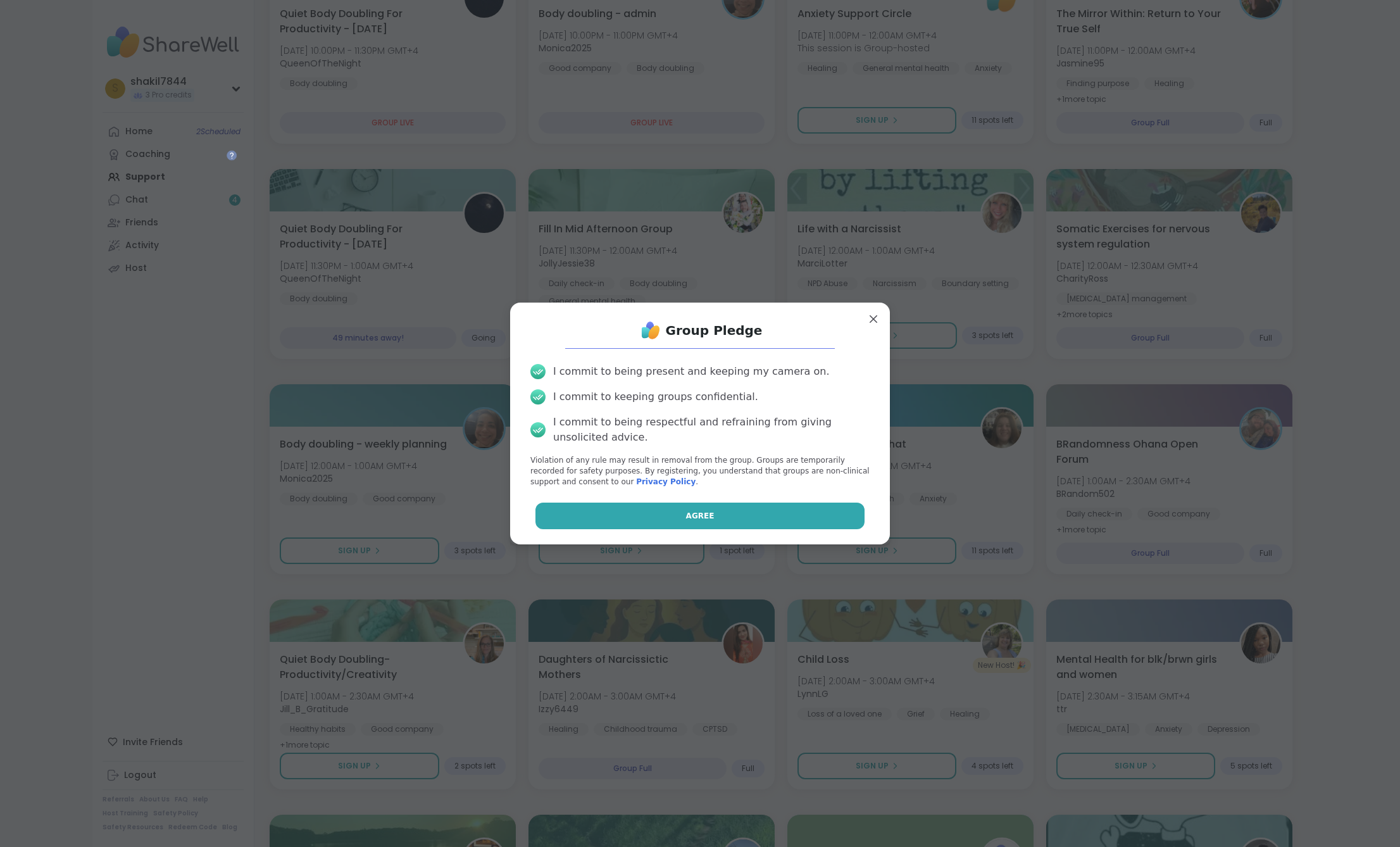
click at [598, 513] on button "Agree" at bounding box center [701, 516] width 330 height 27
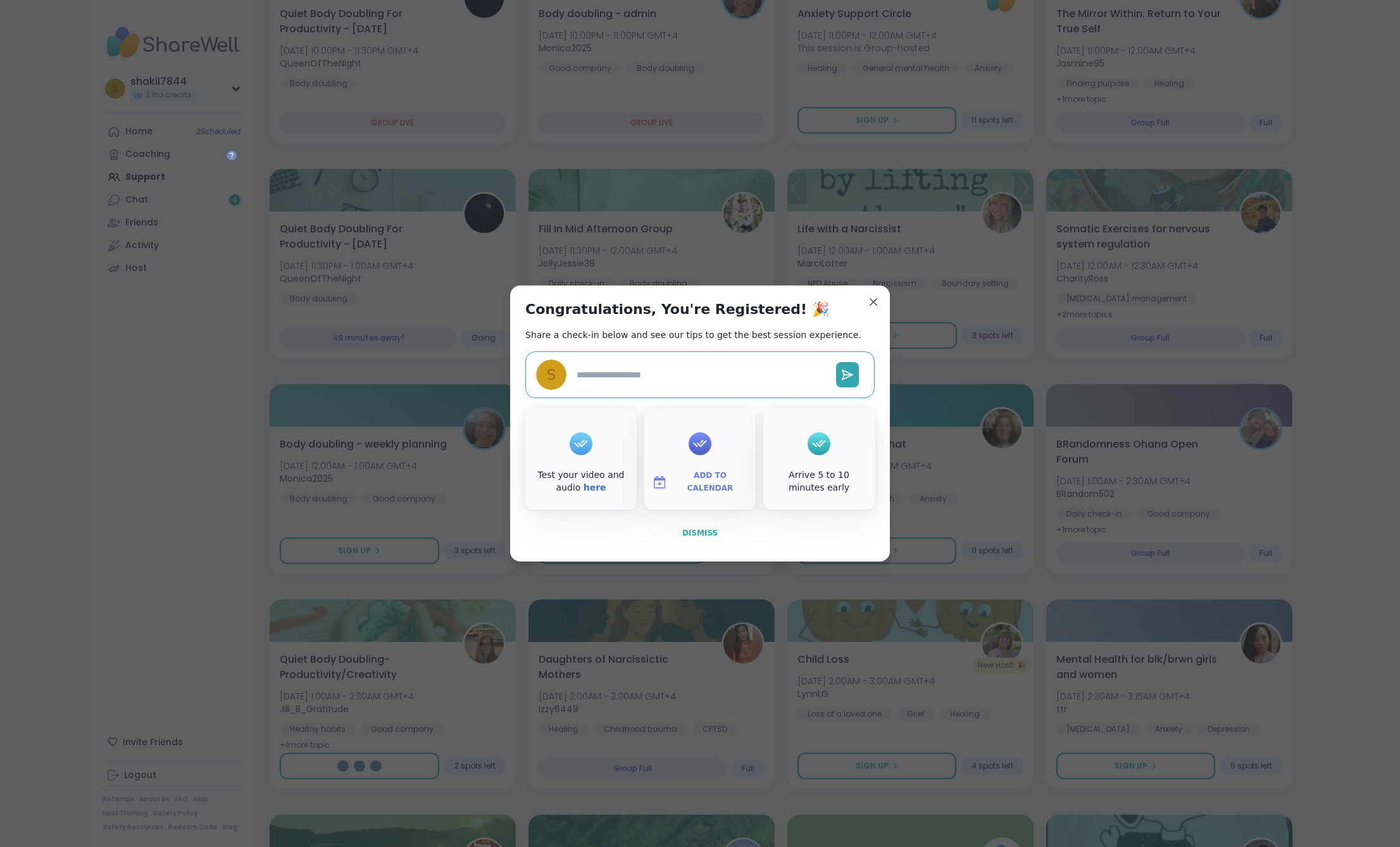
type textarea "*"
click at [664, 525] on button "Dismiss" at bounding box center [700, 533] width 349 height 27
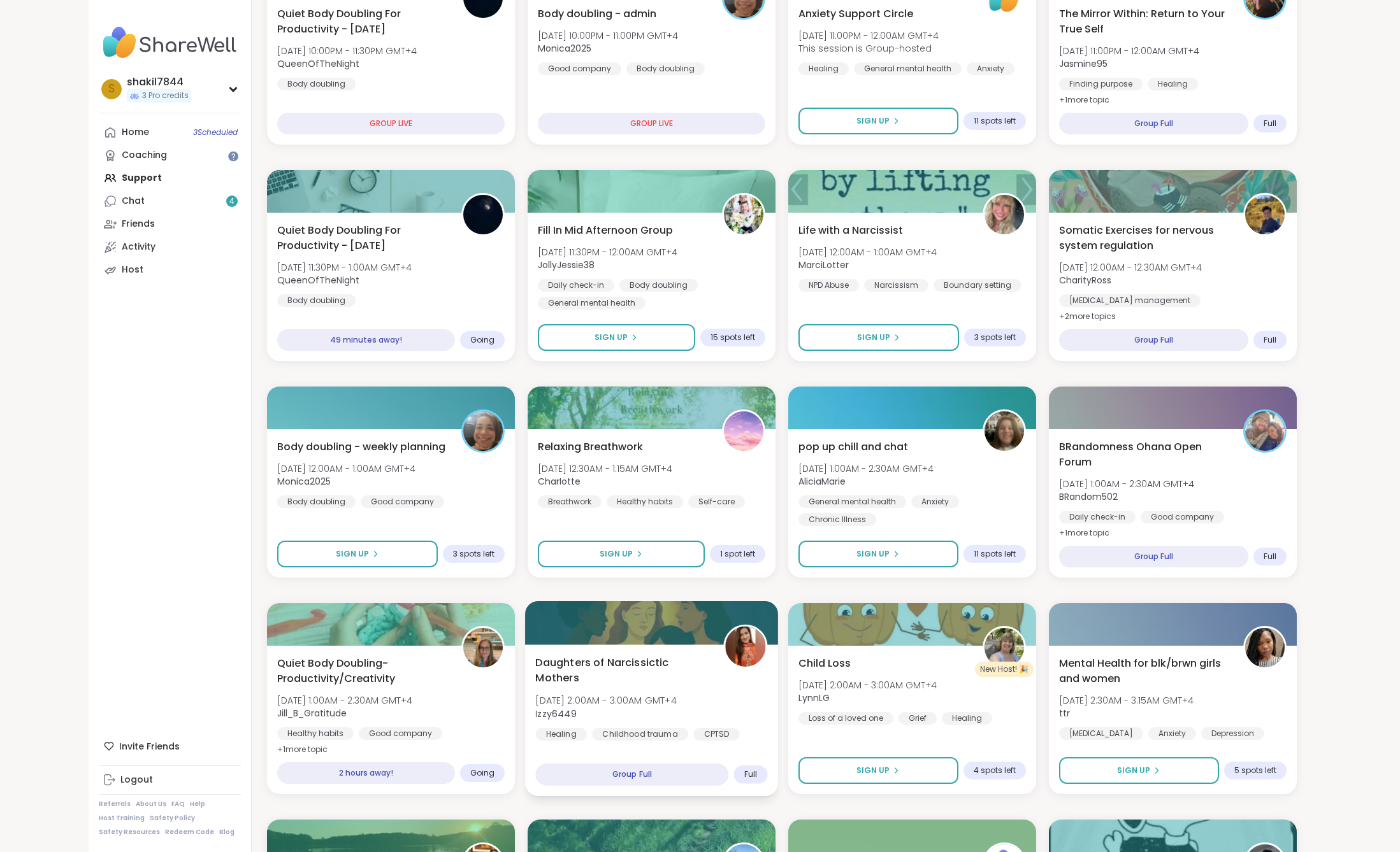
click at [659, 634] on div at bounding box center [651, 623] width 253 height 43
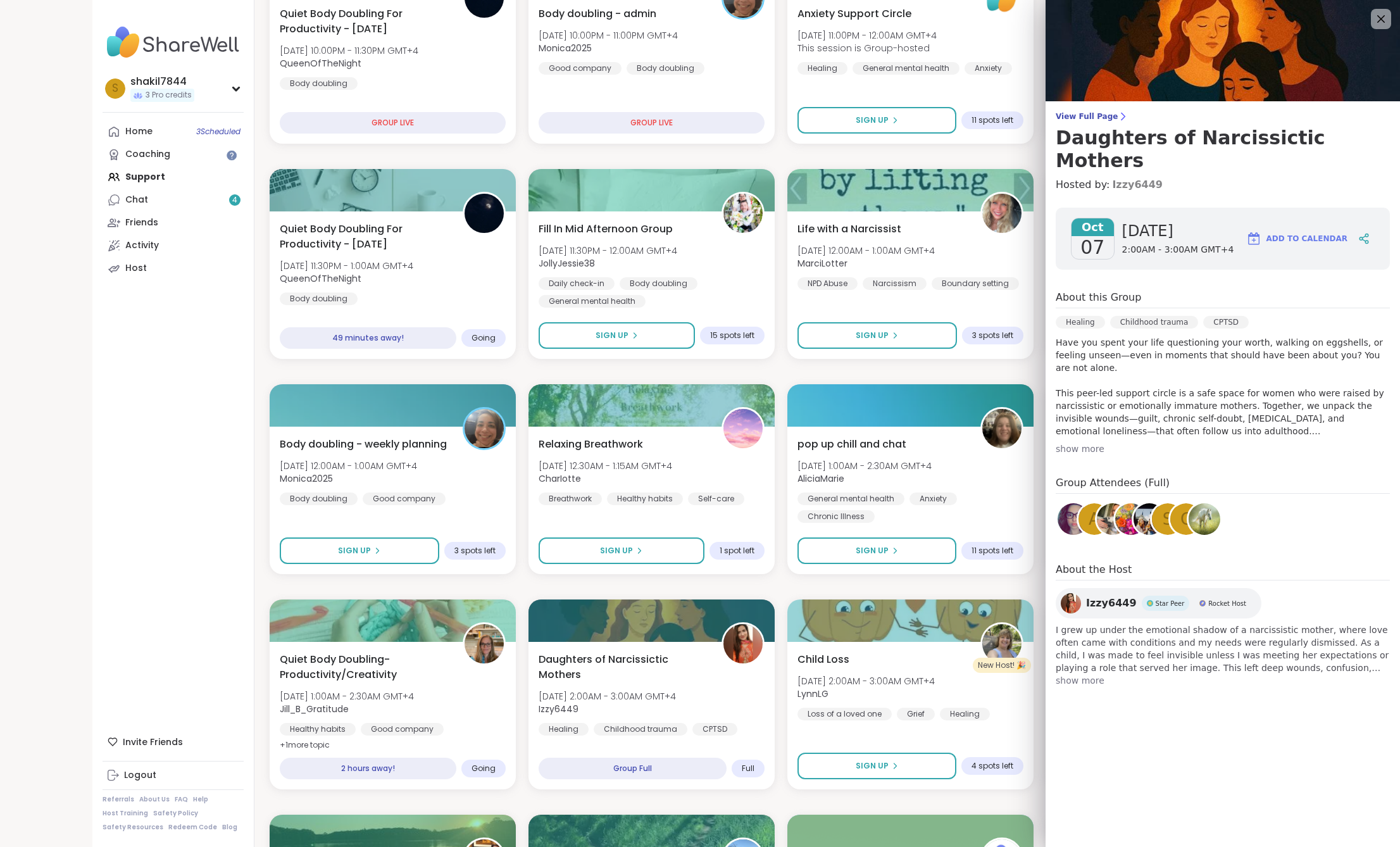
click at [1112, 177] on link "Izzy6449" at bounding box center [1138, 184] width 51 height 15
click at [1117, 635] on span "I grew up under the emotional shadow of a narcissistic mother, where love often…" at bounding box center [1223, 649] width 334 height 51
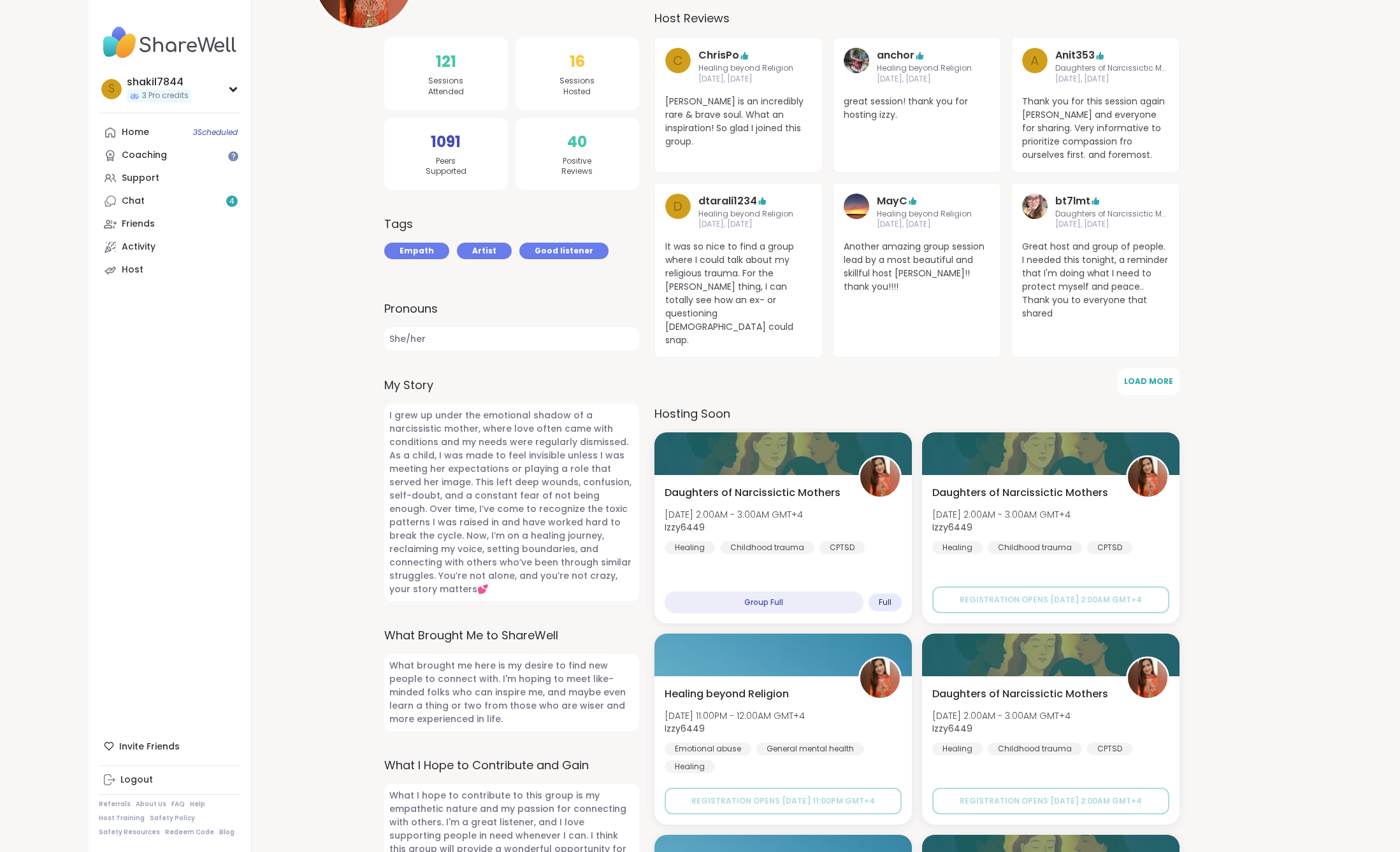
scroll to position [499, 0]
